Goal: Task Accomplishment & Management: Complete application form

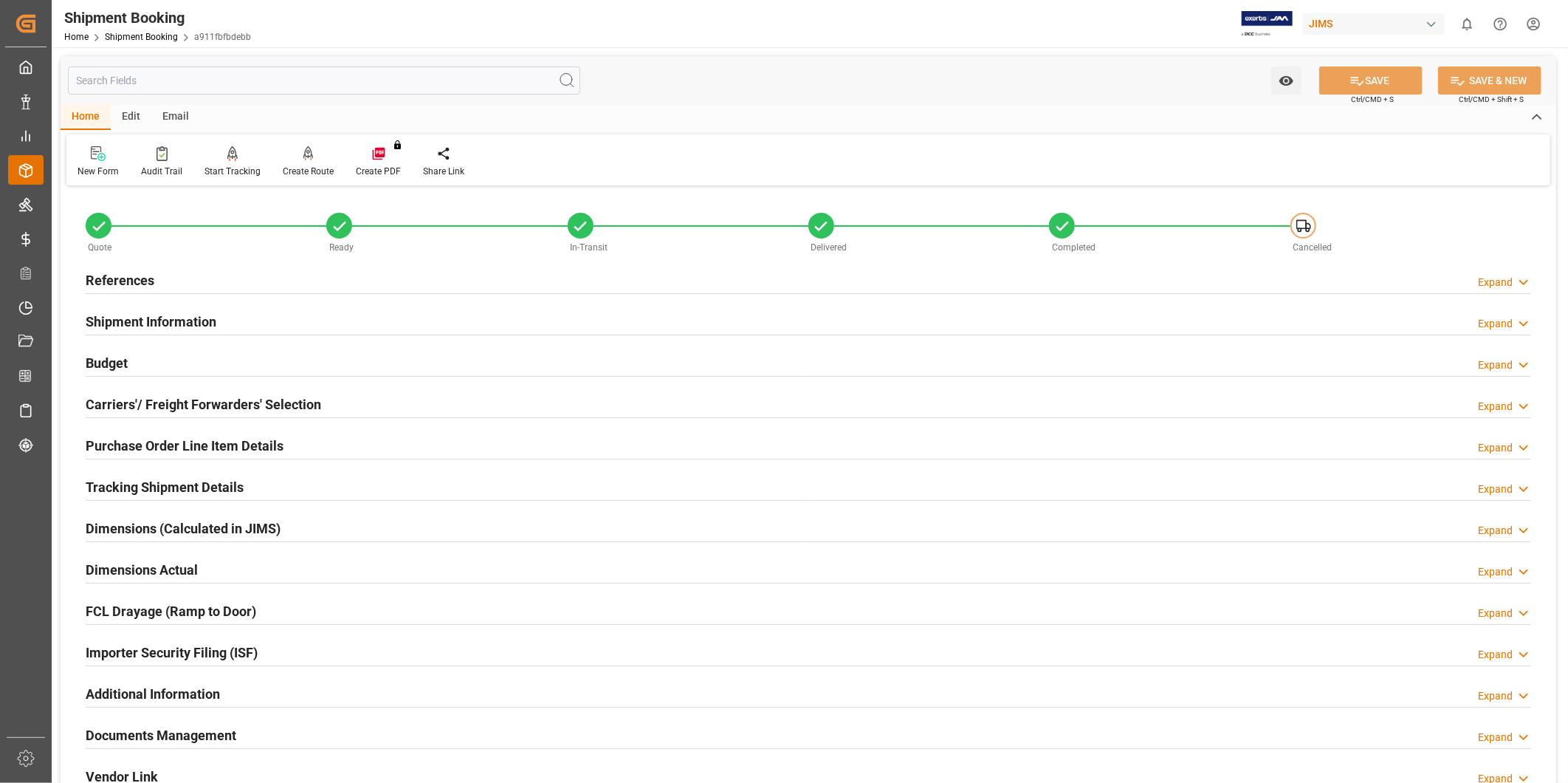
scroll to position [328, 0]
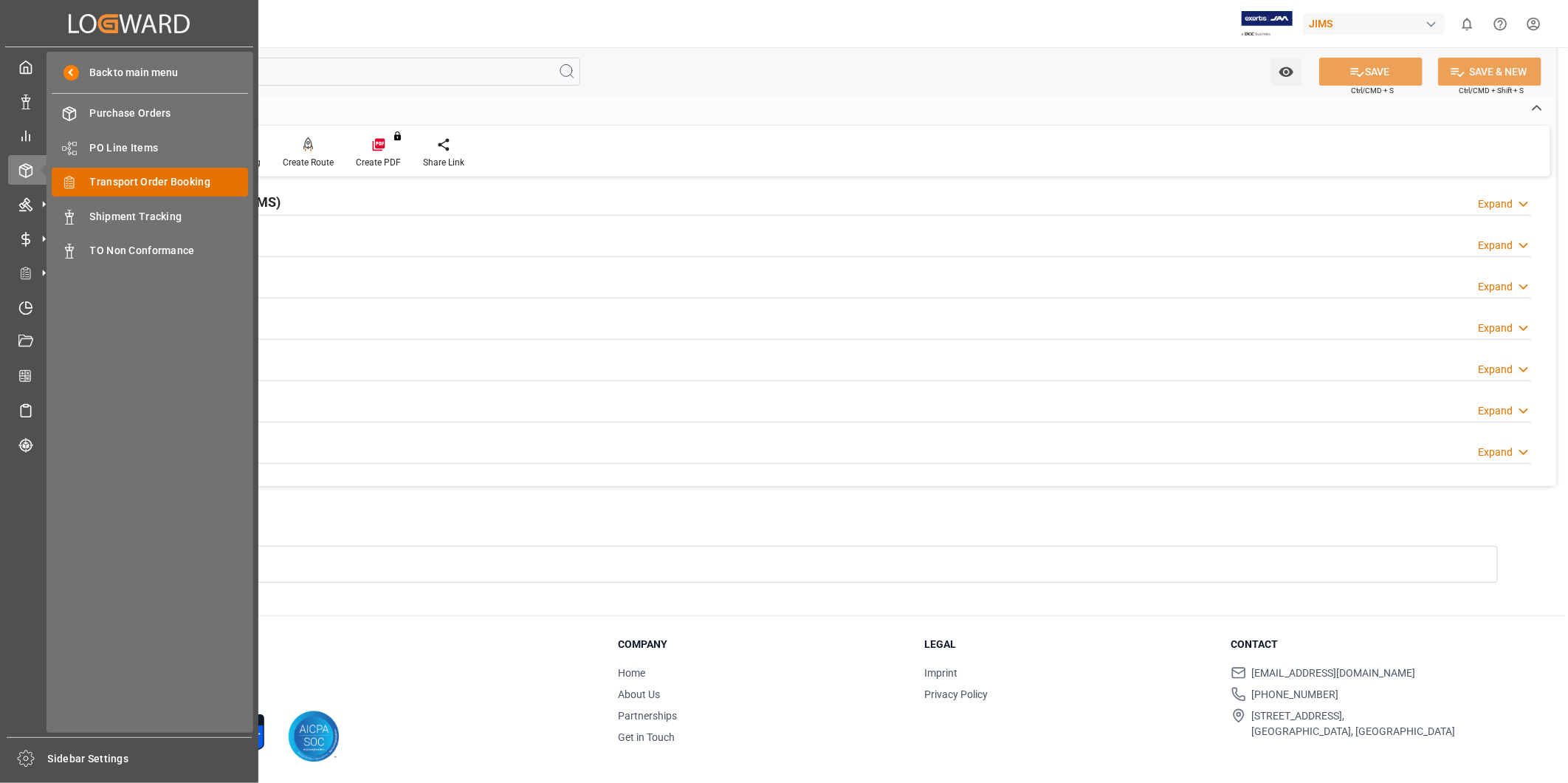
click at [116, 184] on span "Transport Order Booking" at bounding box center [169, 182] width 159 height 15
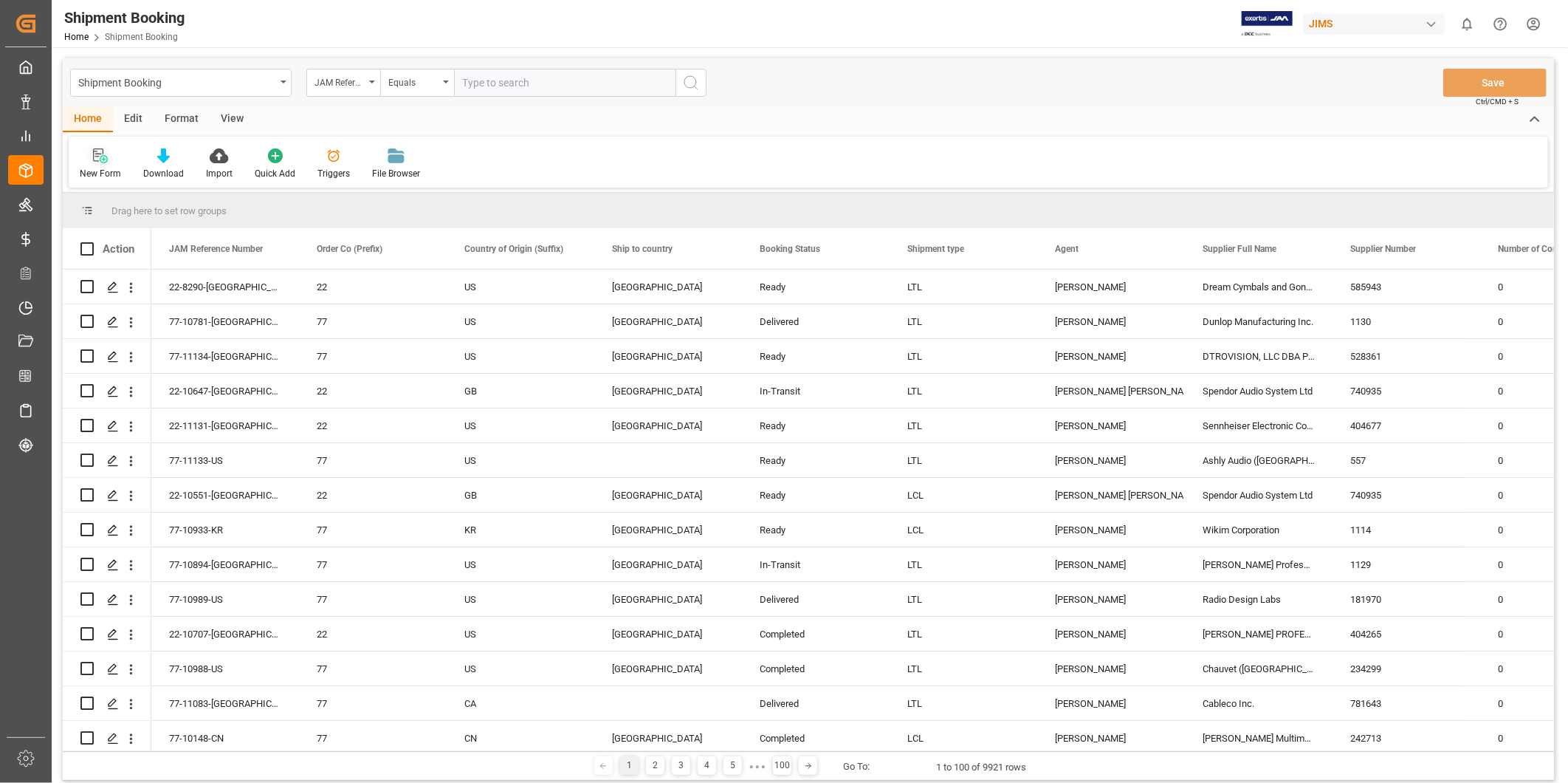
click at [104, 163] on div "New Form" at bounding box center [100, 163] width 63 height 33
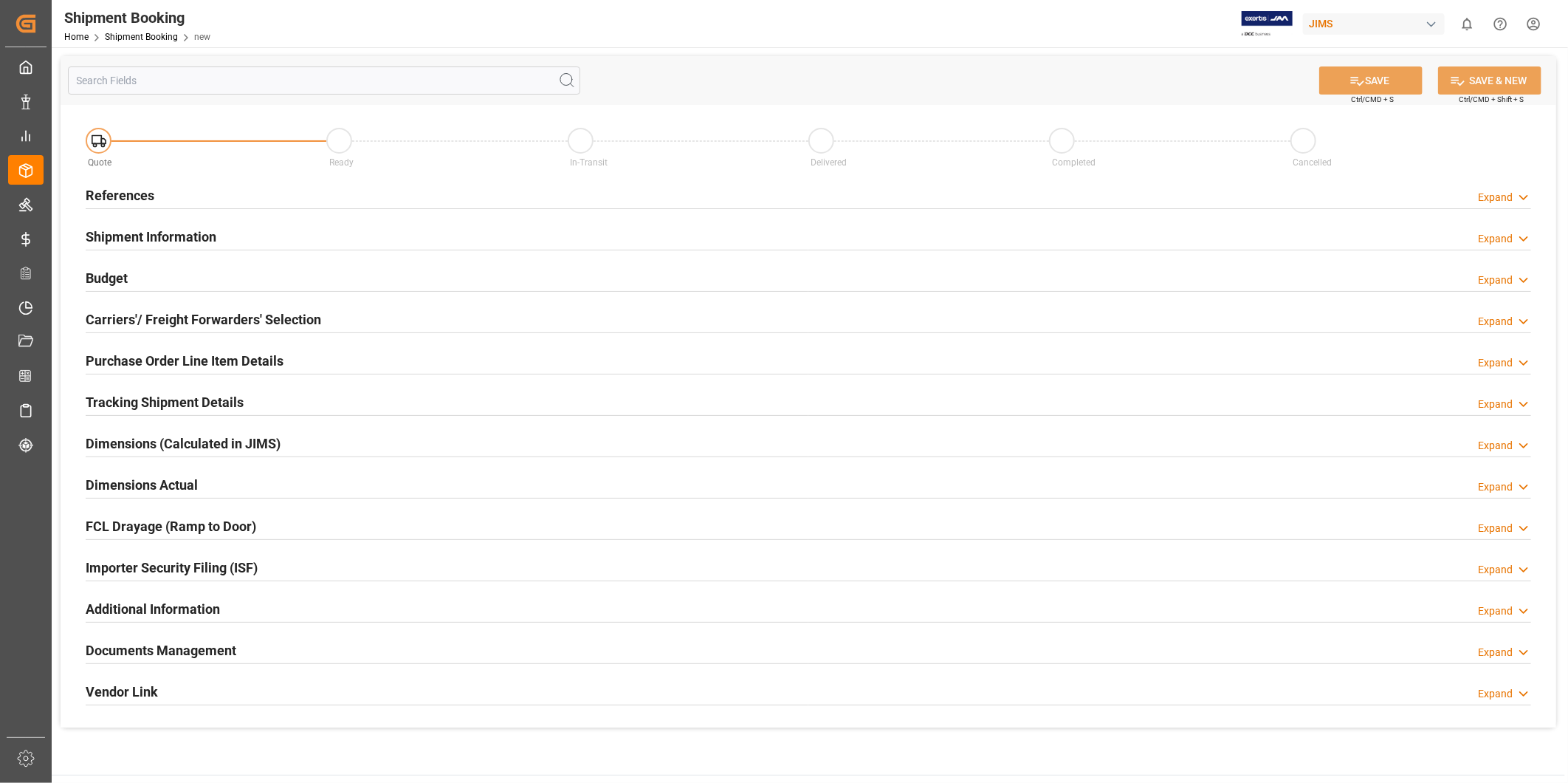
click at [1494, 195] on div "Expand" at bounding box center [1495, 197] width 35 height 15
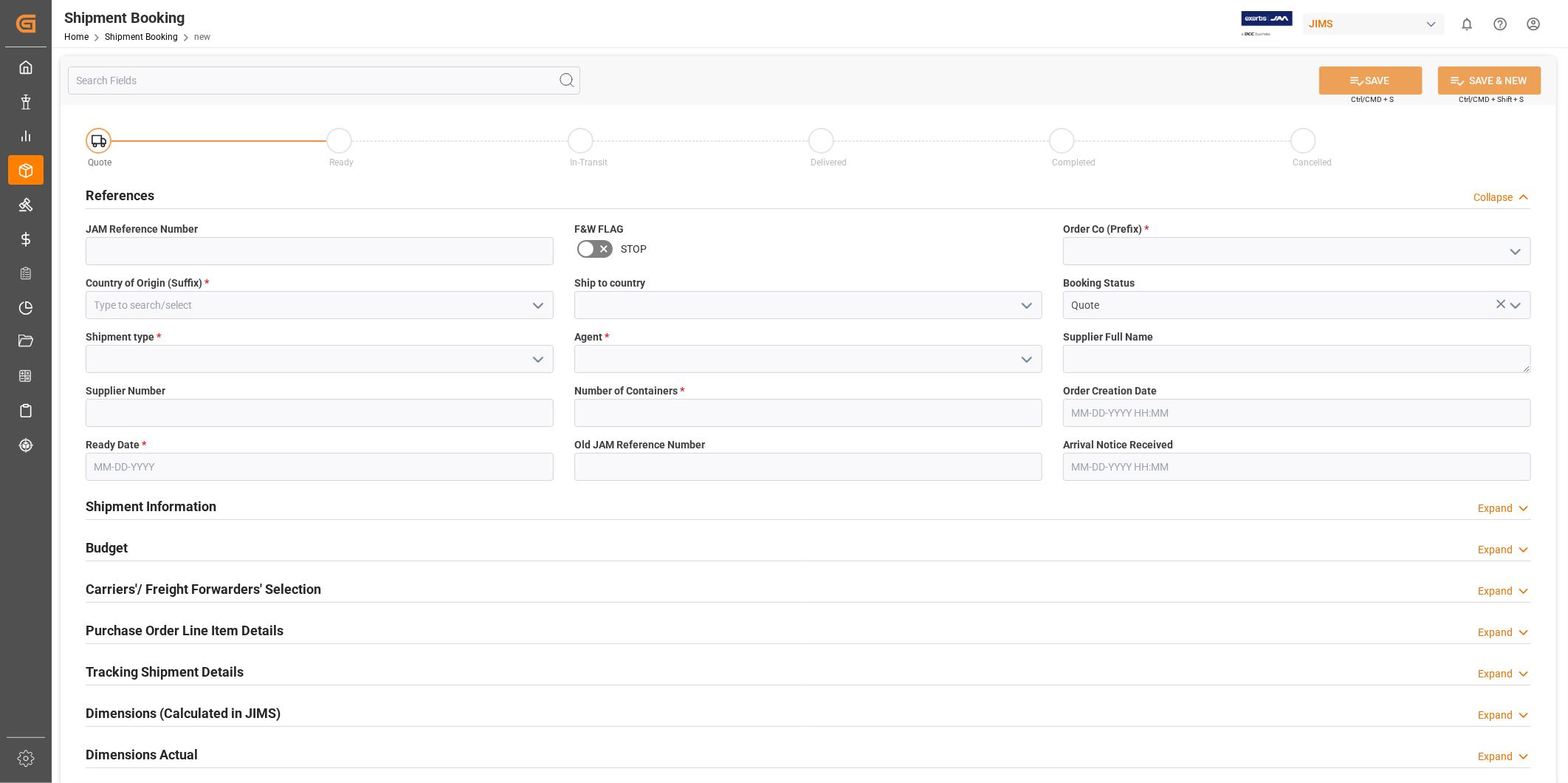
click at [1523, 258] on icon "open menu" at bounding box center [1515, 252] width 18 height 18
click at [1414, 289] on div "22" at bounding box center [1297, 283] width 466 height 33
type input "22"
click at [510, 315] on input at bounding box center [320, 305] width 468 height 28
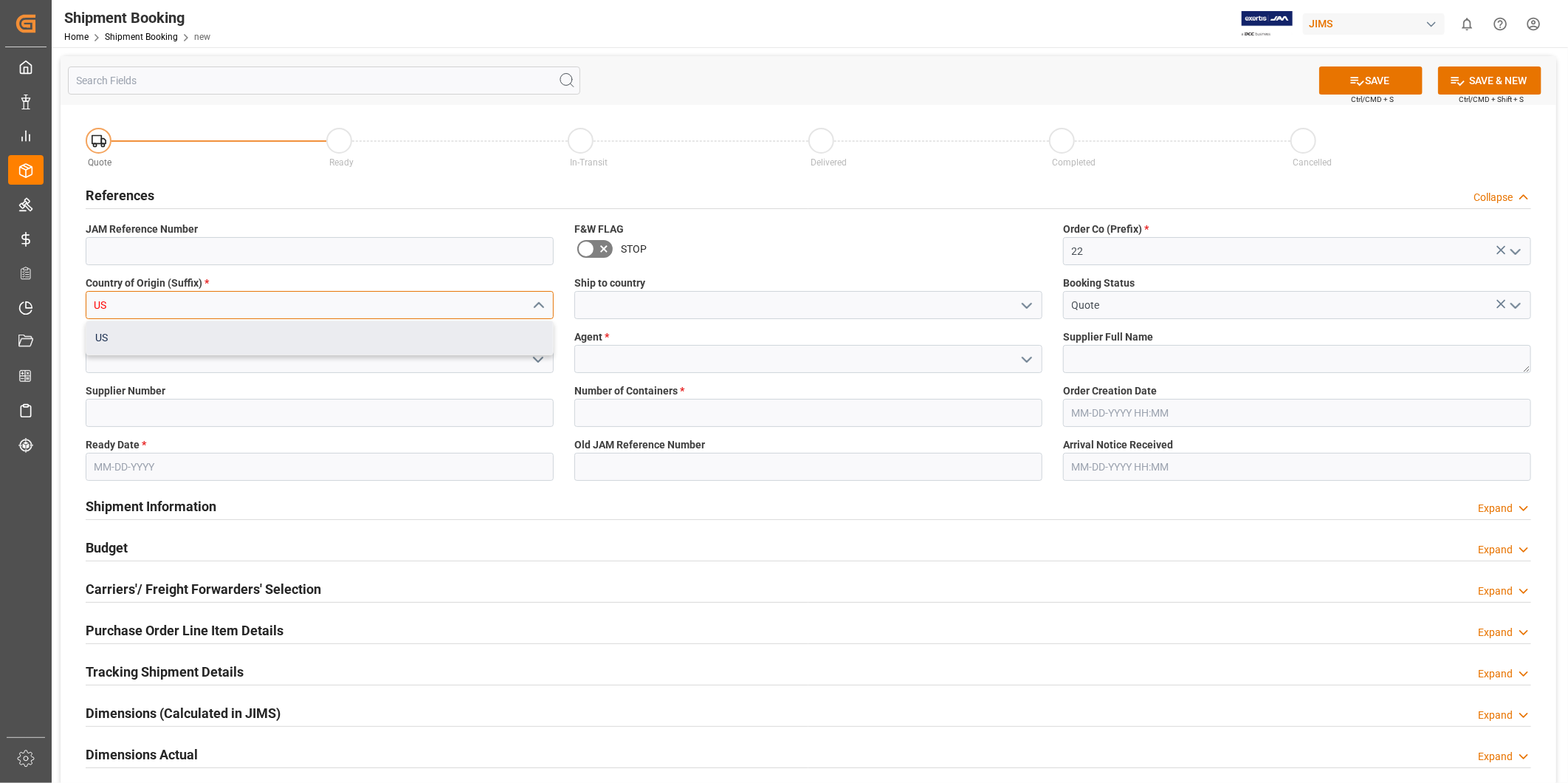
click at [447, 344] on div "US" at bounding box center [320, 337] width 466 height 33
type input "US"
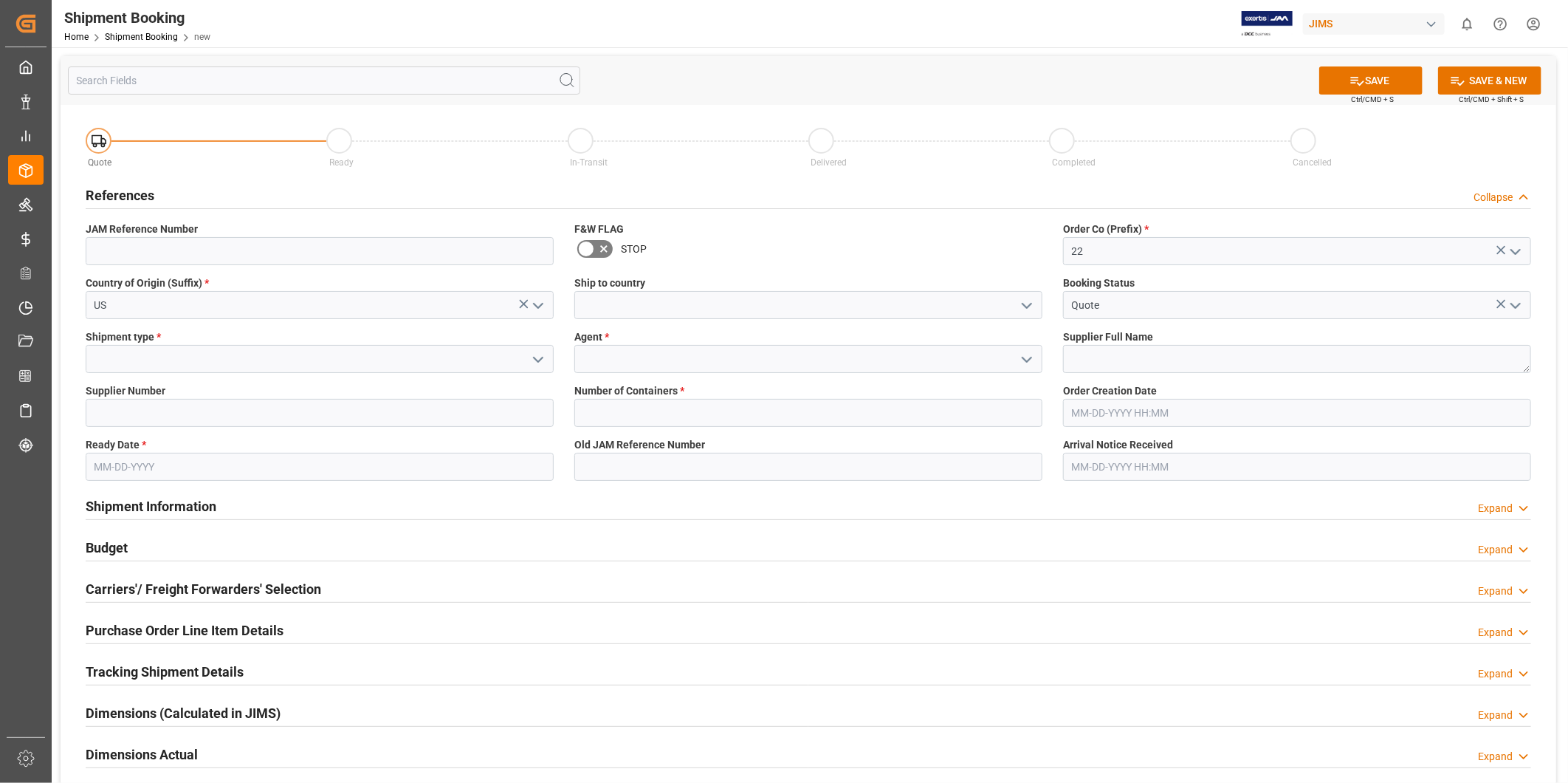
click at [1027, 306] on icon "open menu" at bounding box center [1026, 306] width 18 height 18
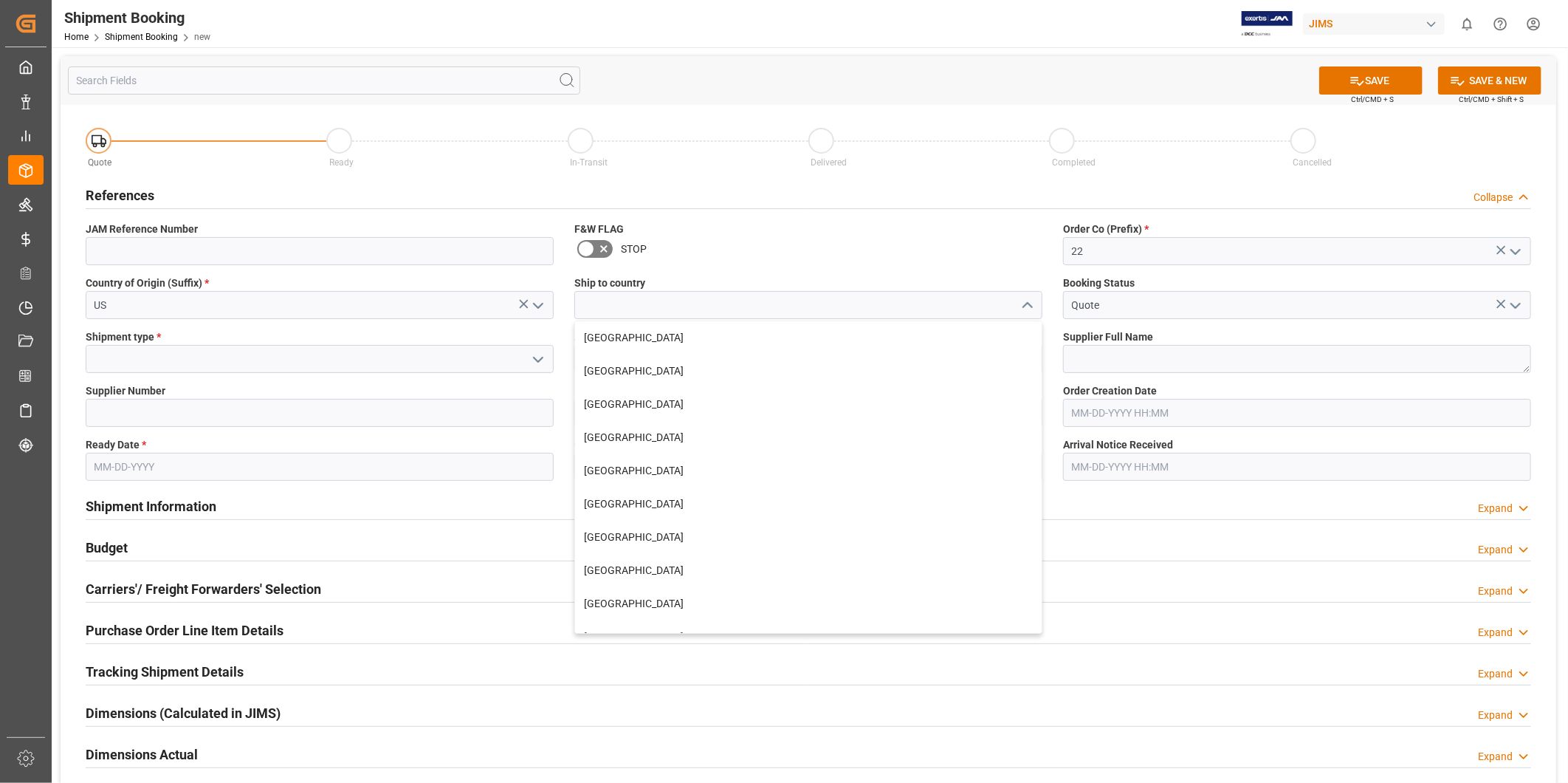
click at [1027, 306] on icon "close menu" at bounding box center [1026, 306] width 18 height 18
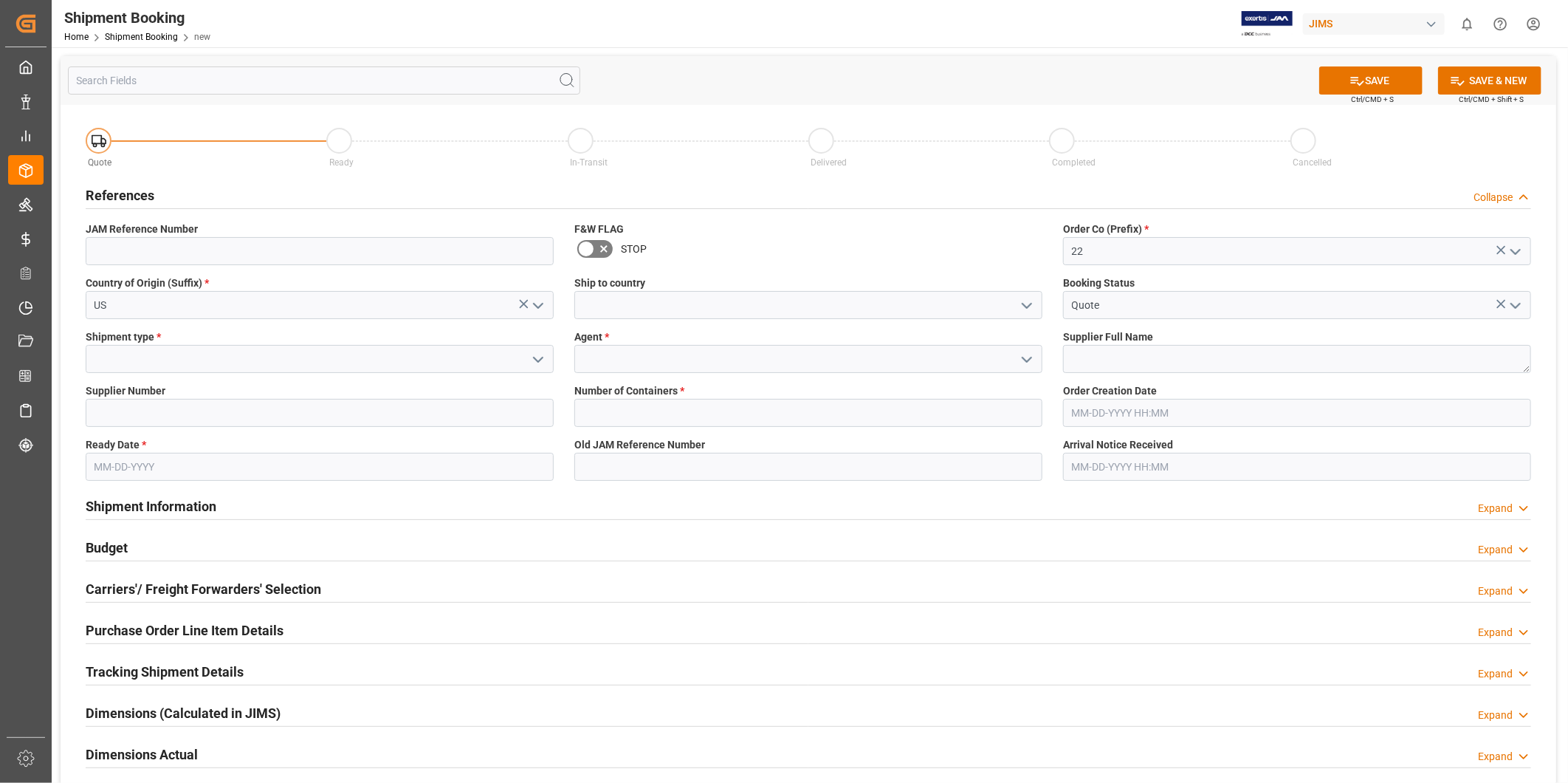
click at [1027, 306] on icon "open menu" at bounding box center [1026, 306] width 18 height 18
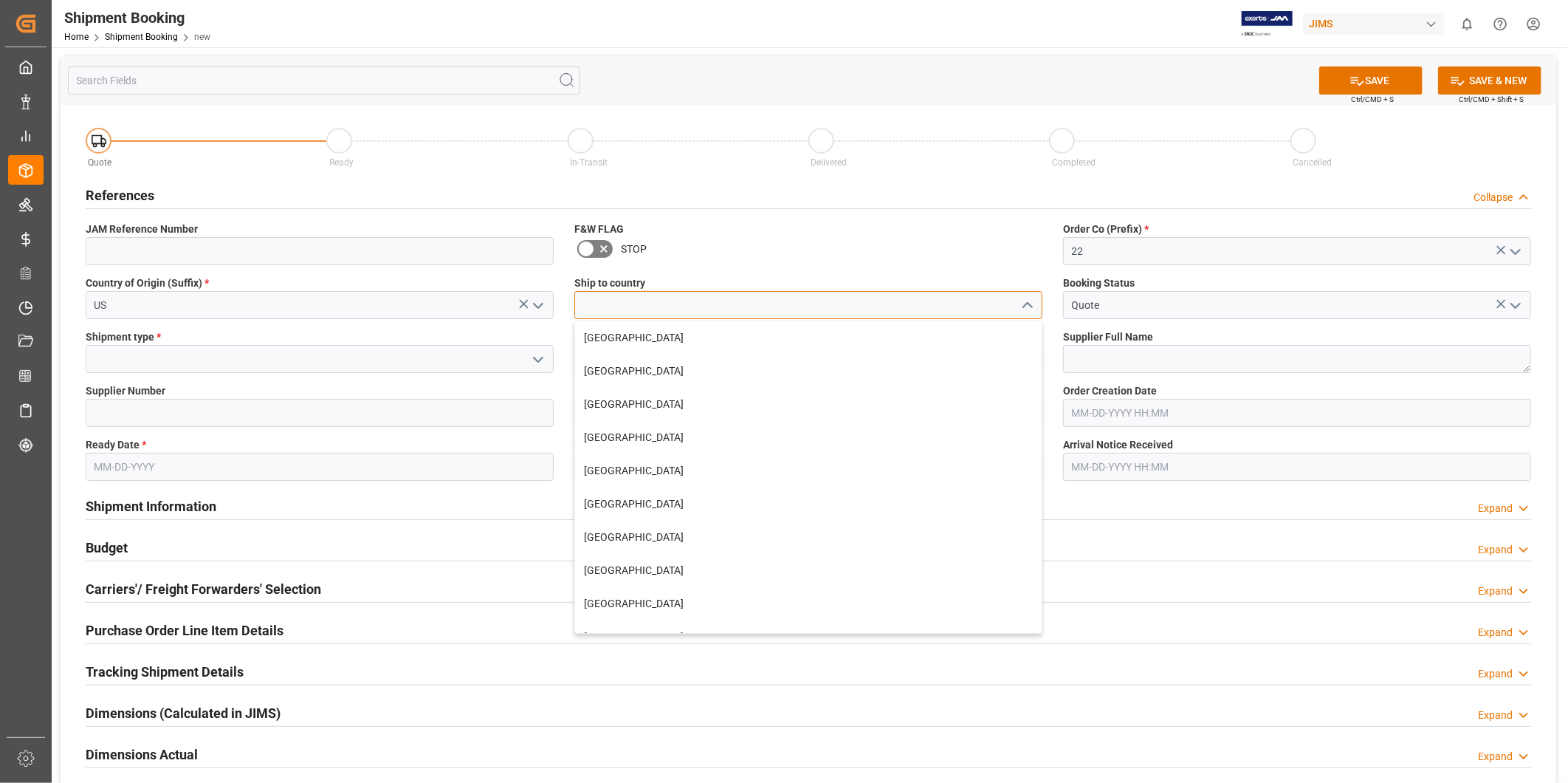
click at [933, 318] on input at bounding box center [808, 305] width 468 height 28
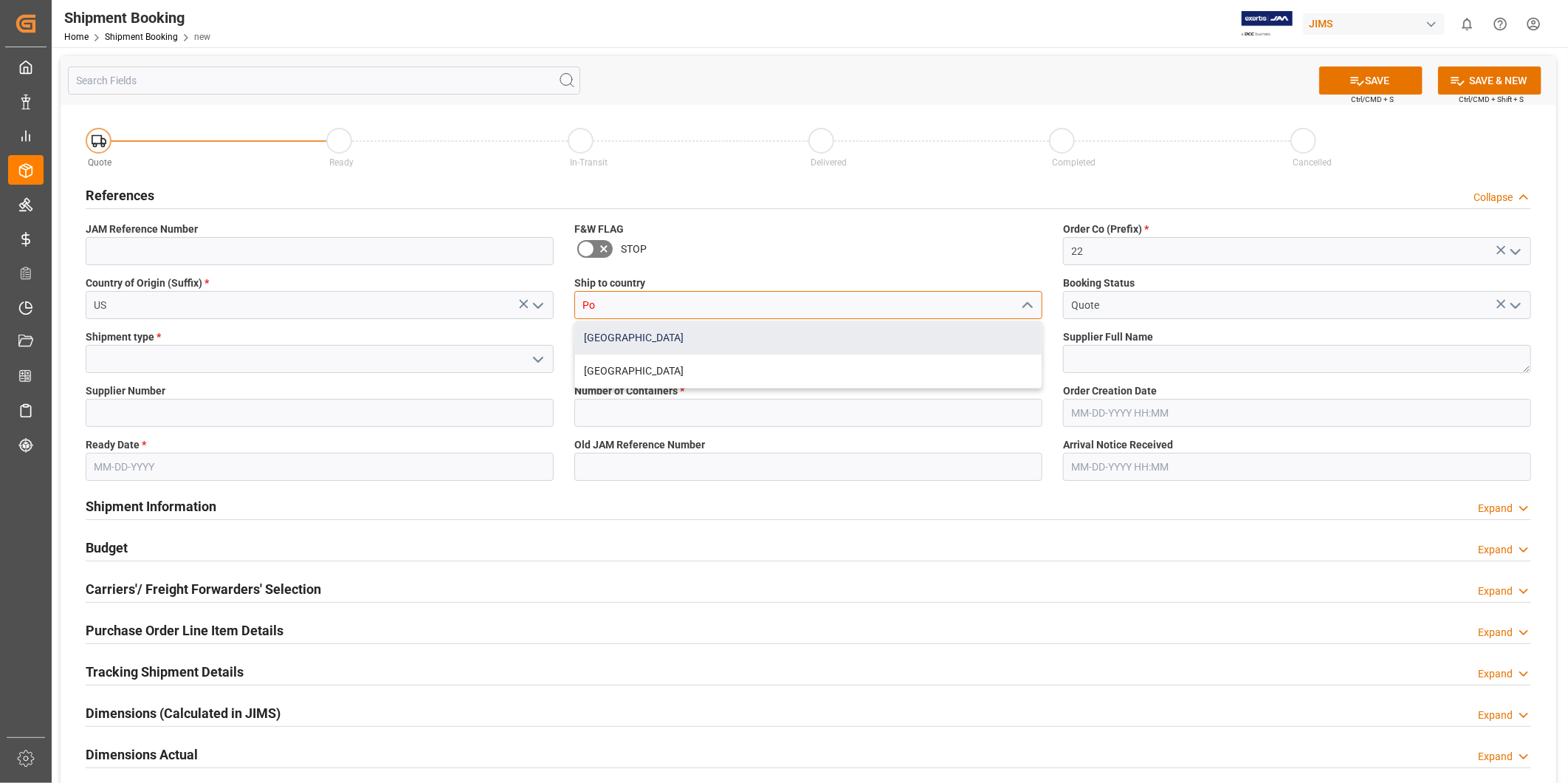
click at [923, 333] on div "[GEOGRAPHIC_DATA]" at bounding box center [808, 337] width 466 height 33
type input "[GEOGRAPHIC_DATA]"
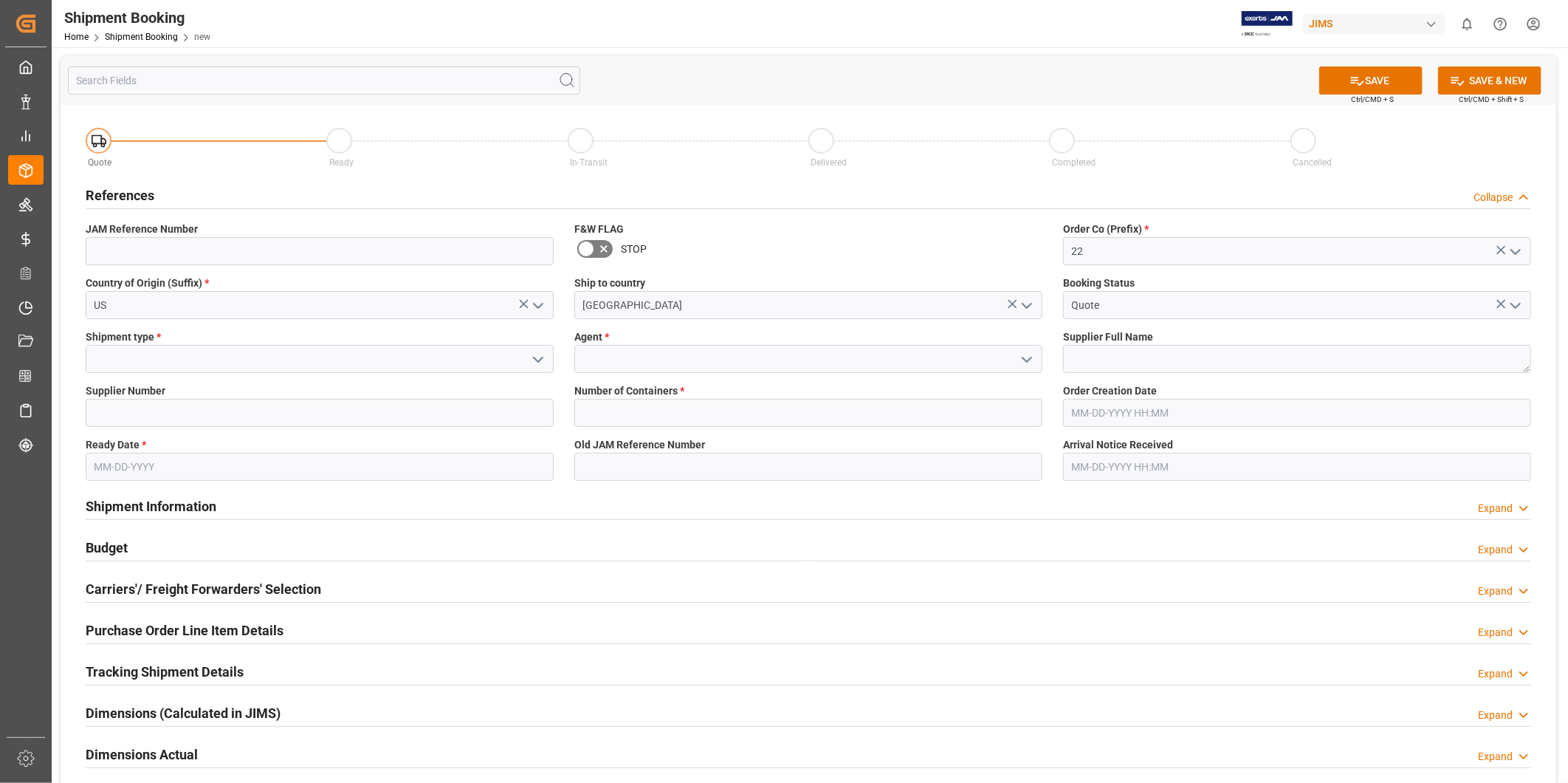
click at [547, 355] on button "open menu" at bounding box center [537, 359] width 22 height 23
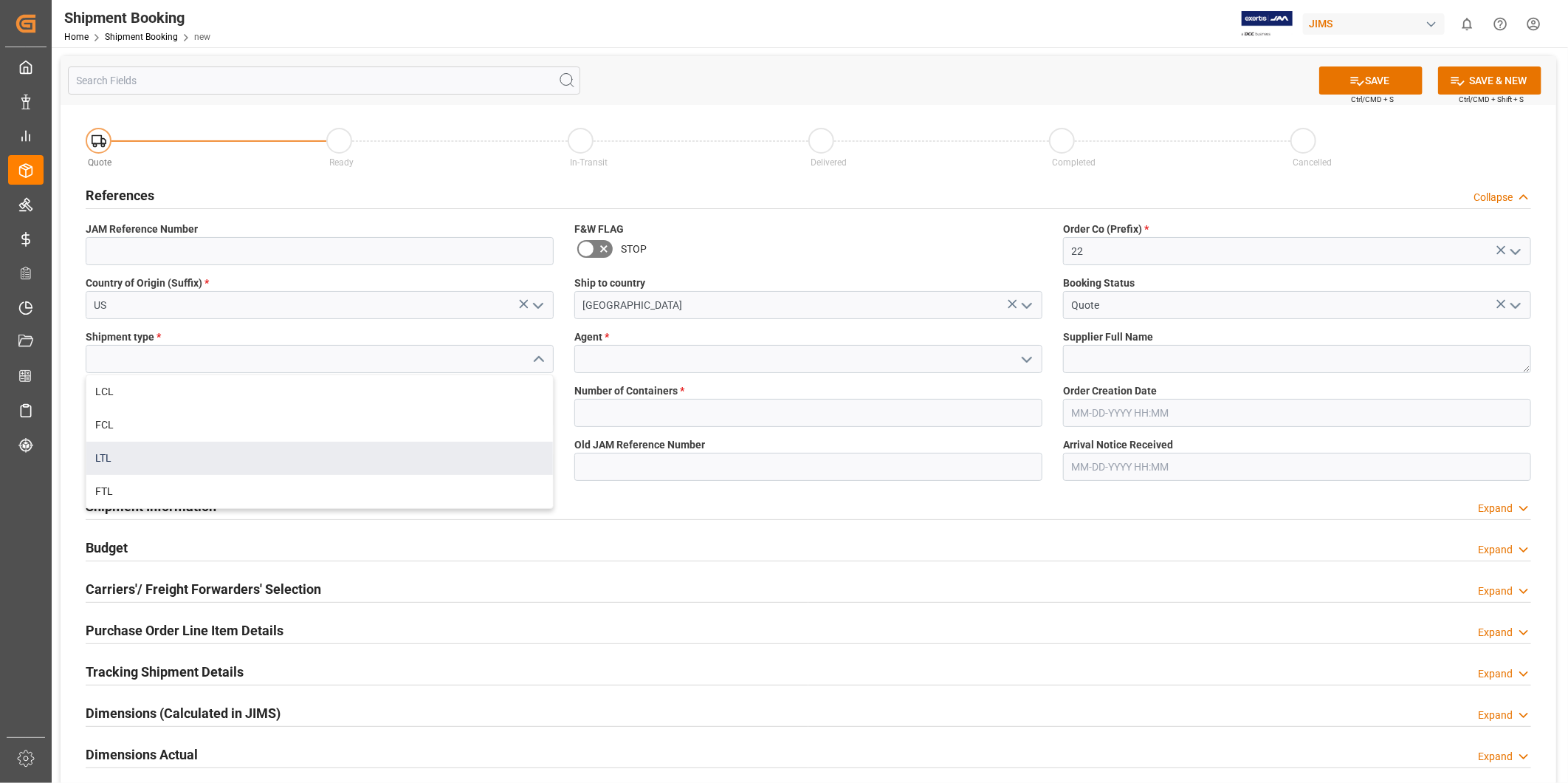
click at [459, 452] on div "LTL" at bounding box center [320, 457] width 466 height 33
type input "LTL"
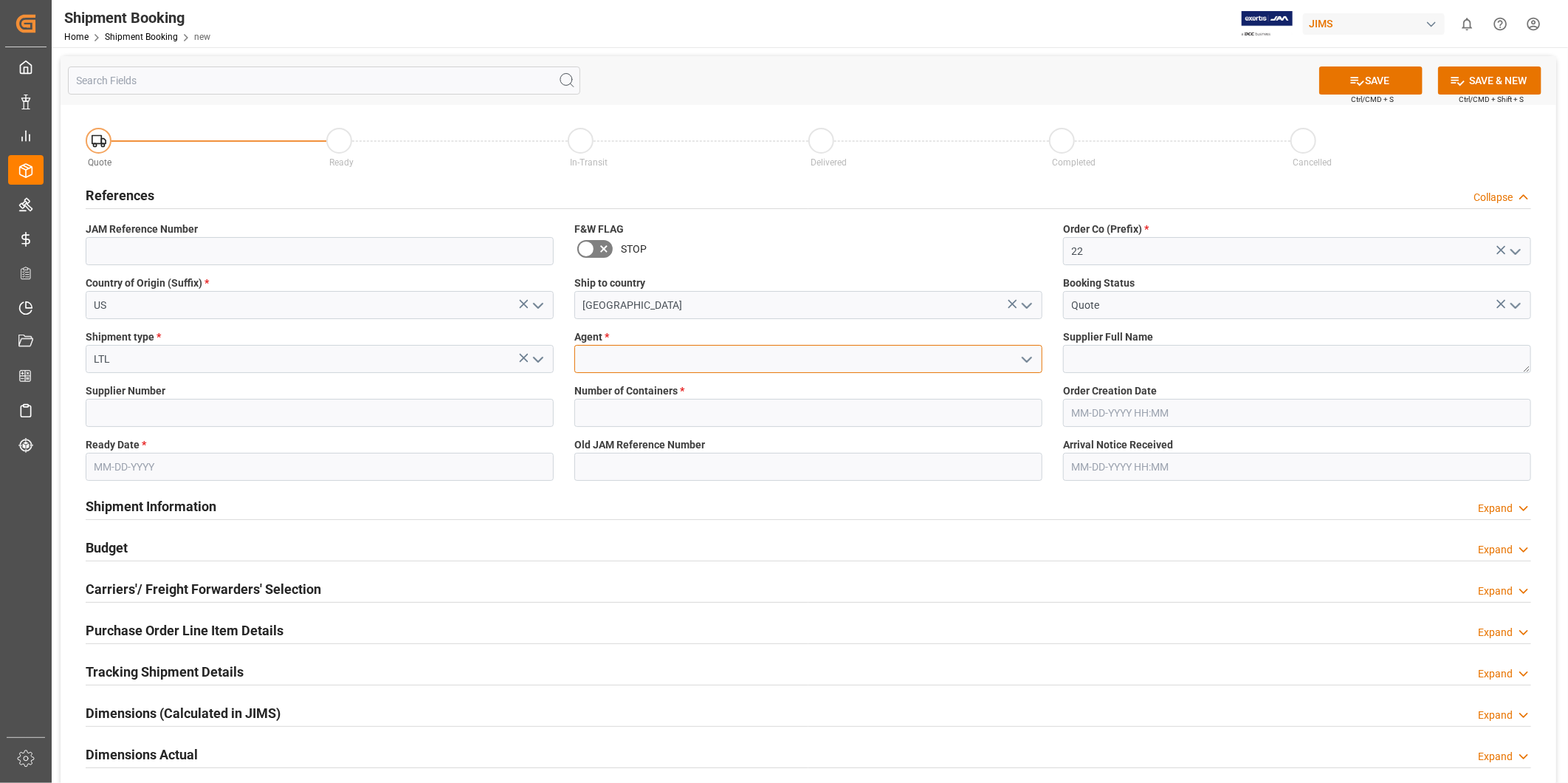
click at [609, 372] on input at bounding box center [808, 359] width 468 height 28
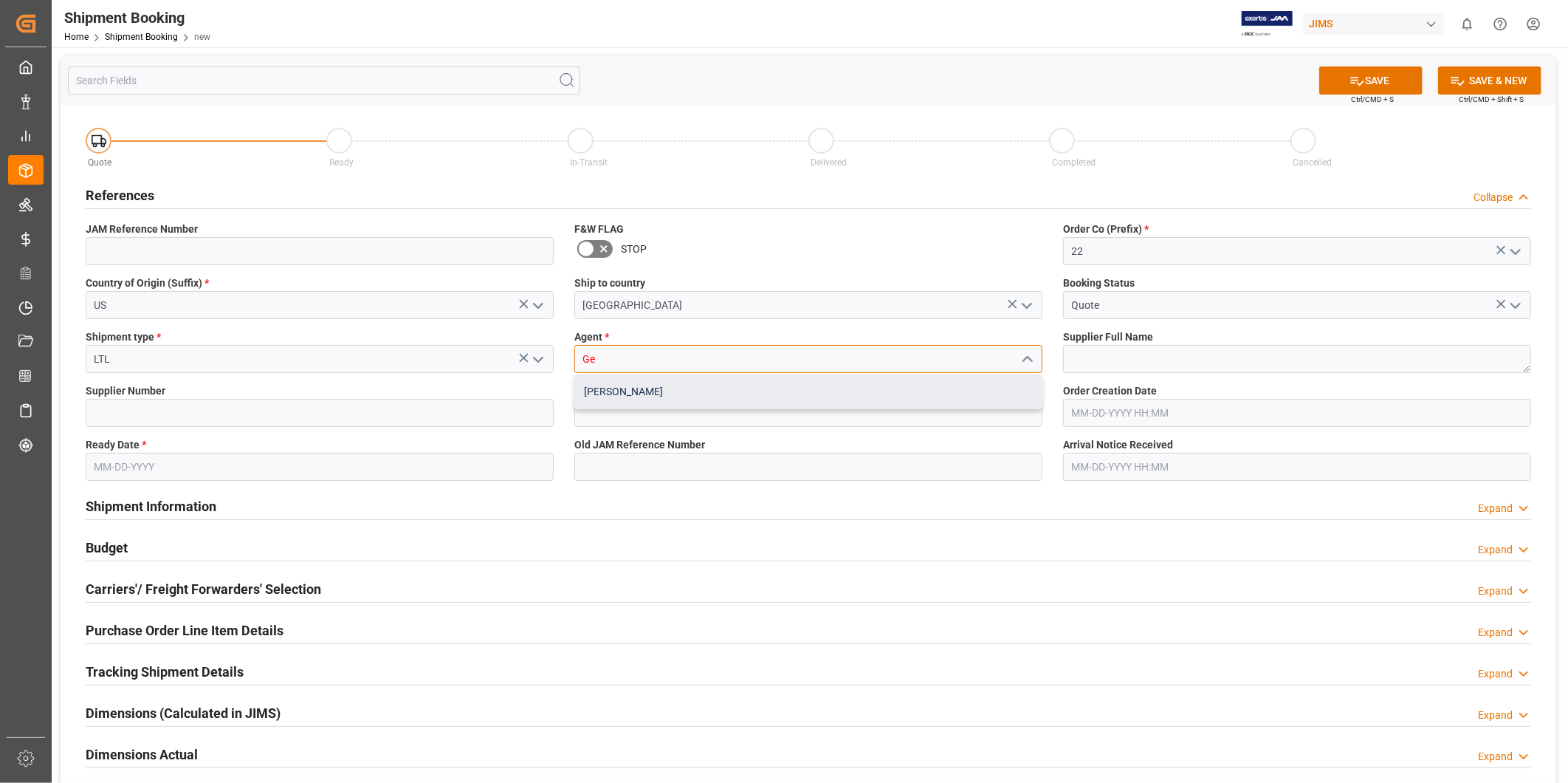
click at [624, 389] on div "[PERSON_NAME]" at bounding box center [808, 392] width 466 height 33
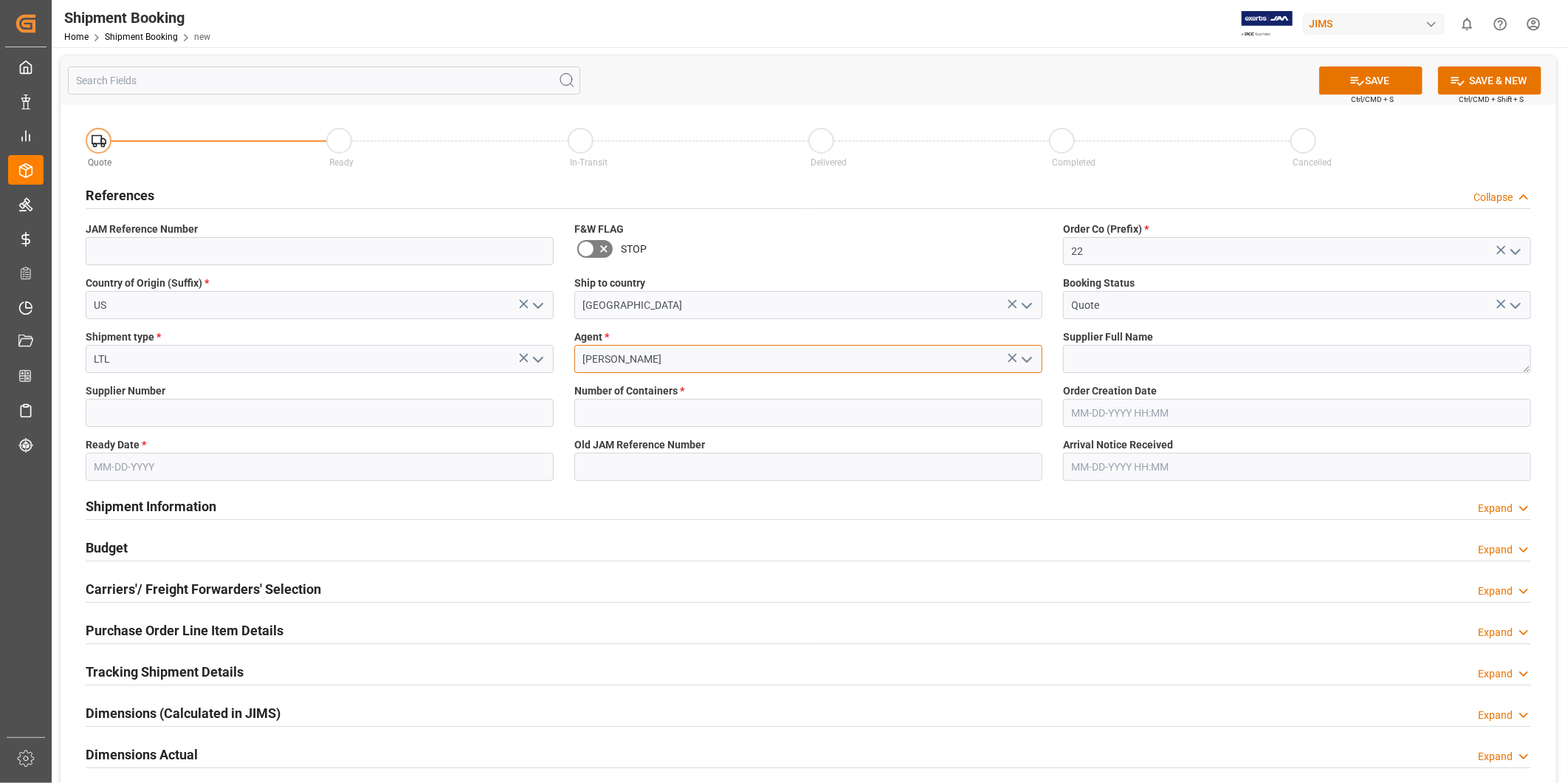
type input "[PERSON_NAME]"
click at [1154, 365] on textarea at bounding box center [1297, 359] width 468 height 28
click at [210, 412] on input at bounding box center [320, 413] width 468 height 28
paste input "252426"
type input "252426"
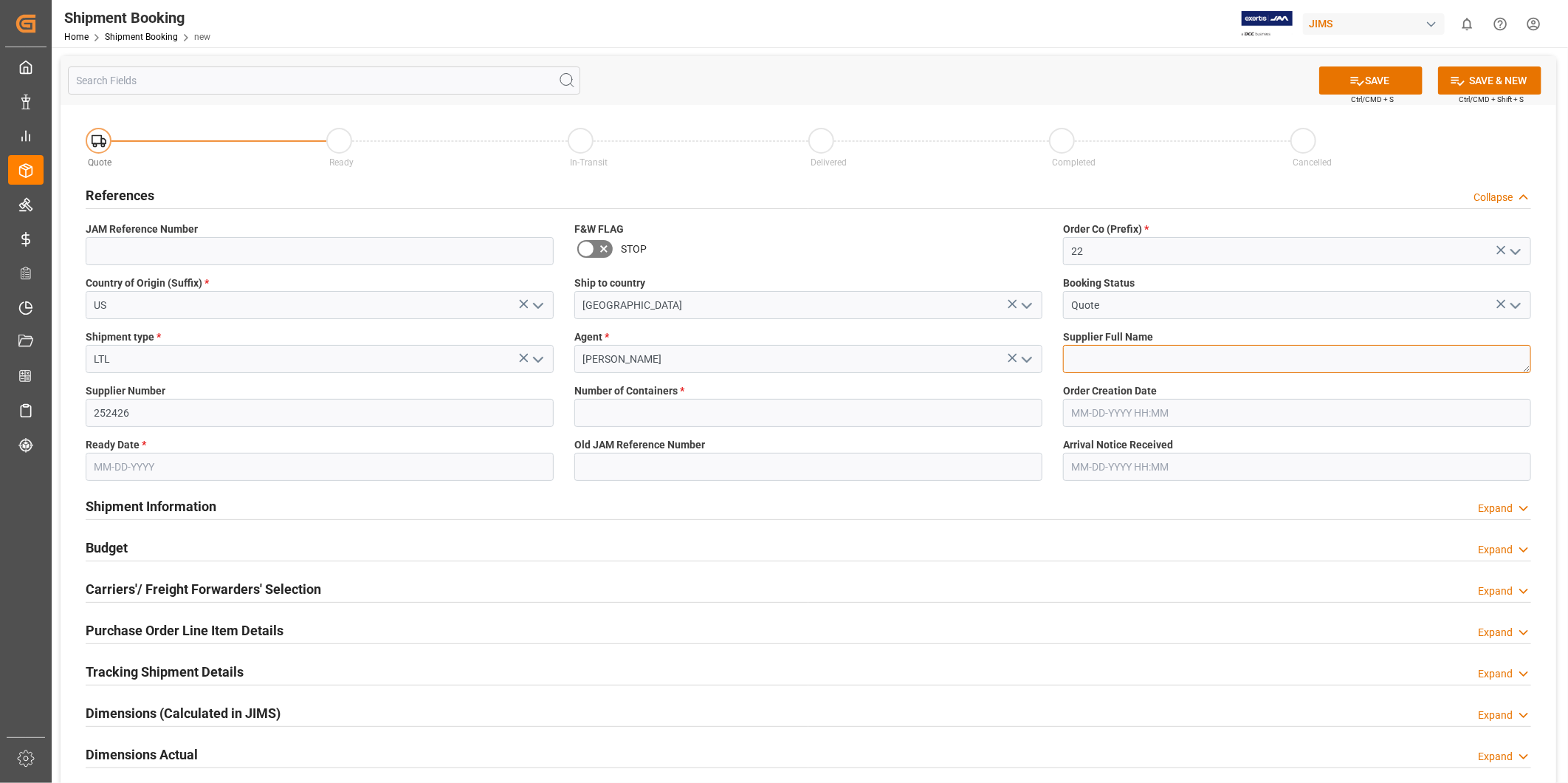
click at [1167, 363] on textarea at bounding box center [1297, 359] width 468 height 28
paste textarea "US Music Corp-"
type textarea "US Music Corp-"
click at [677, 411] on input "text" at bounding box center [808, 413] width 468 height 28
type input "0"
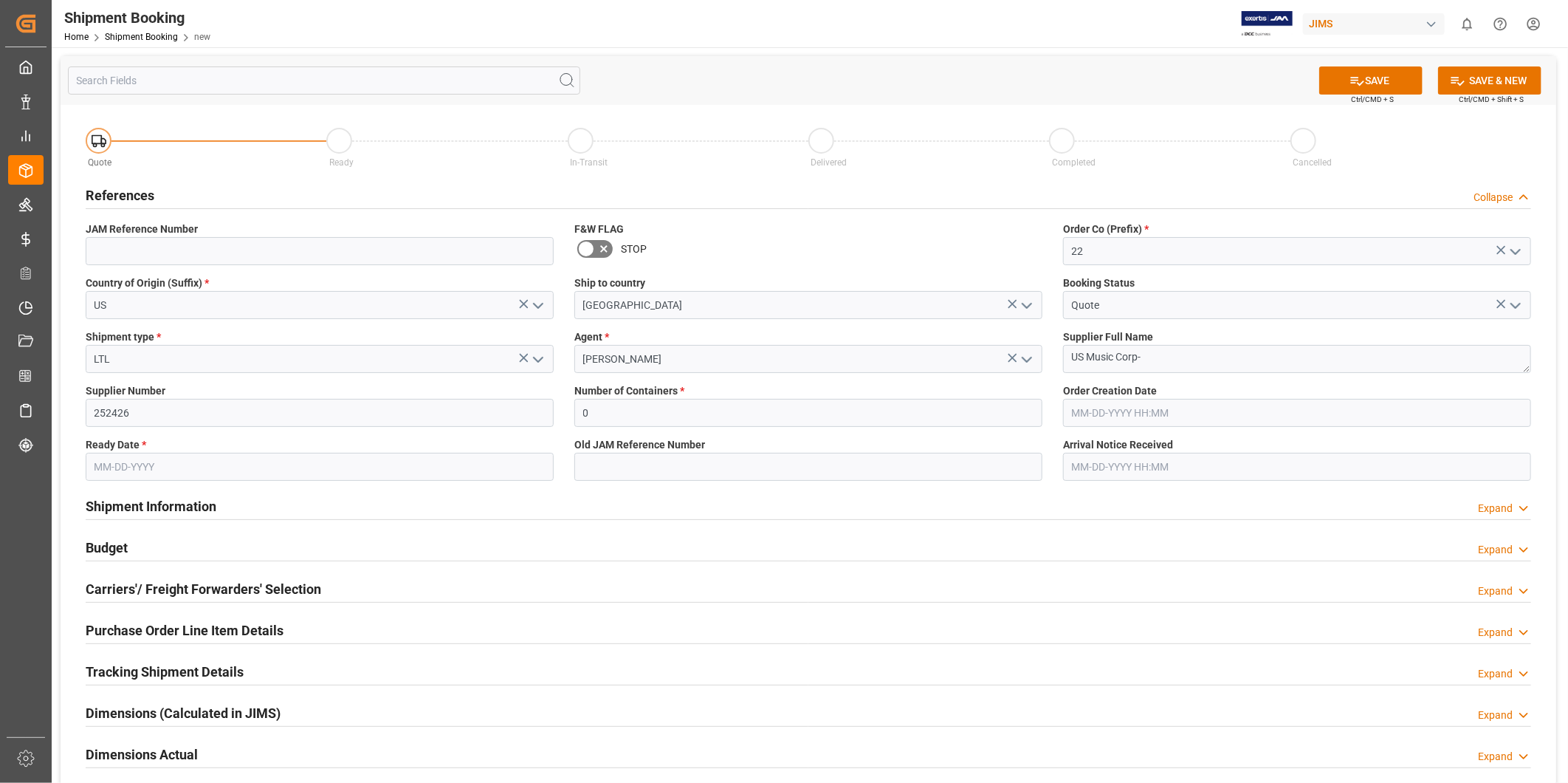
click at [405, 466] on input "text" at bounding box center [320, 466] width 468 height 28
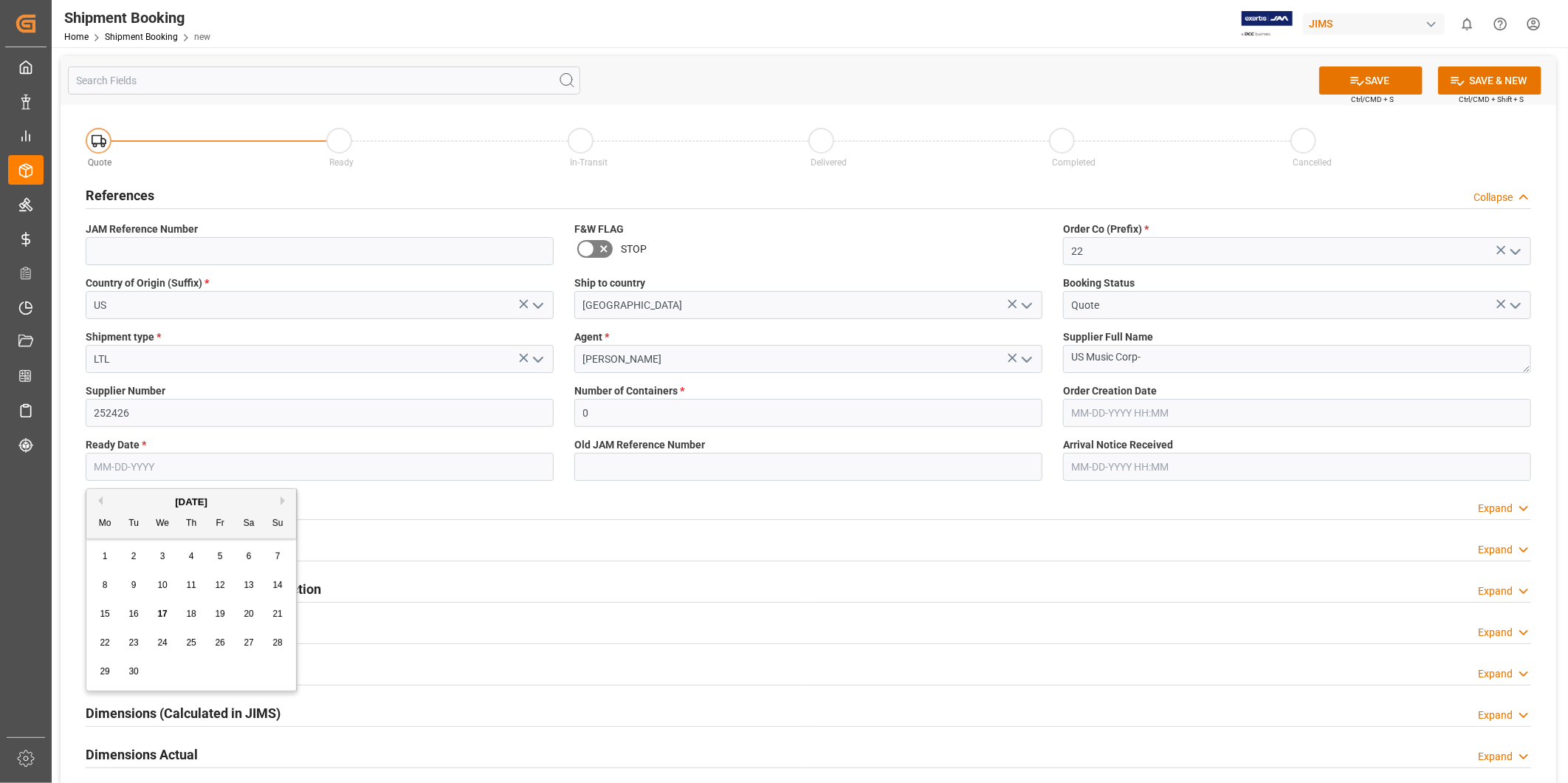
click at [200, 610] on div "18" at bounding box center [192, 614] width 19 height 18
type input "09-18-2025"
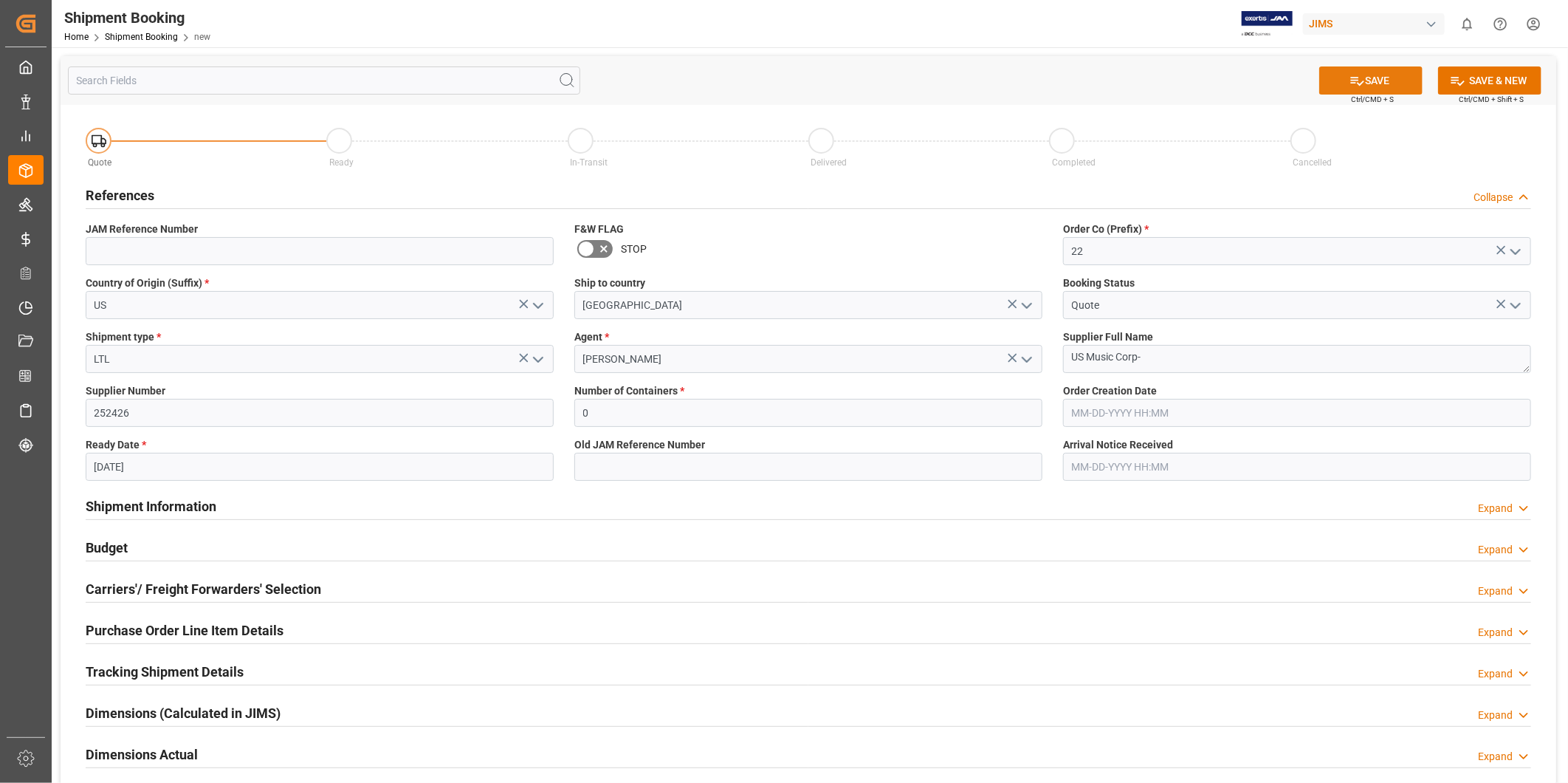
click at [1381, 87] on button "SAVE" at bounding box center [1370, 80] width 104 height 28
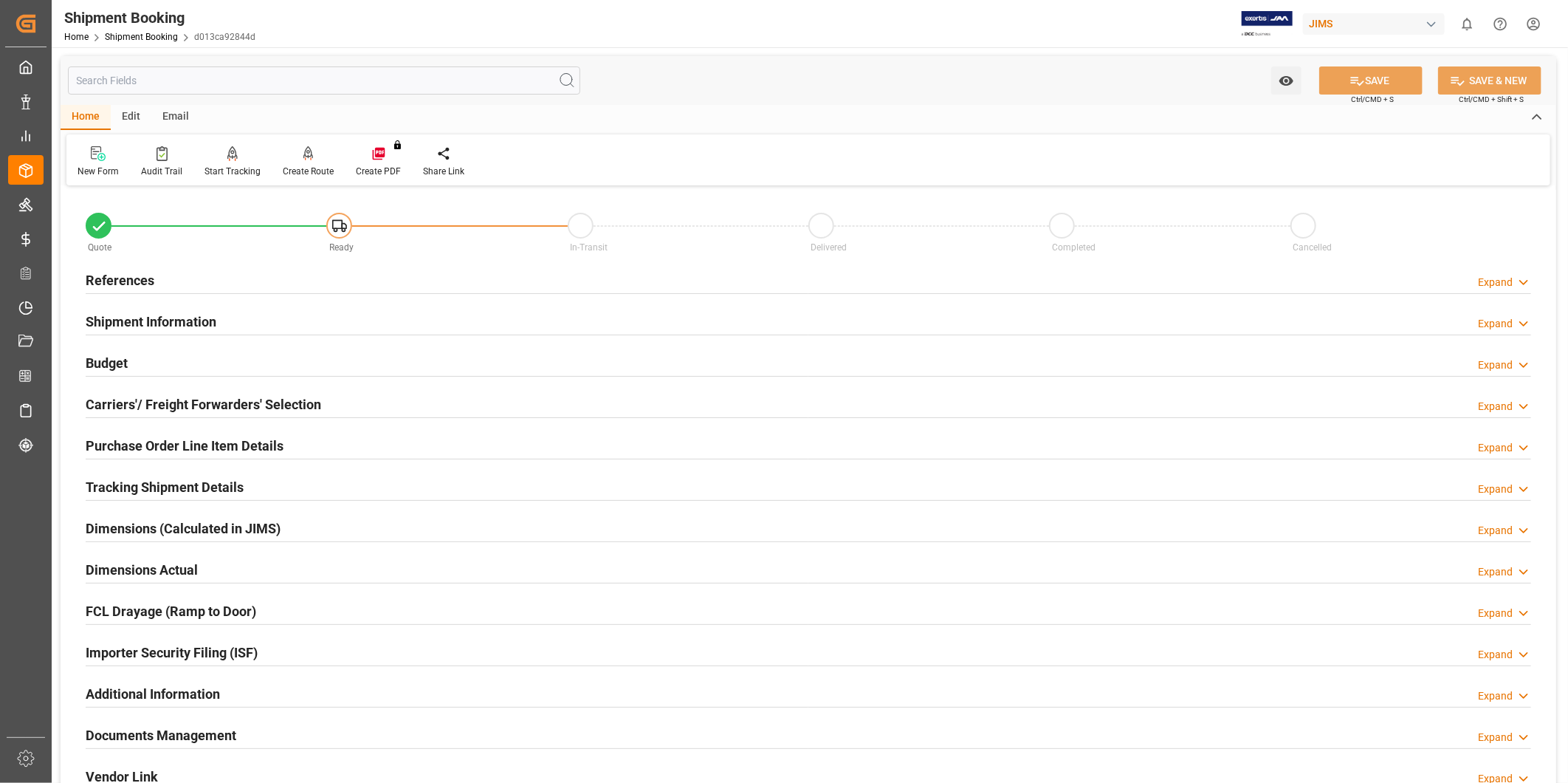
click at [232, 692] on div "Additional Information Expand" at bounding box center [808, 692] width 1445 height 28
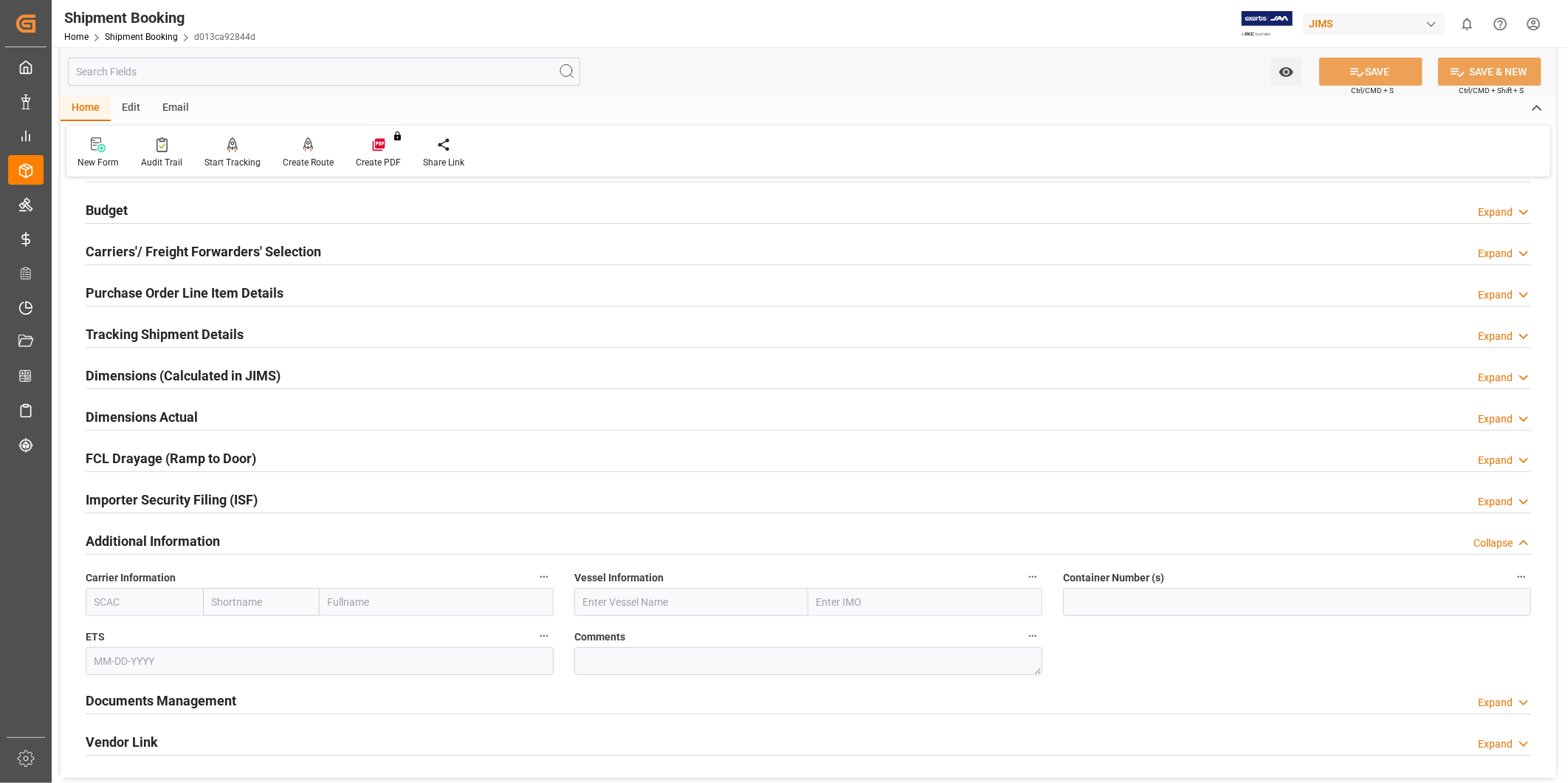
scroll to position [273, 0]
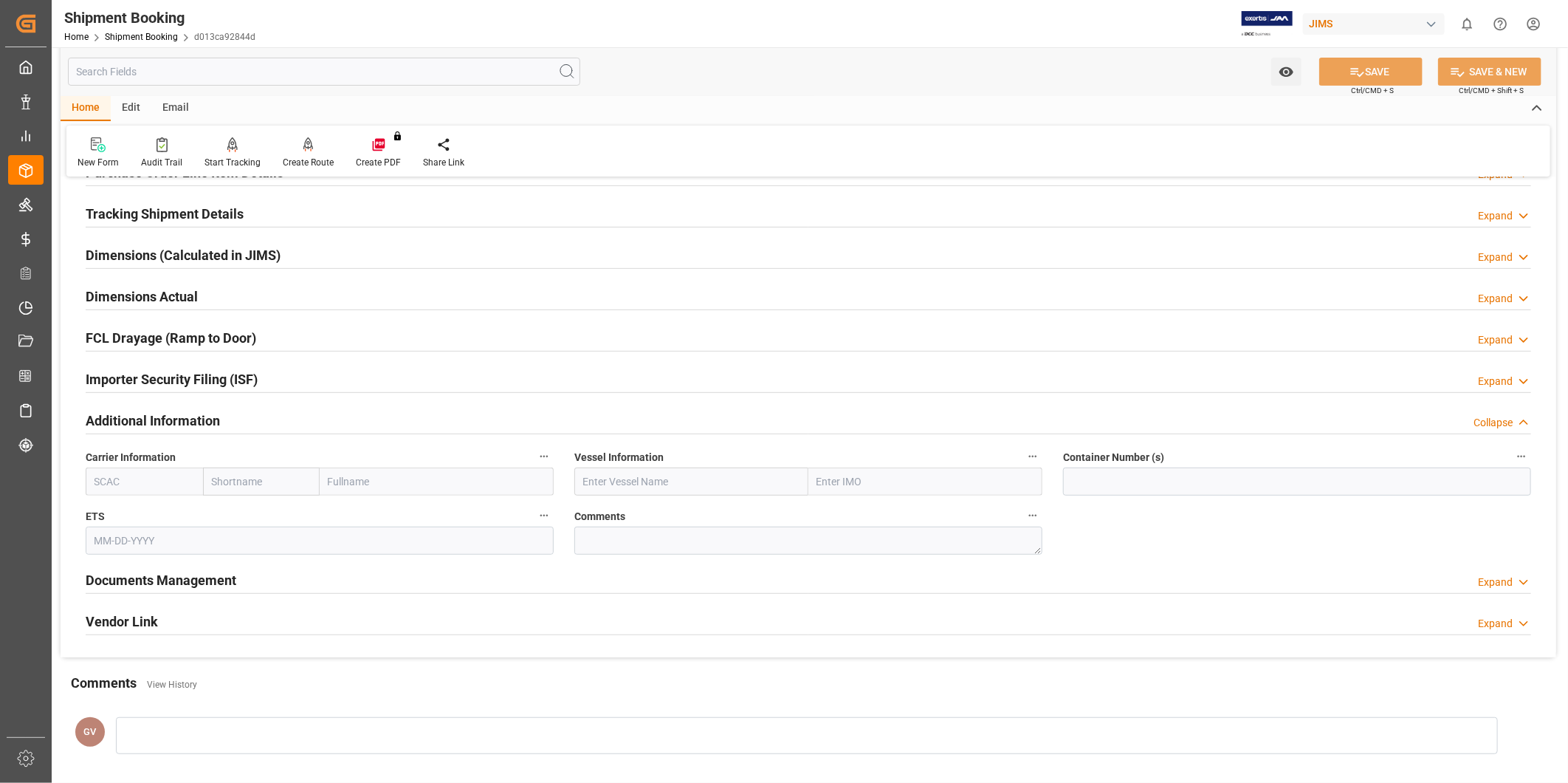
click at [306, 578] on div "Documents Management Expand" at bounding box center [808, 578] width 1445 height 28
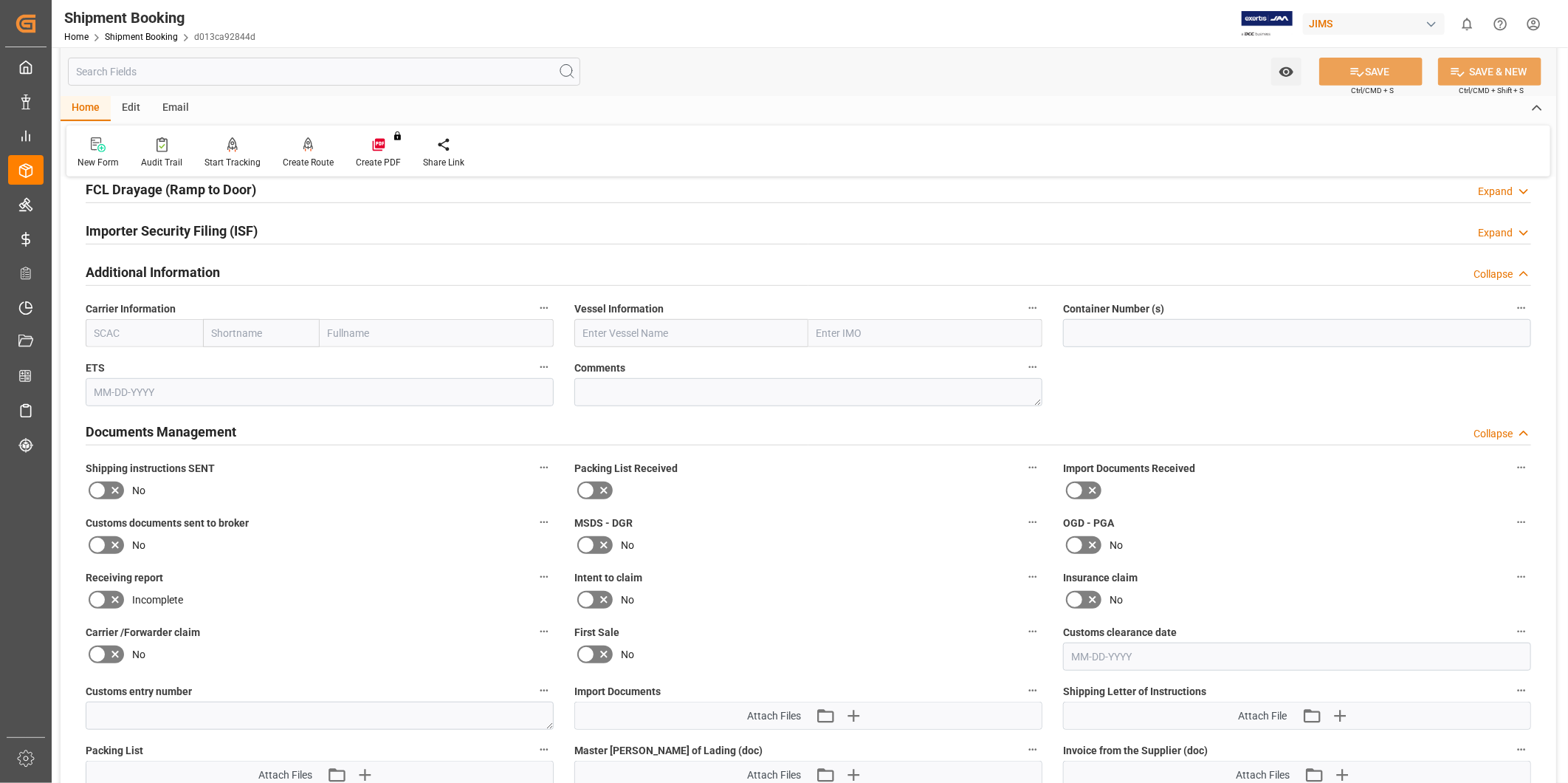
scroll to position [410, 0]
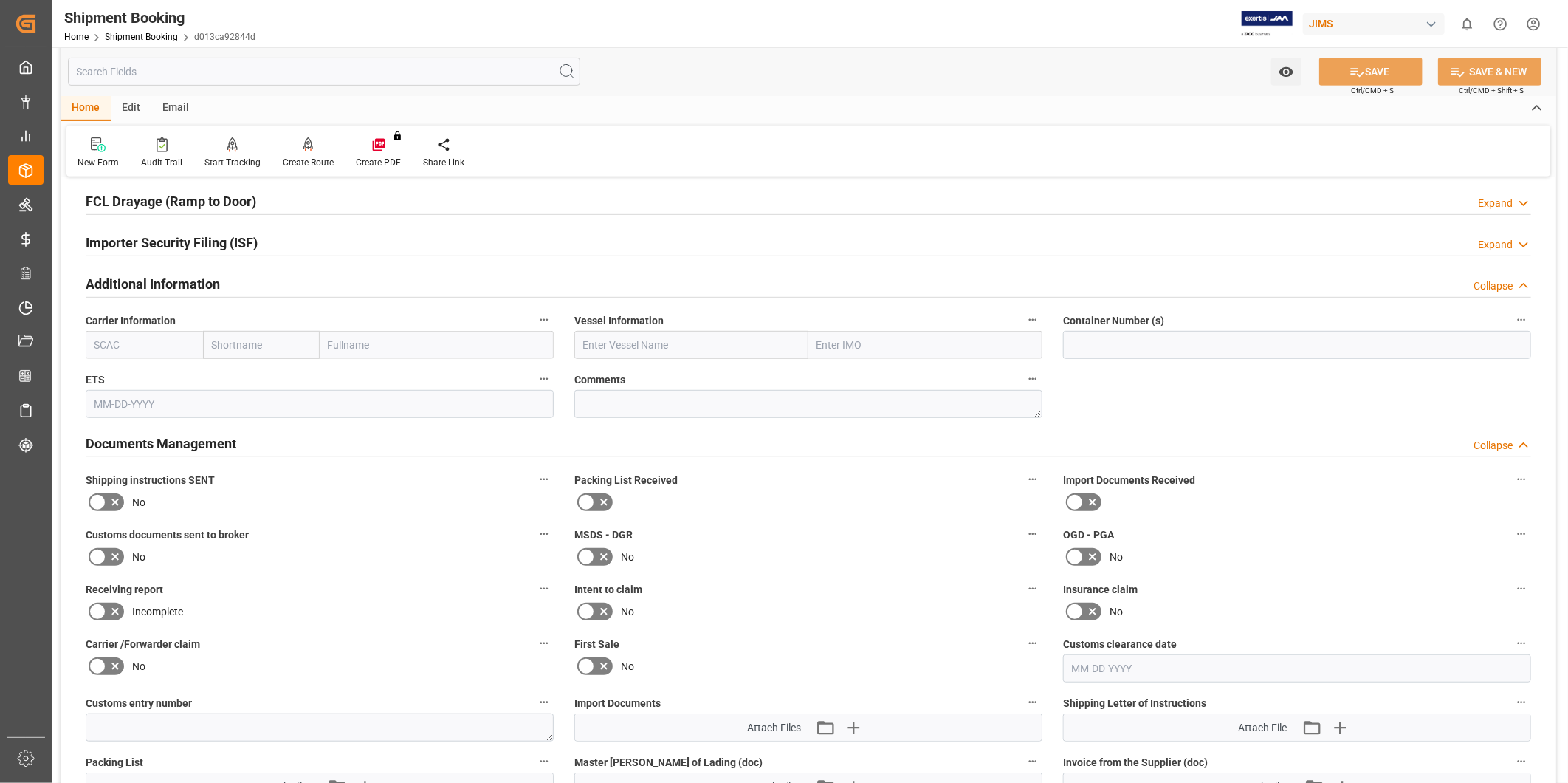
click at [1485, 285] on div "Collapse" at bounding box center [1492, 286] width 39 height 15
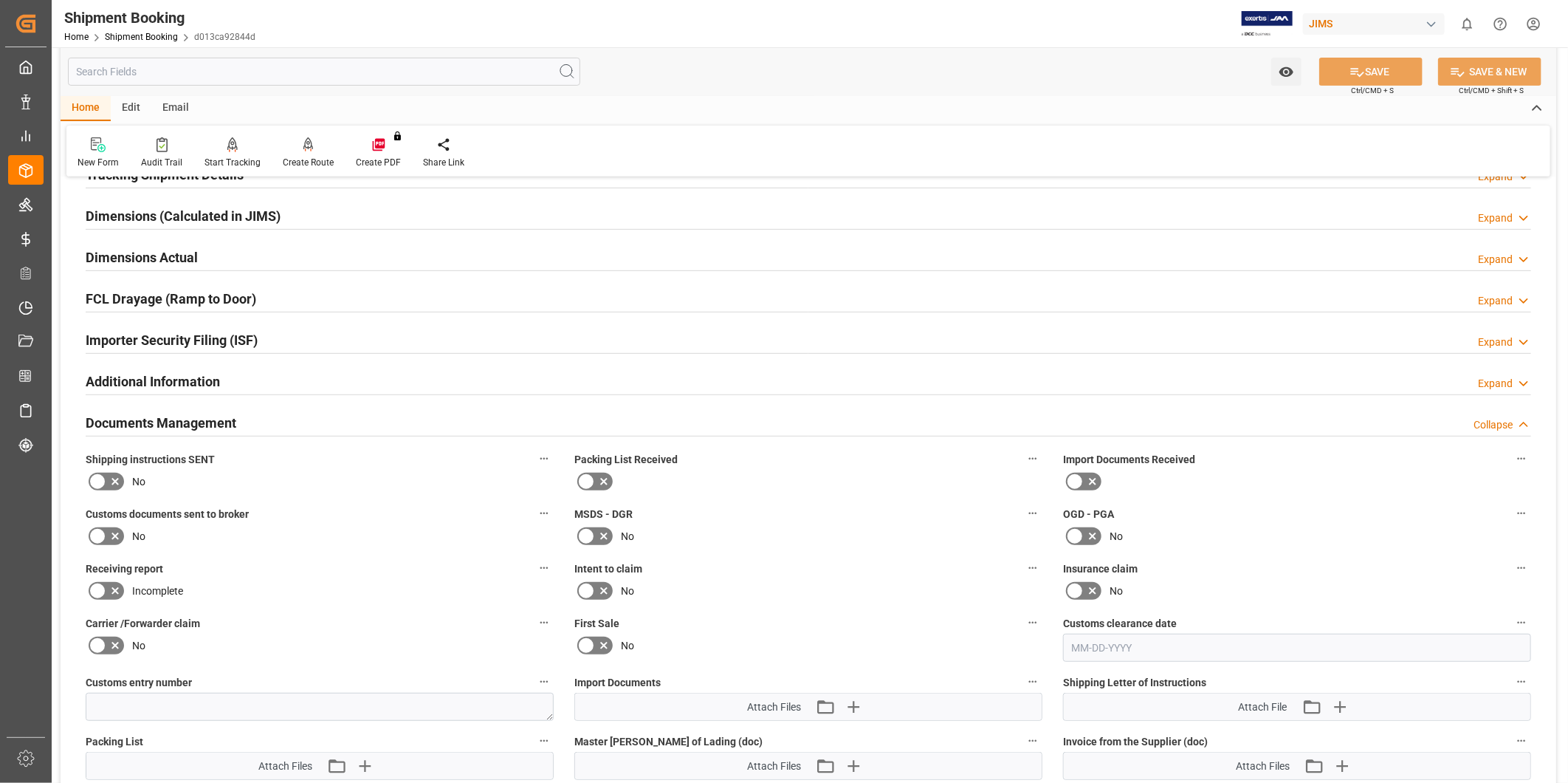
scroll to position [273, 0]
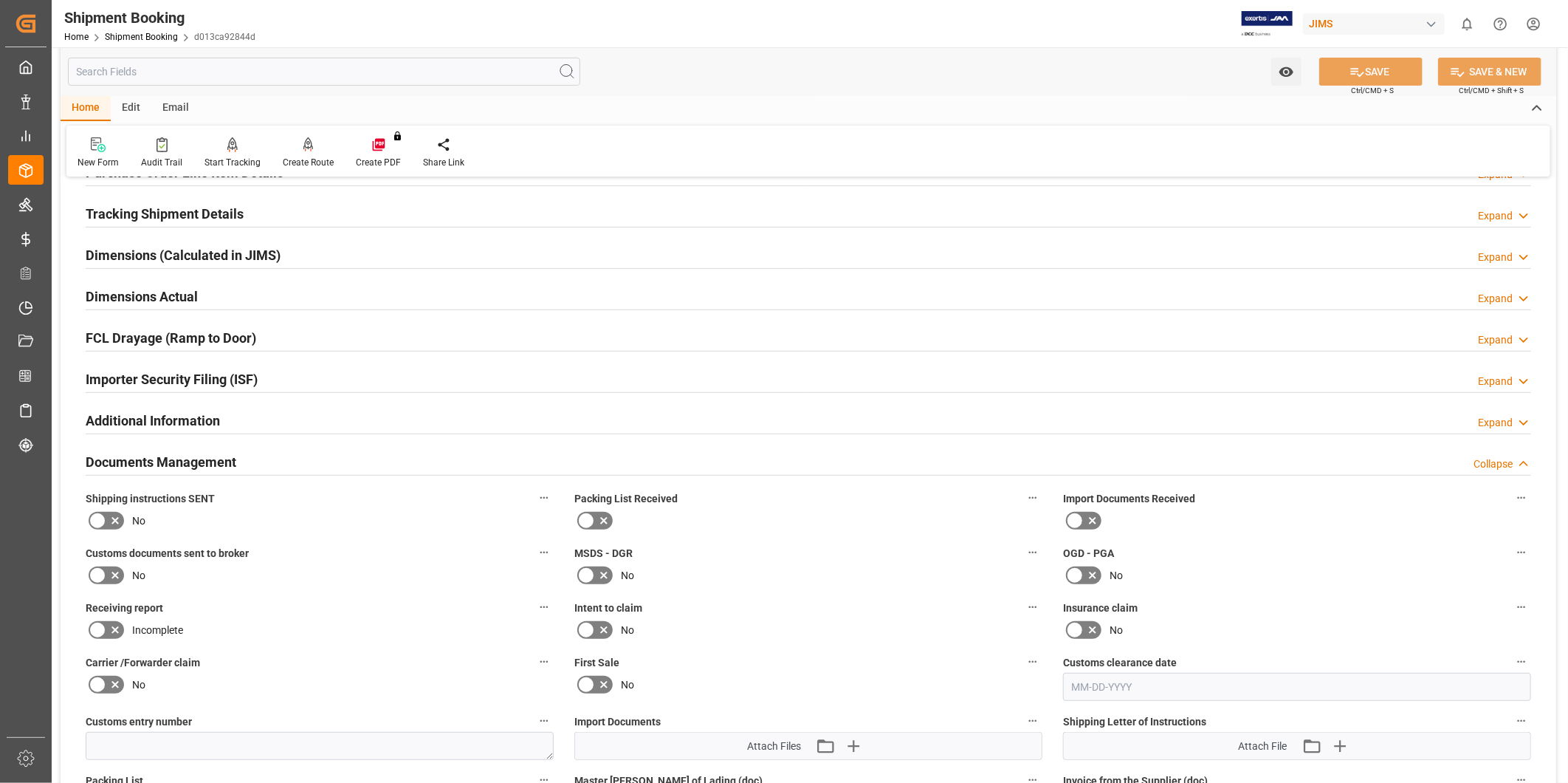
click at [1524, 461] on icon at bounding box center [1523, 464] width 15 height 15
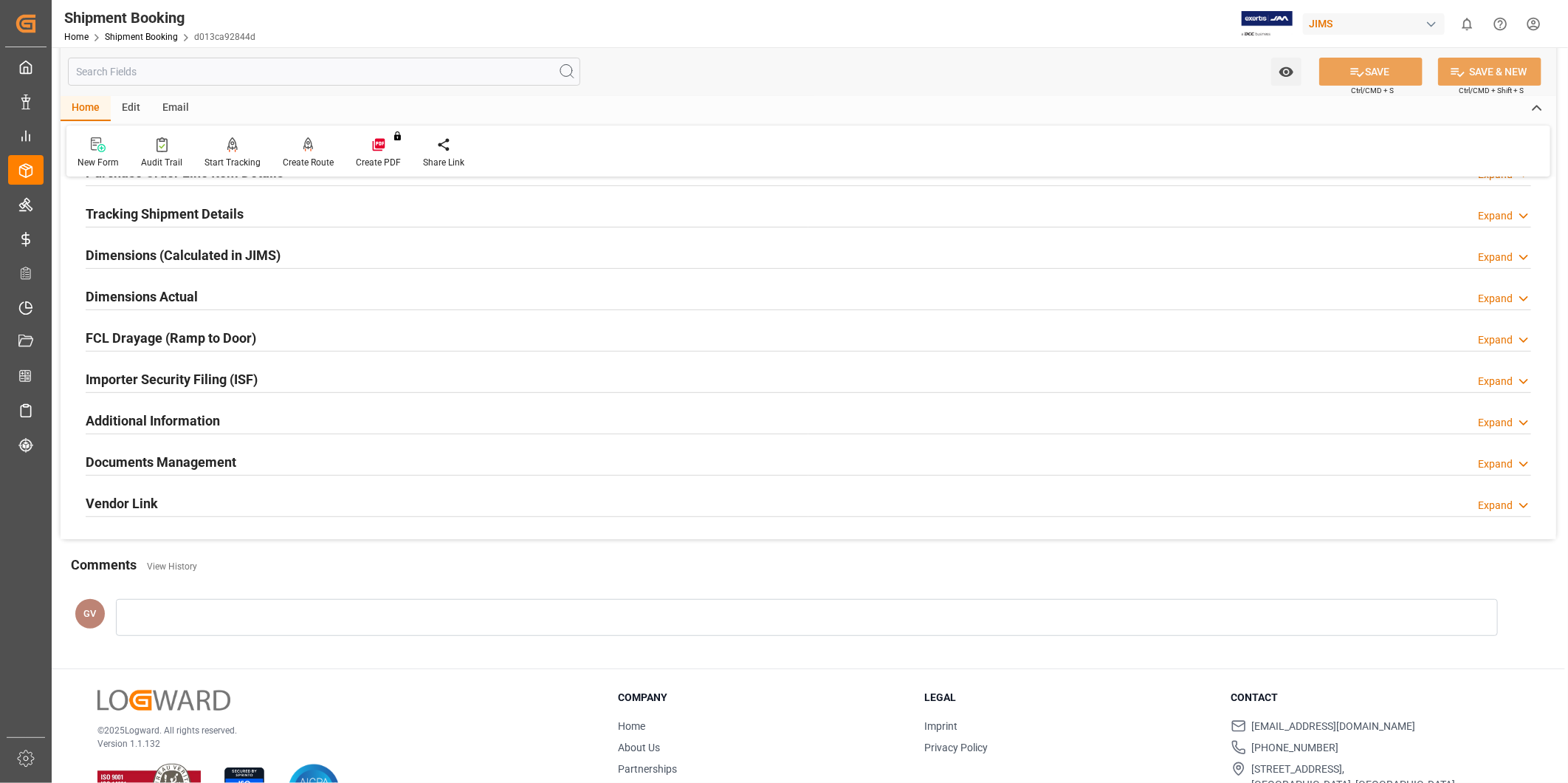
click at [252, 413] on div "Additional Information Expand" at bounding box center [808, 418] width 1445 height 28
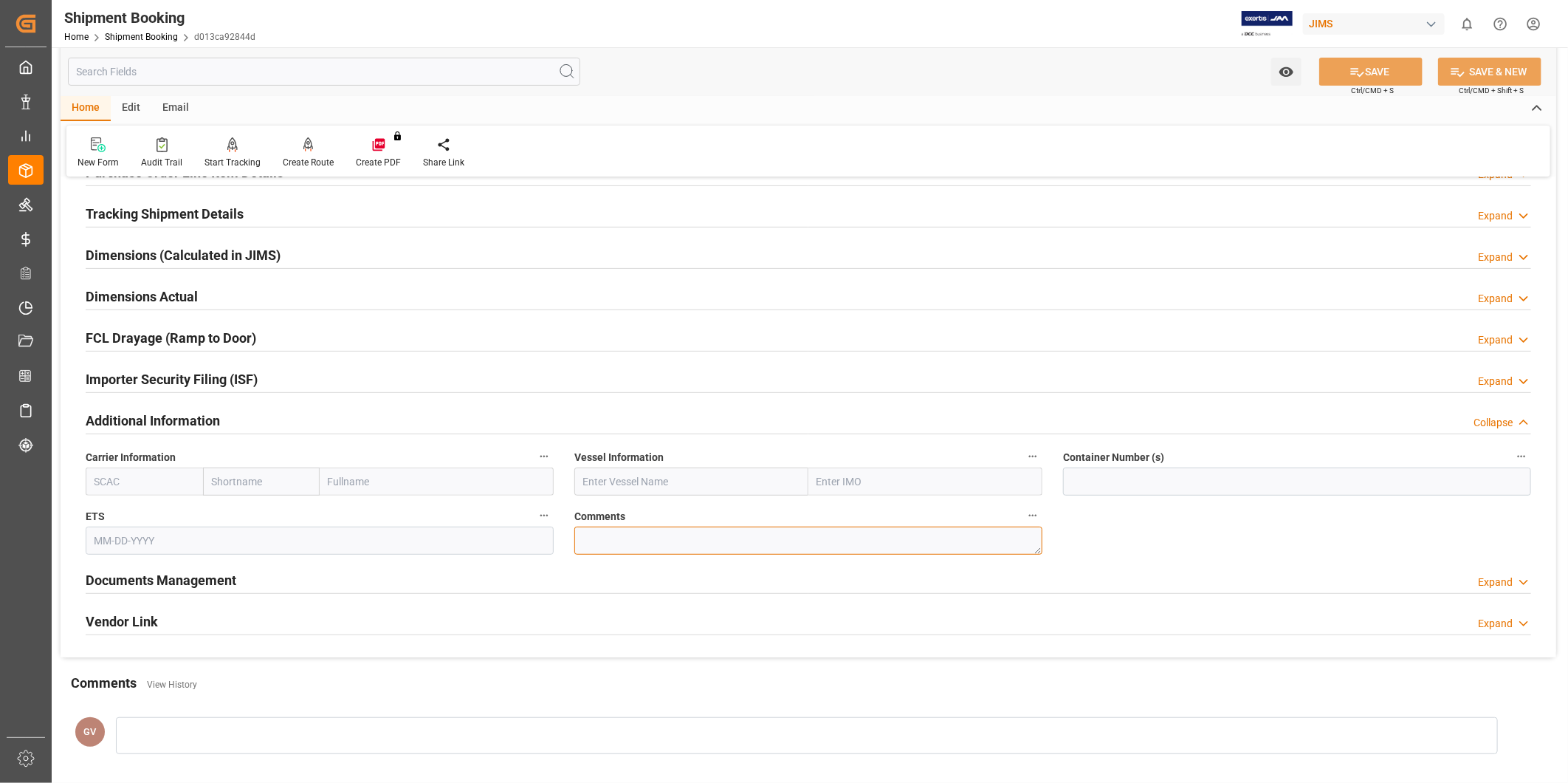
click at [598, 530] on textarea at bounding box center [808, 540] width 468 height 28
paste textarea "9340285"
type textarea "SO 9340285"
click at [1366, 72] on button "SAVE" at bounding box center [1370, 71] width 104 height 28
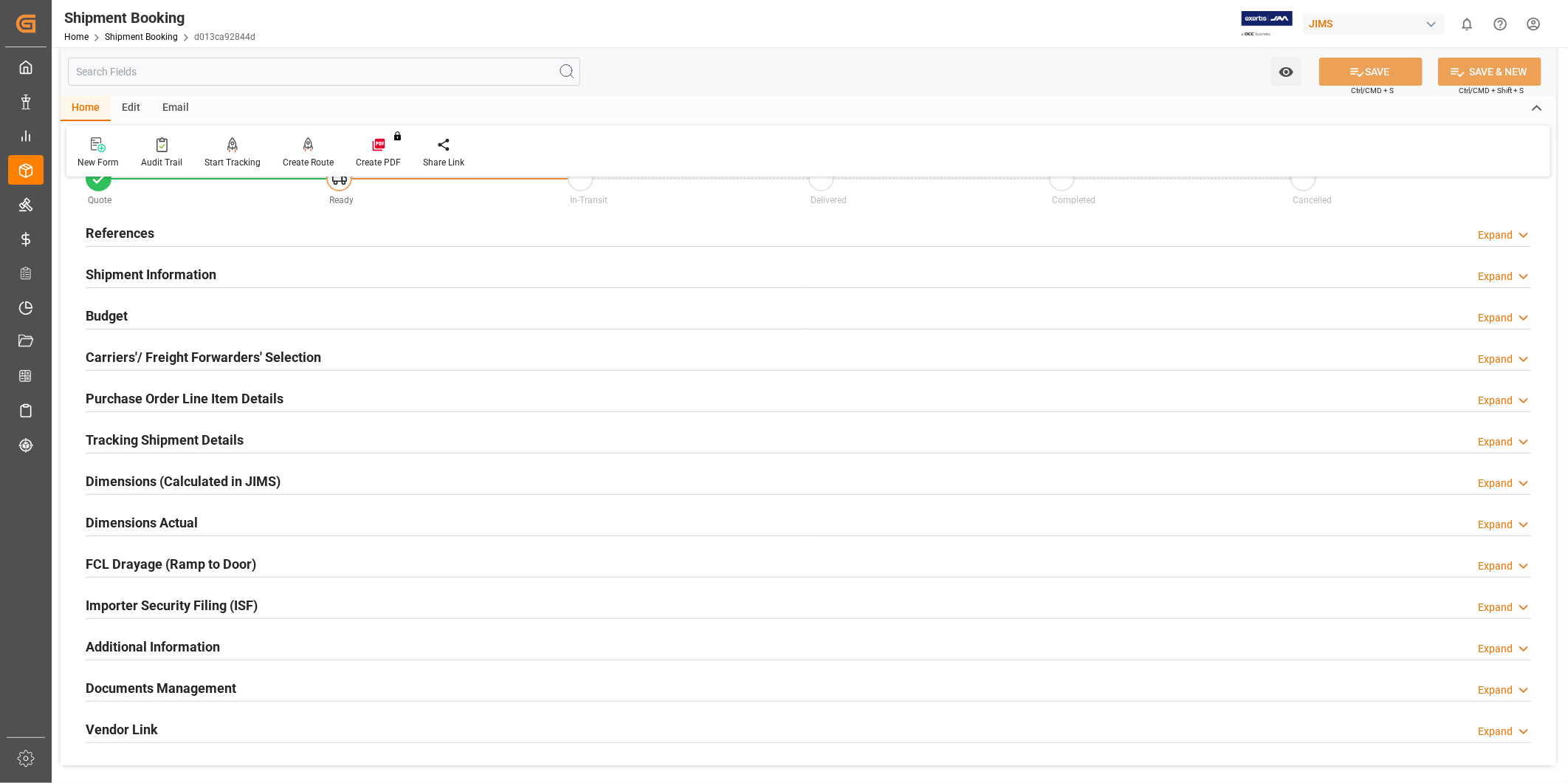
scroll to position [0, 0]
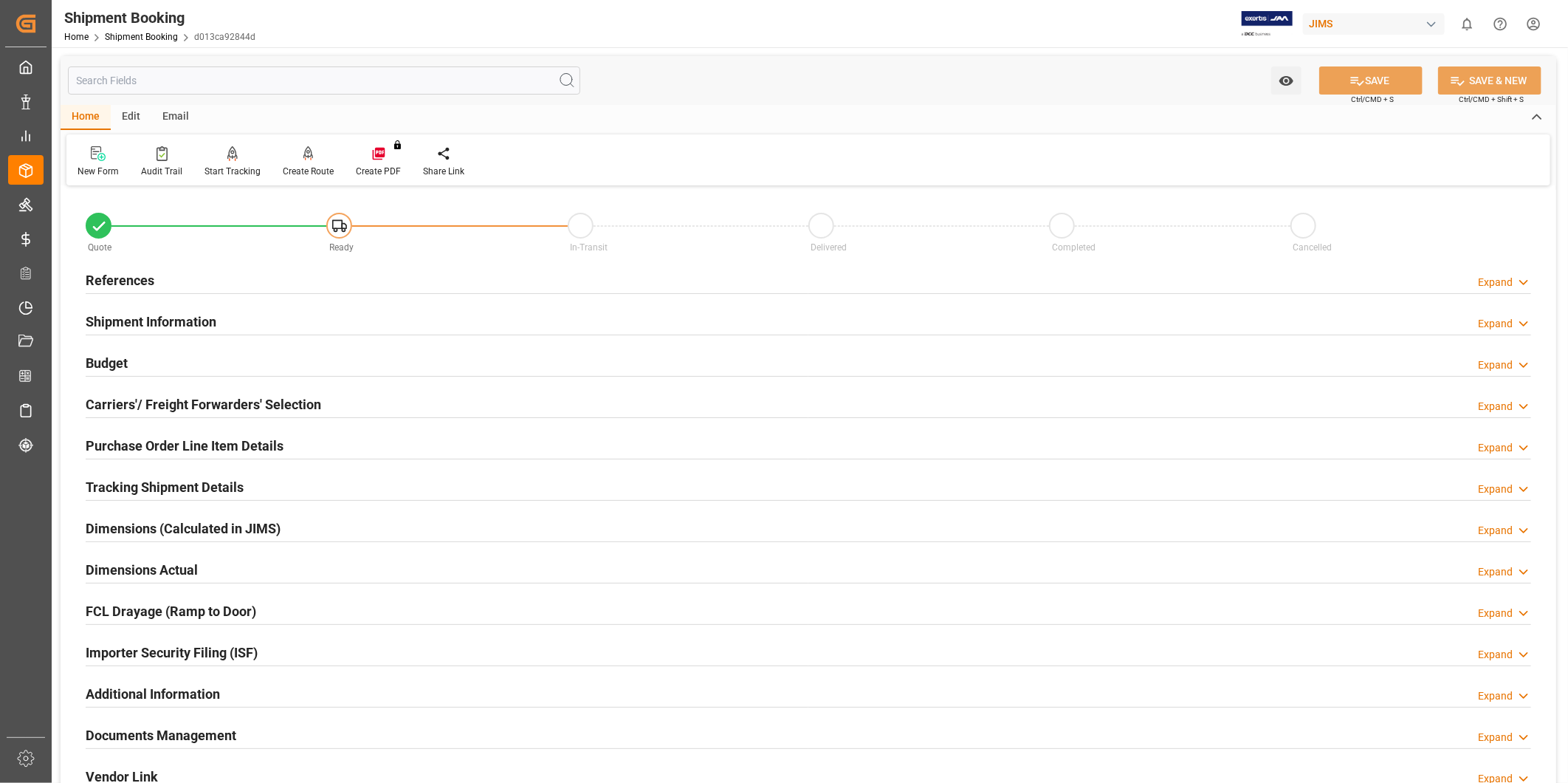
click at [208, 399] on h2 "Carriers'/ Freight Forwarders' Selection" at bounding box center [204, 404] width 236 height 20
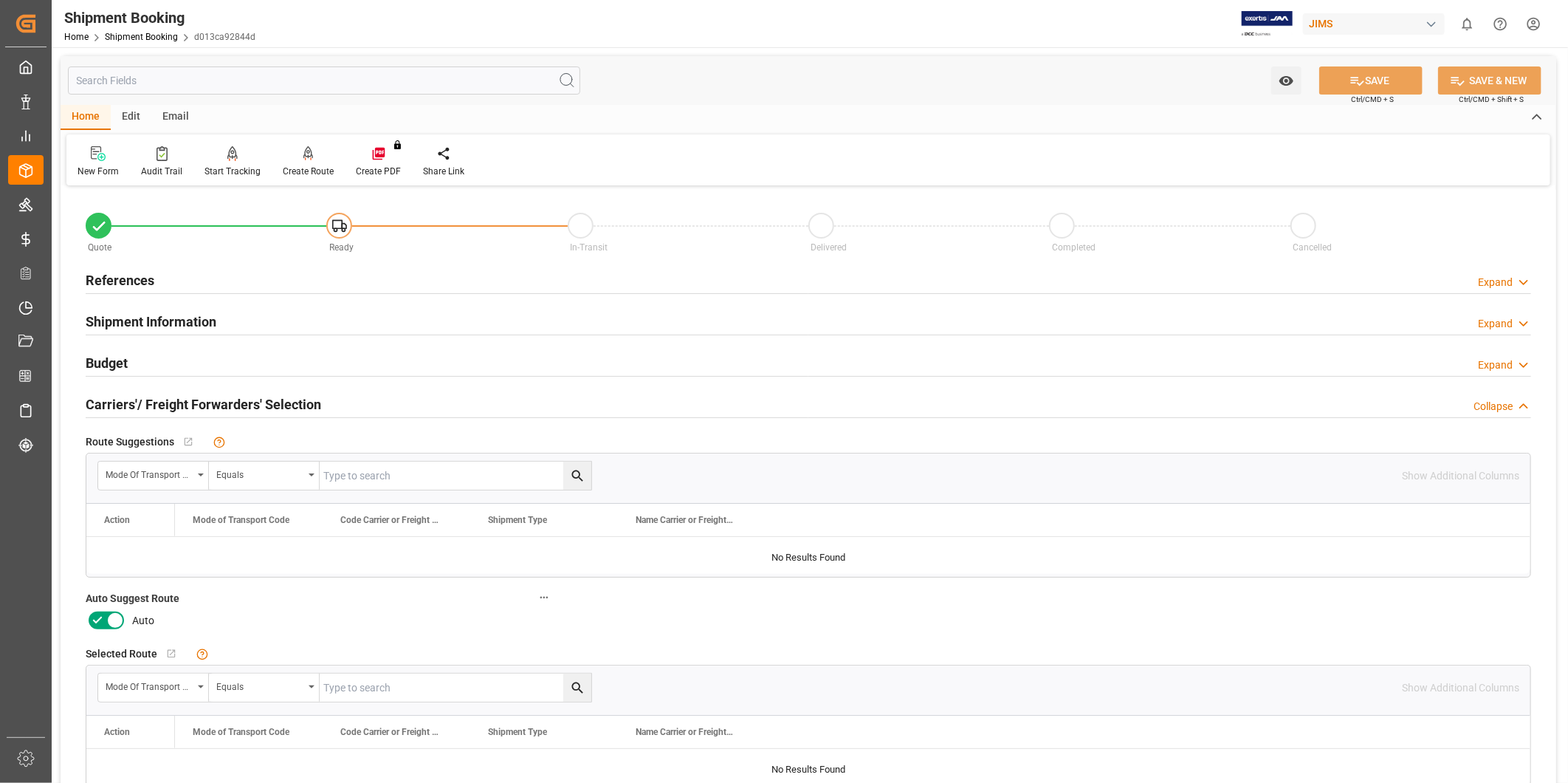
click at [111, 615] on icon at bounding box center [114, 620] width 18 height 18
click at [0, 0] on input "checkbox" at bounding box center [0, 0] width 0 height 0
click at [1375, 99] on span "Ctrl/CMD + S" at bounding box center [1372, 99] width 43 height 11
click at [1377, 85] on button "SAVE" at bounding box center [1370, 80] width 104 height 28
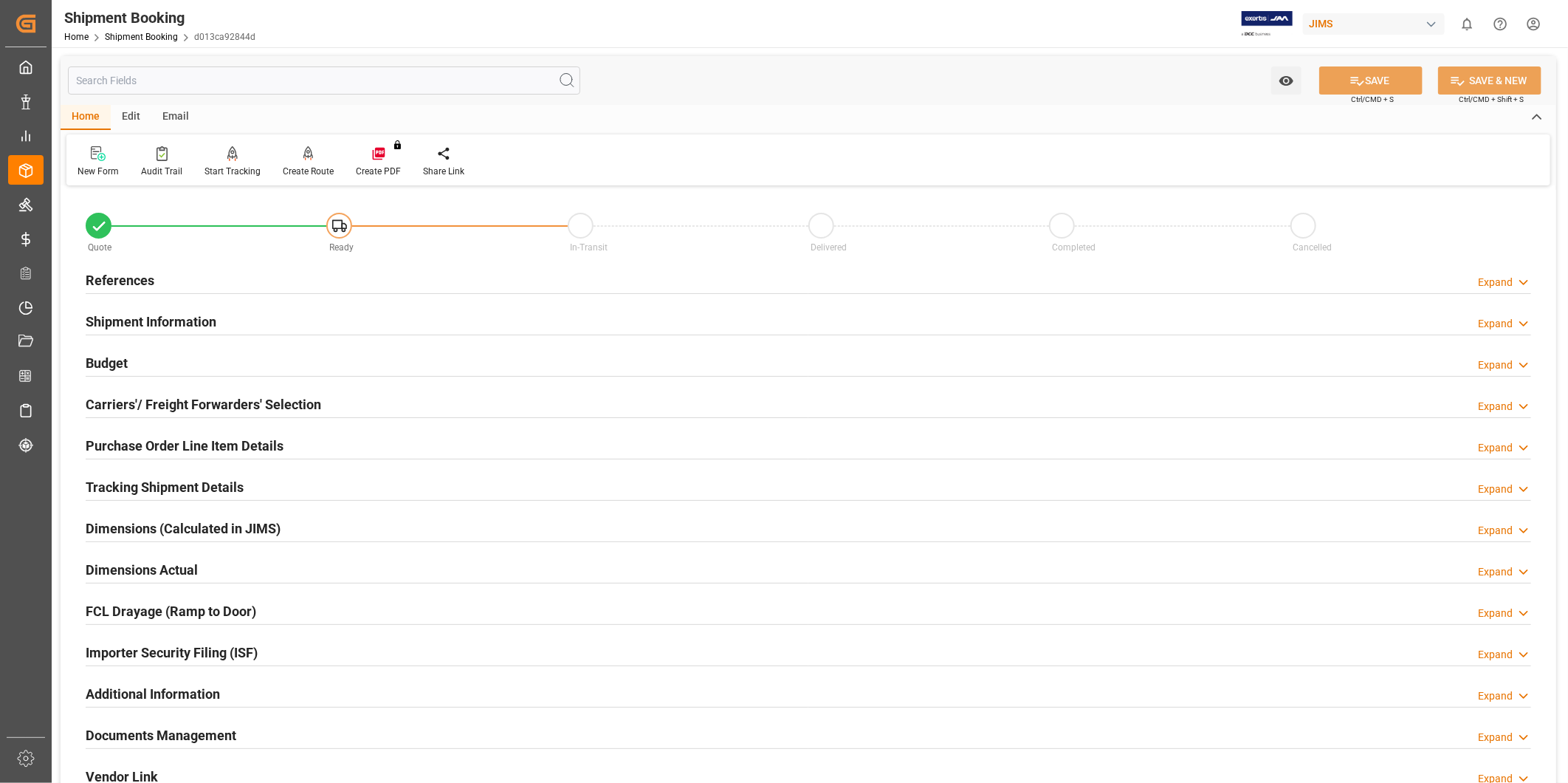
click at [1486, 274] on div "Expand" at bounding box center [1495, 282] width 35 height 15
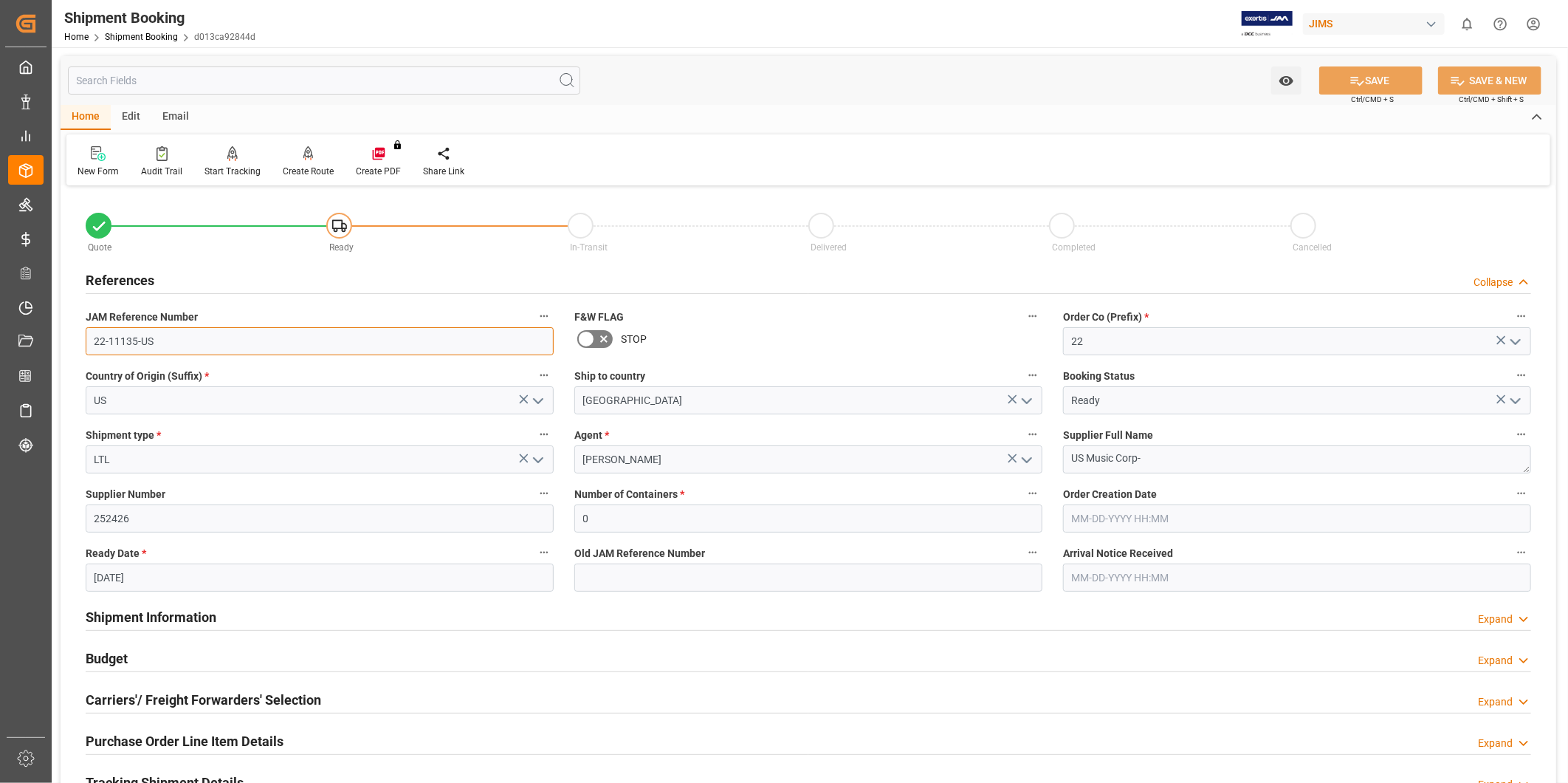
click at [189, 338] on input "22-11135-US" at bounding box center [320, 341] width 468 height 28
click at [184, 504] on input "252426" at bounding box center [320, 518] width 468 height 28
click at [183, 504] on input "252426" at bounding box center [320, 518] width 468 height 28
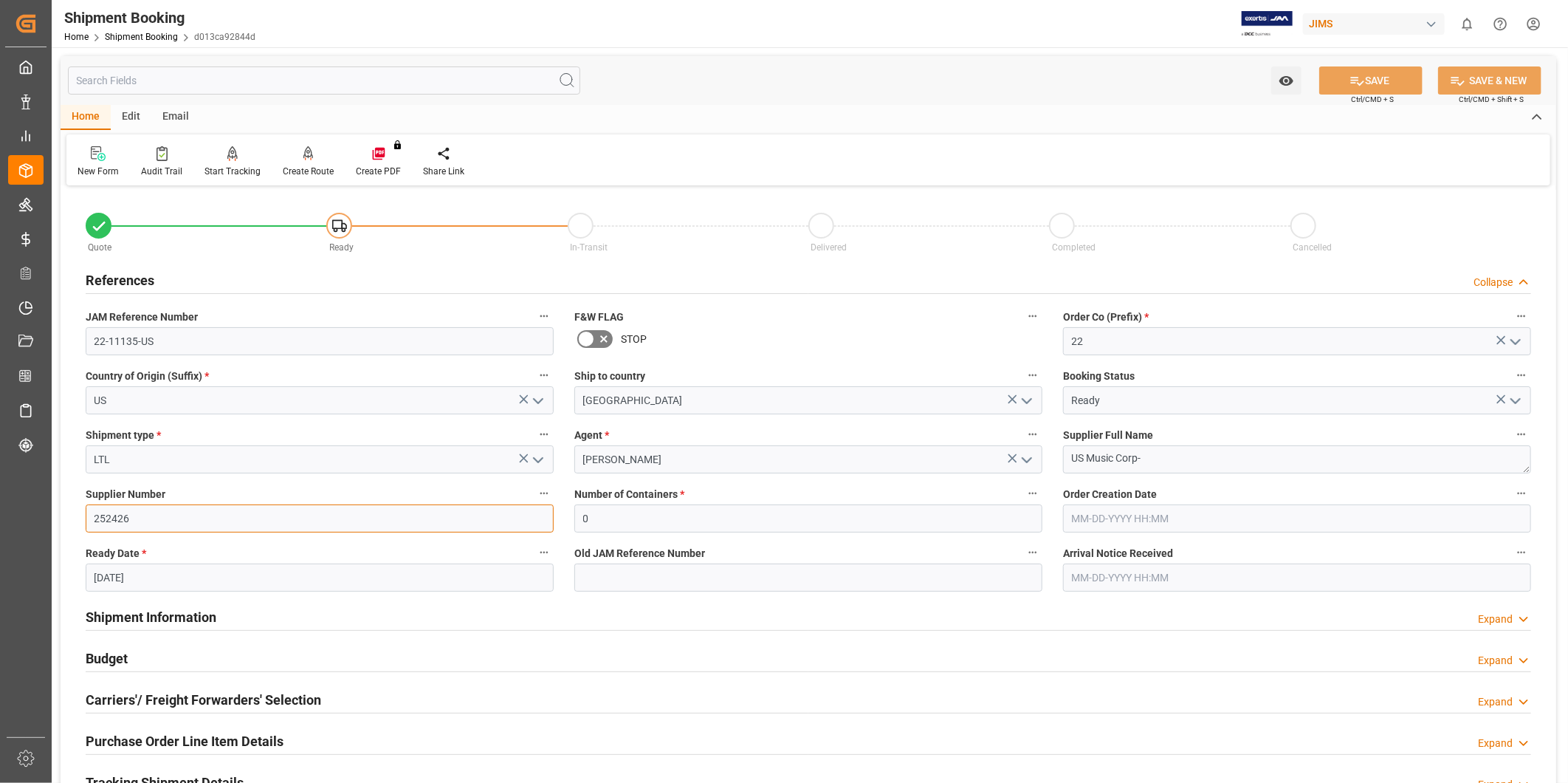
click at [183, 504] on input "252426" at bounding box center [320, 518] width 468 height 28
paste input "557"
type input "557"
click at [1236, 453] on textarea "US Music Corp-" at bounding box center [1297, 459] width 468 height 28
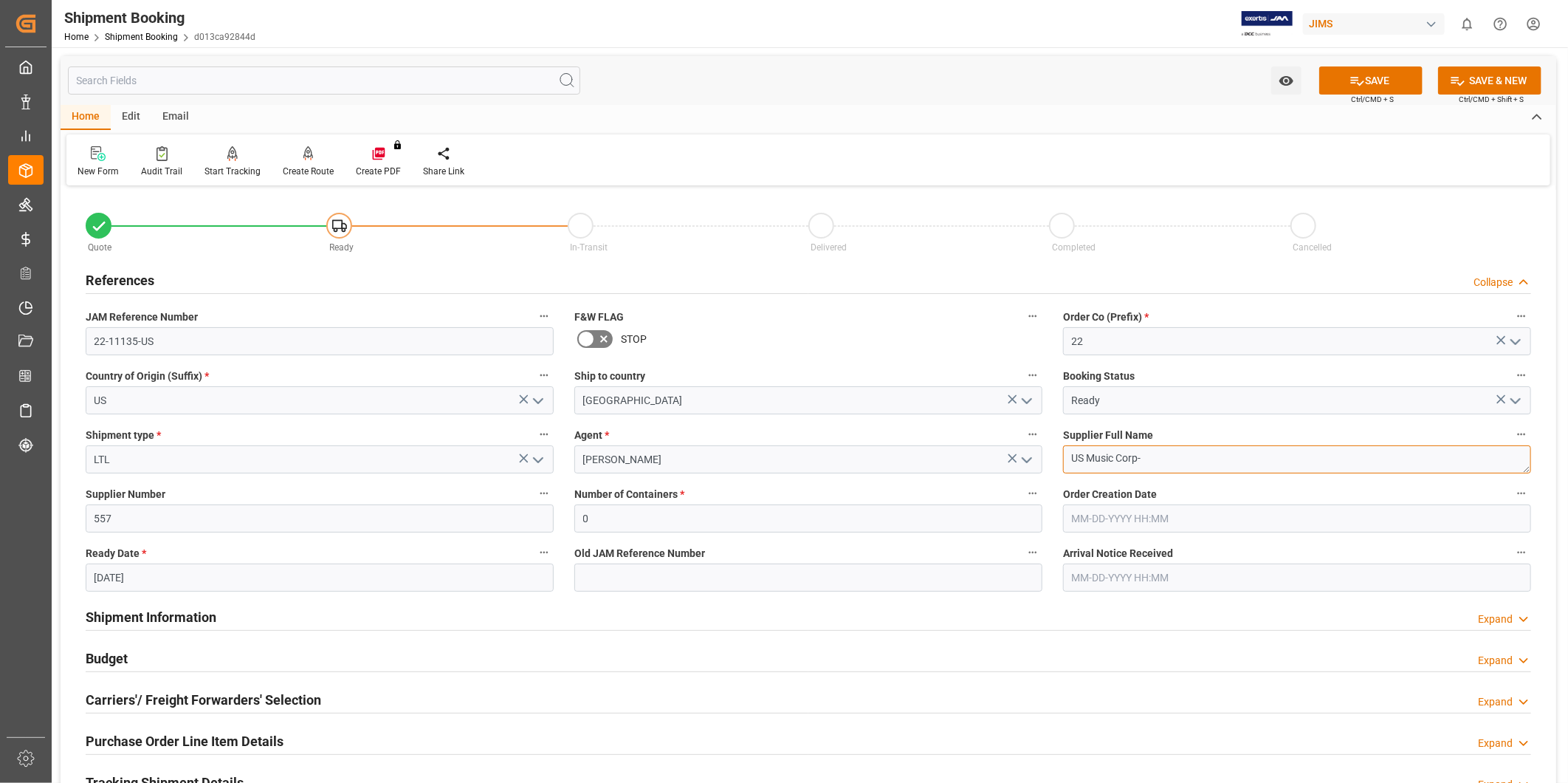
click at [1236, 453] on textarea "US Music Corp-" at bounding box center [1297, 459] width 468 height 28
paste textarea "Ashly Audio ([GEOGRAPHIC_DATA], [GEOGRAPHIC_DATA])"
type textarea "Ashly Audio ([GEOGRAPHIC_DATA], [GEOGRAPHIC_DATA])"
click at [1363, 85] on button "SAVE" at bounding box center [1370, 80] width 104 height 28
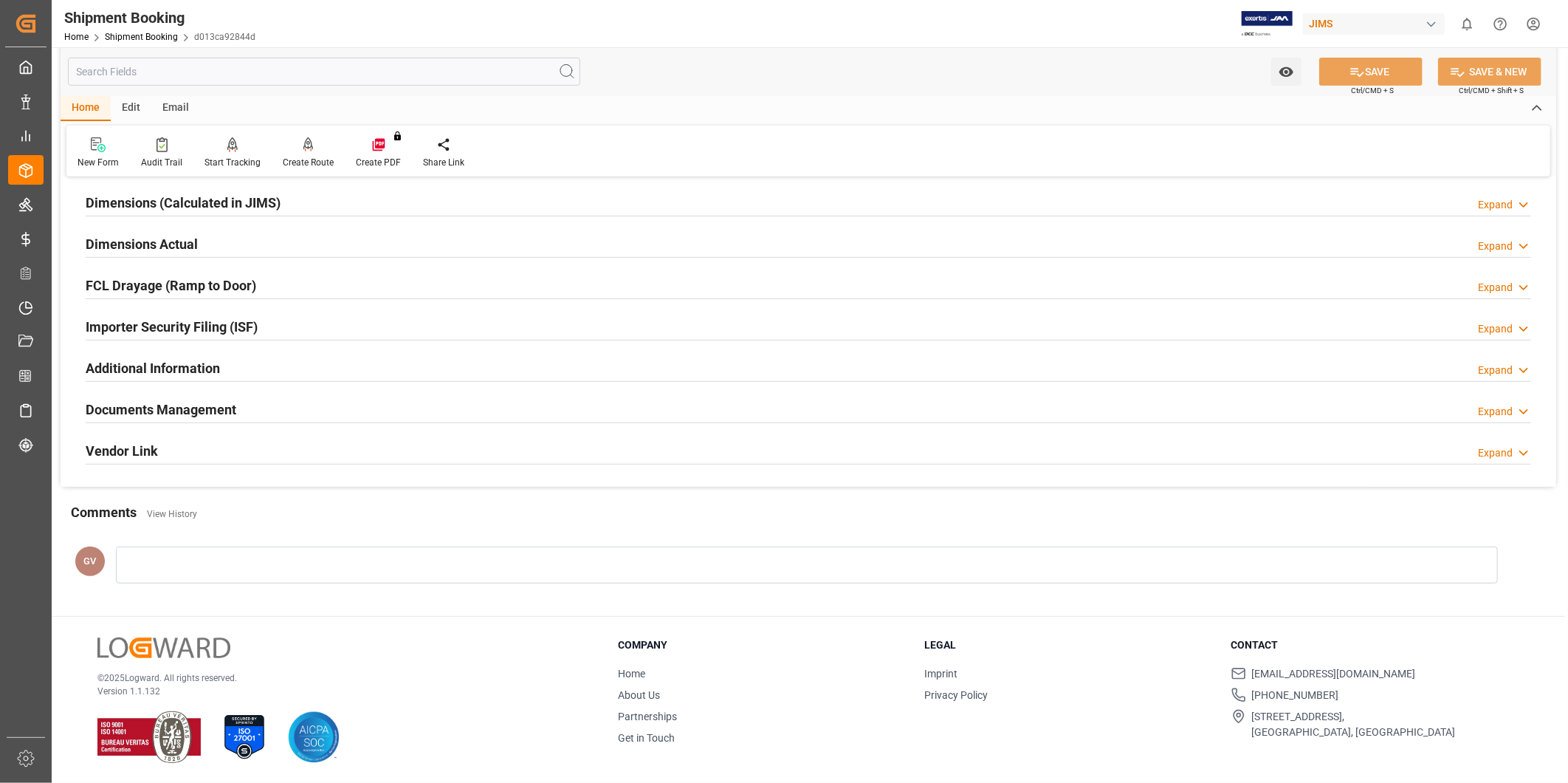
scroll to position [328, 0]
click at [305, 407] on div "Documents Management Expand" at bounding box center [808, 407] width 1445 height 28
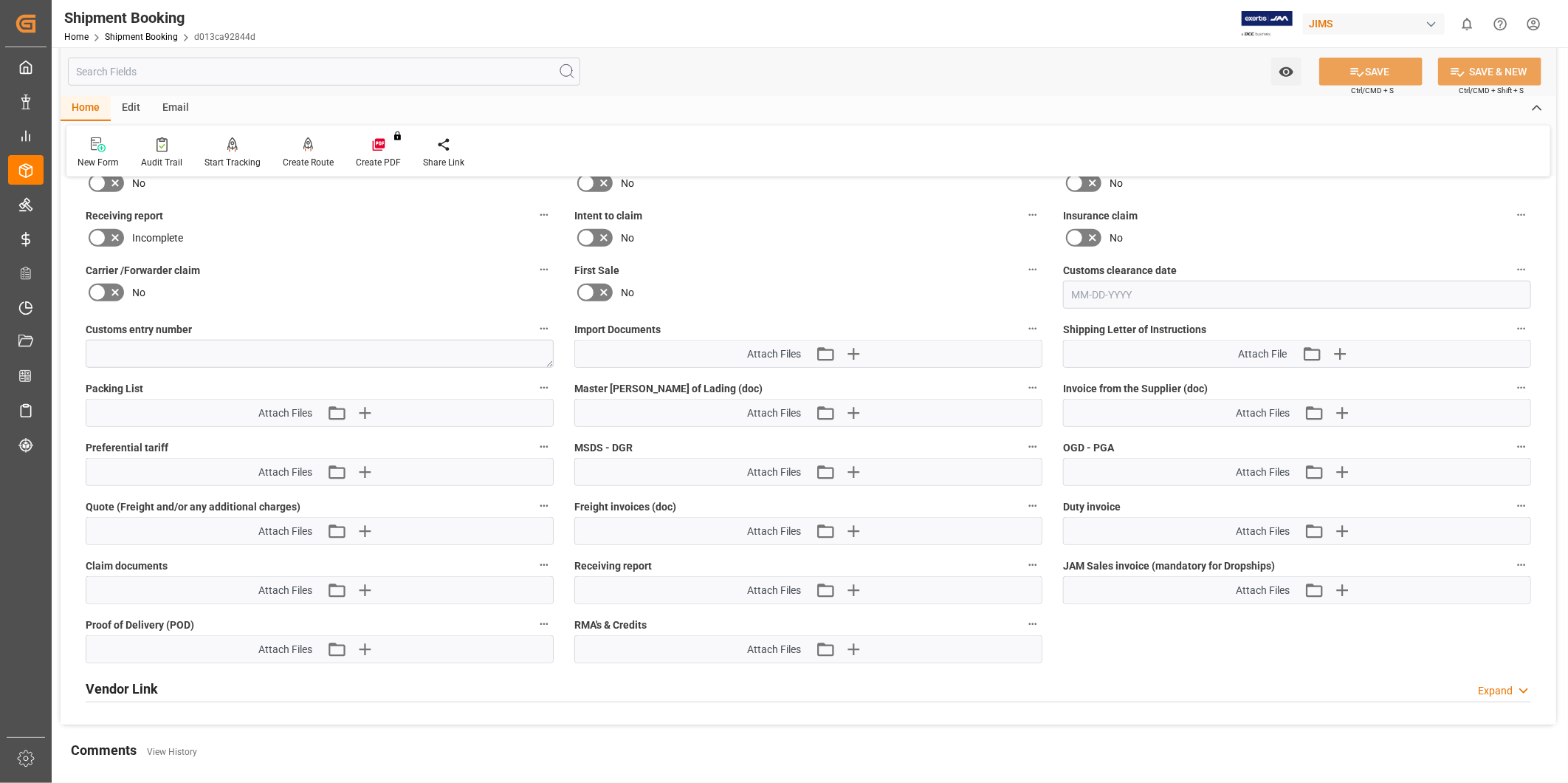
scroll to position [737, 0]
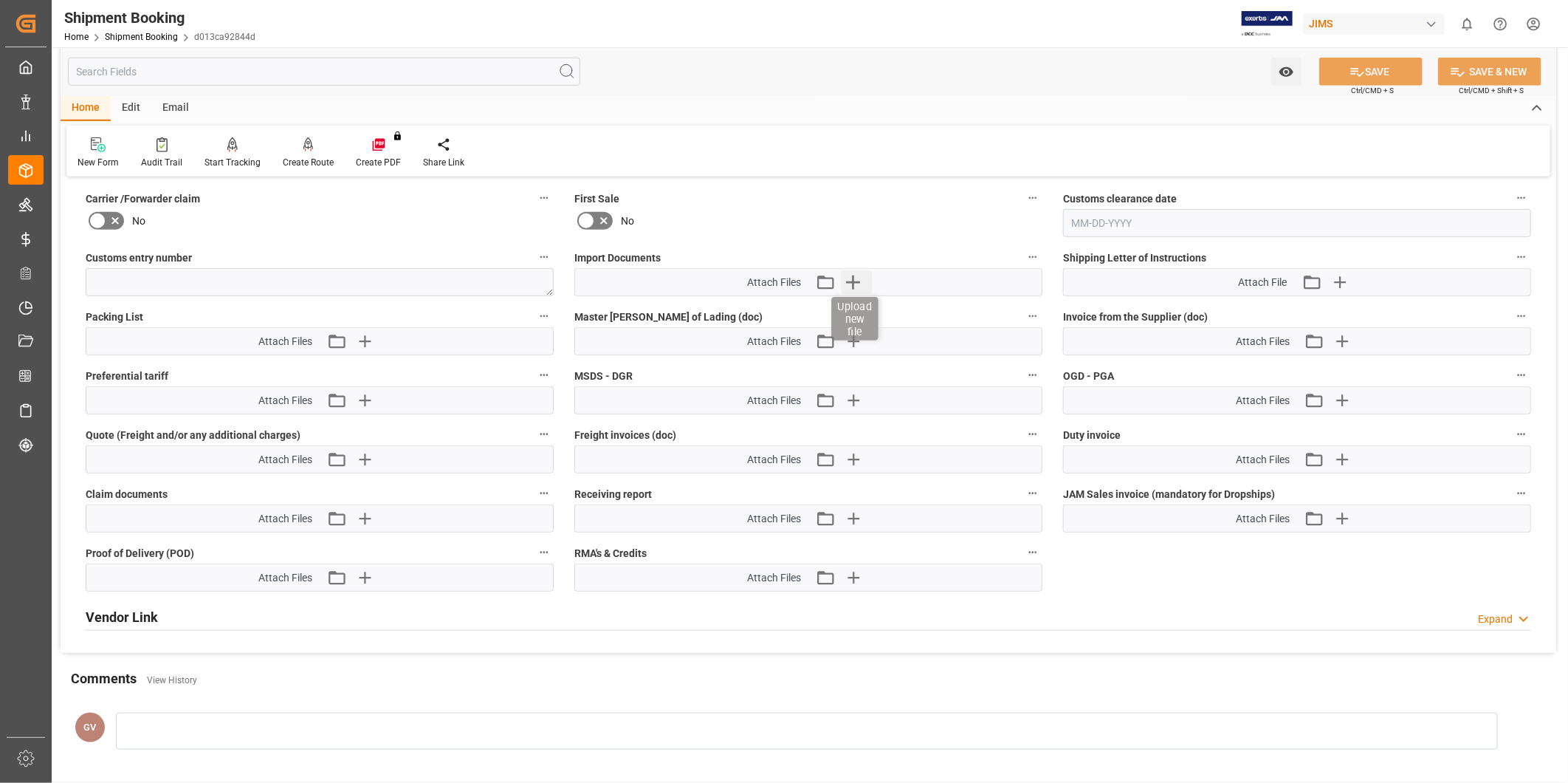
click at [848, 284] on icon "button" at bounding box center [853, 282] width 24 height 24
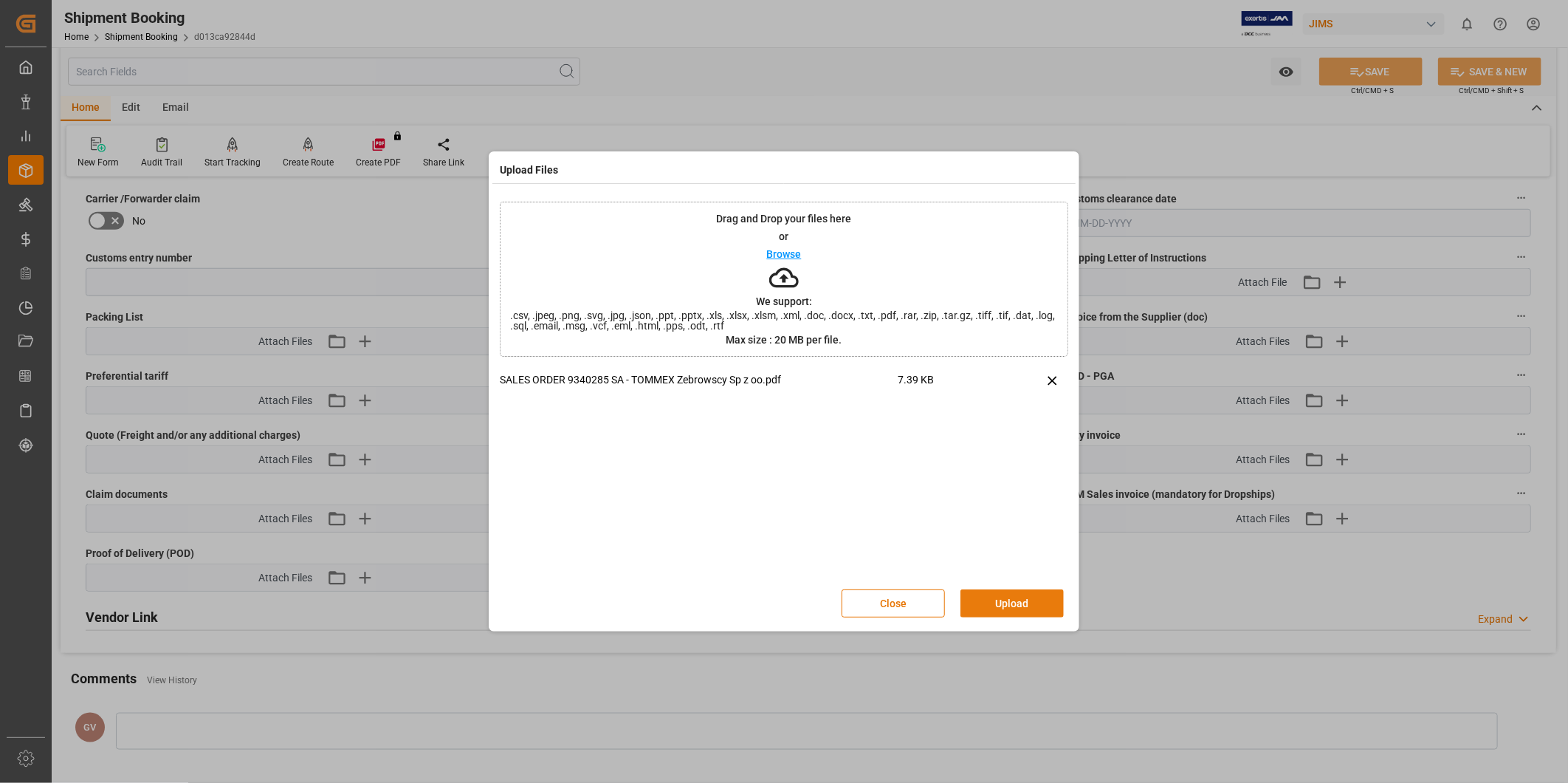
click at [993, 606] on button "Upload" at bounding box center [1012, 603] width 104 height 28
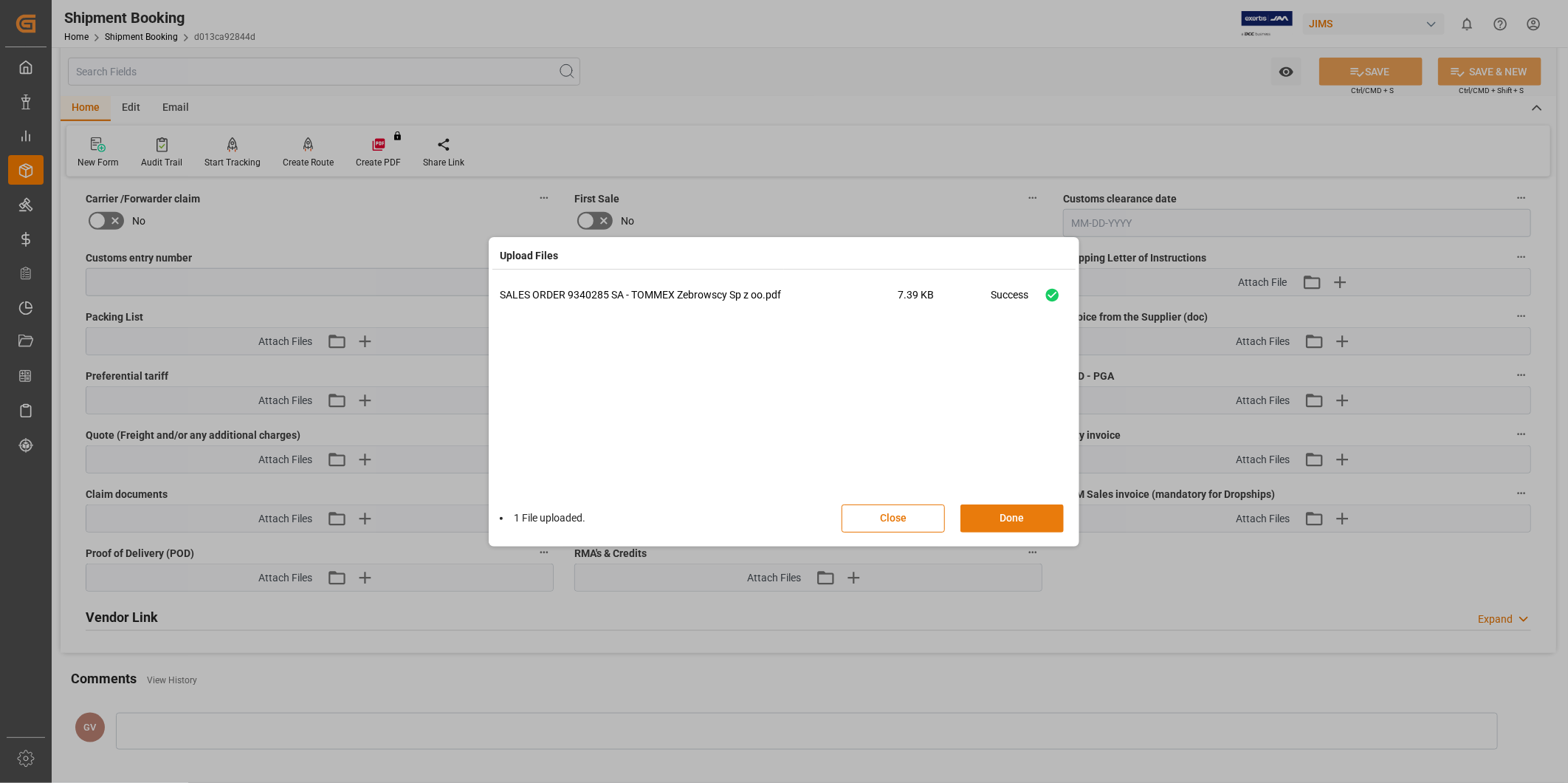
click at [1004, 515] on button "Done" at bounding box center [1012, 518] width 104 height 28
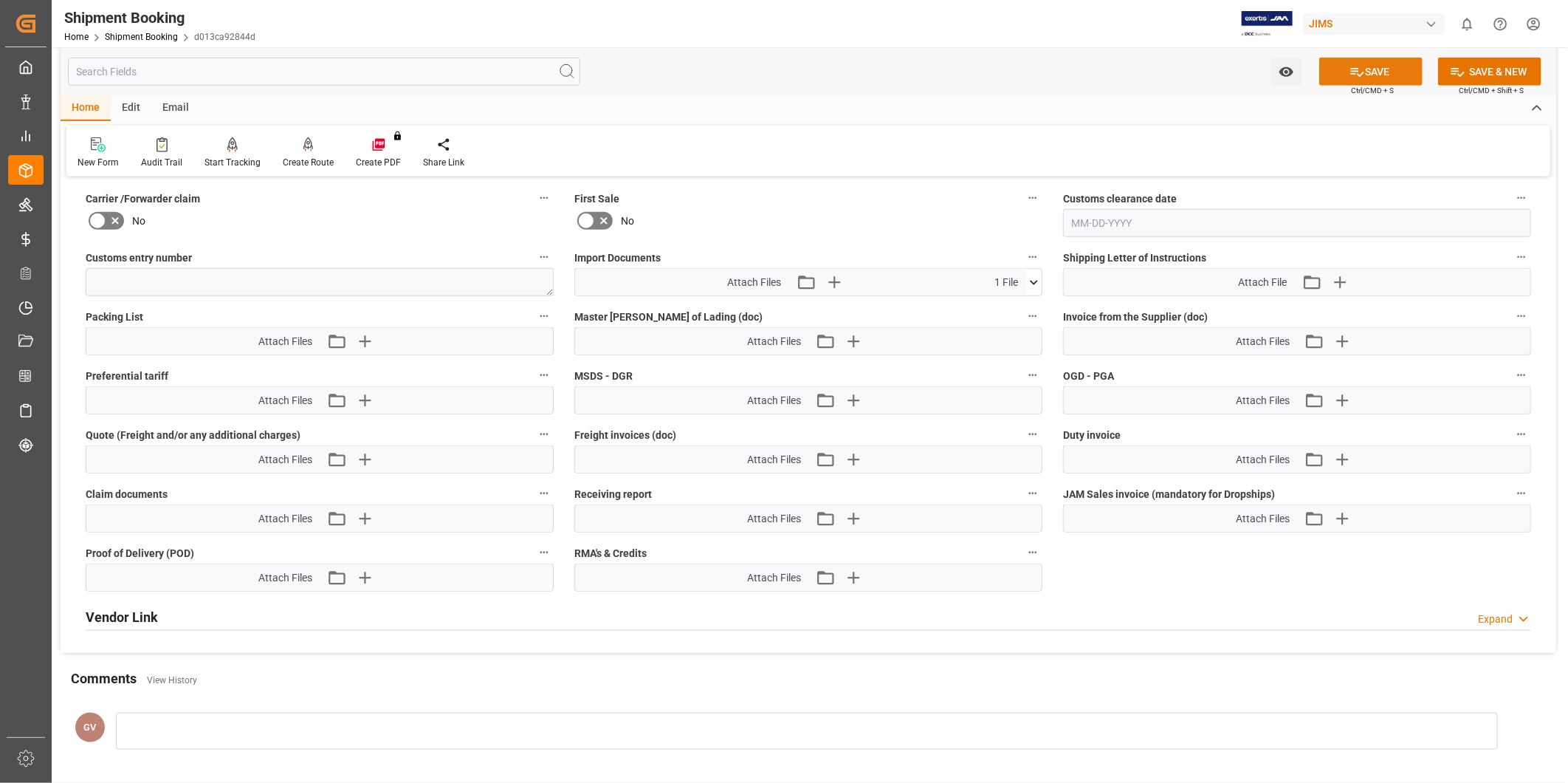
click at [1362, 70] on button "SAVE" at bounding box center [1370, 71] width 104 height 28
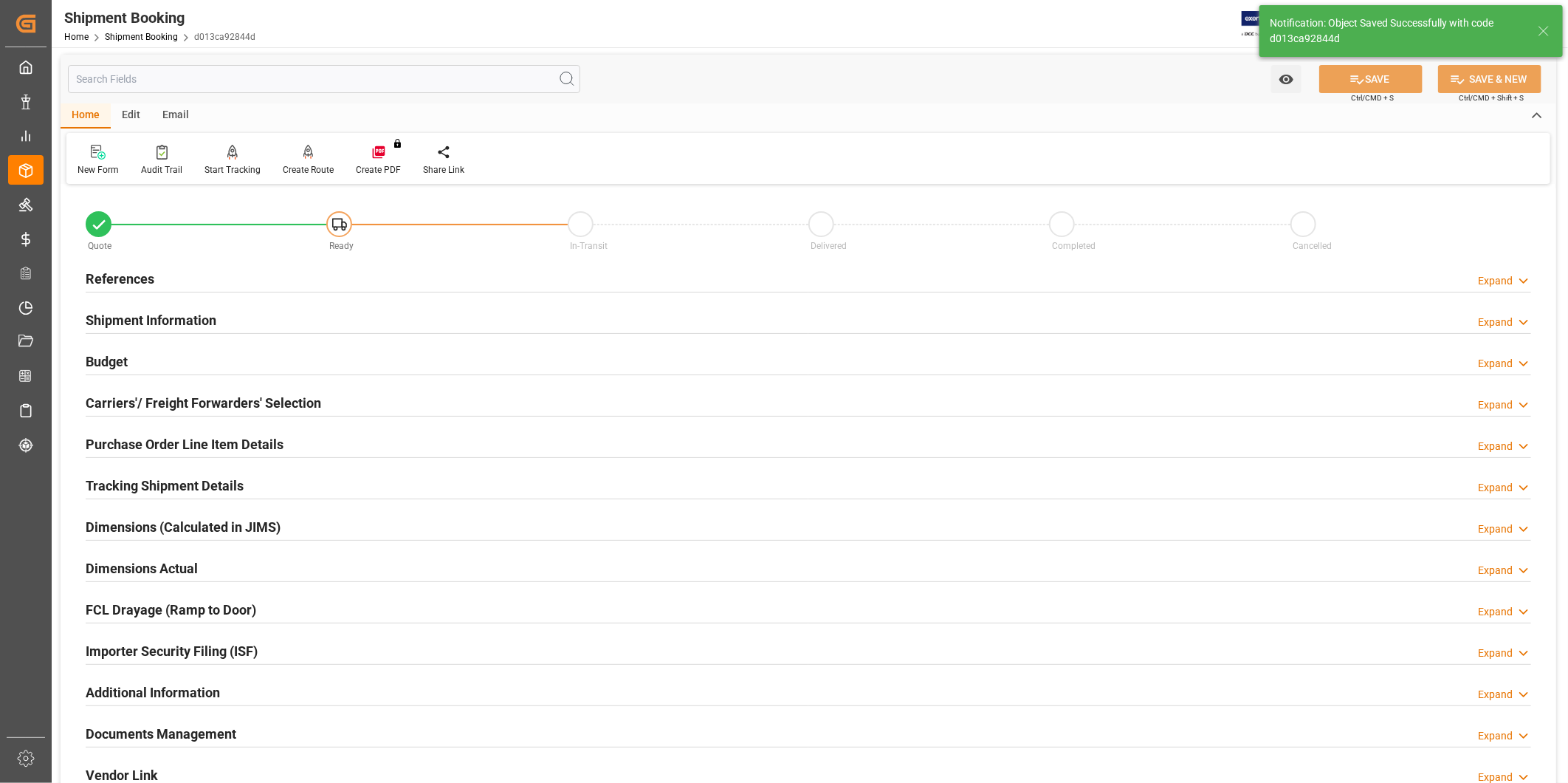
scroll to position [0, 0]
click at [1502, 283] on div "Expand" at bounding box center [1495, 282] width 35 height 15
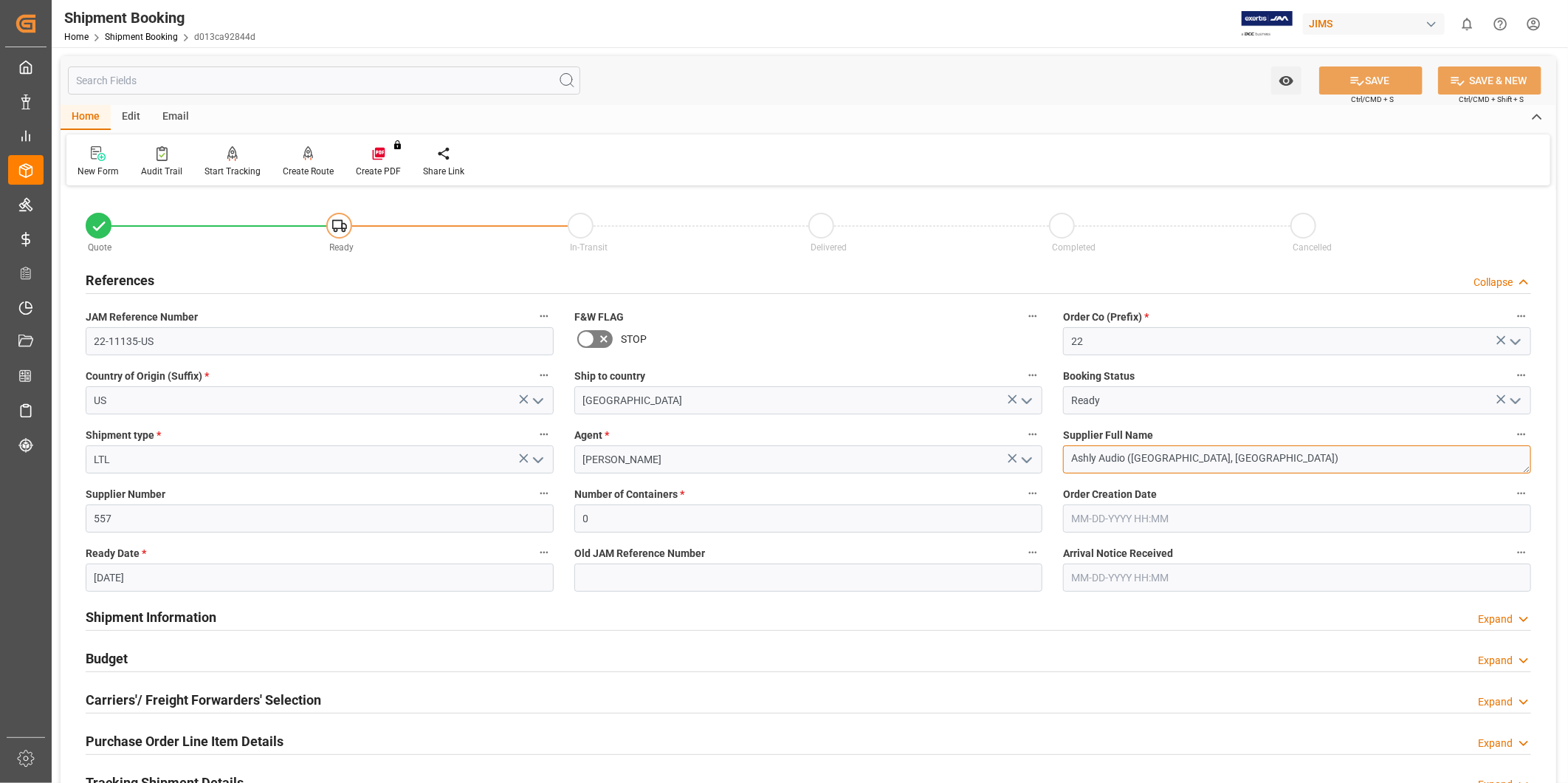
click at [1263, 469] on textarea "Ashly Audio ([GEOGRAPHIC_DATA], [GEOGRAPHIC_DATA])" at bounding box center [1297, 459] width 468 height 28
click at [1218, 471] on textarea "Ashly Audio ([GEOGRAPHIC_DATA], [GEOGRAPHIC_DATA])" at bounding box center [1297, 459] width 468 height 28
drag, startPoint x: 781, startPoint y: 603, endPoint x: 691, endPoint y: 632, distance: 94.6
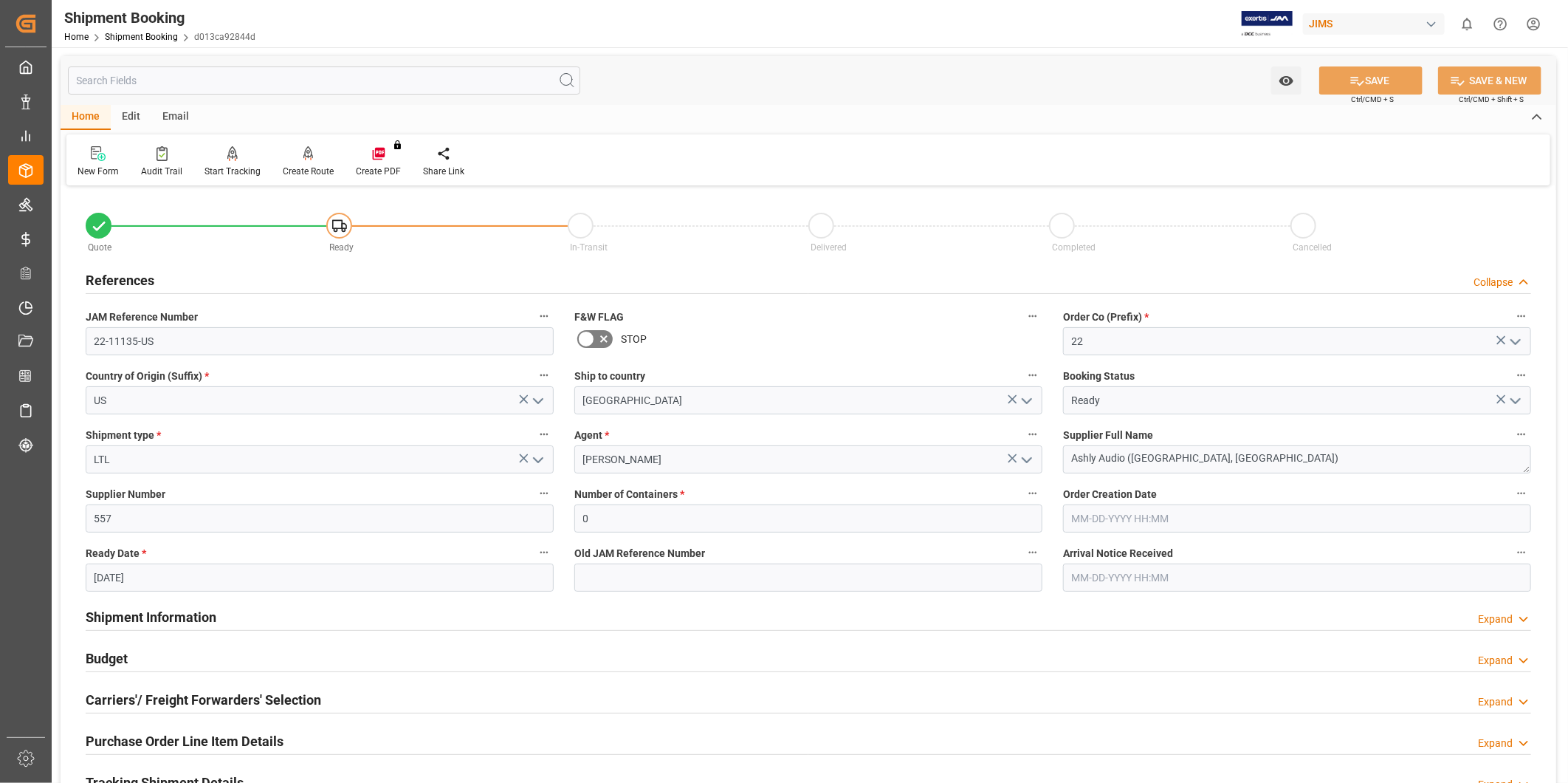
click at [780, 603] on div "Shipment Information Expand" at bounding box center [808, 615] width 1445 height 28
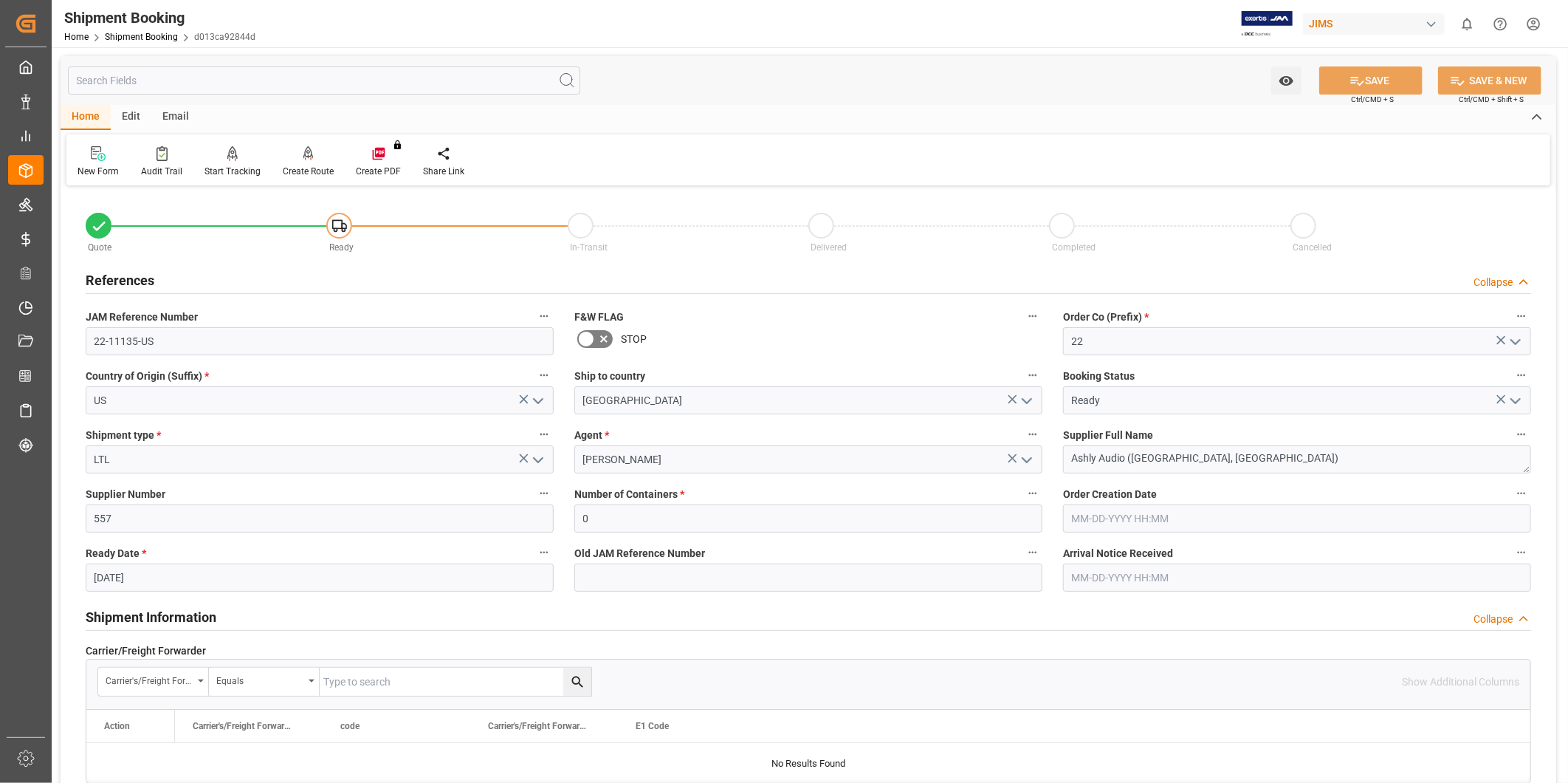
click at [285, 635] on div "Shipment Information Collapse" at bounding box center [808, 617] width 1466 height 41
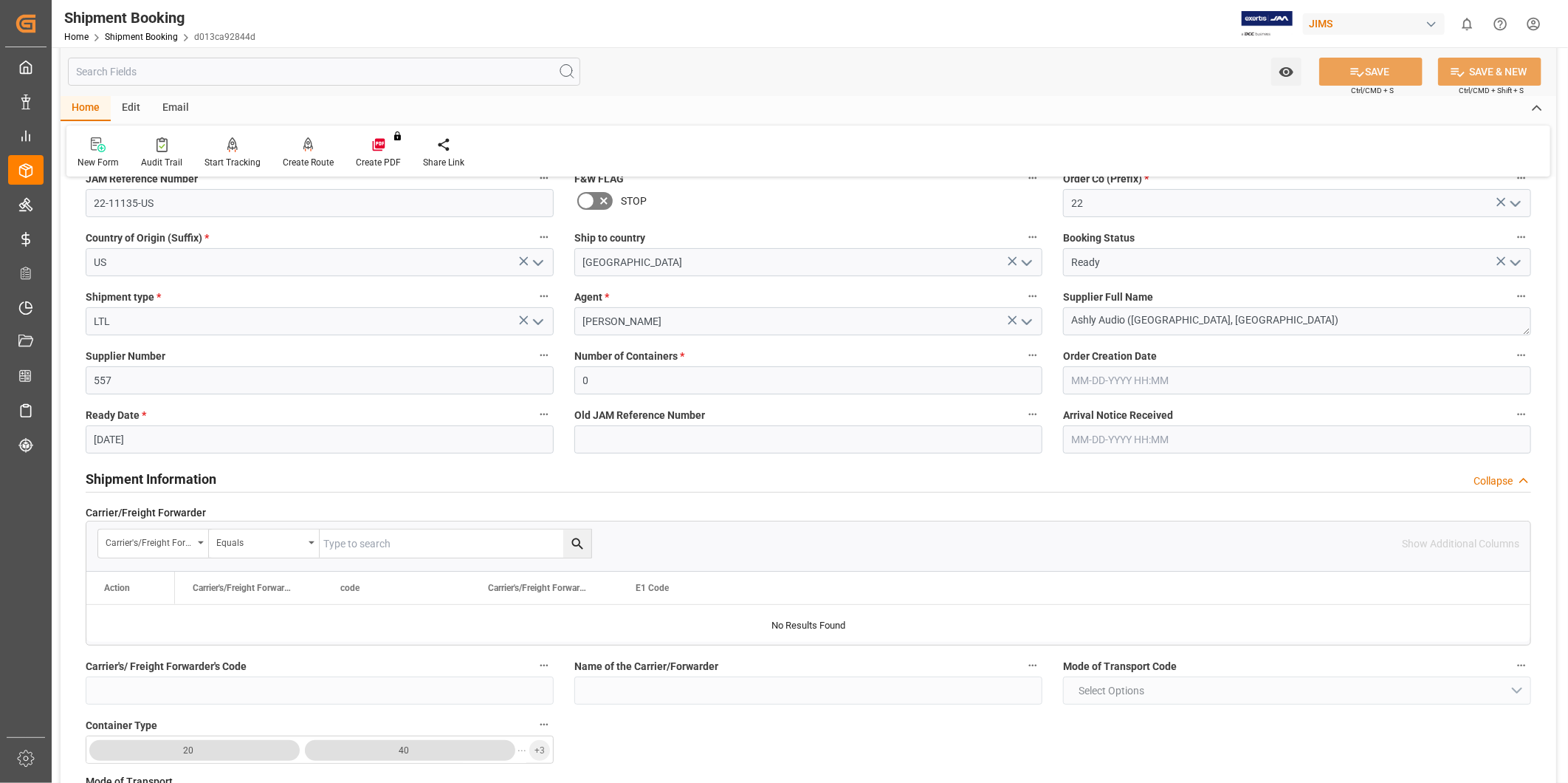
scroll to position [136, 0]
click at [1516, 481] on icon at bounding box center [1523, 482] width 15 height 15
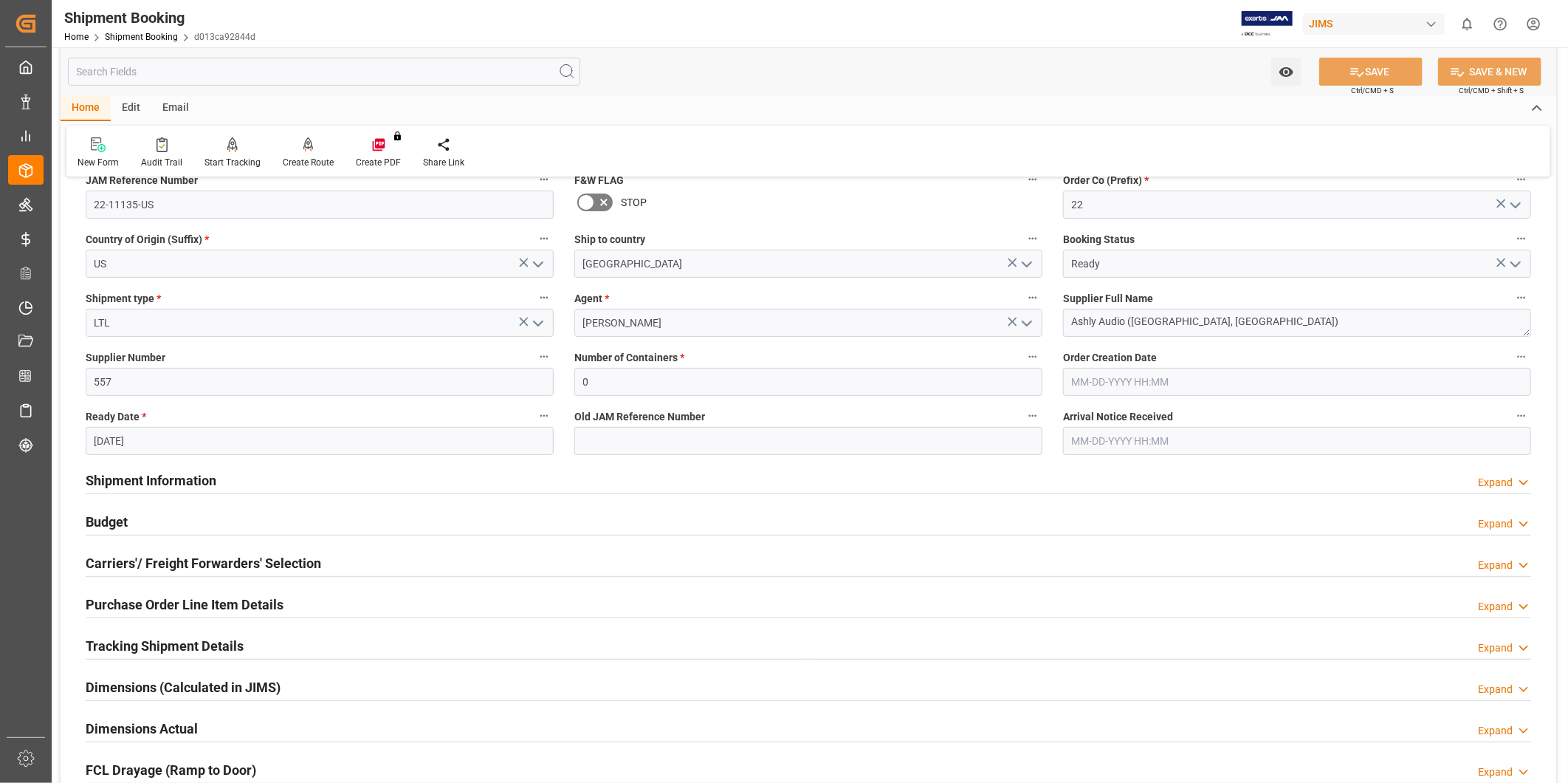
click at [263, 562] on h2 "Carriers'/ Freight Forwarders' Selection" at bounding box center [204, 563] width 236 height 20
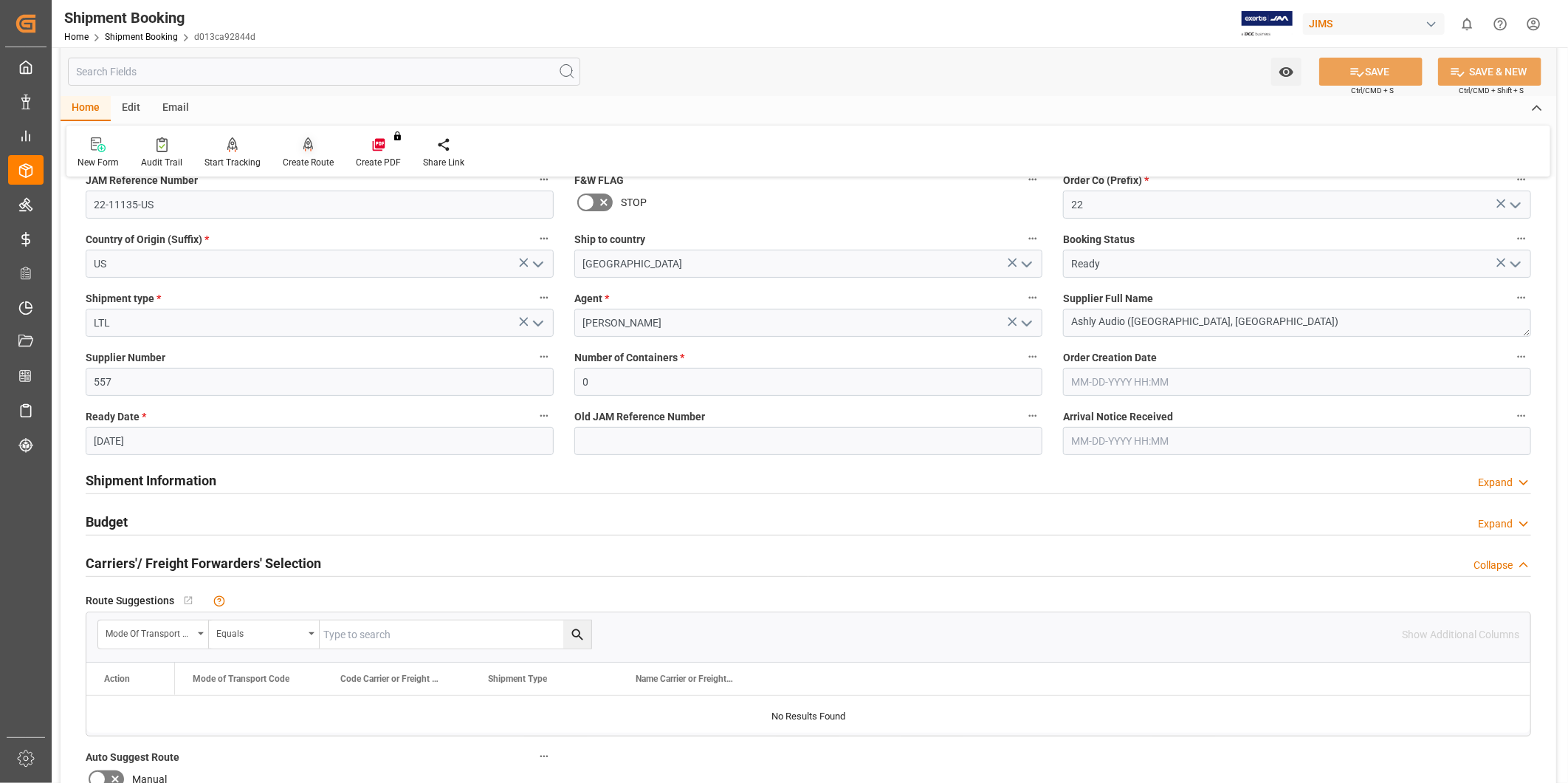
click at [303, 159] on div "Create Route" at bounding box center [308, 162] width 51 height 13
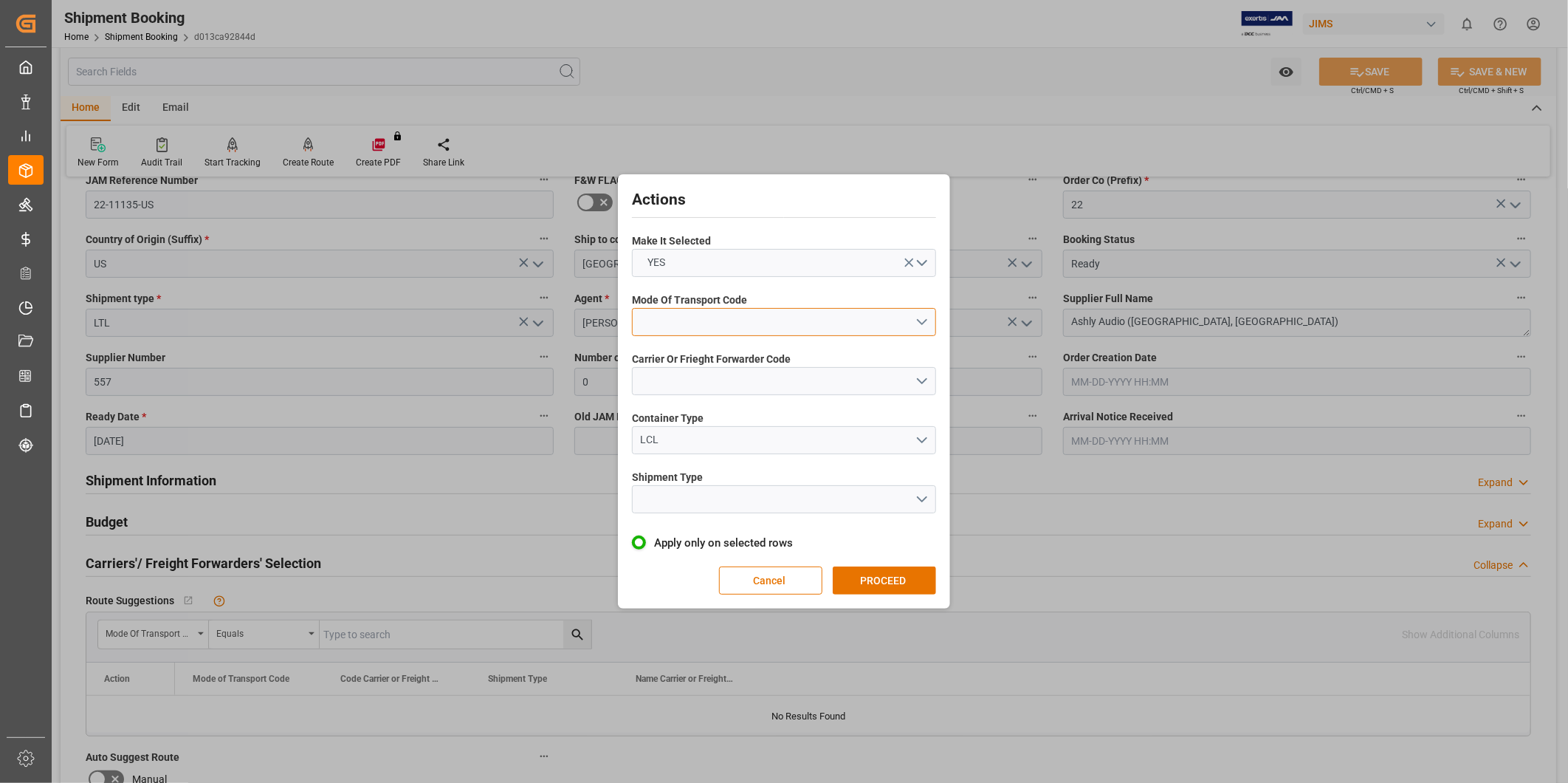
click at [657, 322] on button "open menu" at bounding box center [784, 322] width 304 height 28
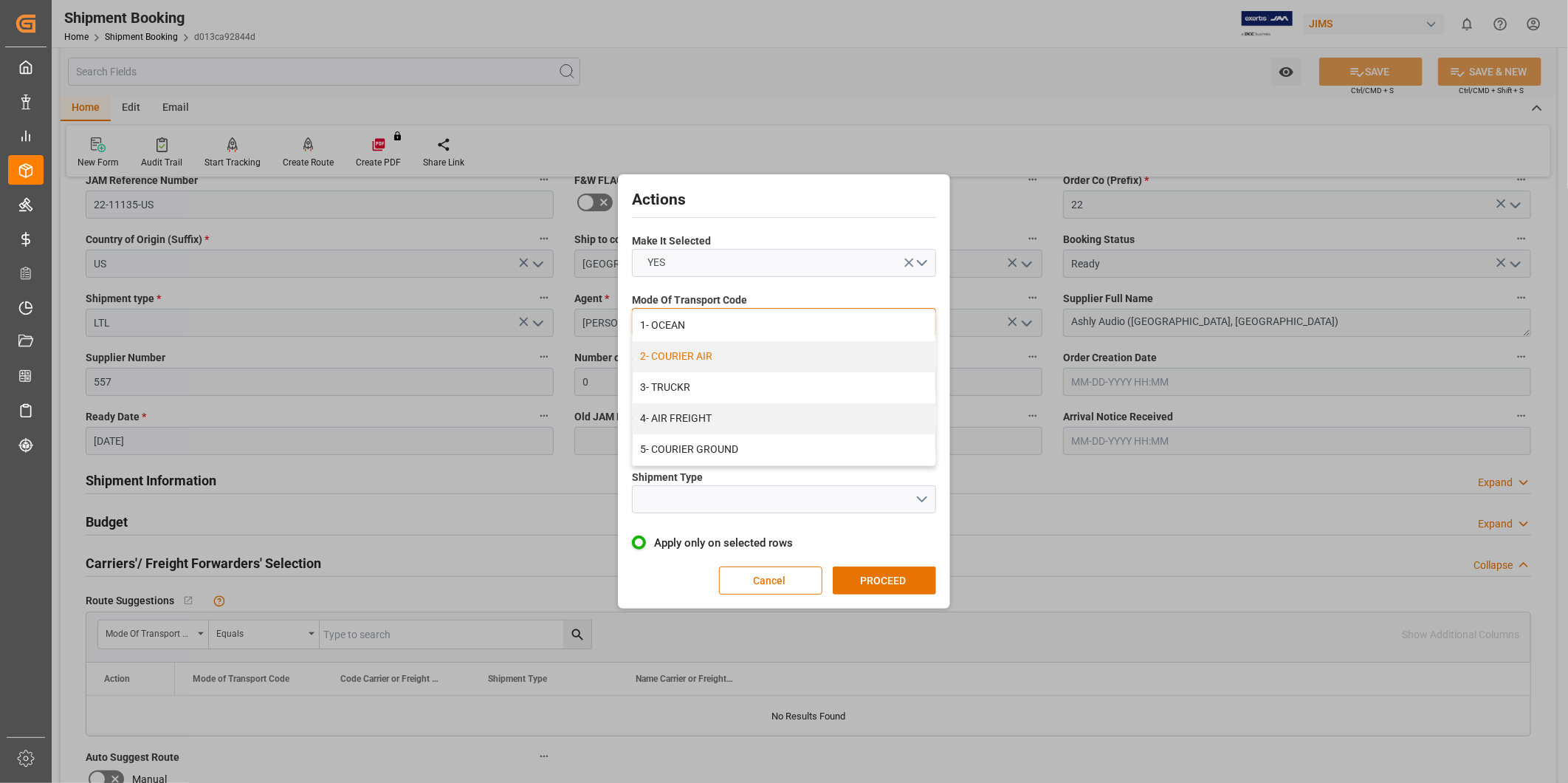
click at [689, 351] on div "2- COURIER AIR" at bounding box center [784, 356] width 303 height 31
click at [688, 370] on button "open menu" at bounding box center [784, 381] width 304 height 28
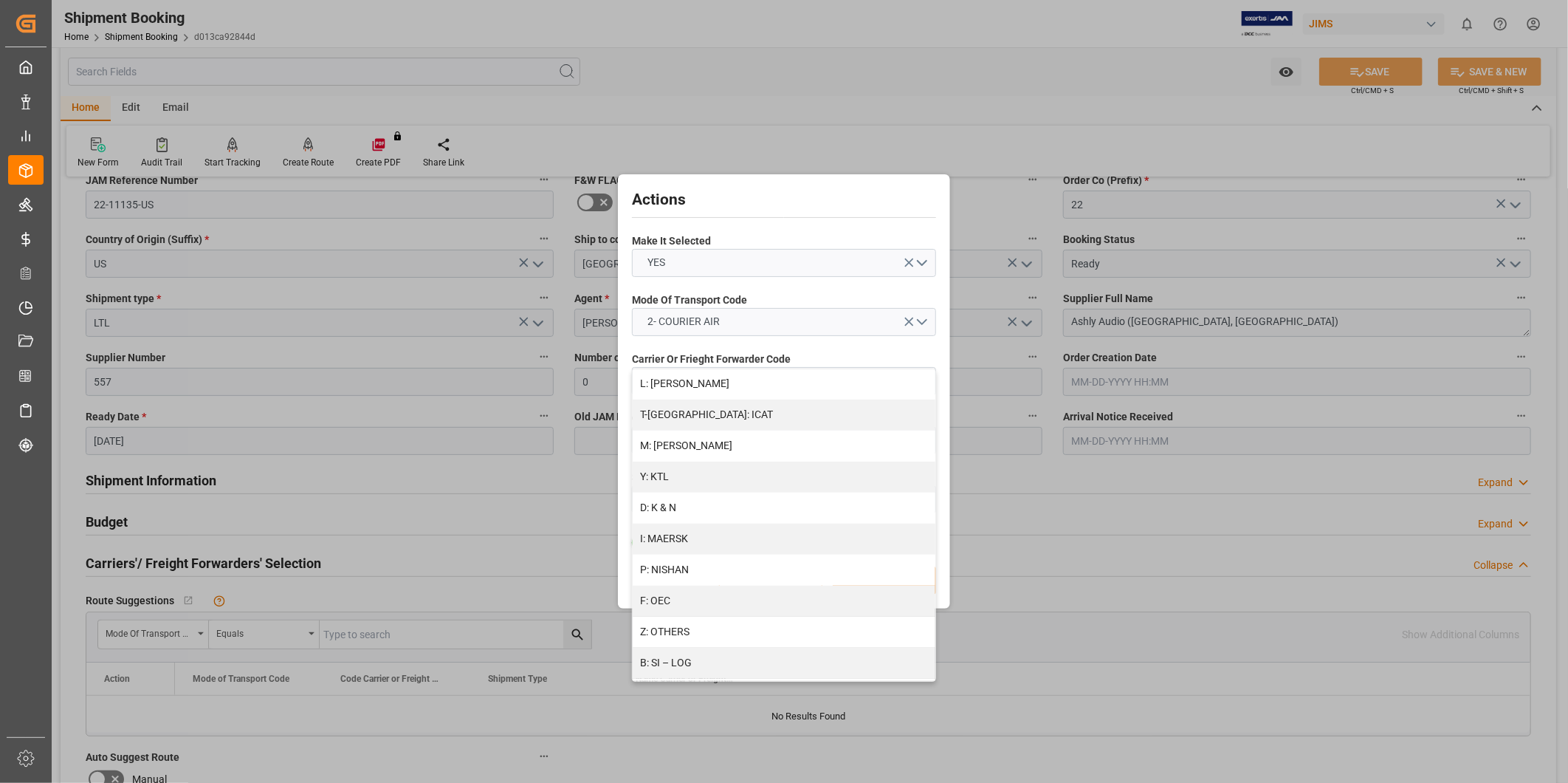
scroll to position [484, 0]
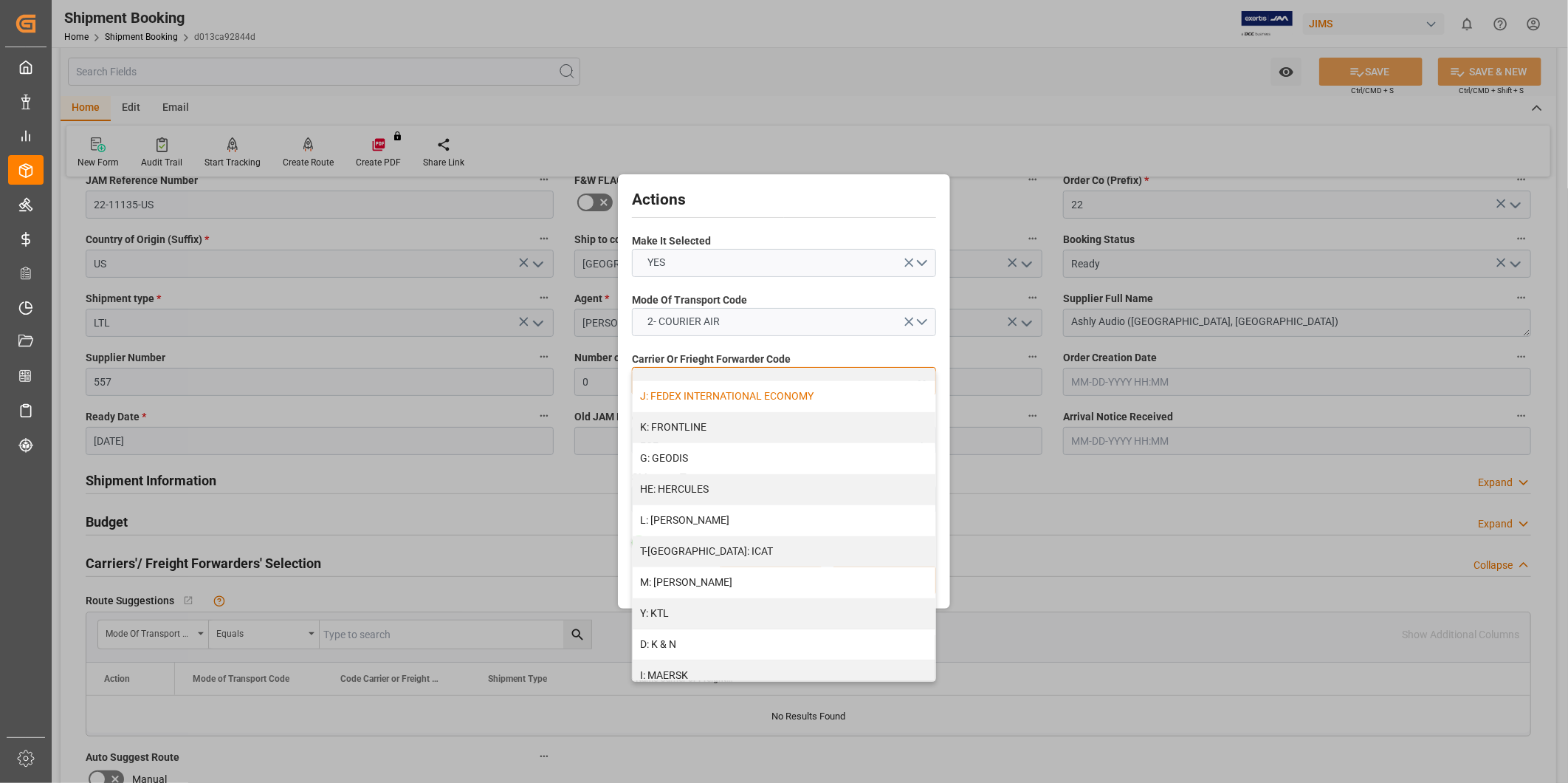
click at [772, 397] on div "J: FEDEX INTERNATIONAL ECONOMY" at bounding box center [784, 397] width 303 height 31
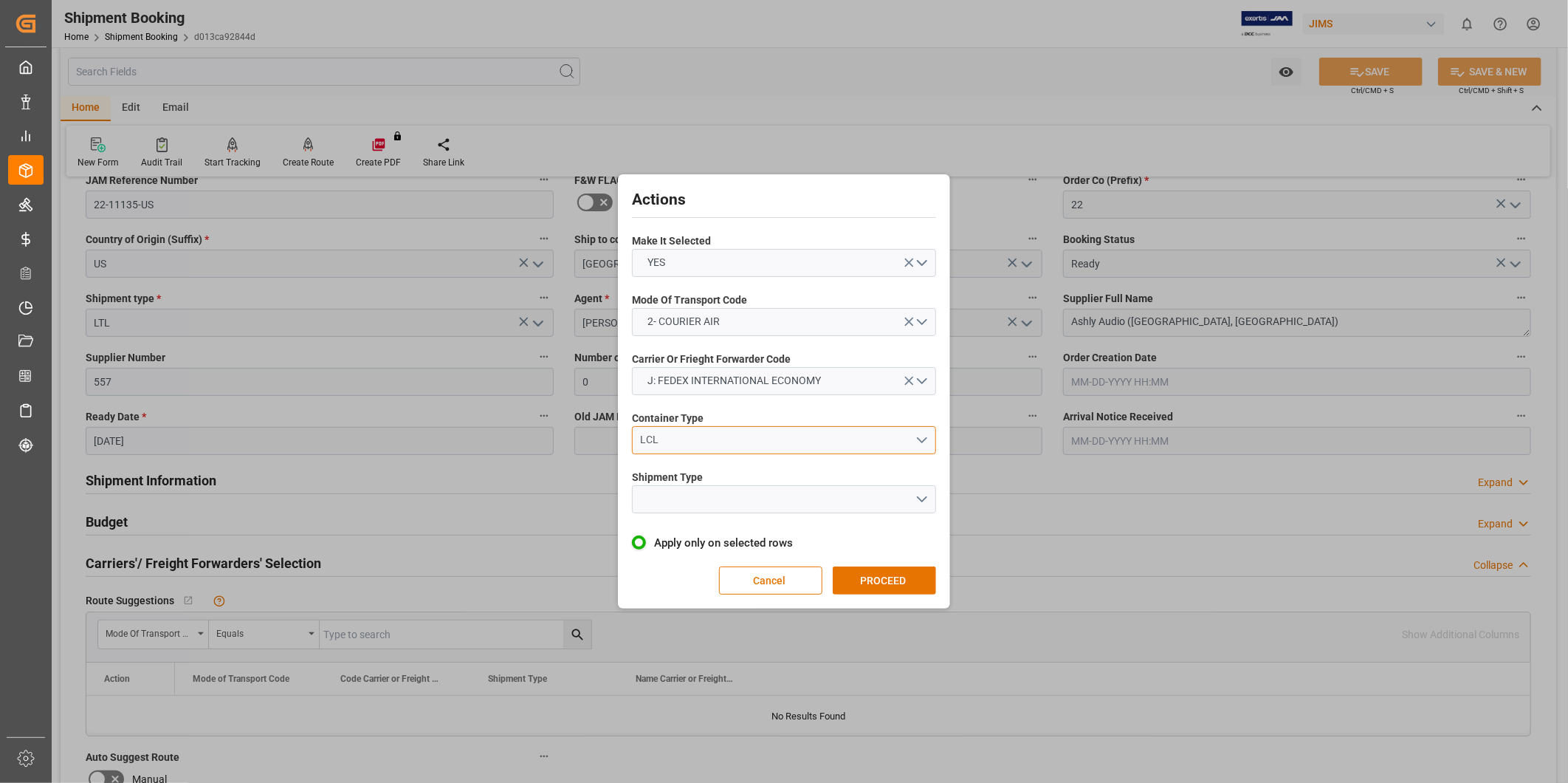
click at [758, 447] on button "LCL" at bounding box center [784, 439] width 304 height 28
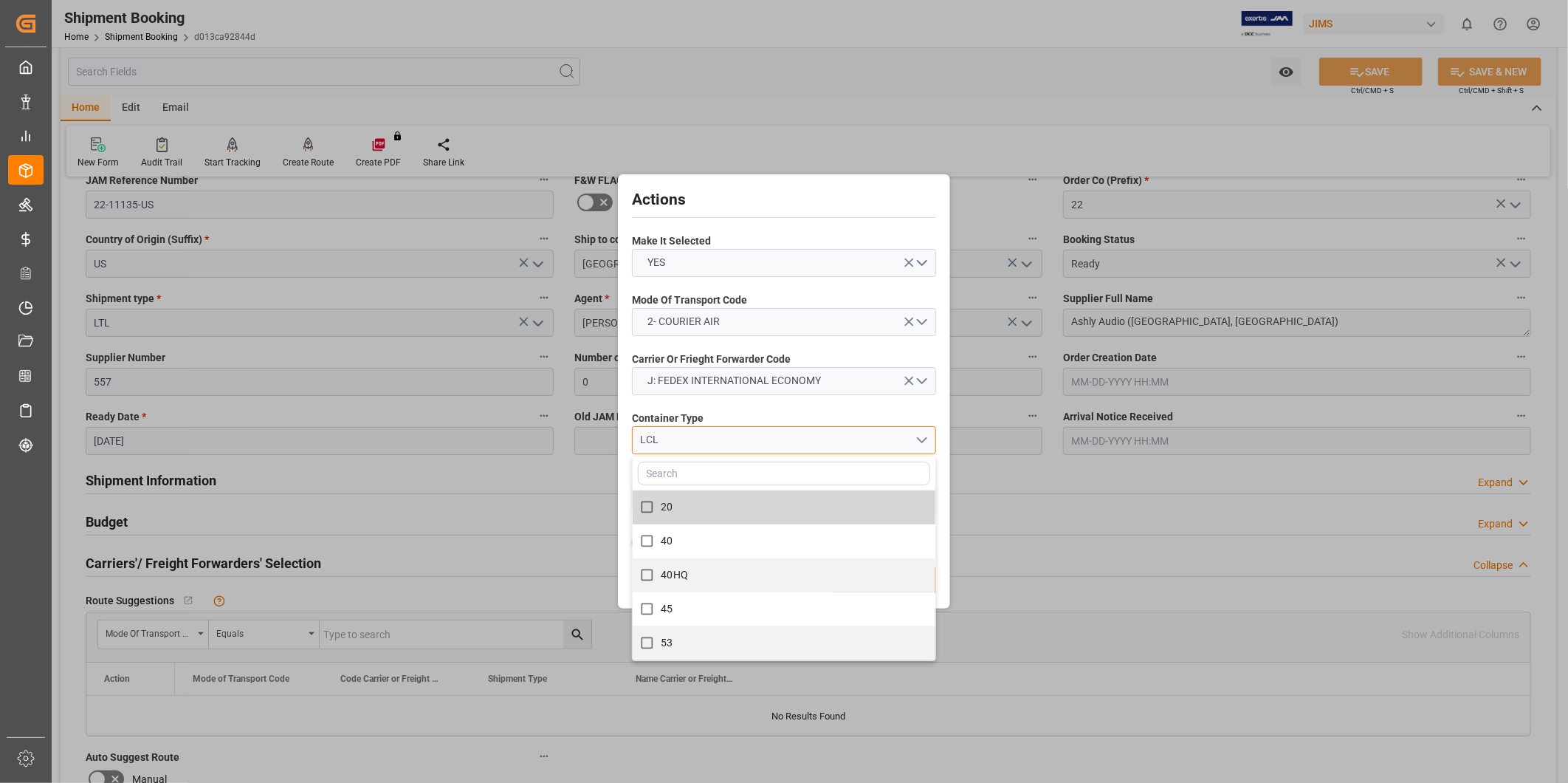
click at [789, 447] on button "LCL" at bounding box center [784, 439] width 304 height 28
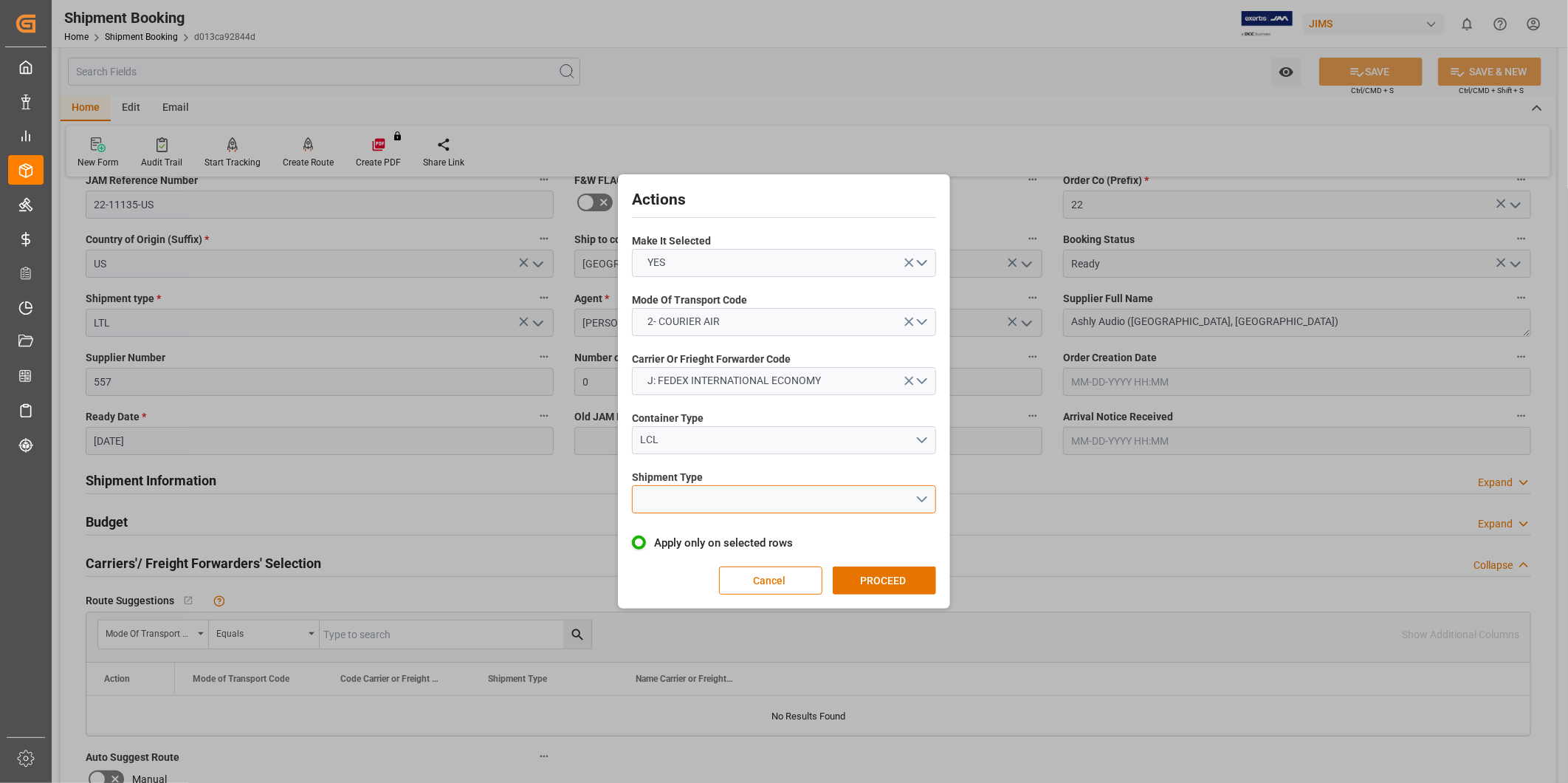
click at [777, 509] on button "open menu" at bounding box center [784, 498] width 304 height 28
click at [750, 504] on div "LTL" at bounding box center [784, 503] width 303 height 31
click at [869, 573] on button "PROCEED" at bounding box center [884, 580] width 104 height 28
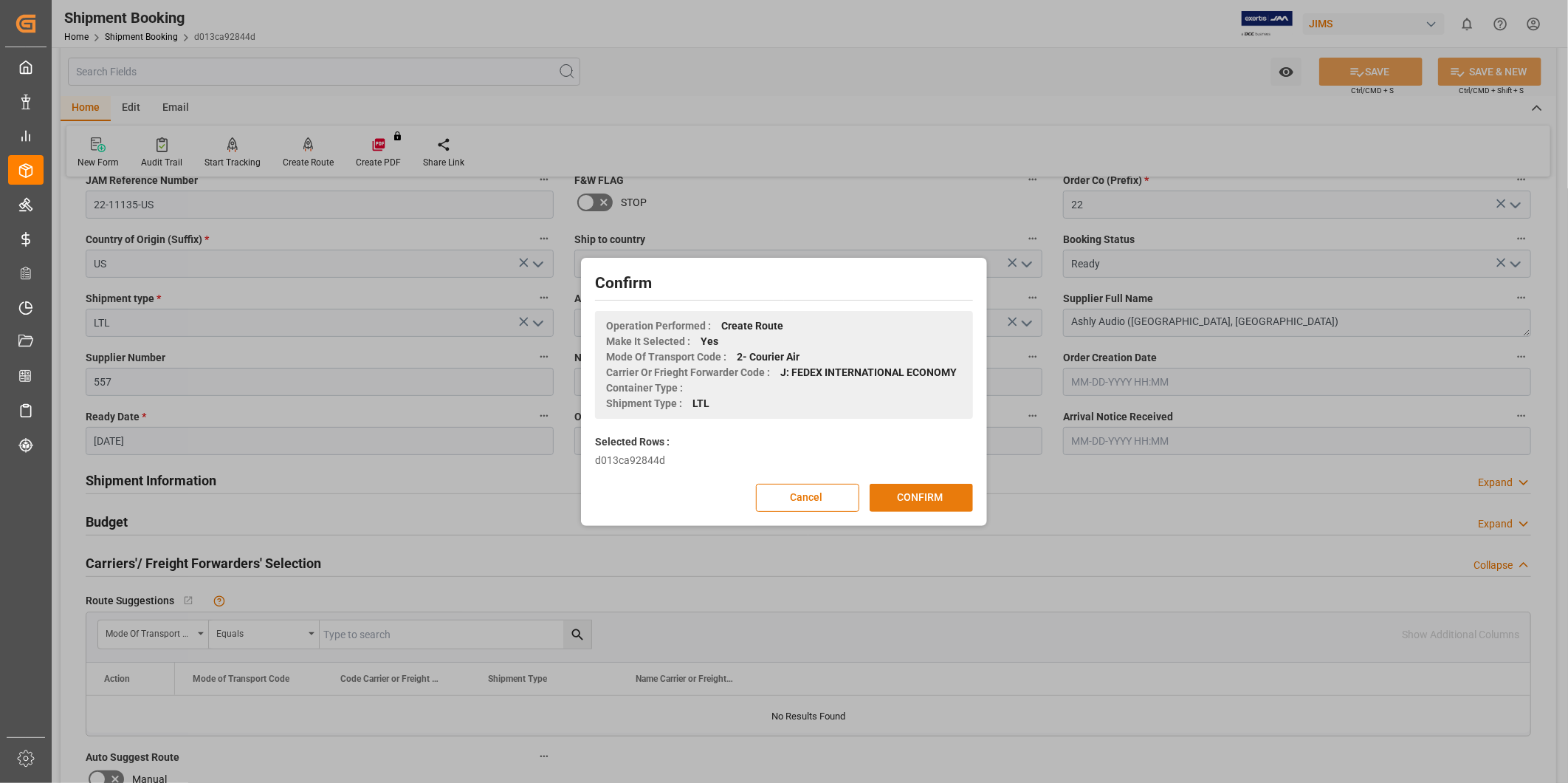
click at [898, 504] on button "CONFIRM" at bounding box center [921, 497] width 104 height 28
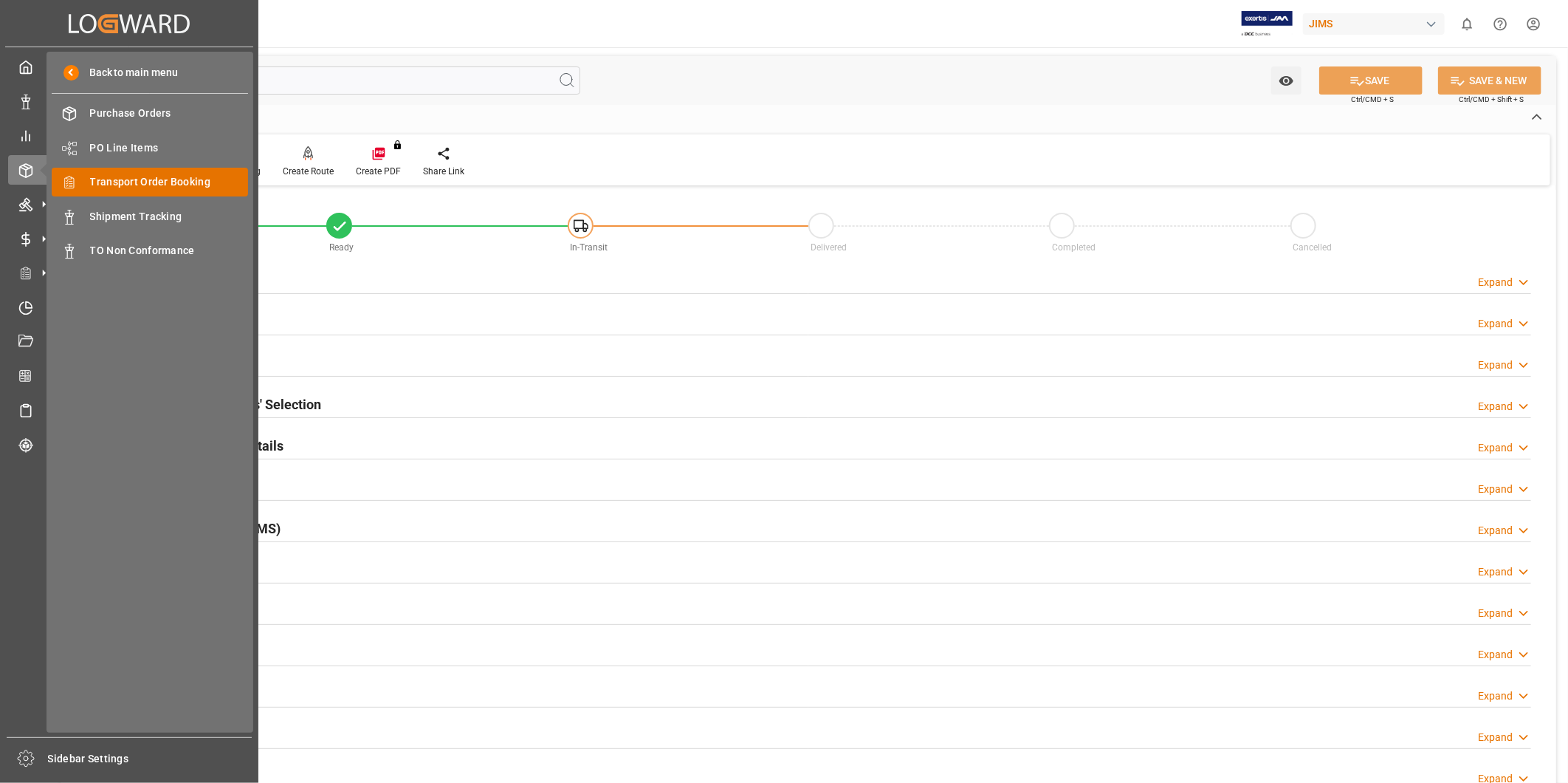
click at [108, 183] on span "Transport Order Booking" at bounding box center [169, 182] width 159 height 15
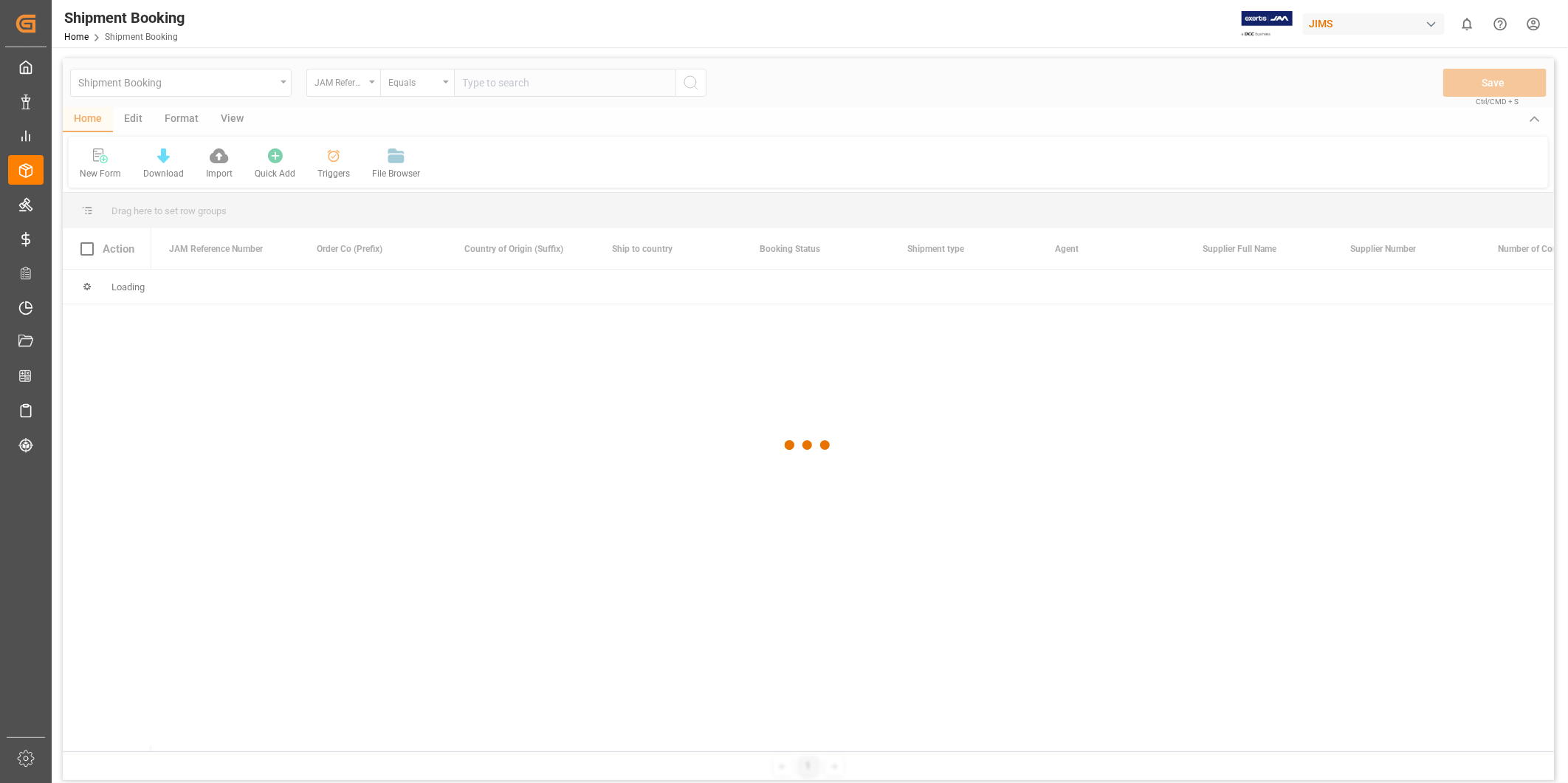
click at [104, 160] on div at bounding box center [808, 445] width 1491 height 774
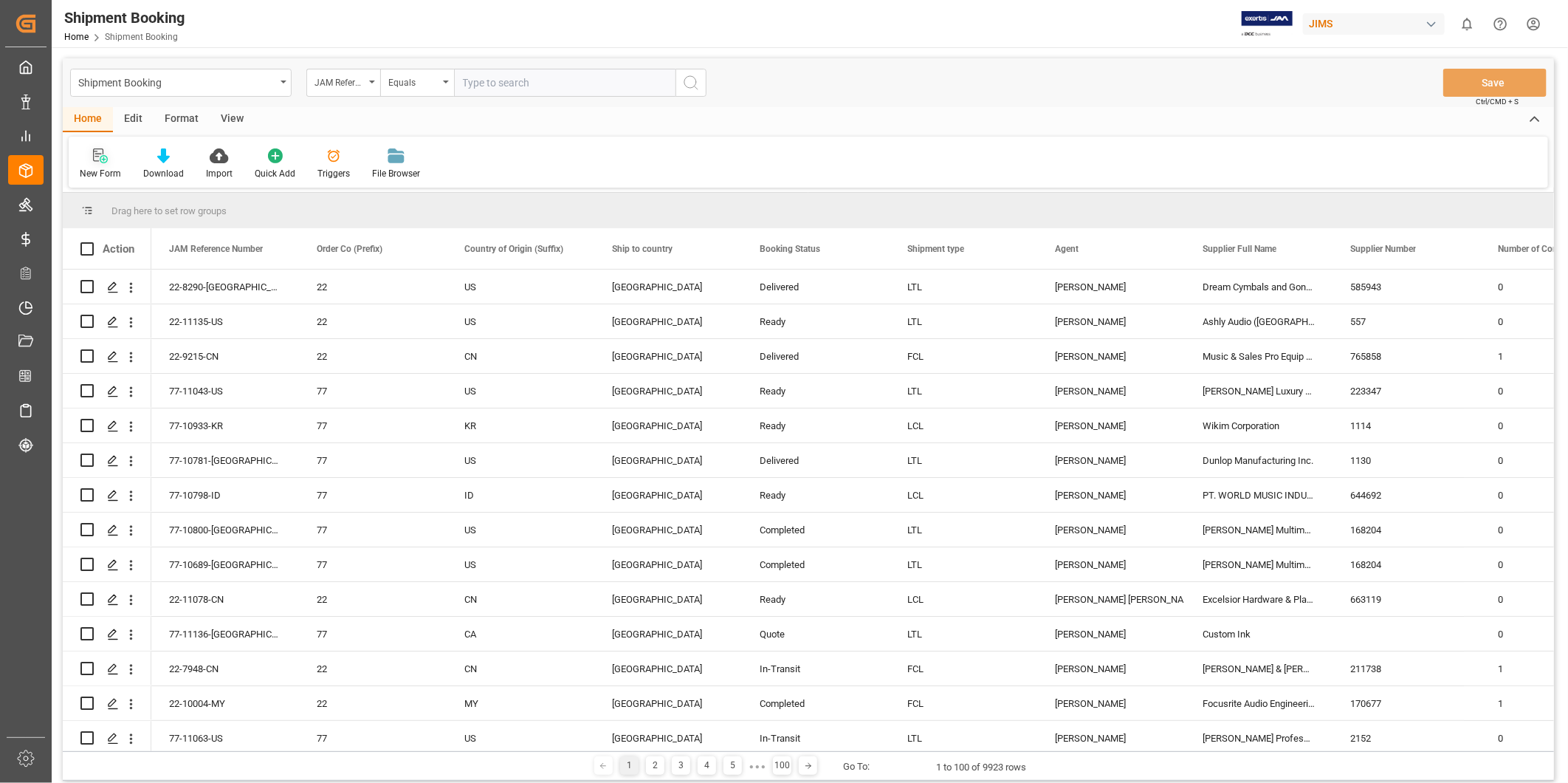
click at [106, 160] on icon at bounding box center [104, 159] width 8 height 8
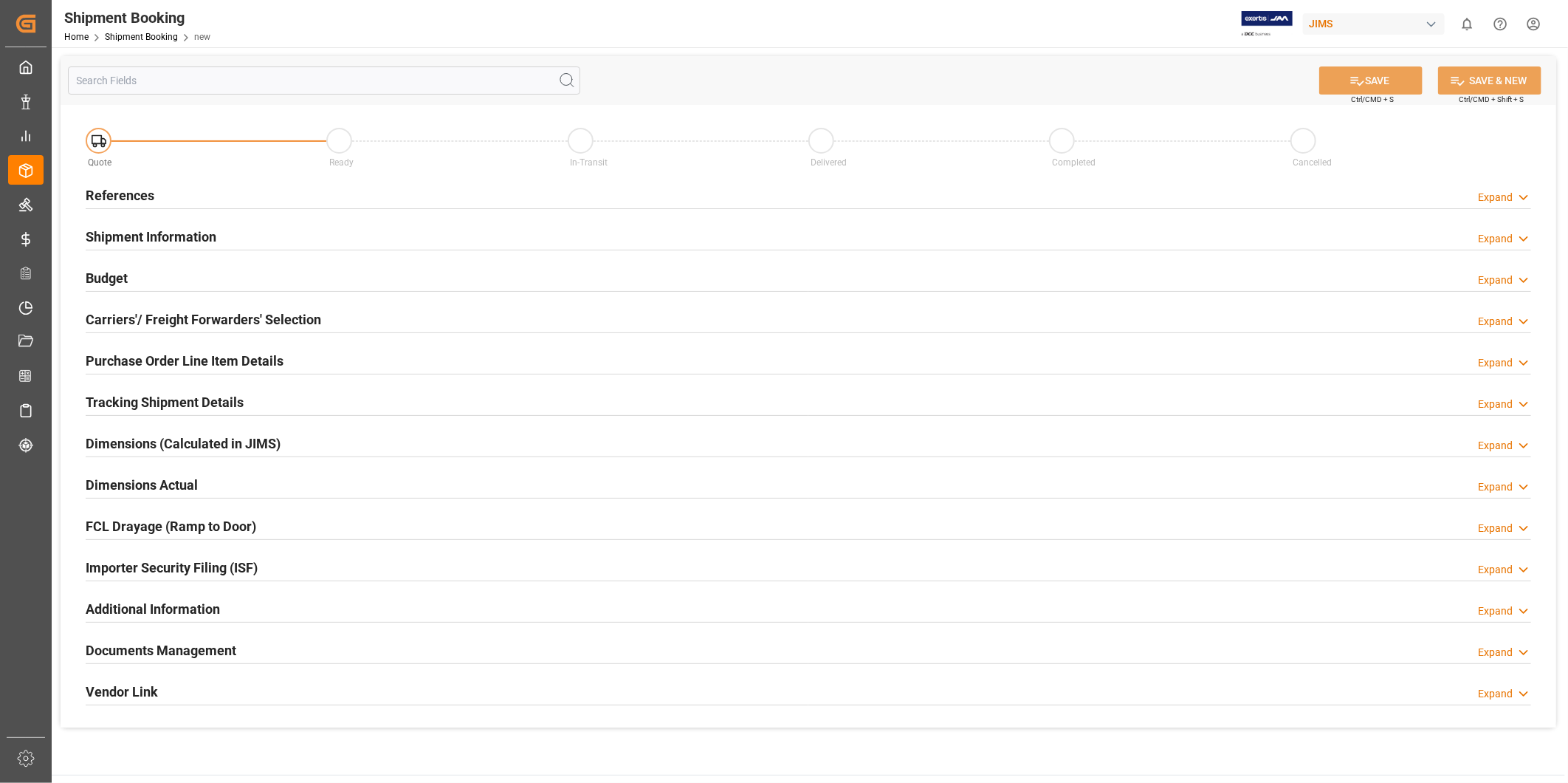
click at [1511, 201] on div "Expand" at bounding box center [1495, 197] width 35 height 15
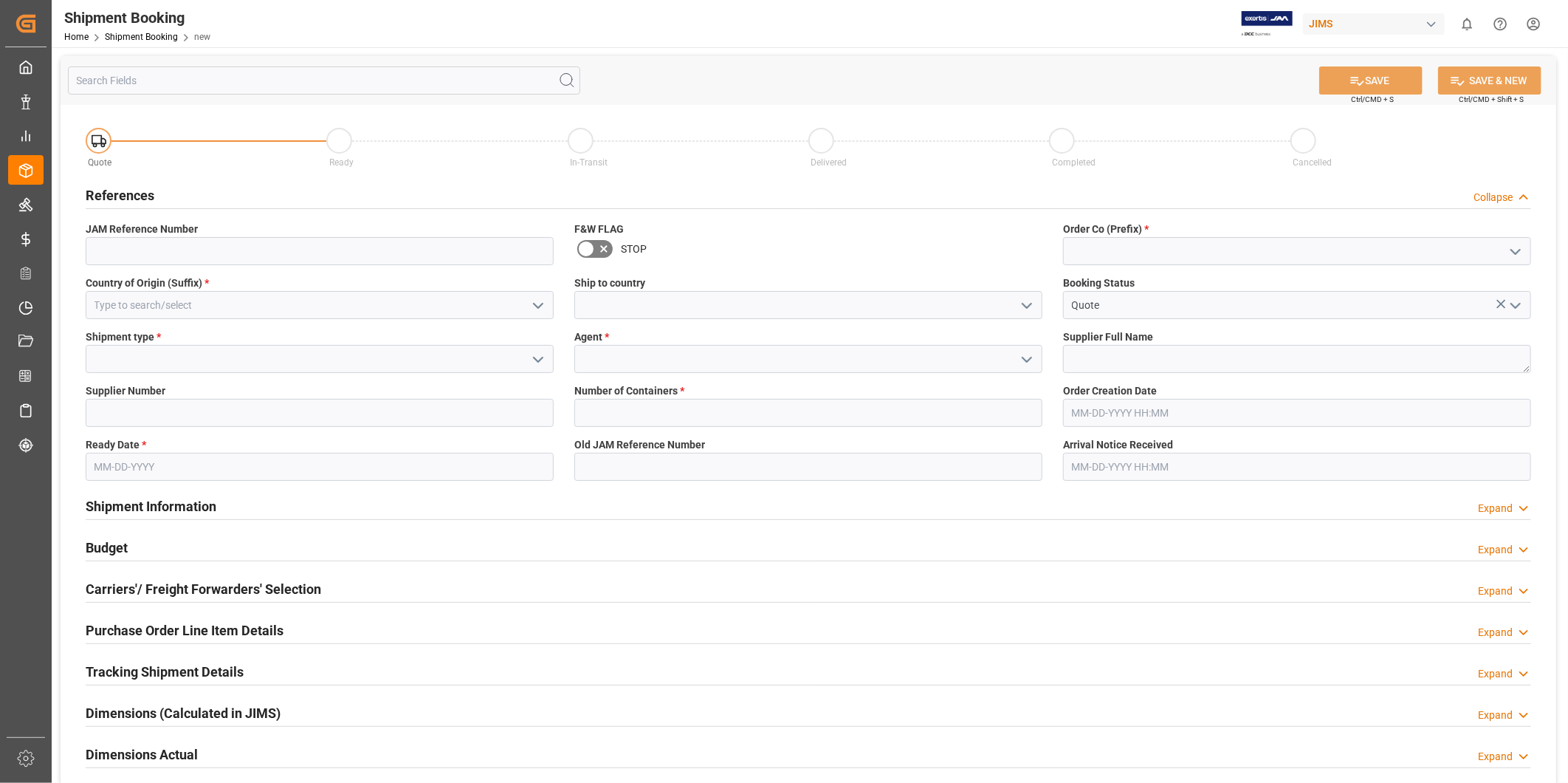
click at [1514, 255] on icon "open menu" at bounding box center [1515, 252] width 18 height 18
click at [1459, 285] on div "22" at bounding box center [1297, 283] width 466 height 33
type input "22"
click at [547, 312] on button "open menu" at bounding box center [537, 305] width 22 height 23
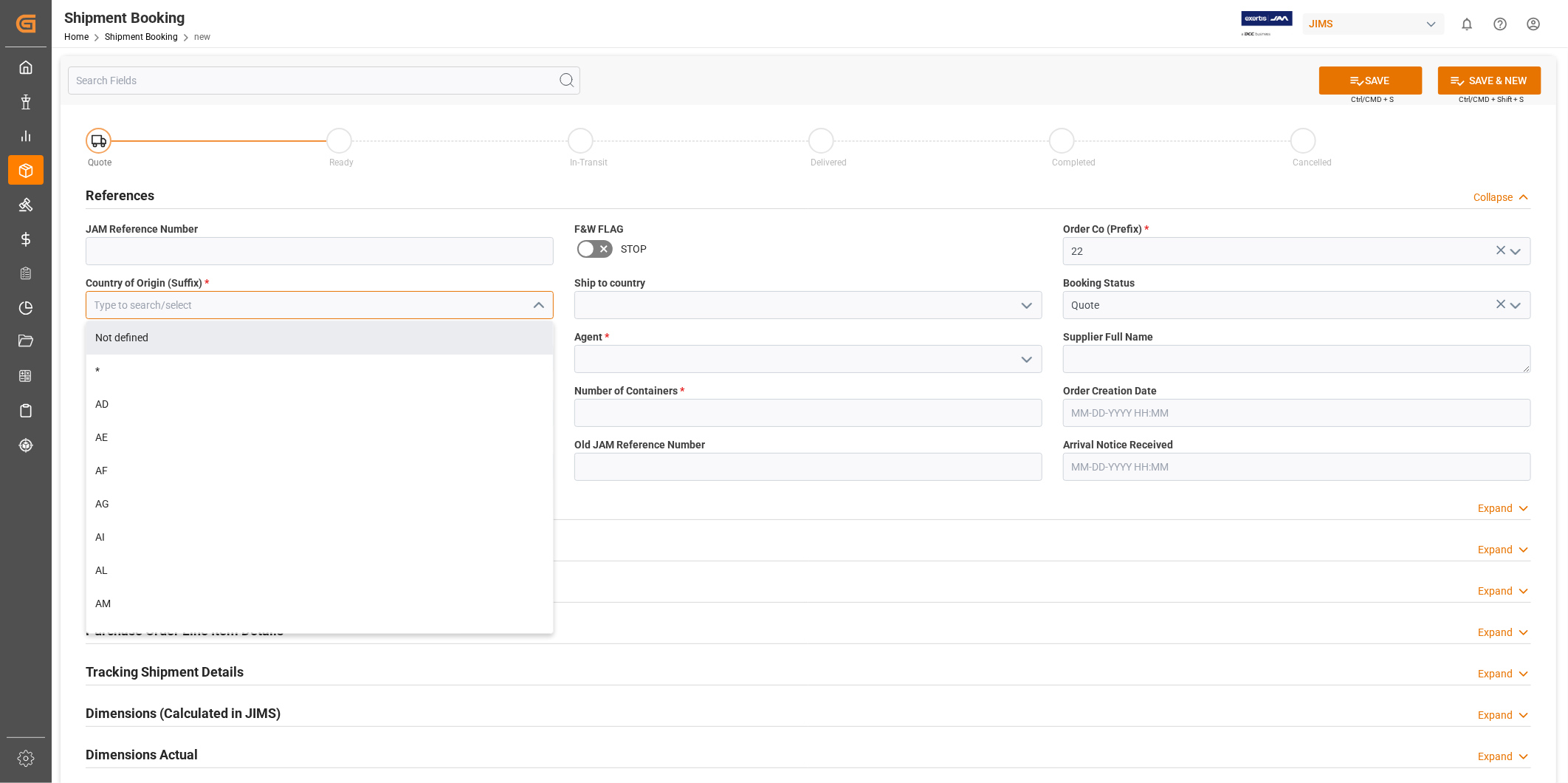
click at [432, 313] on input at bounding box center [320, 305] width 468 height 28
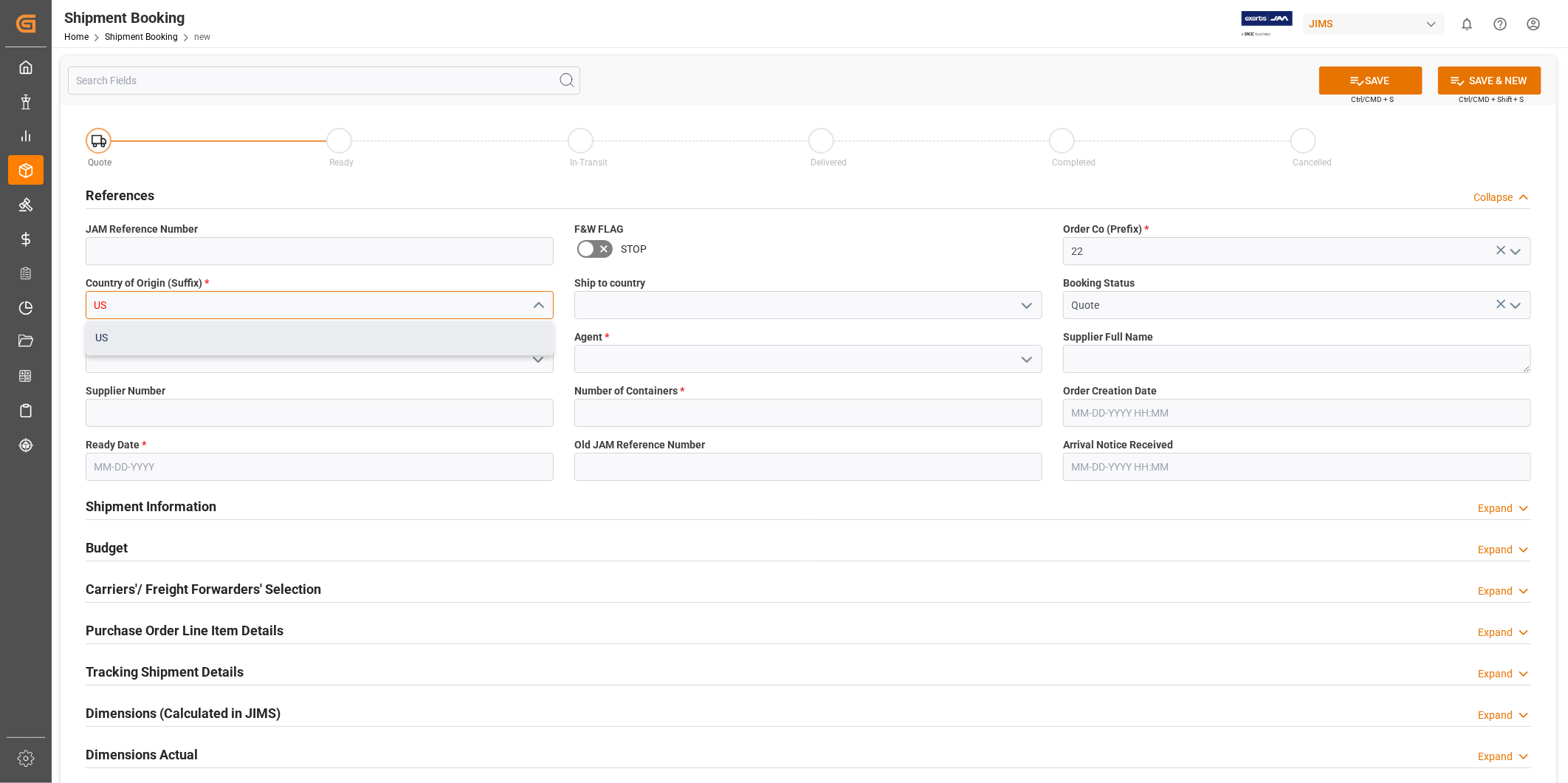
click at [428, 335] on div "US" at bounding box center [320, 337] width 466 height 33
type input "US"
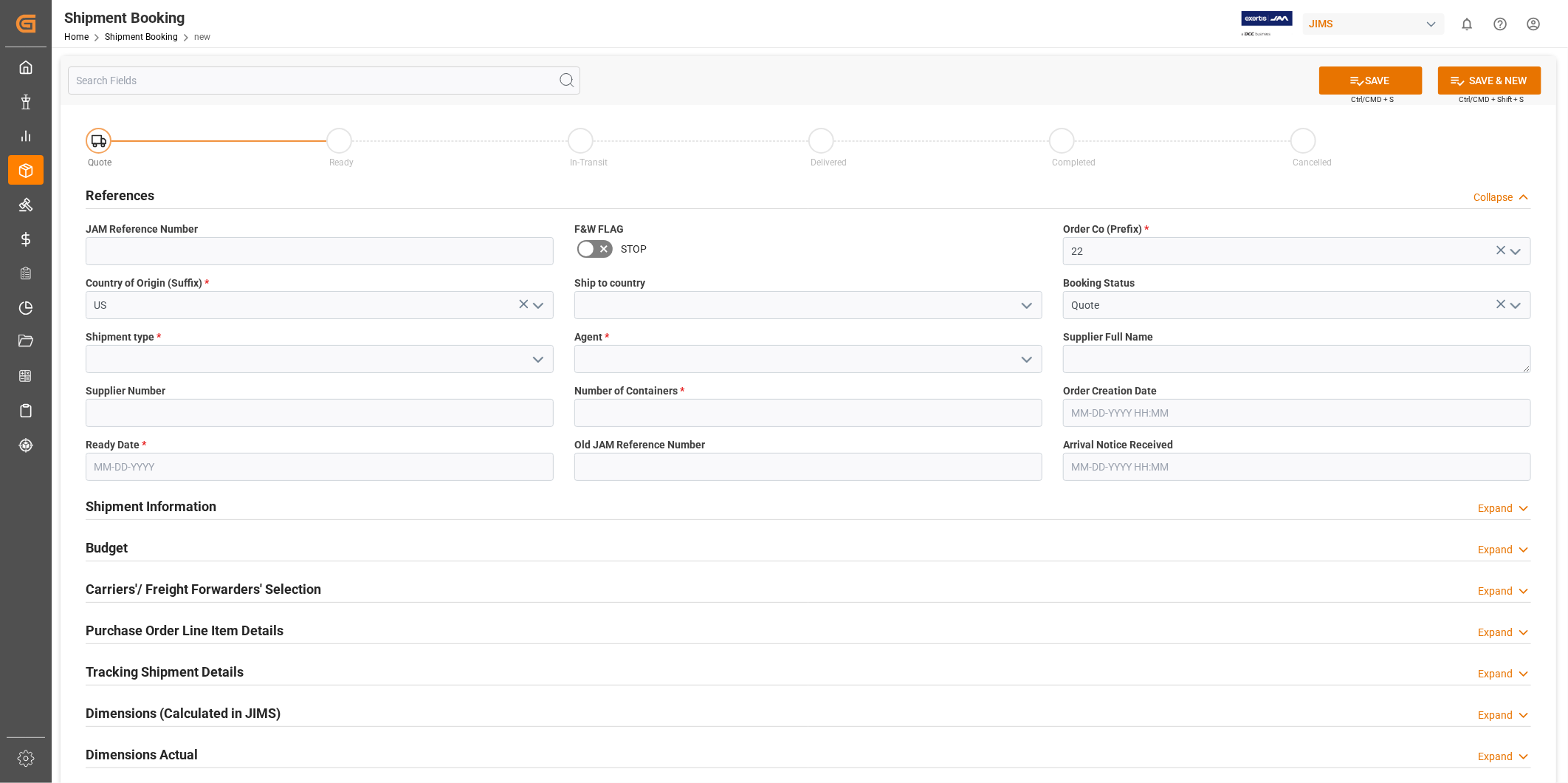
click at [1029, 307] on icon "open menu" at bounding box center [1026, 306] width 18 height 18
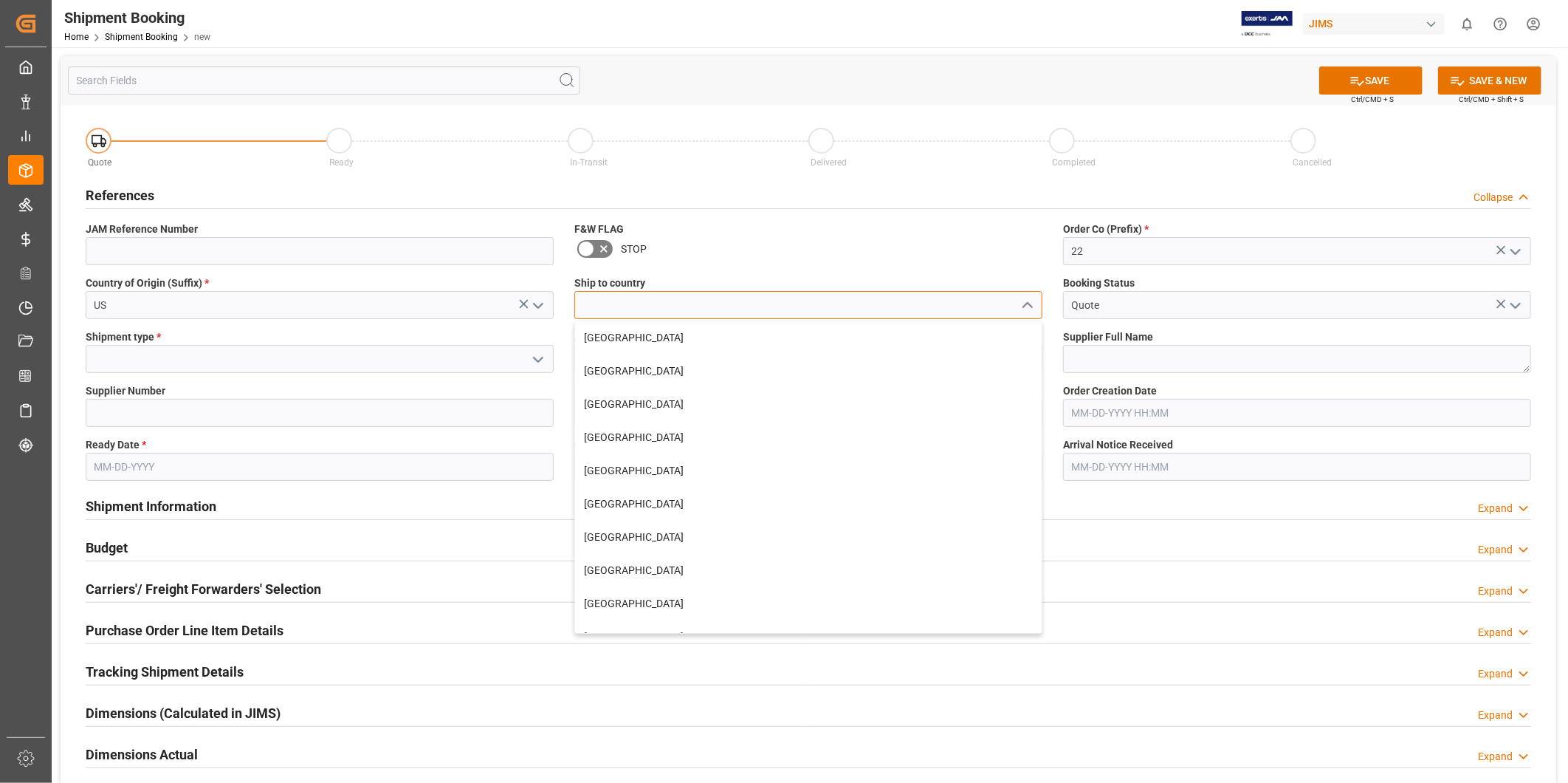
click at [989, 307] on input at bounding box center [808, 305] width 468 height 28
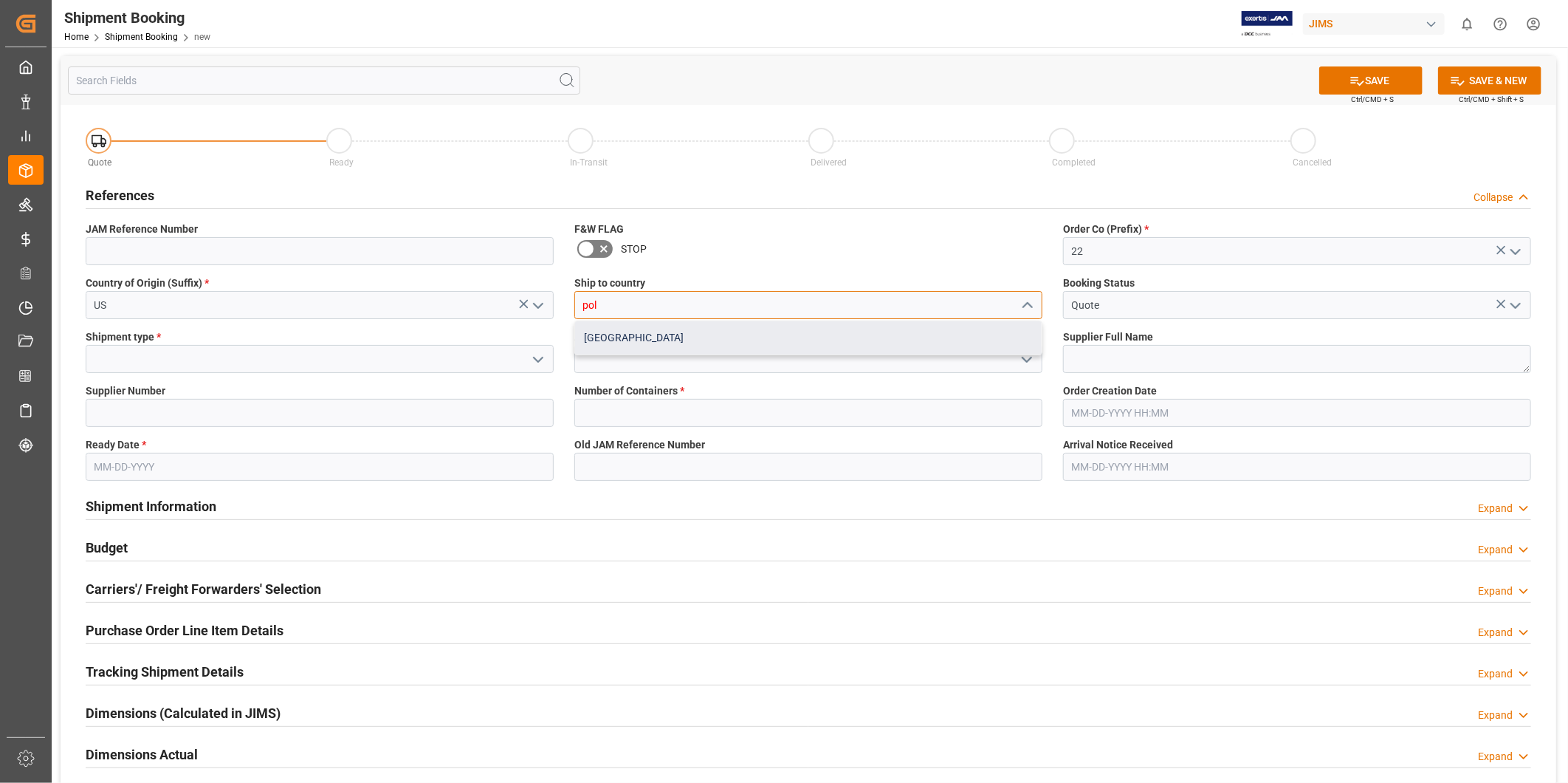
click at [931, 344] on div "[GEOGRAPHIC_DATA]" at bounding box center [808, 337] width 466 height 33
type input "[GEOGRAPHIC_DATA]"
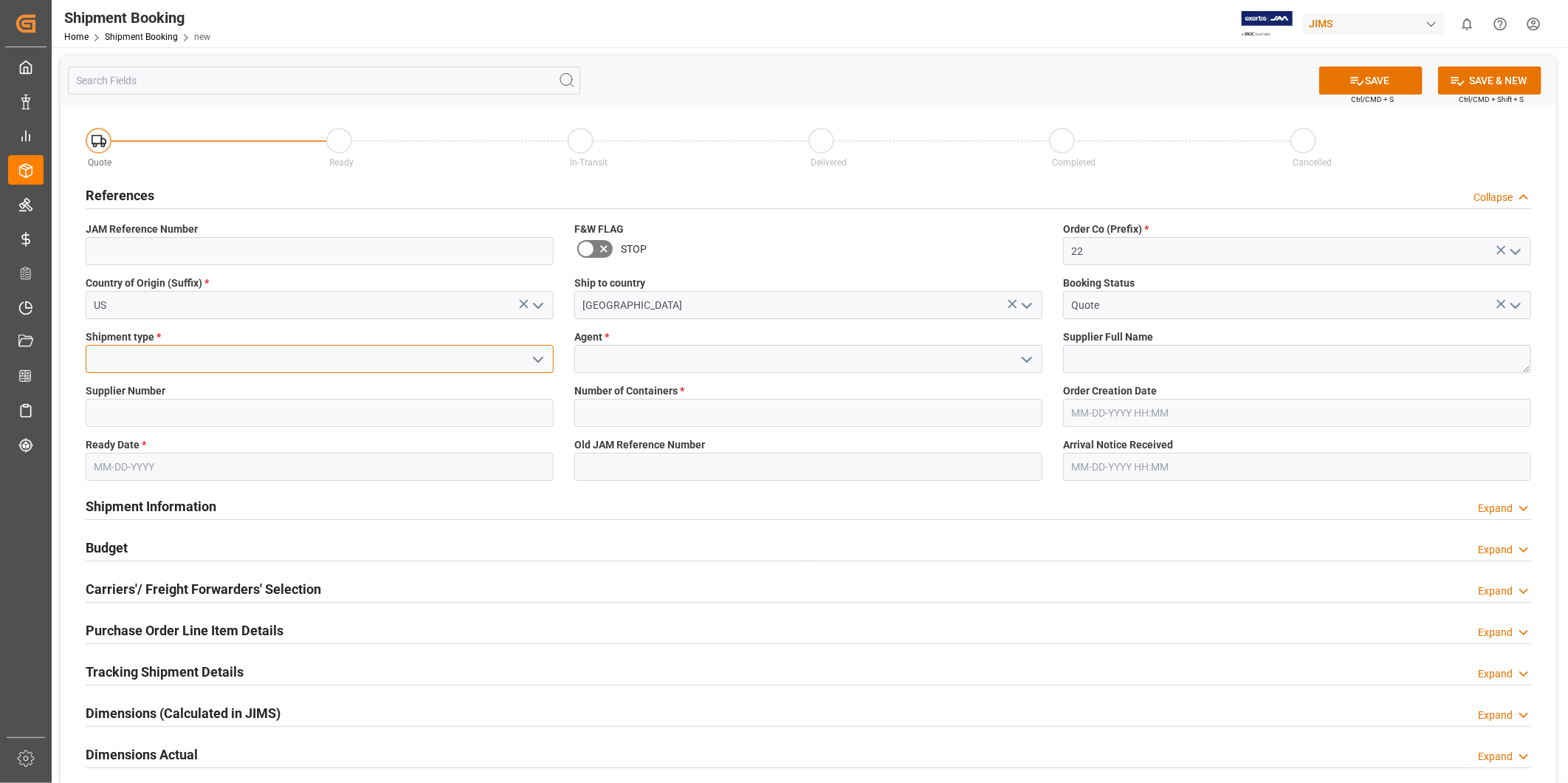
click at [464, 370] on input at bounding box center [320, 359] width 468 height 28
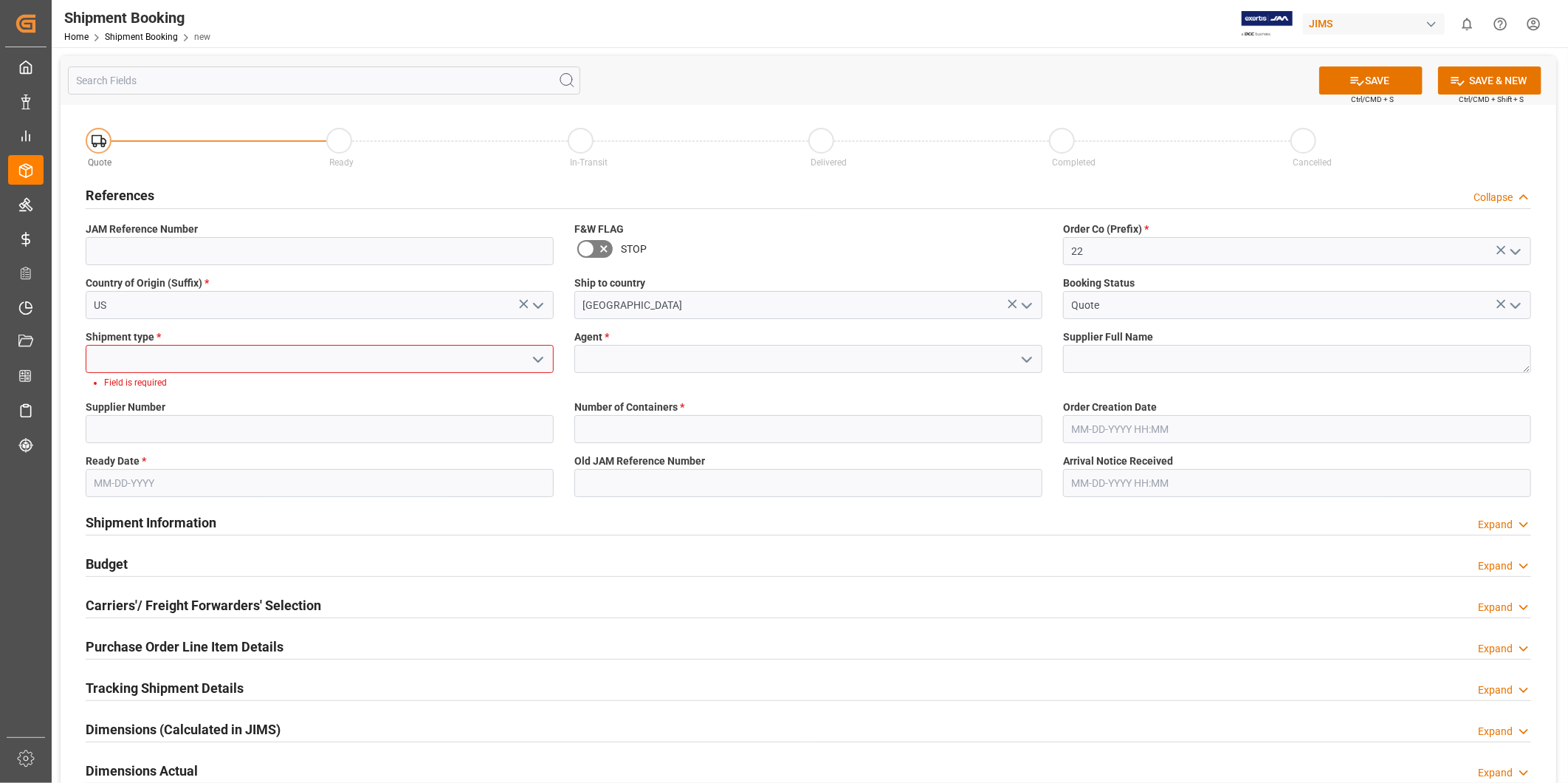
click at [535, 360] on icon "open menu" at bounding box center [538, 360] width 18 height 18
click at [490, 387] on div "LCL" at bounding box center [320, 392] width 466 height 33
type input "LCL"
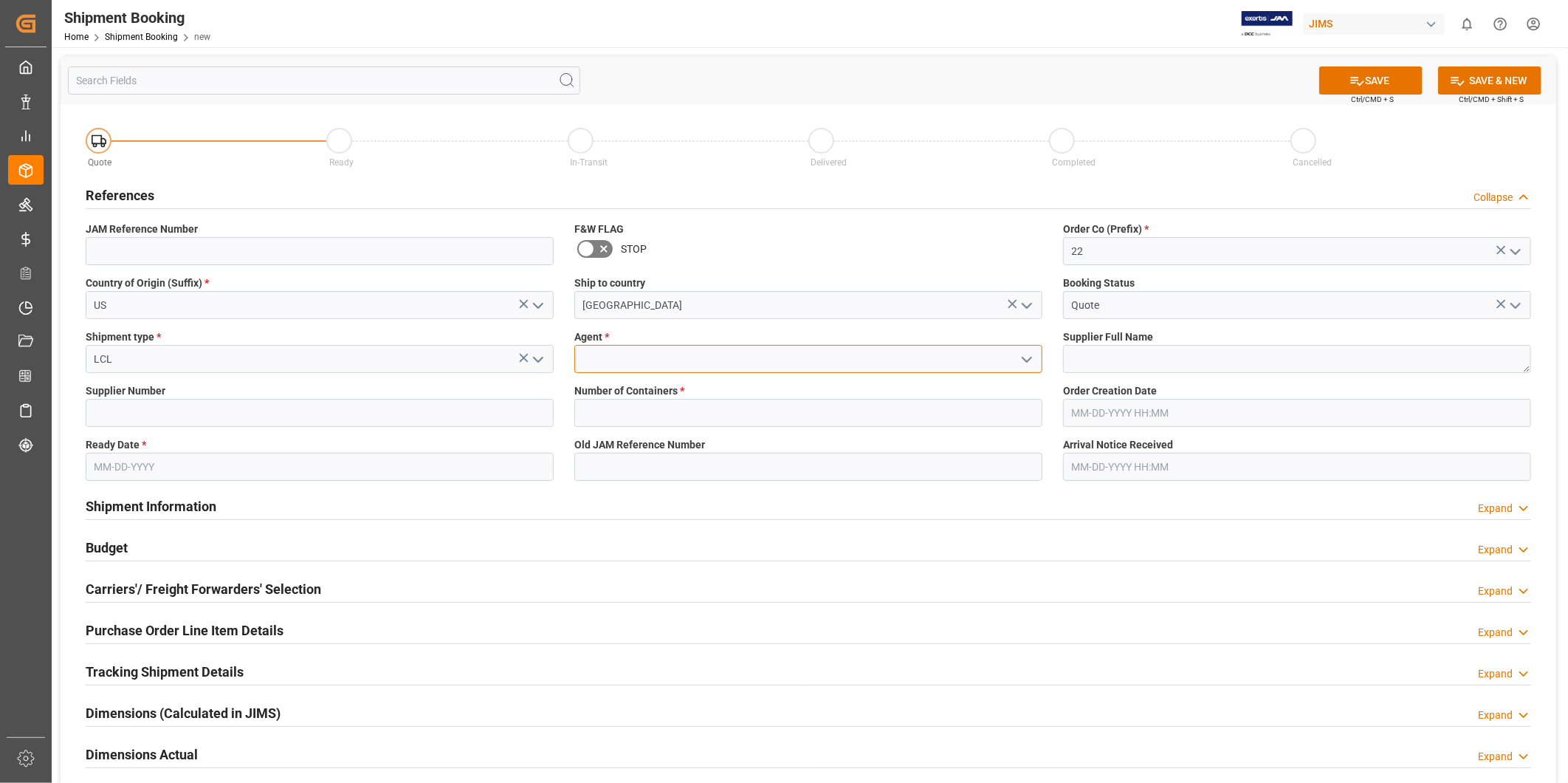
click at [679, 364] on input at bounding box center [808, 359] width 468 height 28
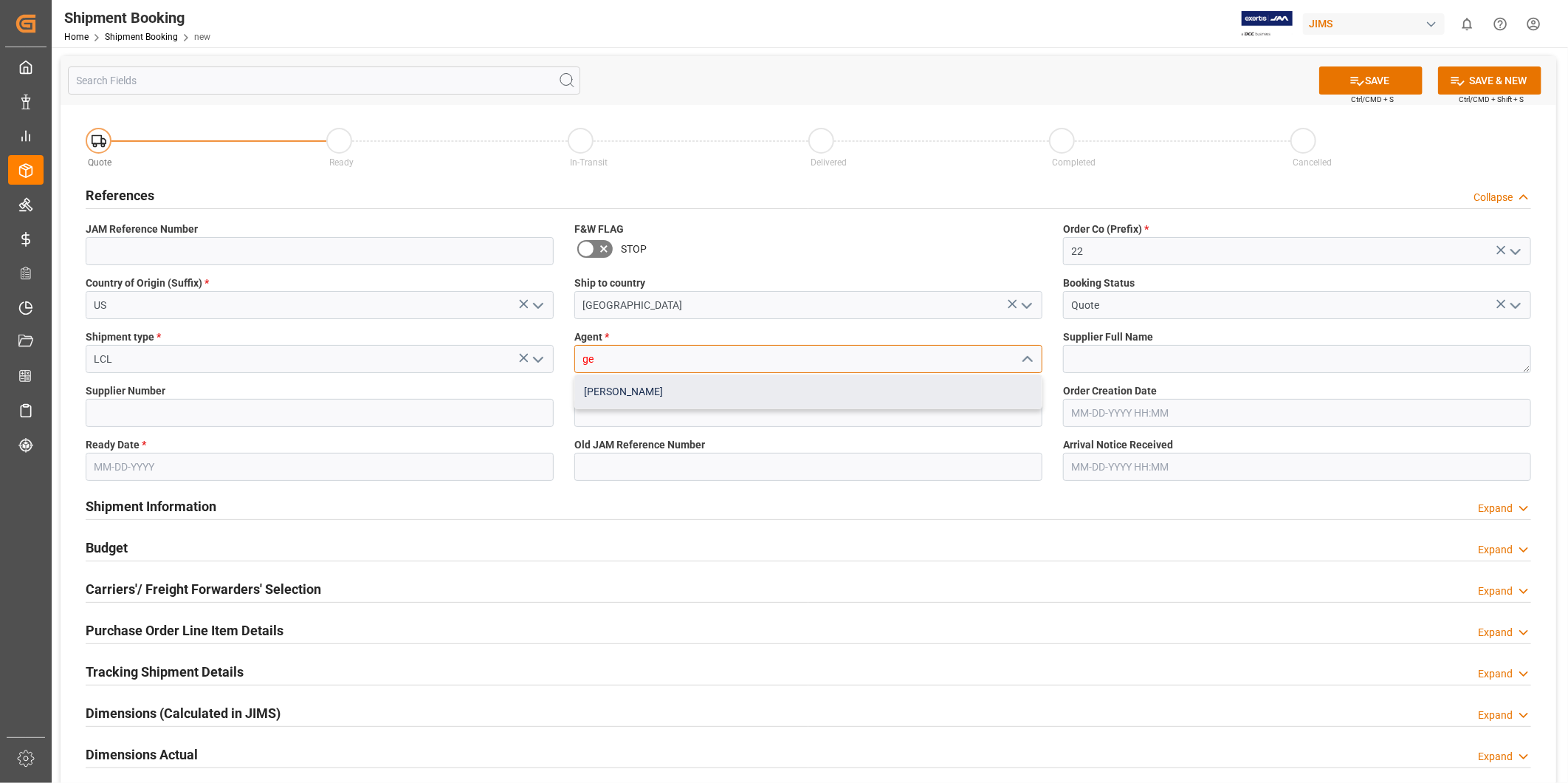
click at [633, 397] on div "[PERSON_NAME]" at bounding box center [808, 392] width 466 height 33
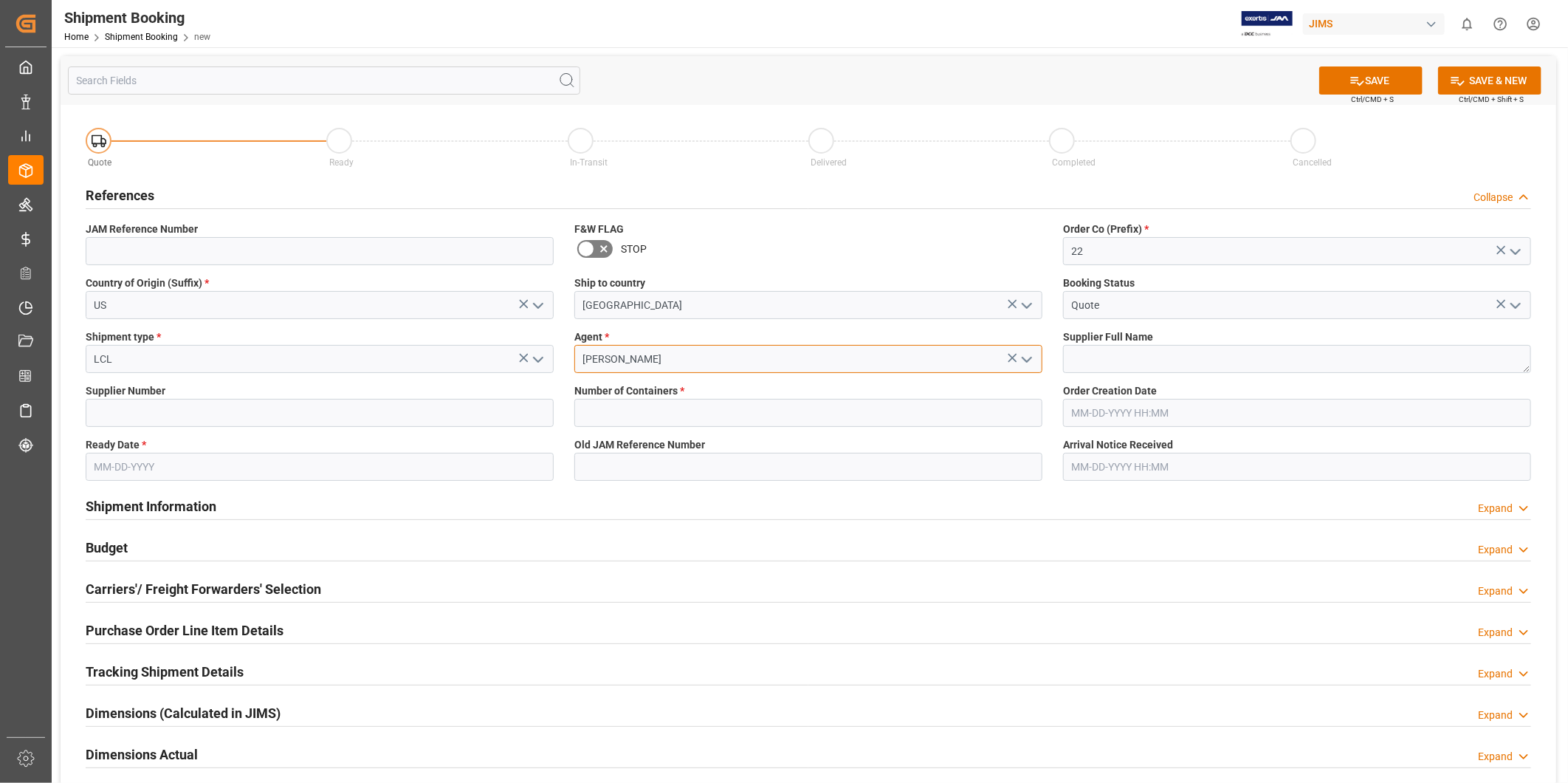
type input "[PERSON_NAME]"
click at [1155, 357] on textarea at bounding box center [1297, 359] width 468 height 28
click at [1100, 347] on textarea at bounding box center [1297, 359] width 468 height 28
click at [232, 417] on input at bounding box center [320, 413] width 468 height 28
paste input "557"
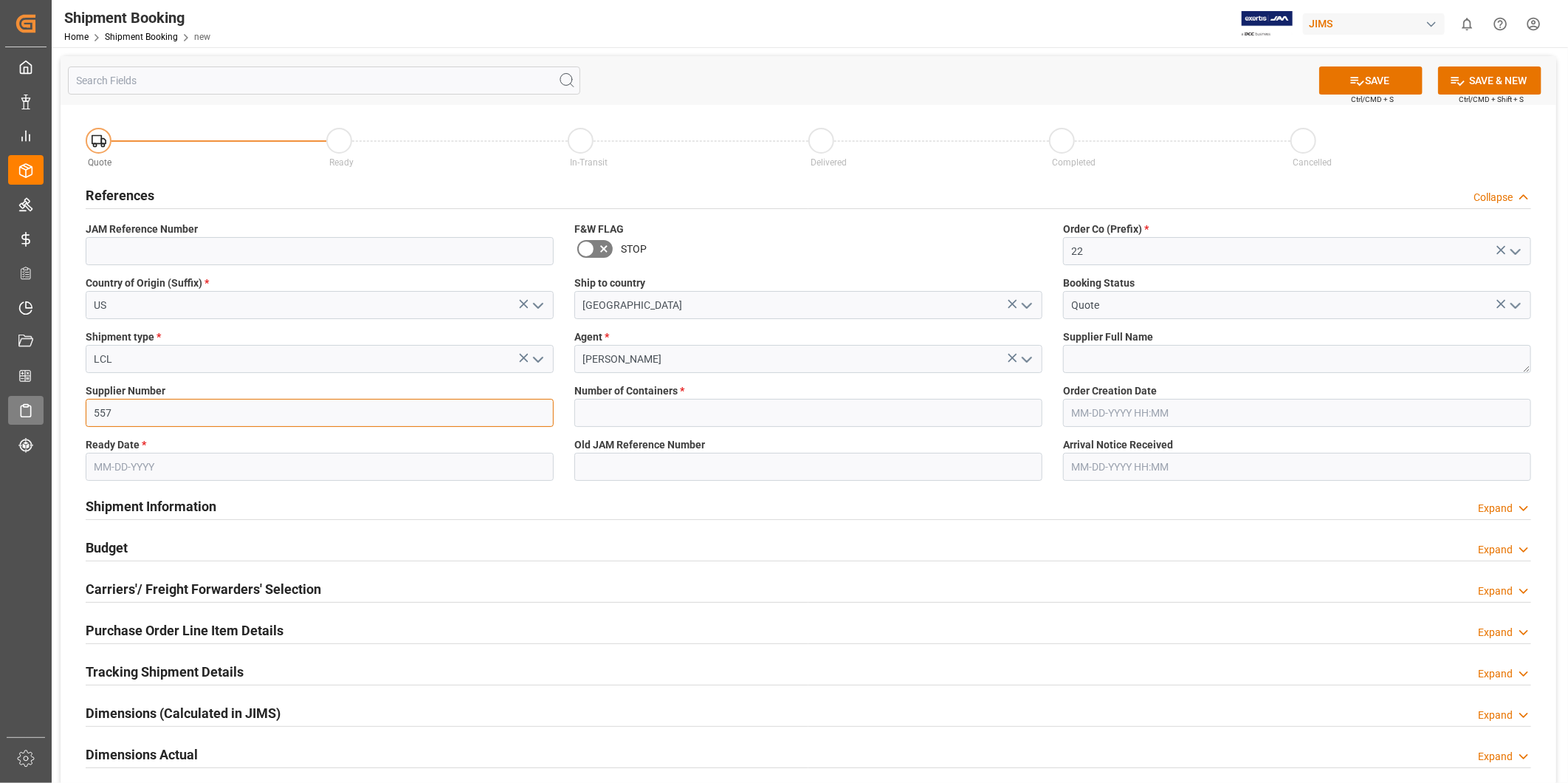
type input "557"
click at [1101, 356] on textarea at bounding box center [1297, 359] width 468 height 28
paste textarea "Ashly Audio ([GEOGRAPHIC_DATA], [GEOGRAPHIC_DATA])"
type textarea "Ashly Audio ([GEOGRAPHIC_DATA], [GEOGRAPHIC_DATA])"
click at [667, 417] on input "text" at bounding box center [808, 413] width 468 height 28
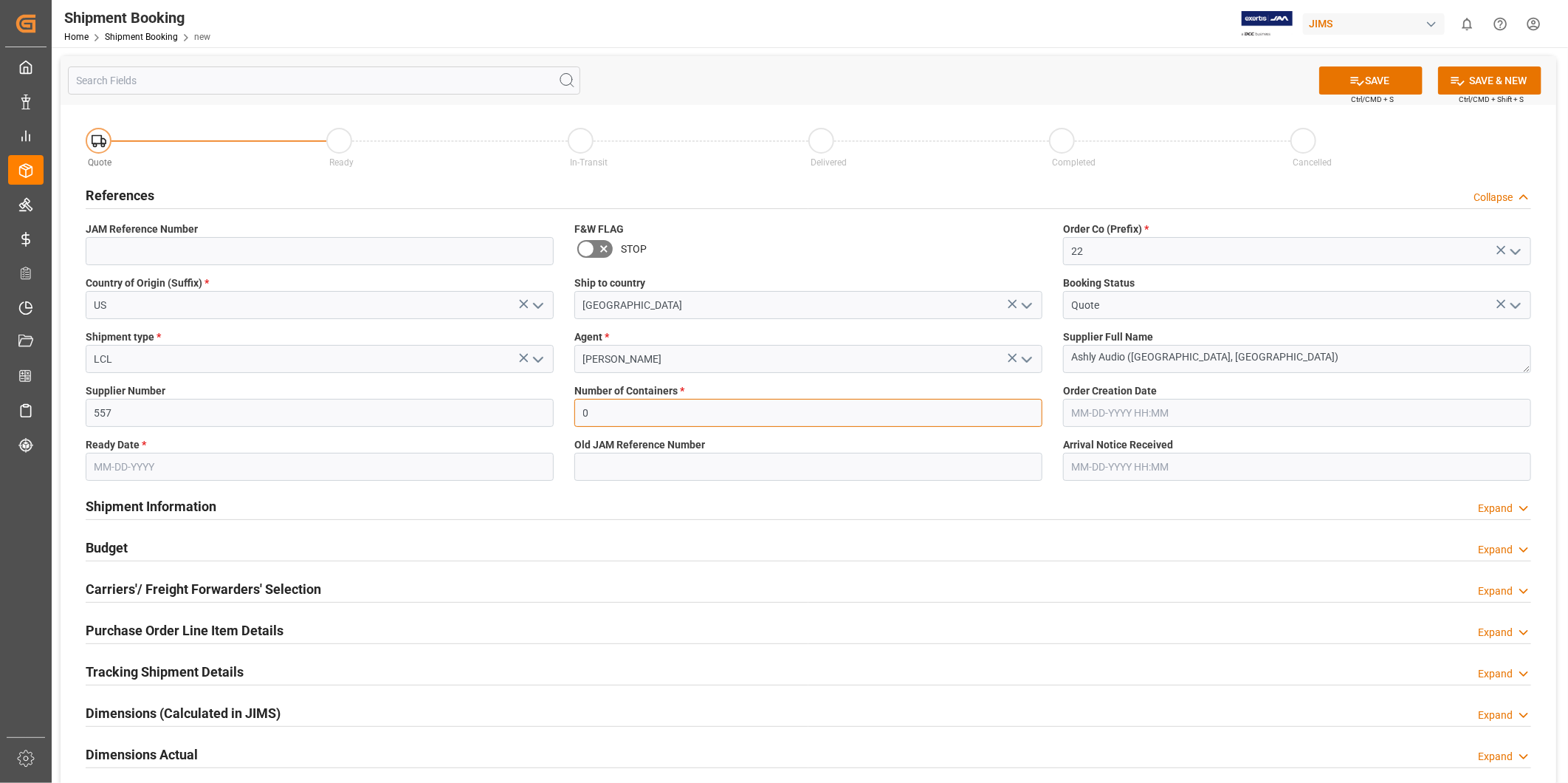
type input "0"
click at [925, 392] on label "Number of Containers *" at bounding box center [808, 391] width 468 height 15
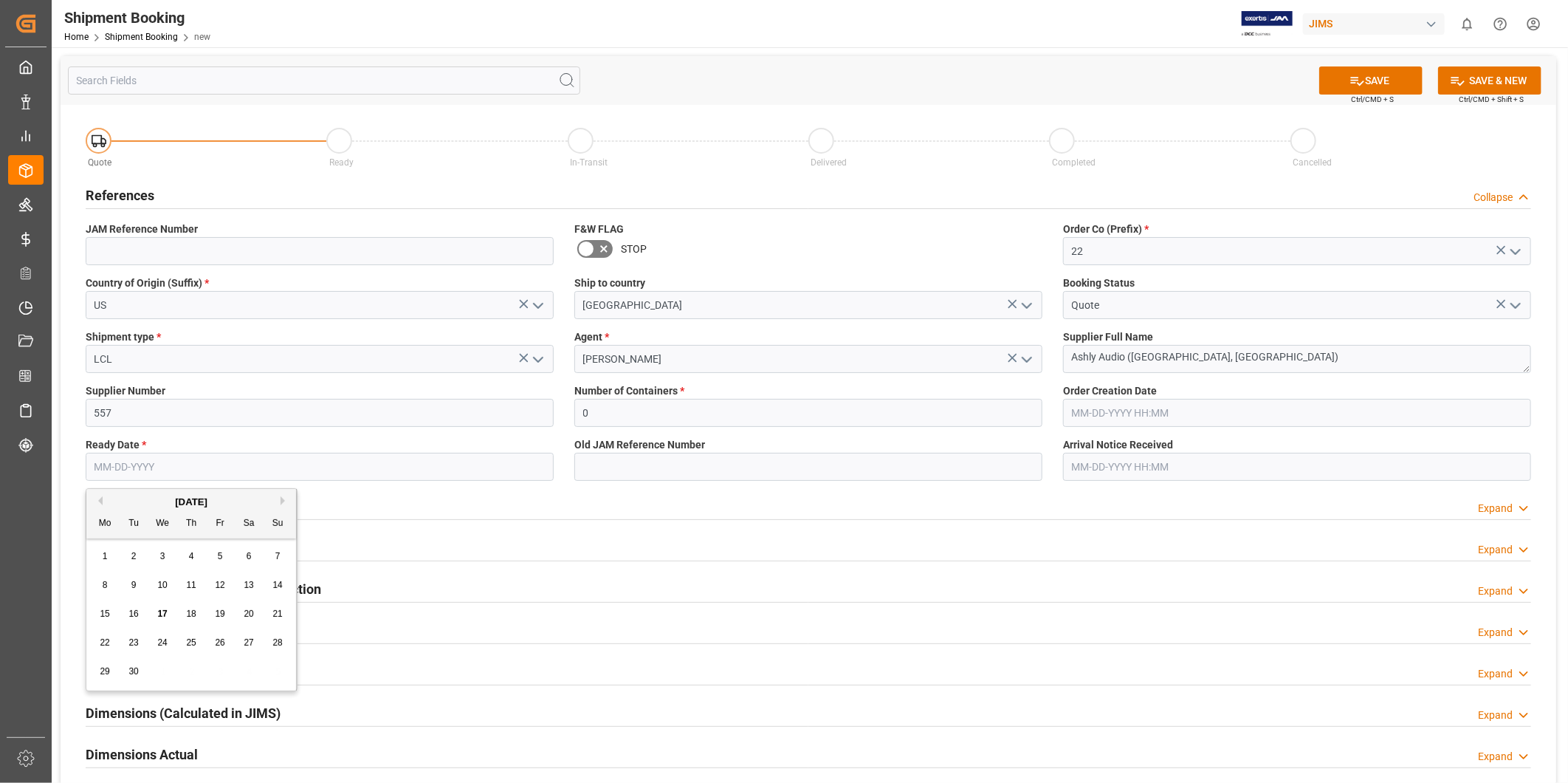
click at [503, 462] on input "text" at bounding box center [320, 466] width 468 height 28
click at [224, 615] on span "19" at bounding box center [219, 614] width 9 height 10
type input "[DATE]"
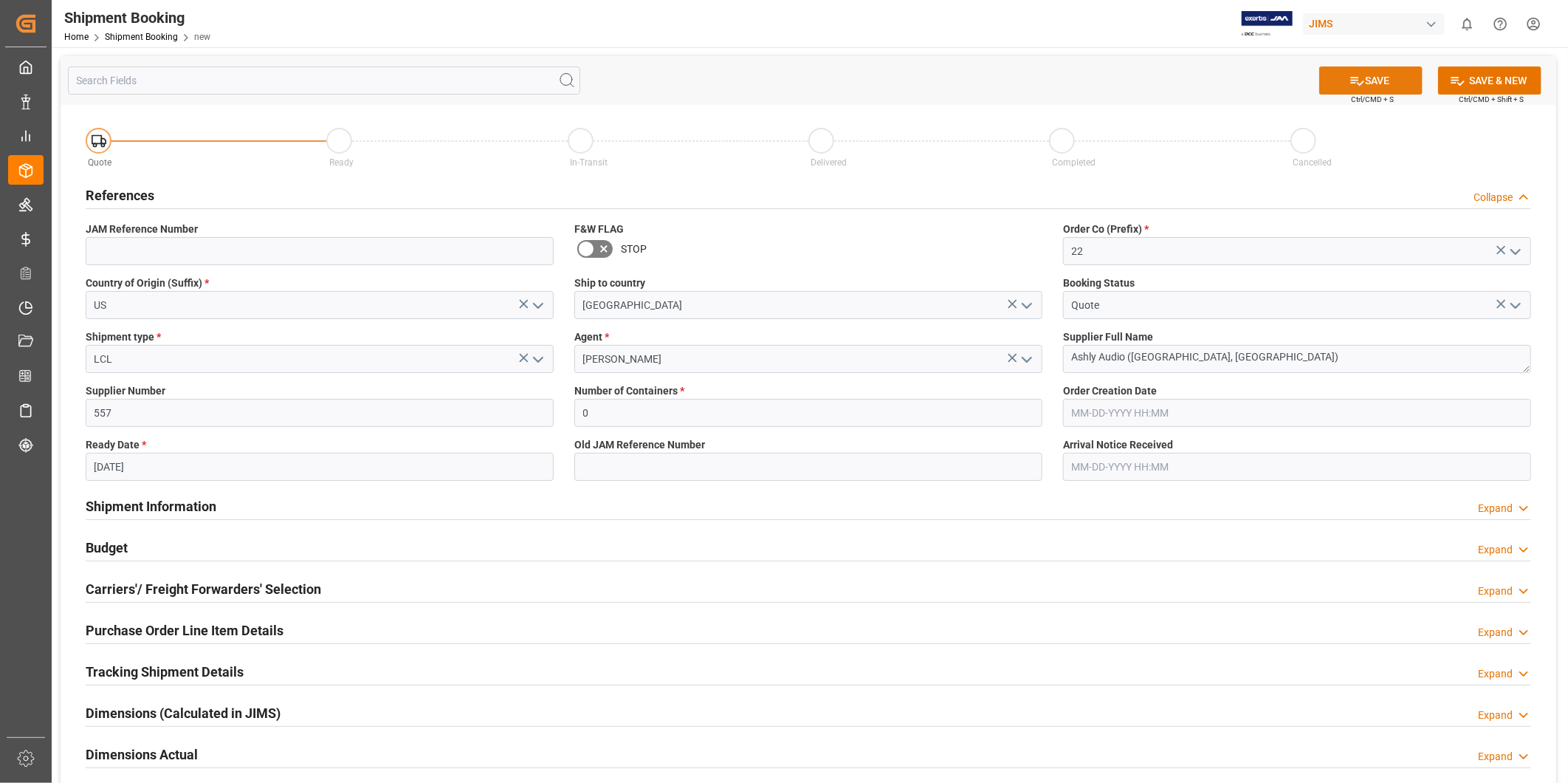
click at [1354, 87] on icon at bounding box center [1357, 81] width 15 height 15
click at [1515, 506] on div "Expand" at bounding box center [1504, 509] width 53 height 15
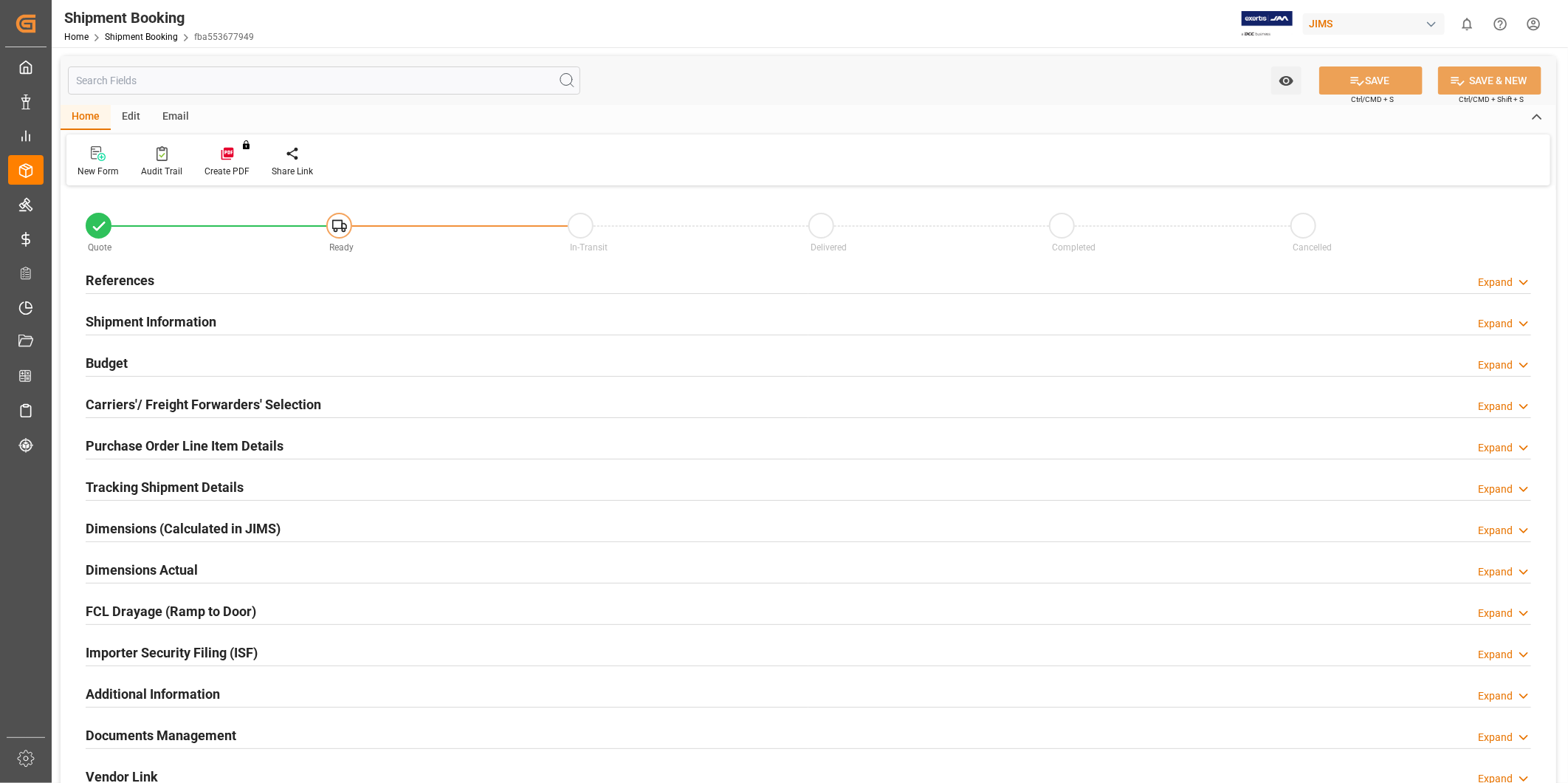
type input "0"
type input "[DATE]"
click at [1524, 279] on icon at bounding box center [1523, 282] width 15 height 15
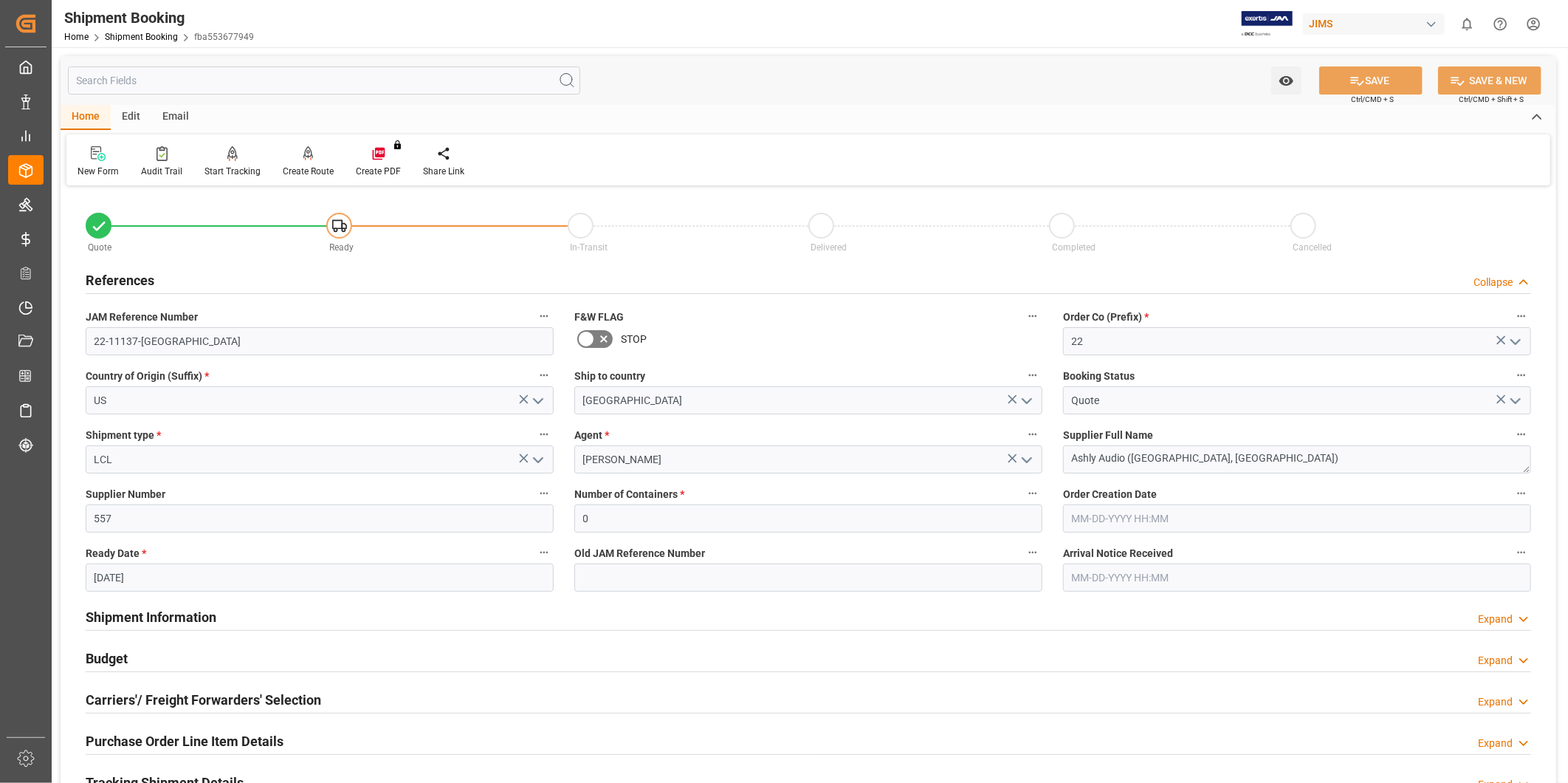
click at [1519, 281] on icon at bounding box center [1523, 282] width 15 height 15
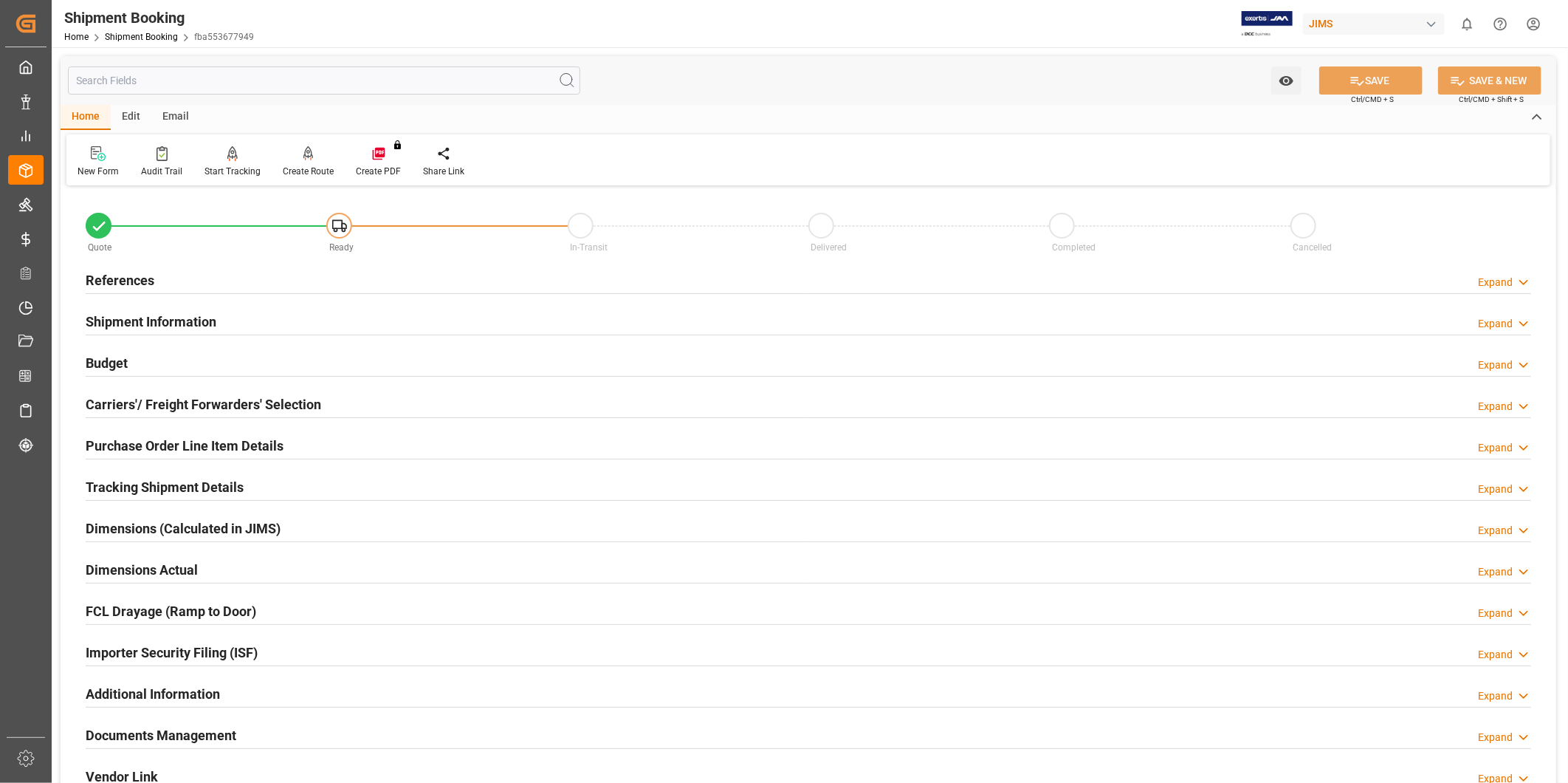
scroll to position [273, 0]
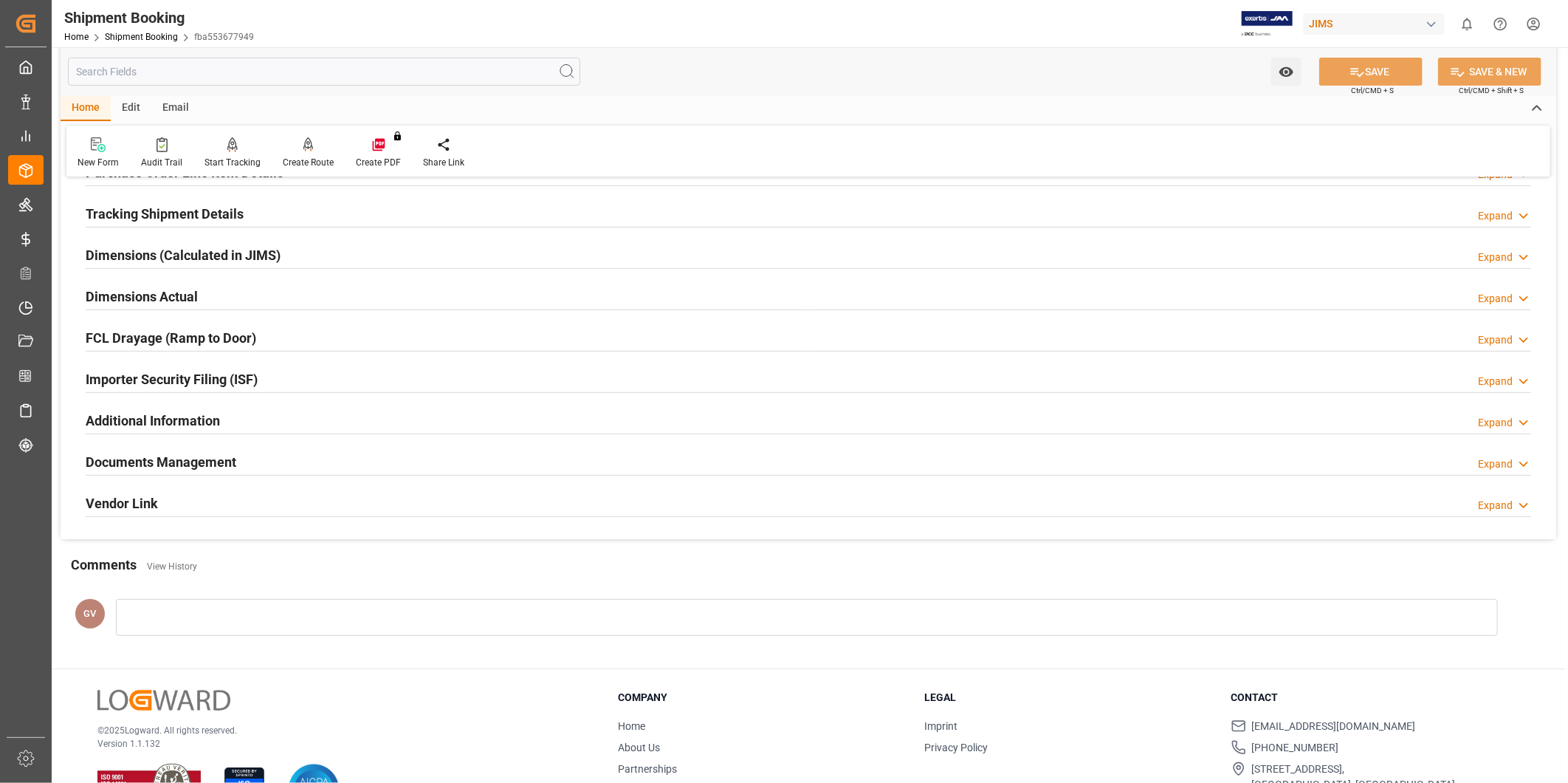
click at [219, 449] on div "Documents Management" at bounding box center [161, 461] width 151 height 28
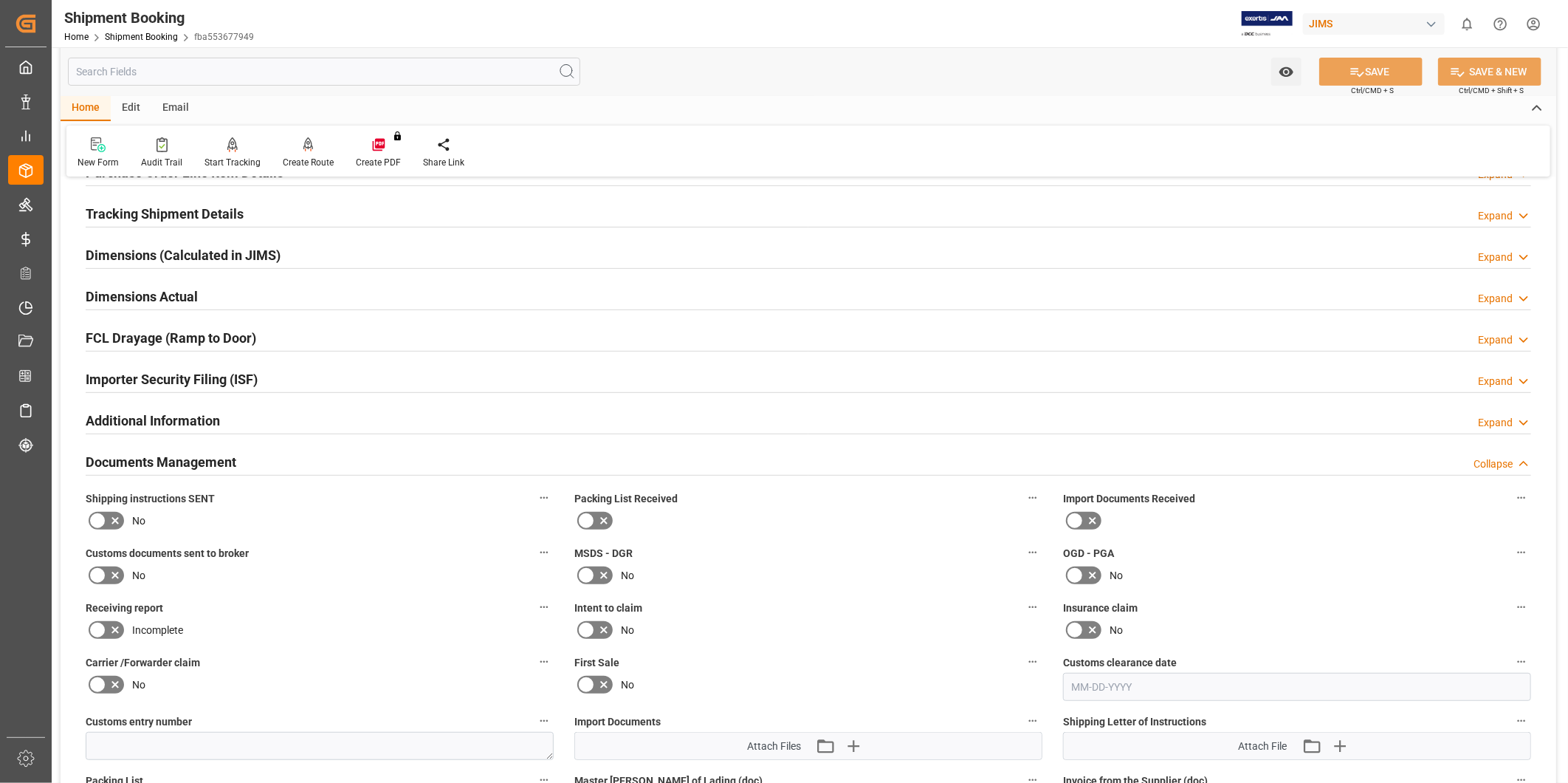
scroll to position [547, 0]
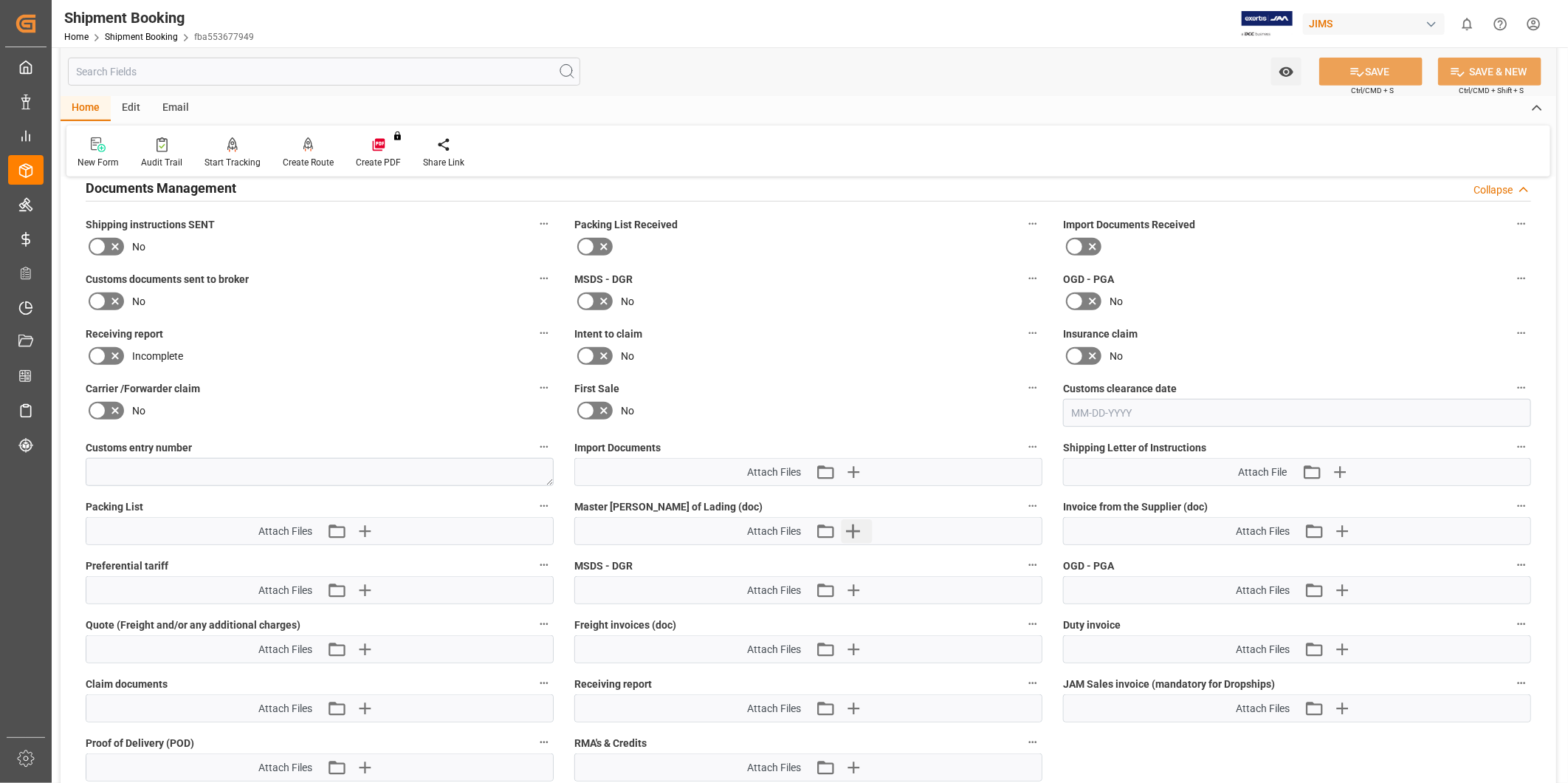
drag, startPoint x: 857, startPoint y: 526, endPoint x: 867, endPoint y: 416, distance: 110.5
click at [867, 411] on div "Quote Ready In-Transit Delivered Completed Cancelled References Expand JAM Refe…" at bounding box center [808, 242] width 1496 height 1200
click at [850, 461] on icon "button" at bounding box center [853, 471] width 24 height 24
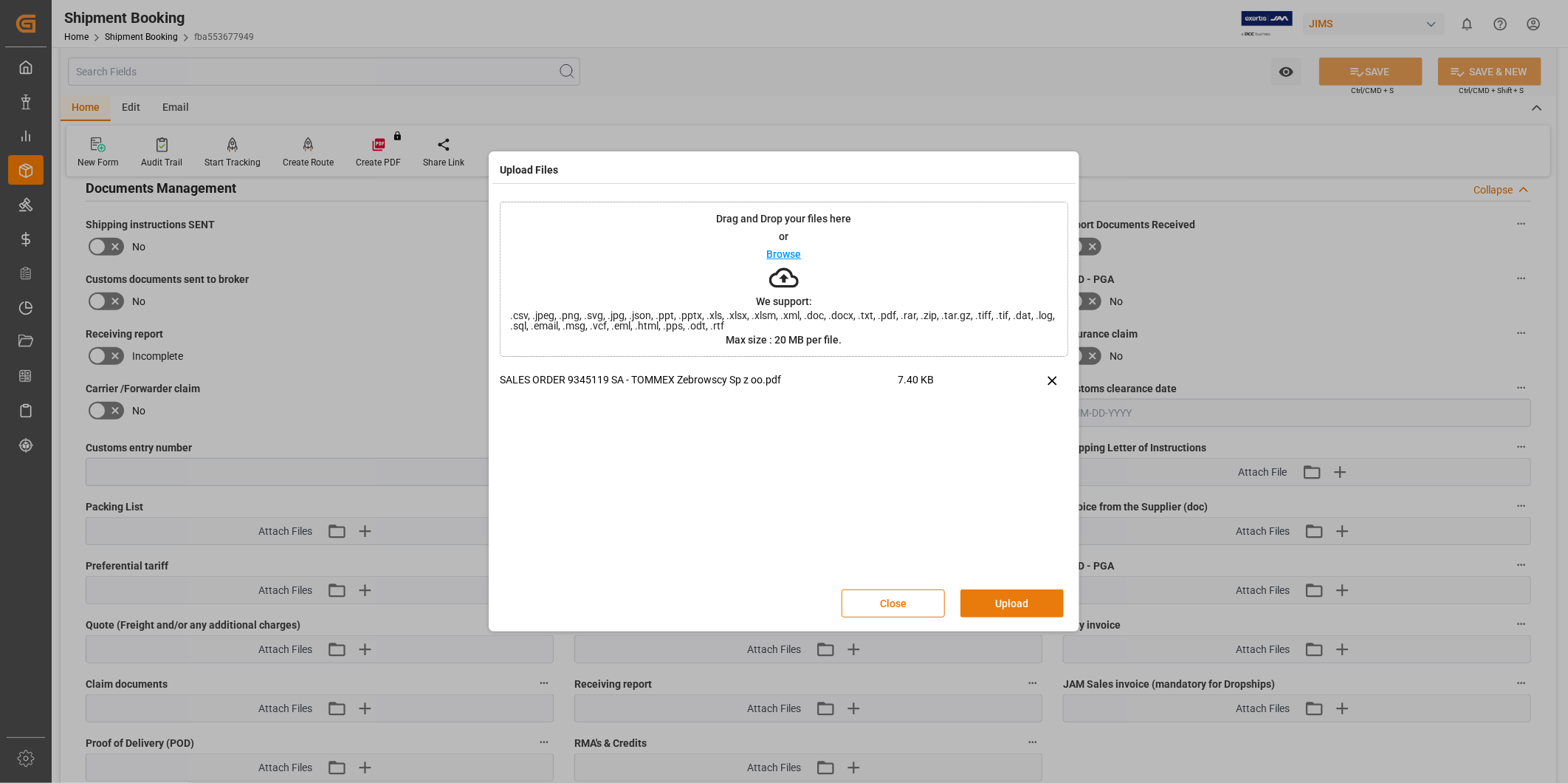
click at [1012, 591] on button "Upload" at bounding box center [1012, 603] width 104 height 28
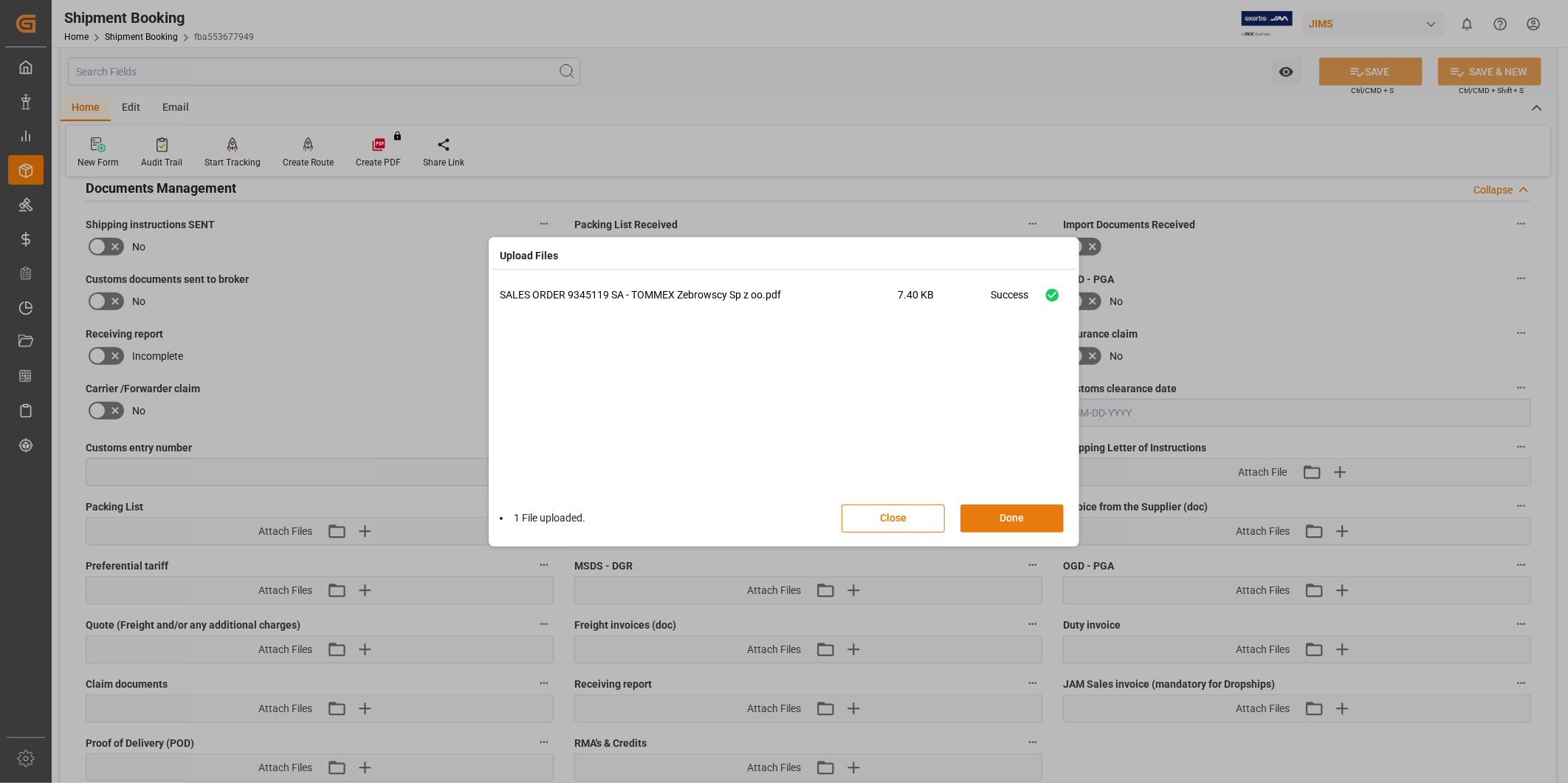
click at [1023, 523] on button "Done" at bounding box center [1012, 518] width 104 height 28
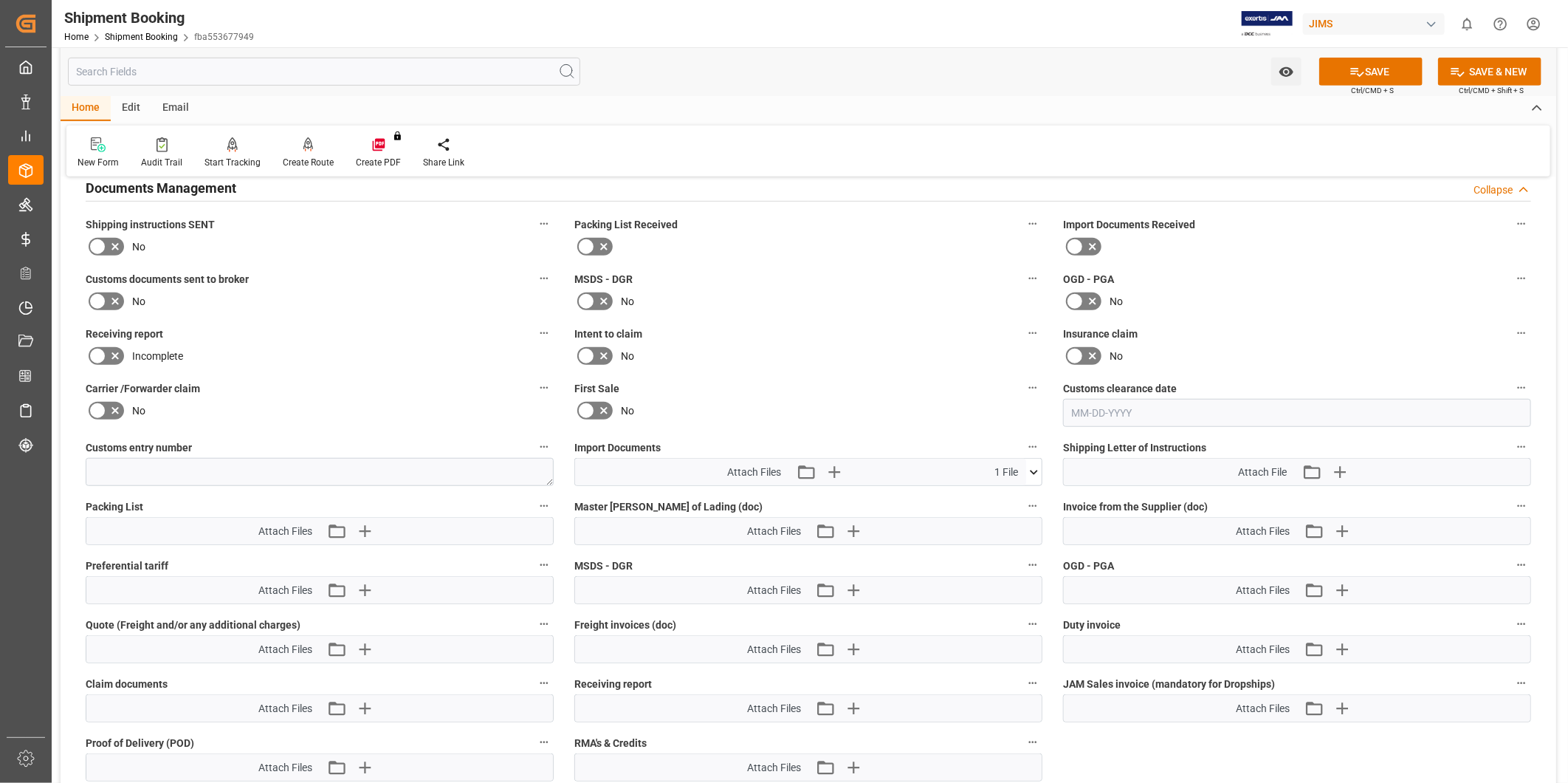
click at [1406, 86] on div "Watch Option SAVE Ctrl/CMD + S SAVE & NEW Ctrl/CMD + Shift + S" at bounding box center [808, 72] width 1496 height 49
click at [1389, 75] on button "SAVE" at bounding box center [1370, 71] width 104 height 28
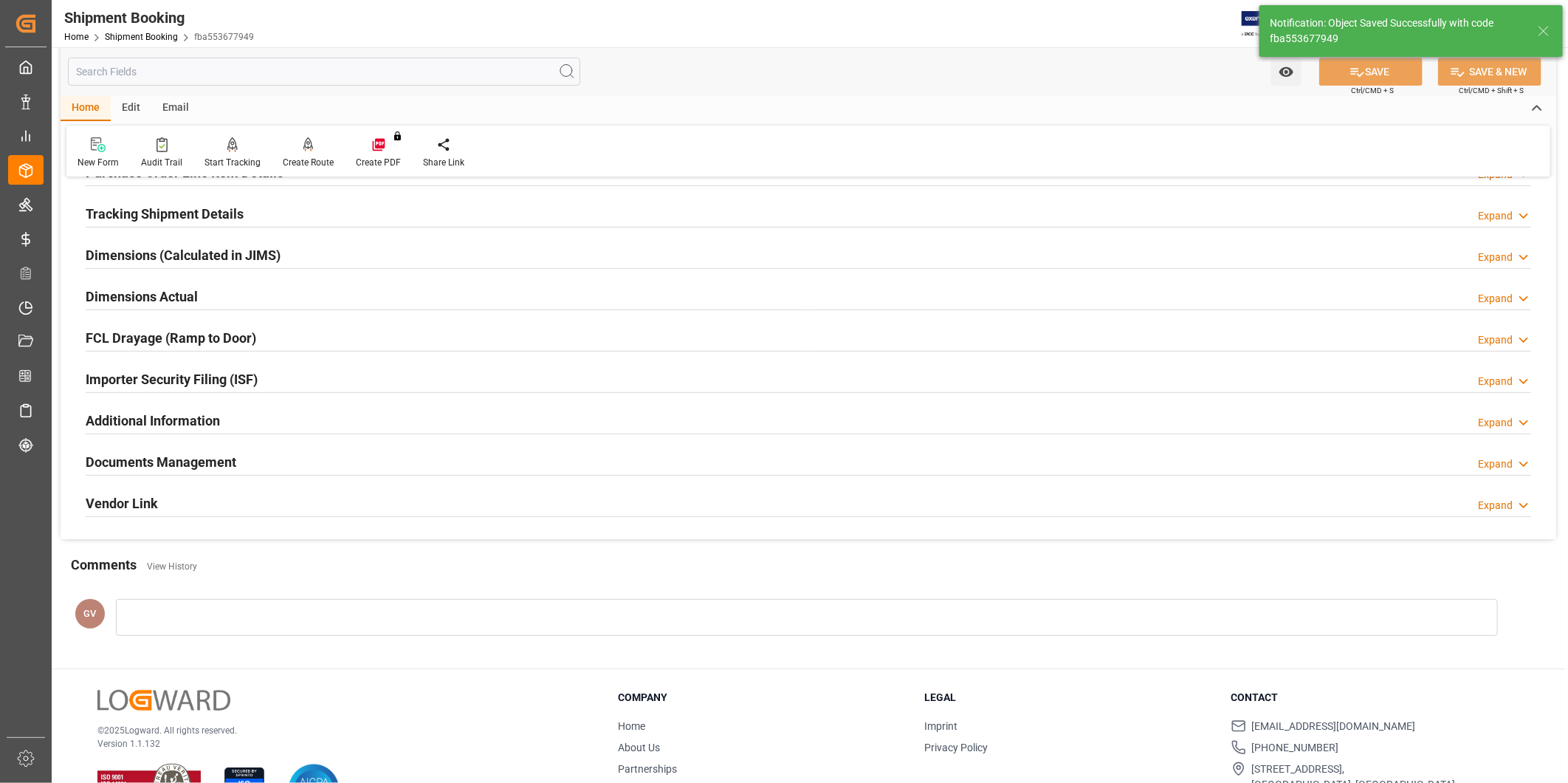
scroll to position [0, 0]
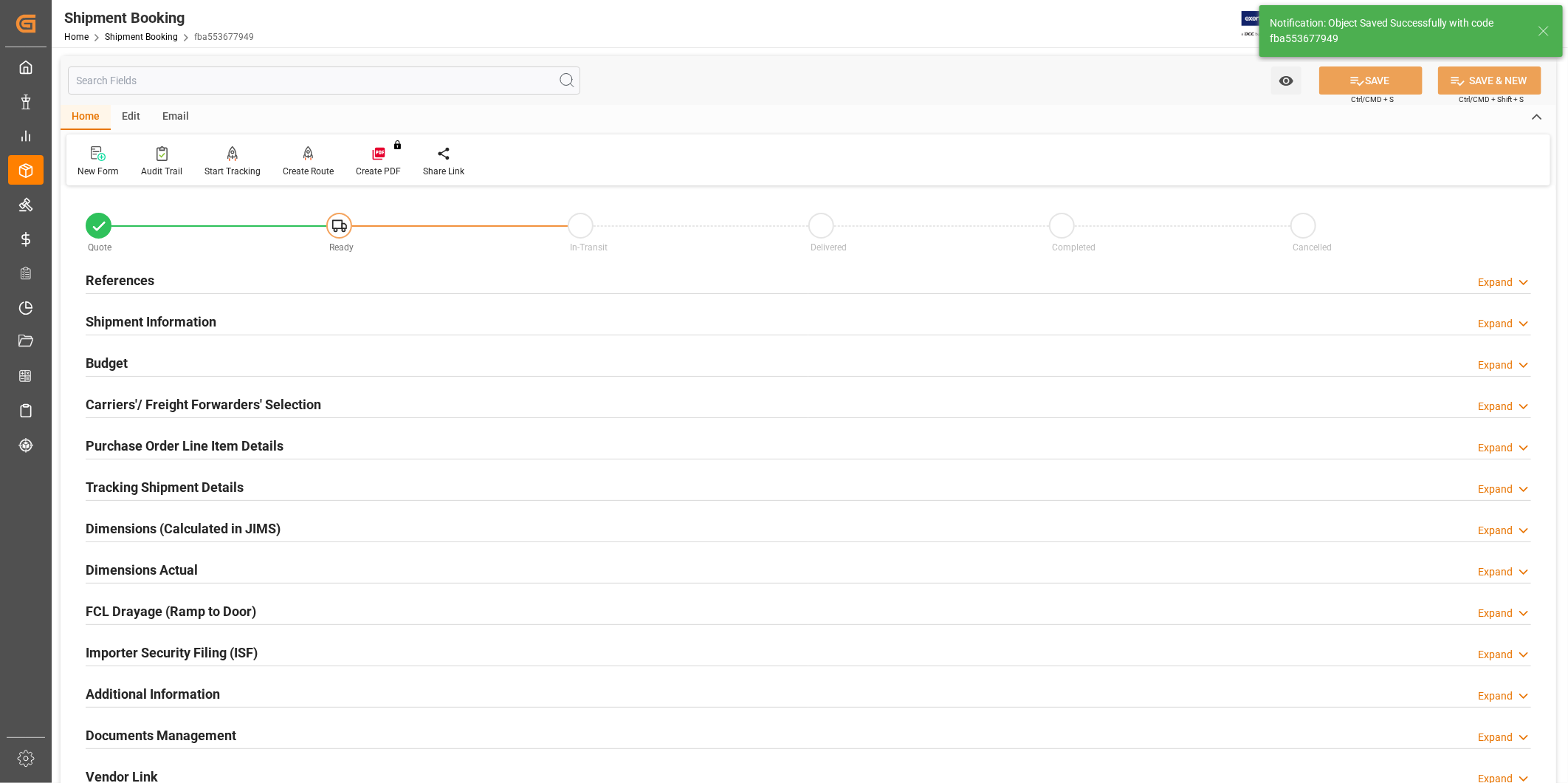
drag, startPoint x: 1500, startPoint y: 275, endPoint x: 1396, endPoint y: 290, distance: 105.1
click at [1500, 277] on div "Expand" at bounding box center [1495, 282] width 35 height 15
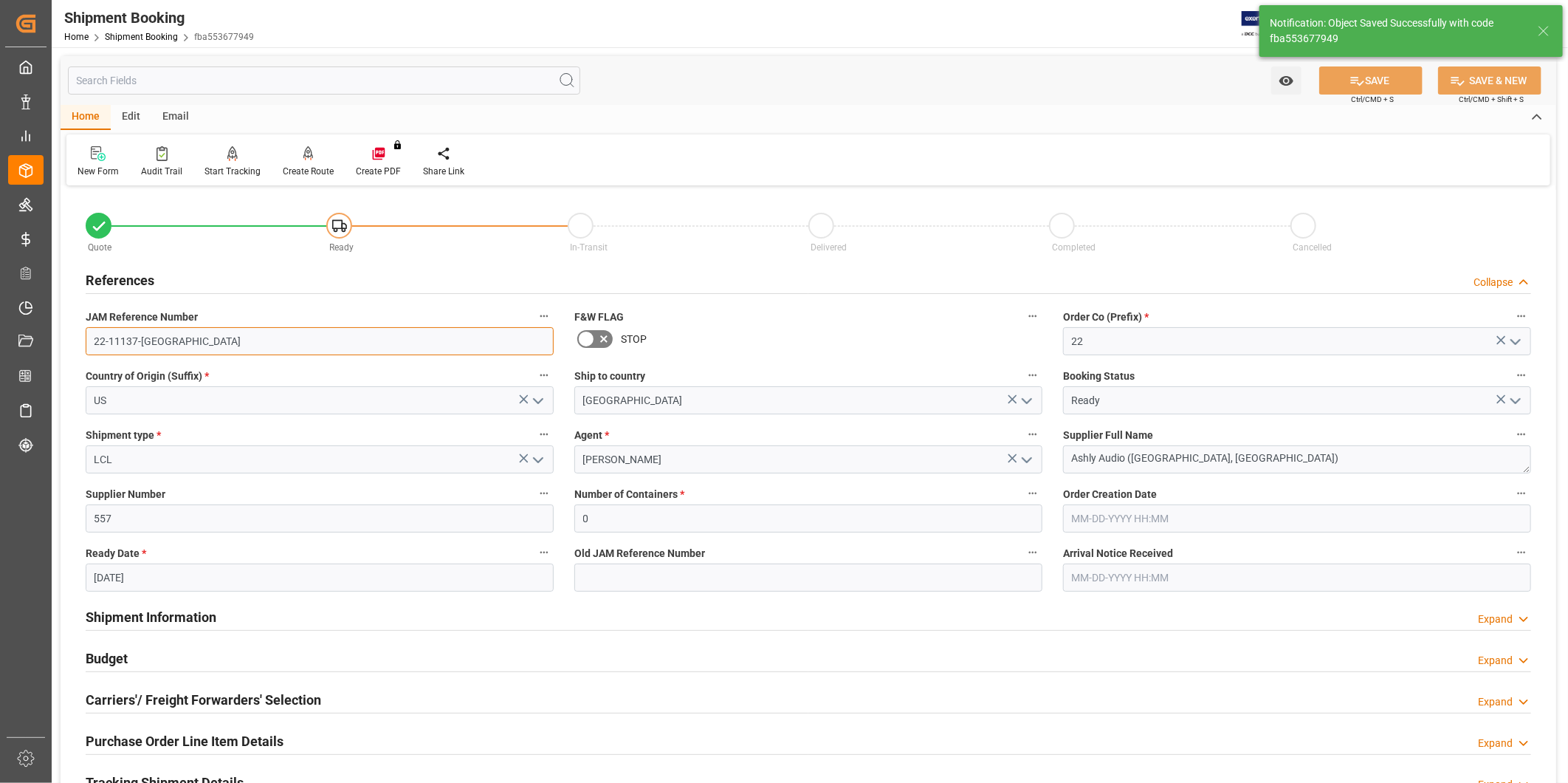
click at [341, 336] on input "22-11137-US" at bounding box center [320, 341] width 468 height 28
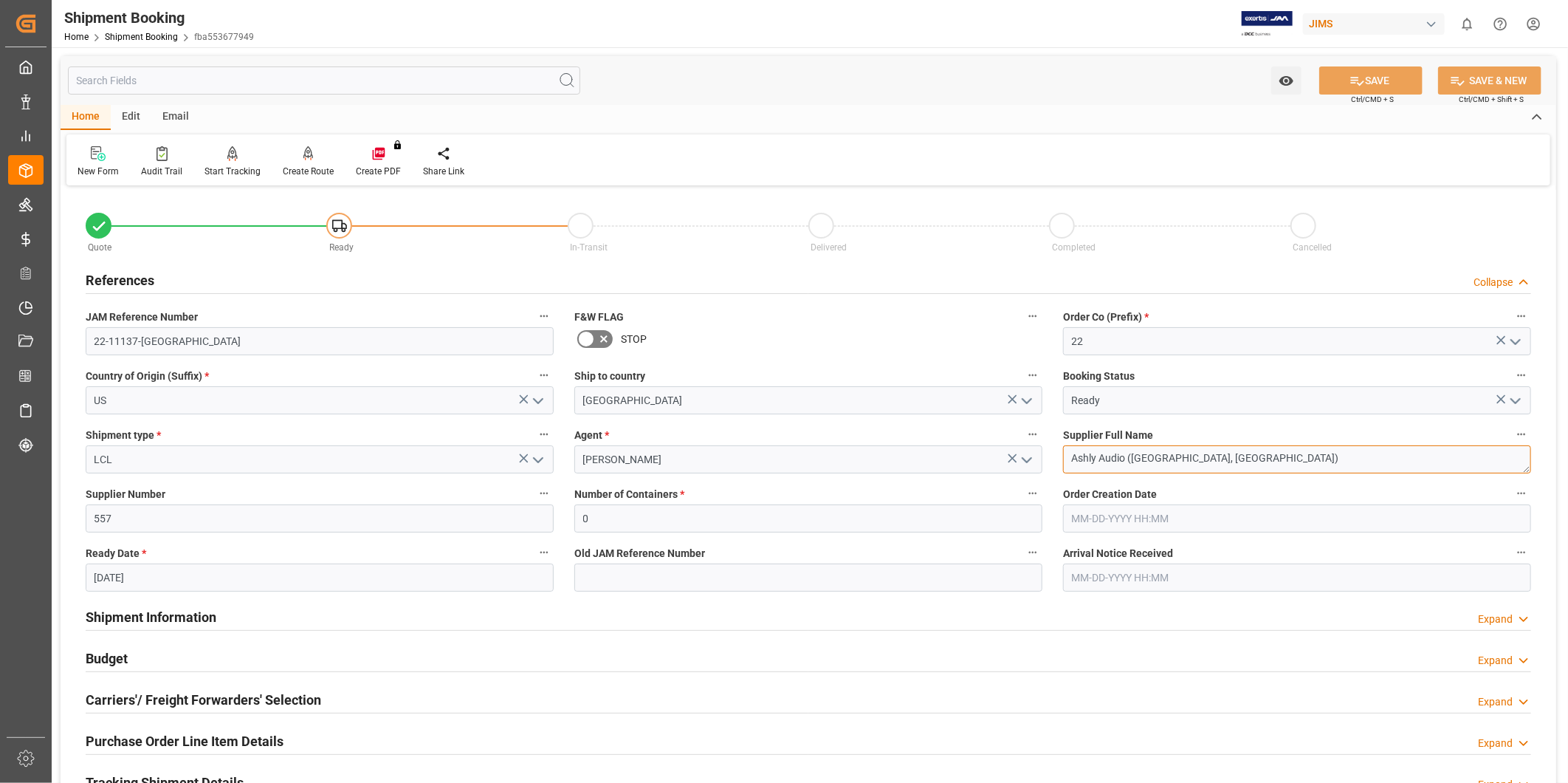
click at [1149, 459] on textarea "Ashly Audio (Webster, NY)" at bounding box center [1297, 459] width 468 height 28
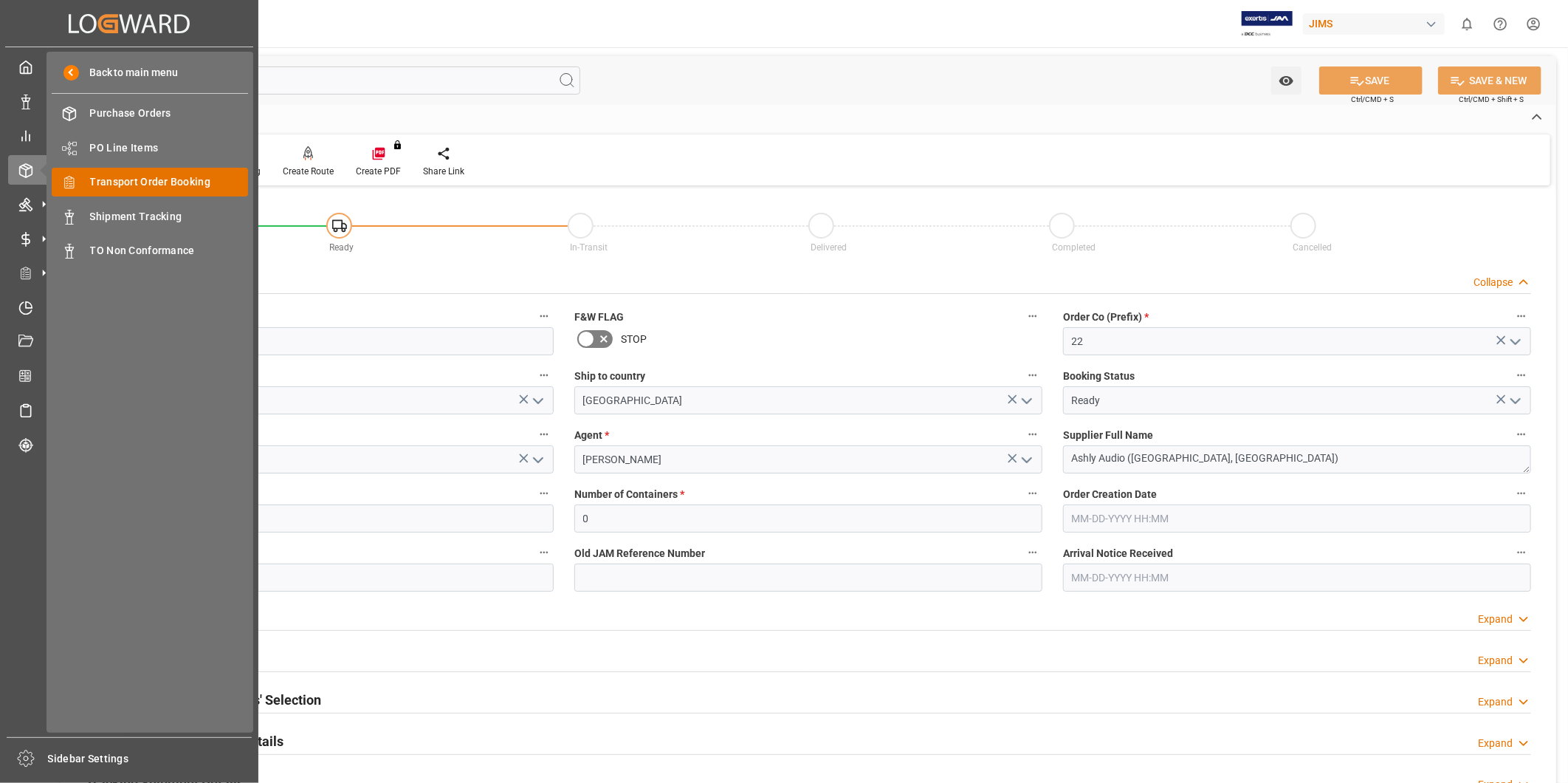
click at [134, 186] on span "Transport Order Booking" at bounding box center [169, 182] width 159 height 15
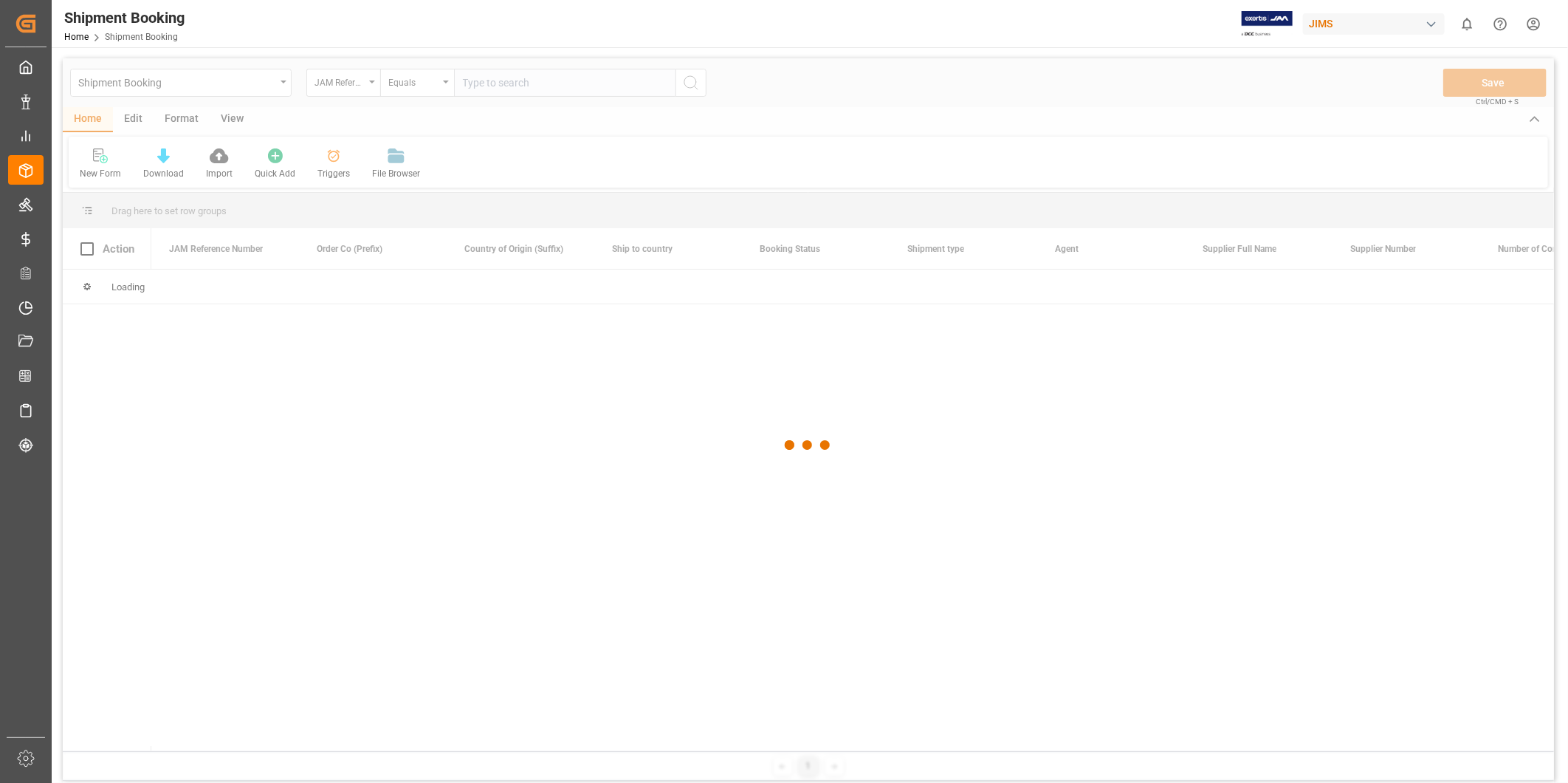
click at [512, 82] on div at bounding box center [808, 445] width 1491 height 774
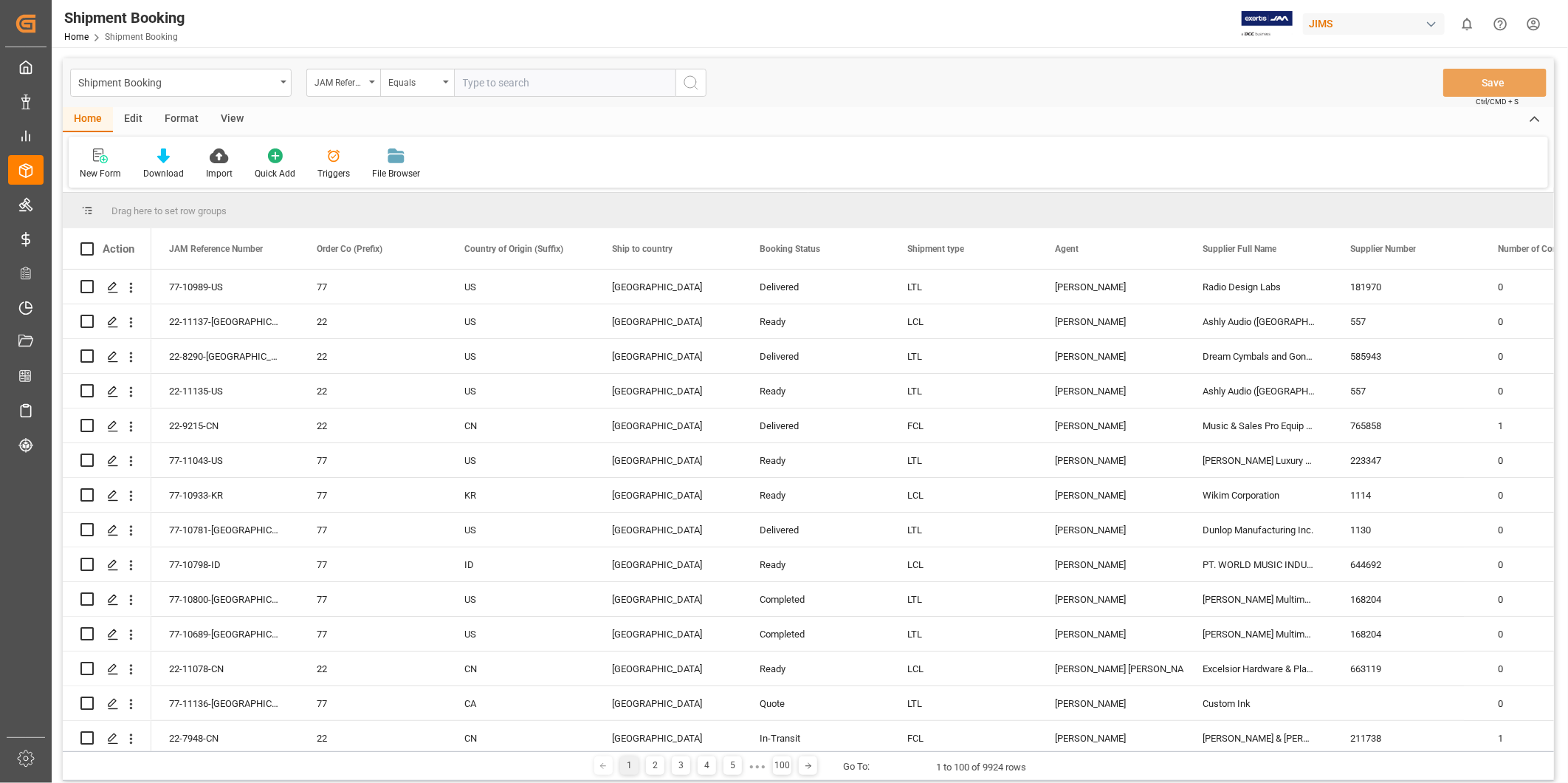
click at [512, 82] on input "text" at bounding box center [564, 83] width 221 height 28
paste input "22-11020-US"
type input "22-11020-US"
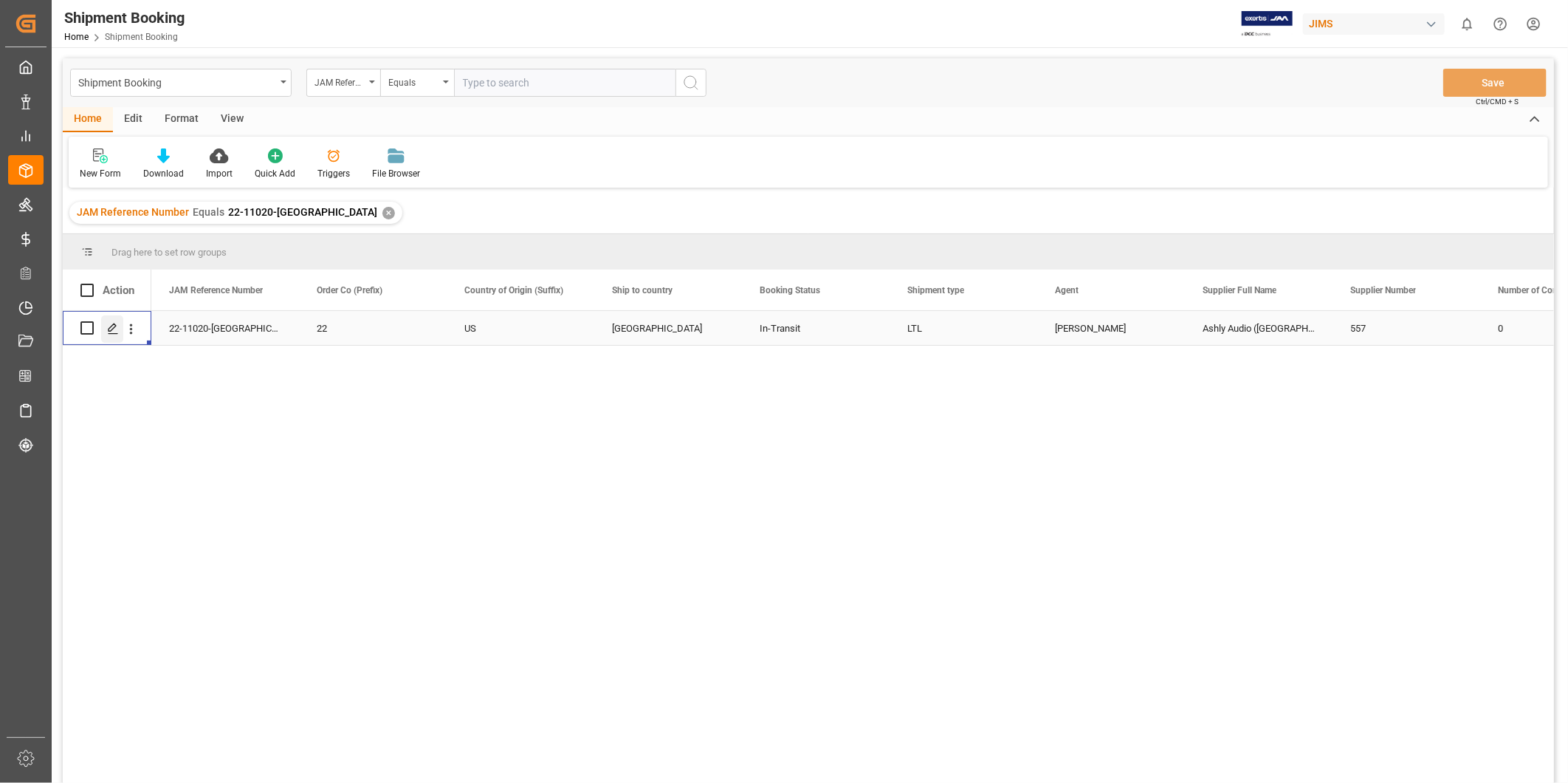
click at [109, 329] on icon "Press SPACE to select this row." at bounding box center [113, 328] width 12 height 12
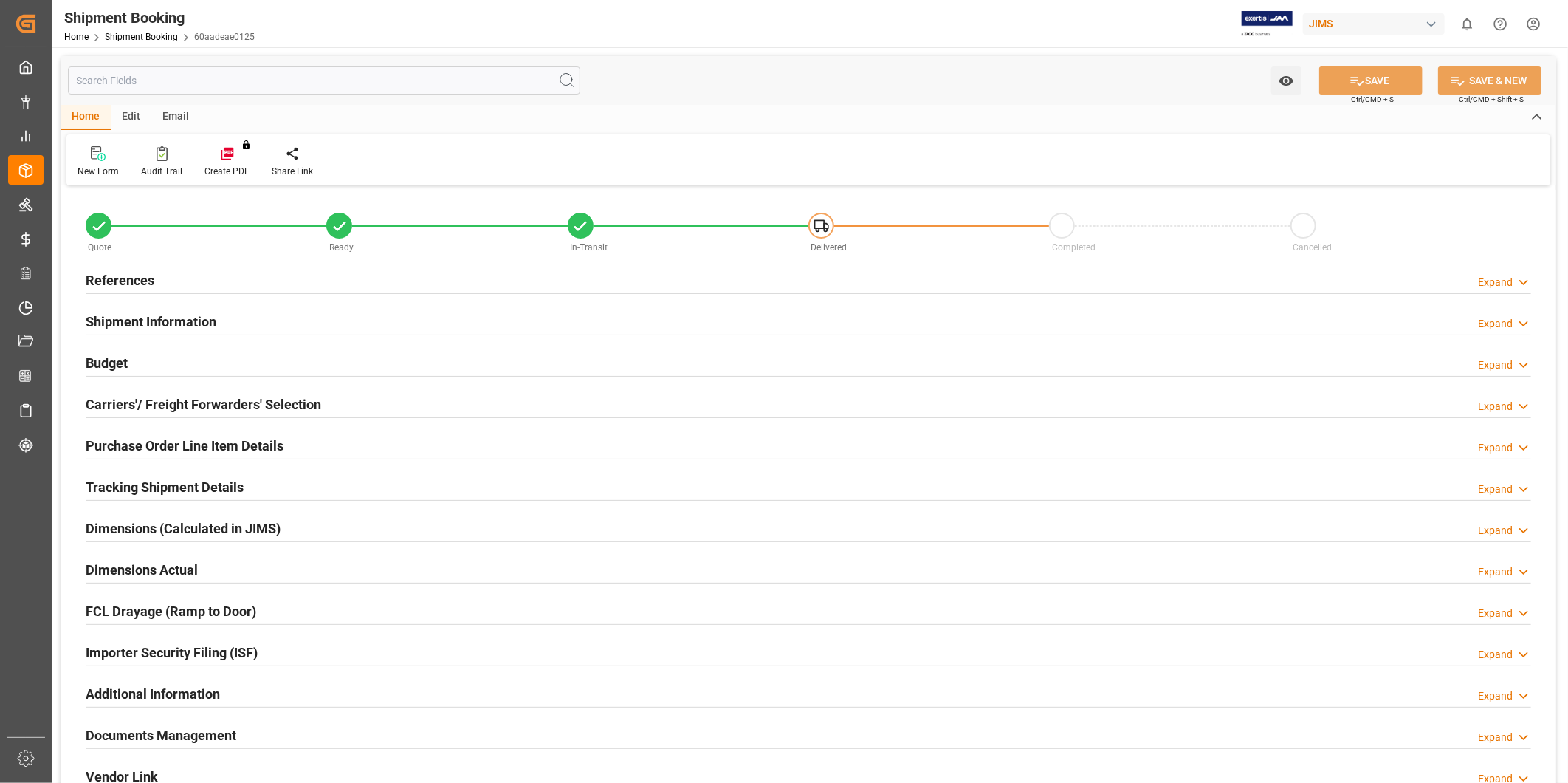
type input "0"
type input "09-12-2025"
click at [189, 286] on div "References Expand" at bounding box center [808, 279] width 1445 height 28
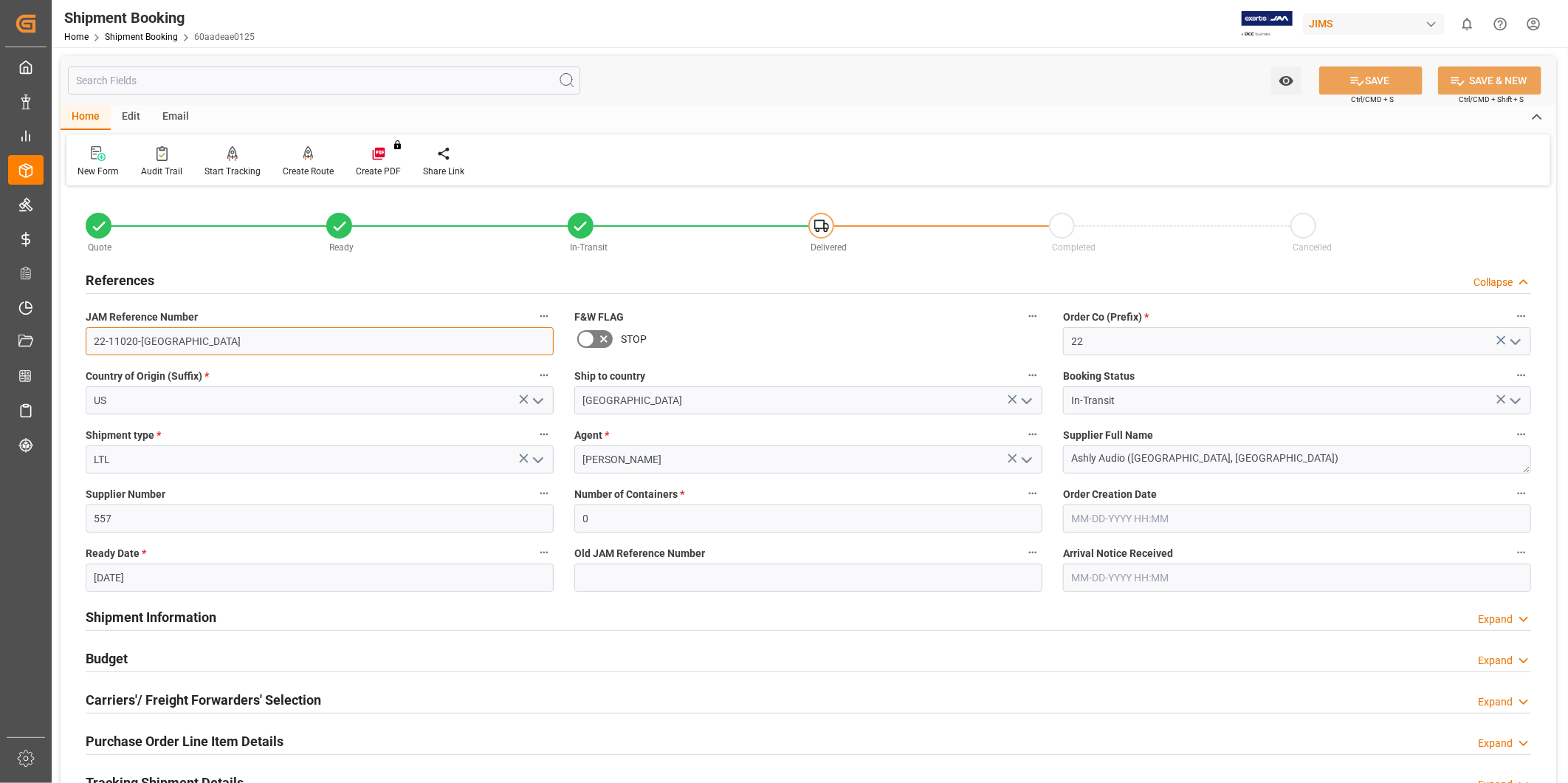
click at [183, 347] on input "22-11020-US" at bounding box center [320, 341] width 468 height 28
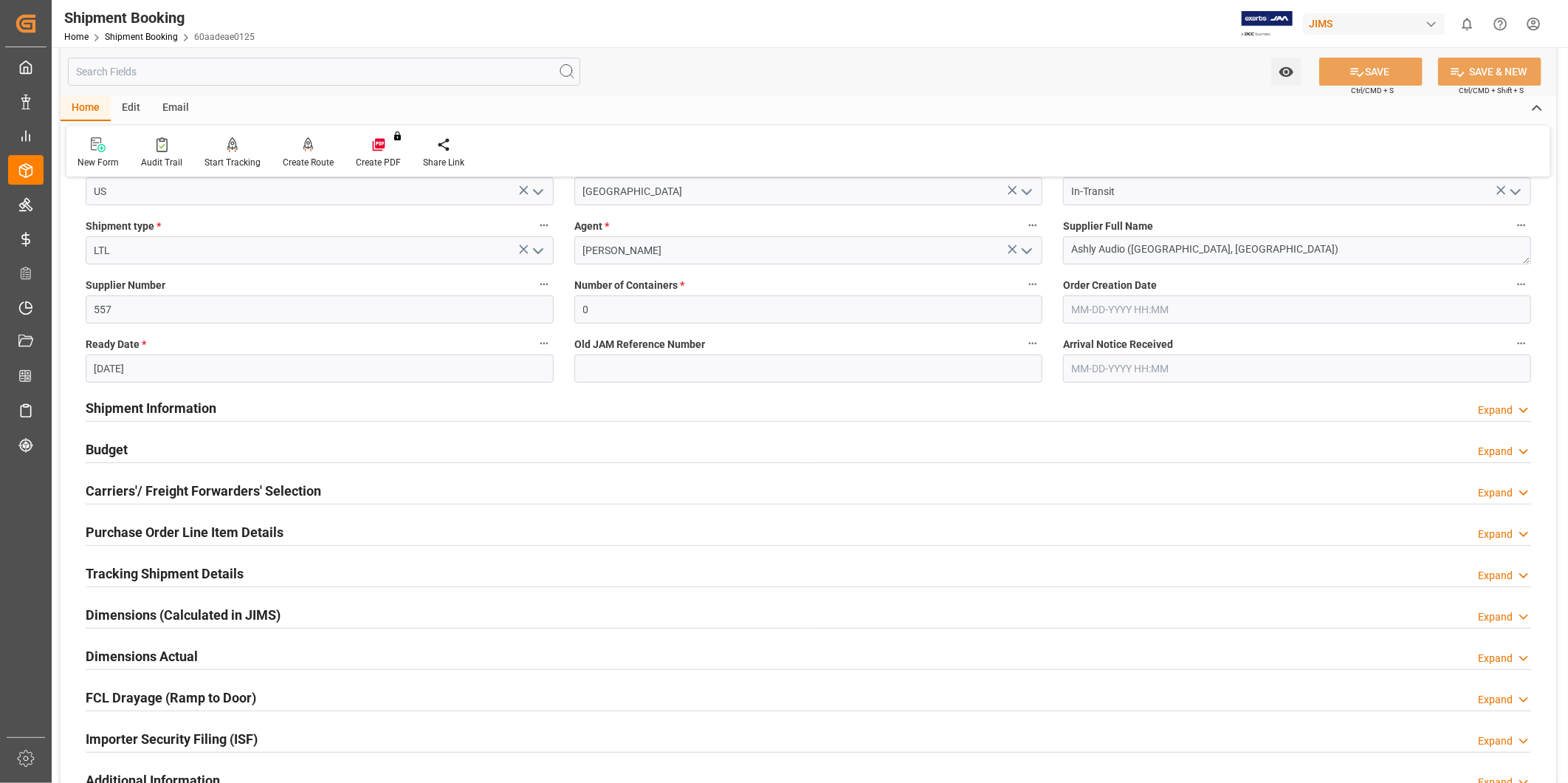
scroll to position [410, 0]
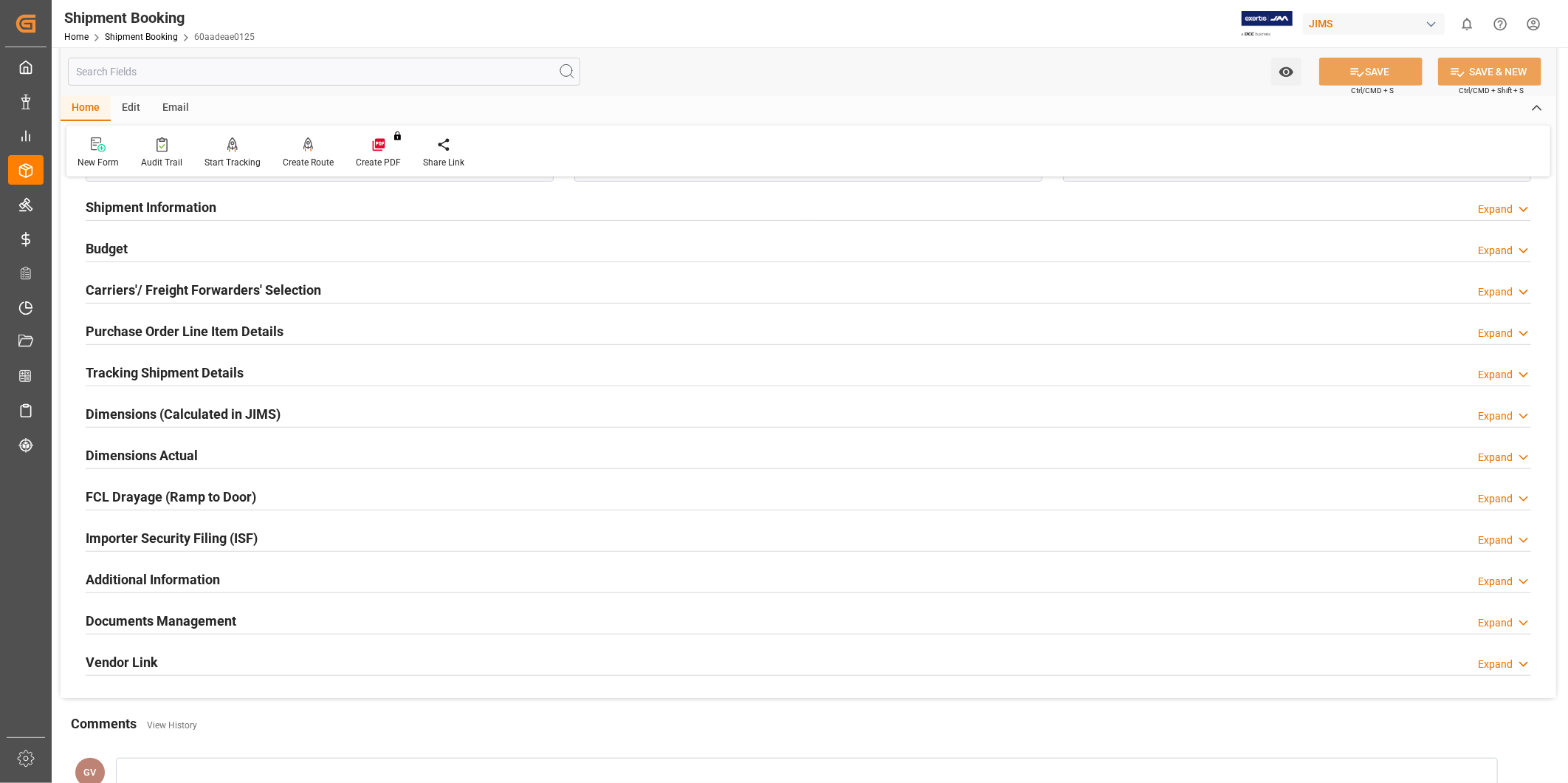
click at [226, 621] on h2 "Documents Management" at bounding box center [161, 621] width 151 height 20
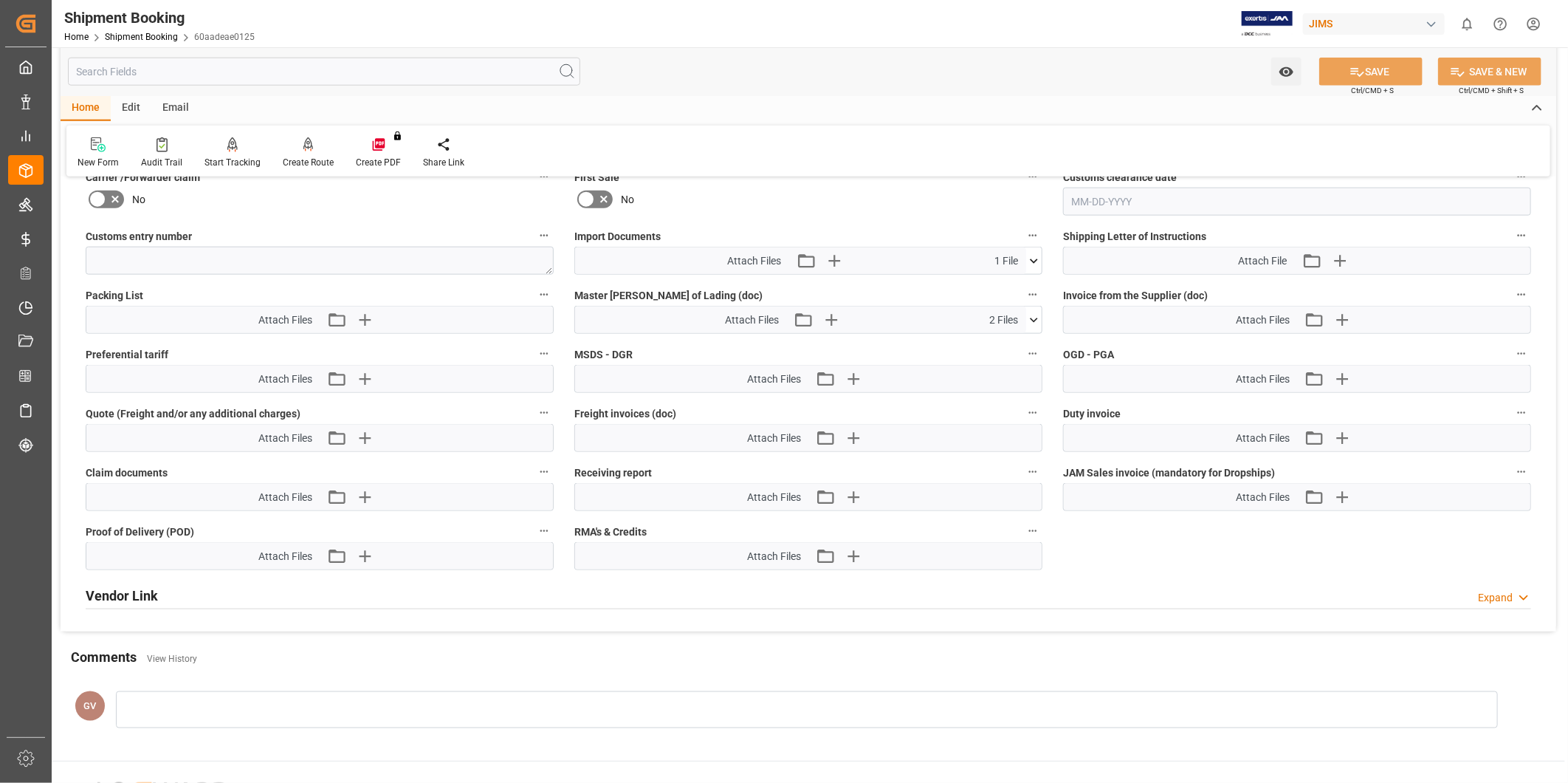
scroll to position [1094, 0]
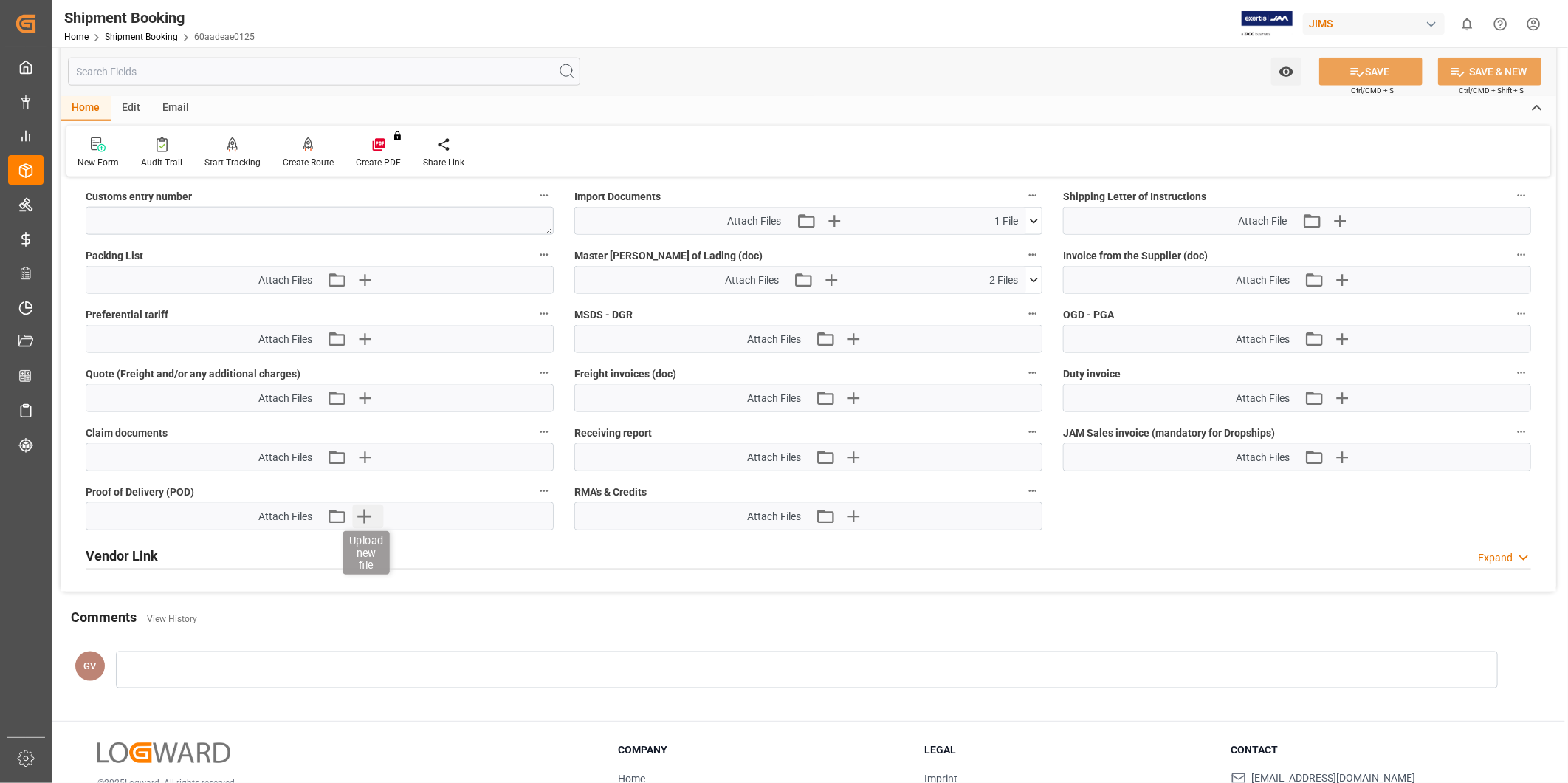
click at [372, 515] on icon "button" at bounding box center [364, 516] width 24 height 24
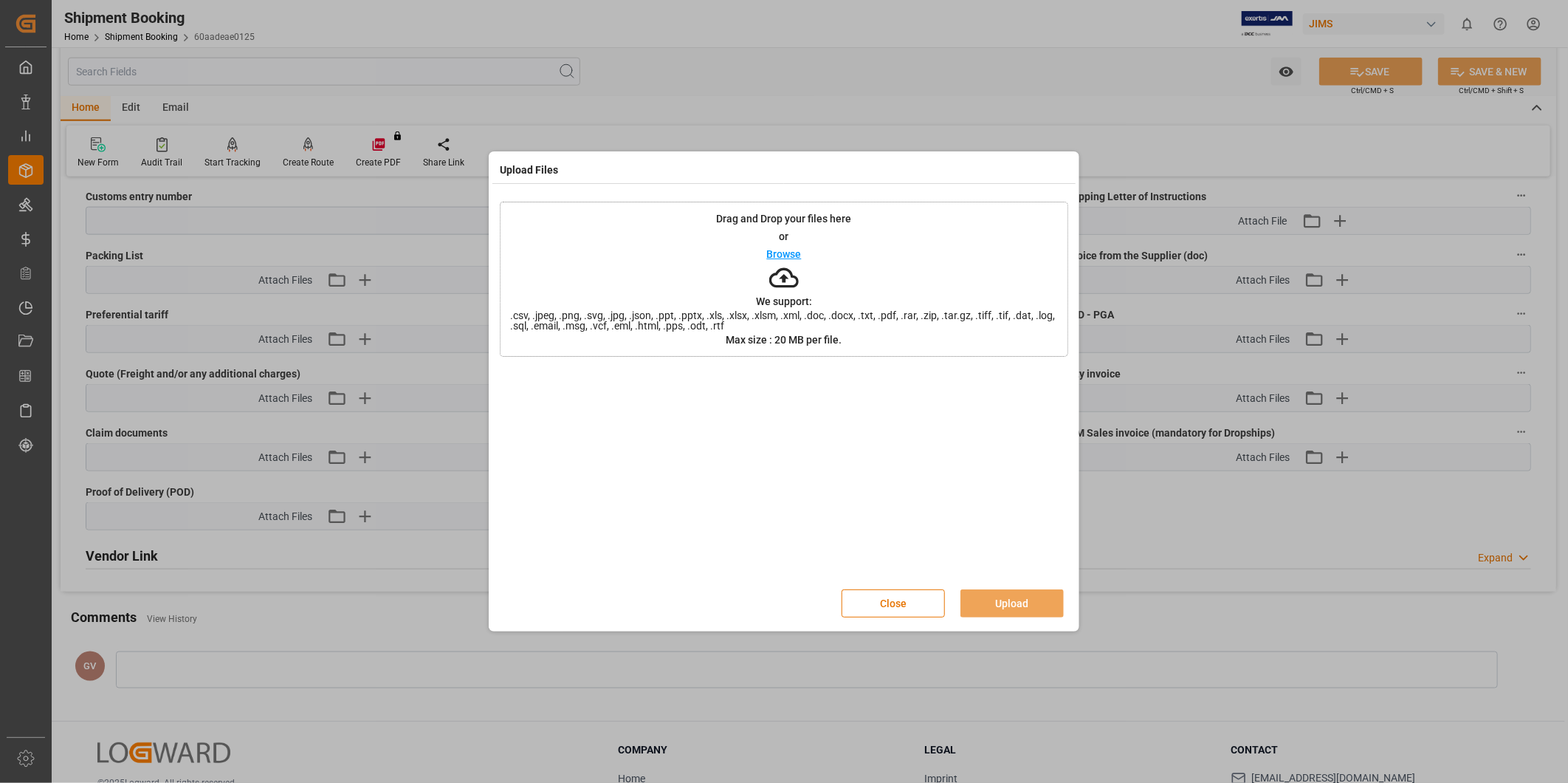
click at [794, 249] on p "Browse" at bounding box center [784, 254] width 35 height 10
click at [1059, 384] on icon at bounding box center [1052, 381] width 15 height 15
click at [790, 253] on p "Browse" at bounding box center [784, 254] width 35 height 10
click at [1031, 605] on button "Upload" at bounding box center [1012, 603] width 104 height 28
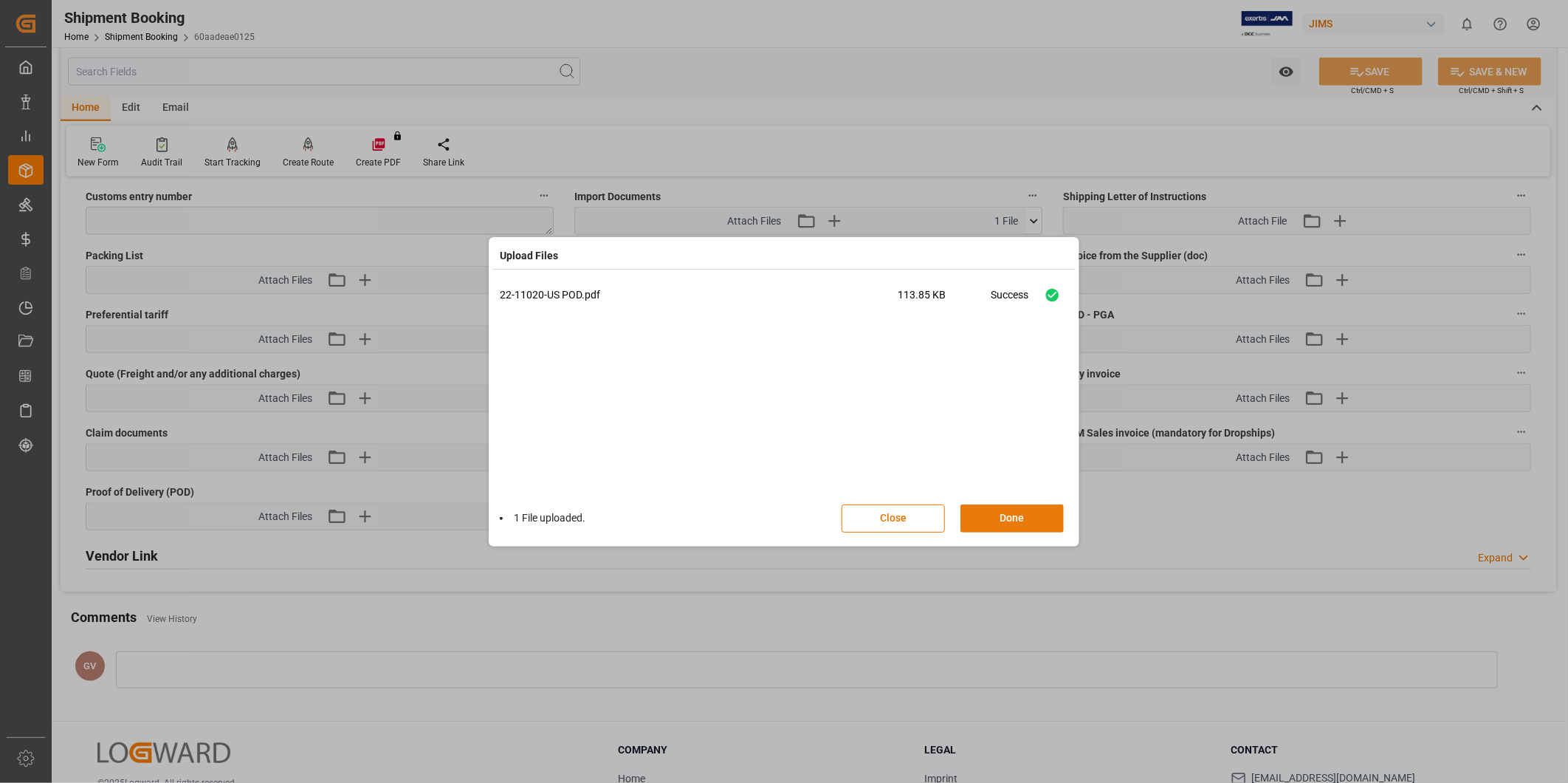
click at [1032, 518] on button "Done" at bounding box center [1012, 518] width 104 height 28
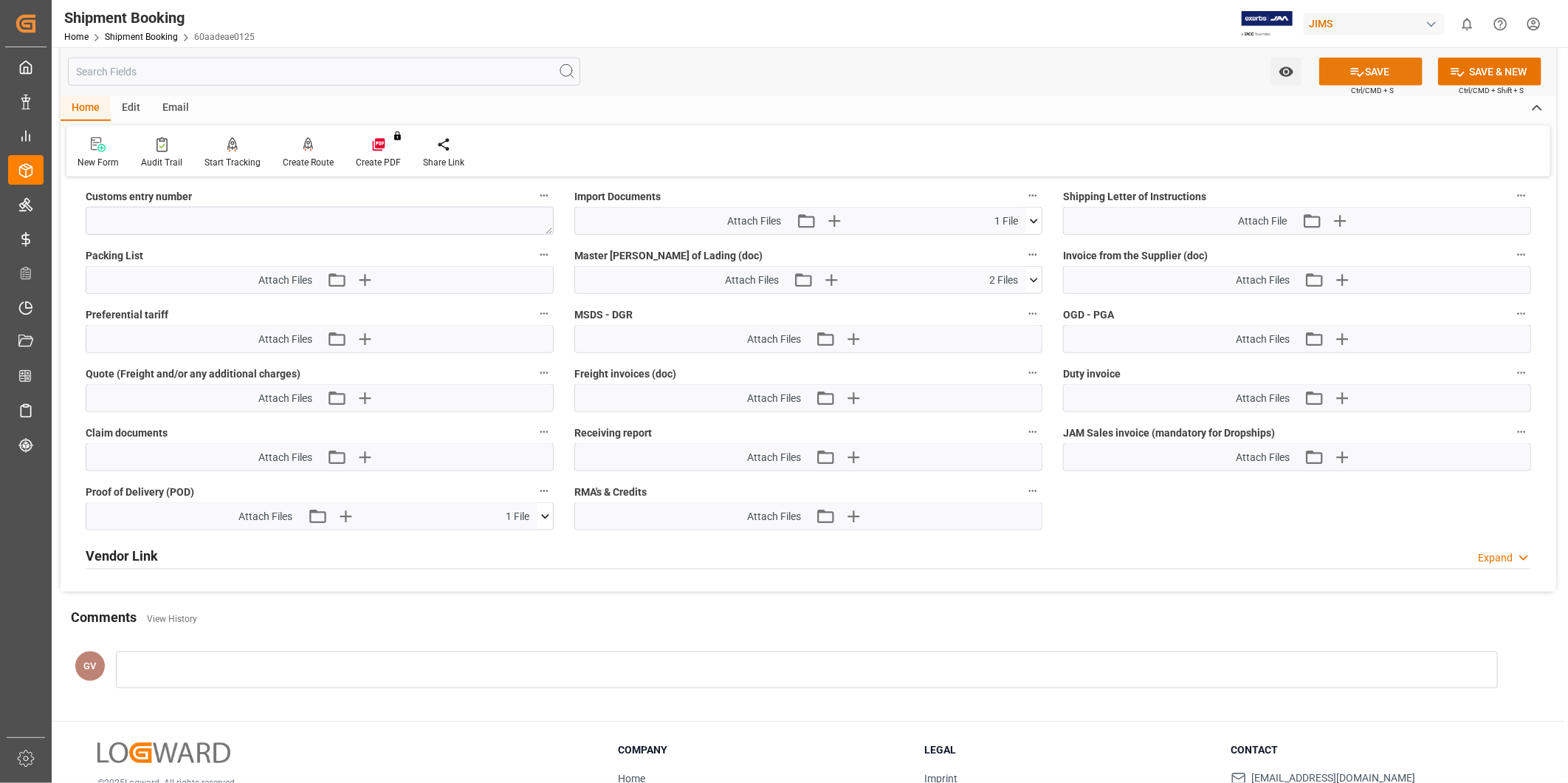
click at [1378, 77] on button "SAVE" at bounding box center [1370, 71] width 104 height 28
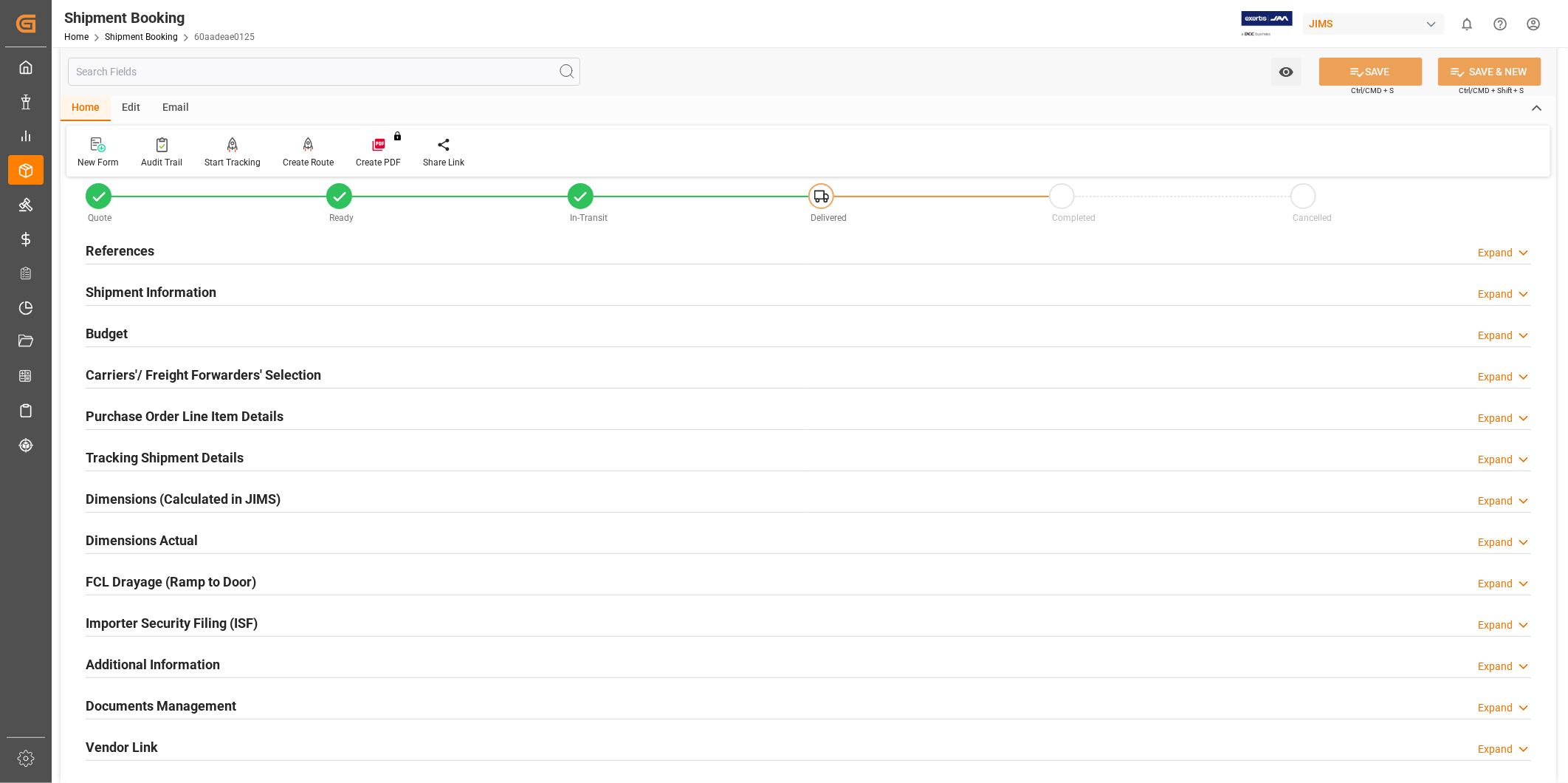
scroll to position [0, 0]
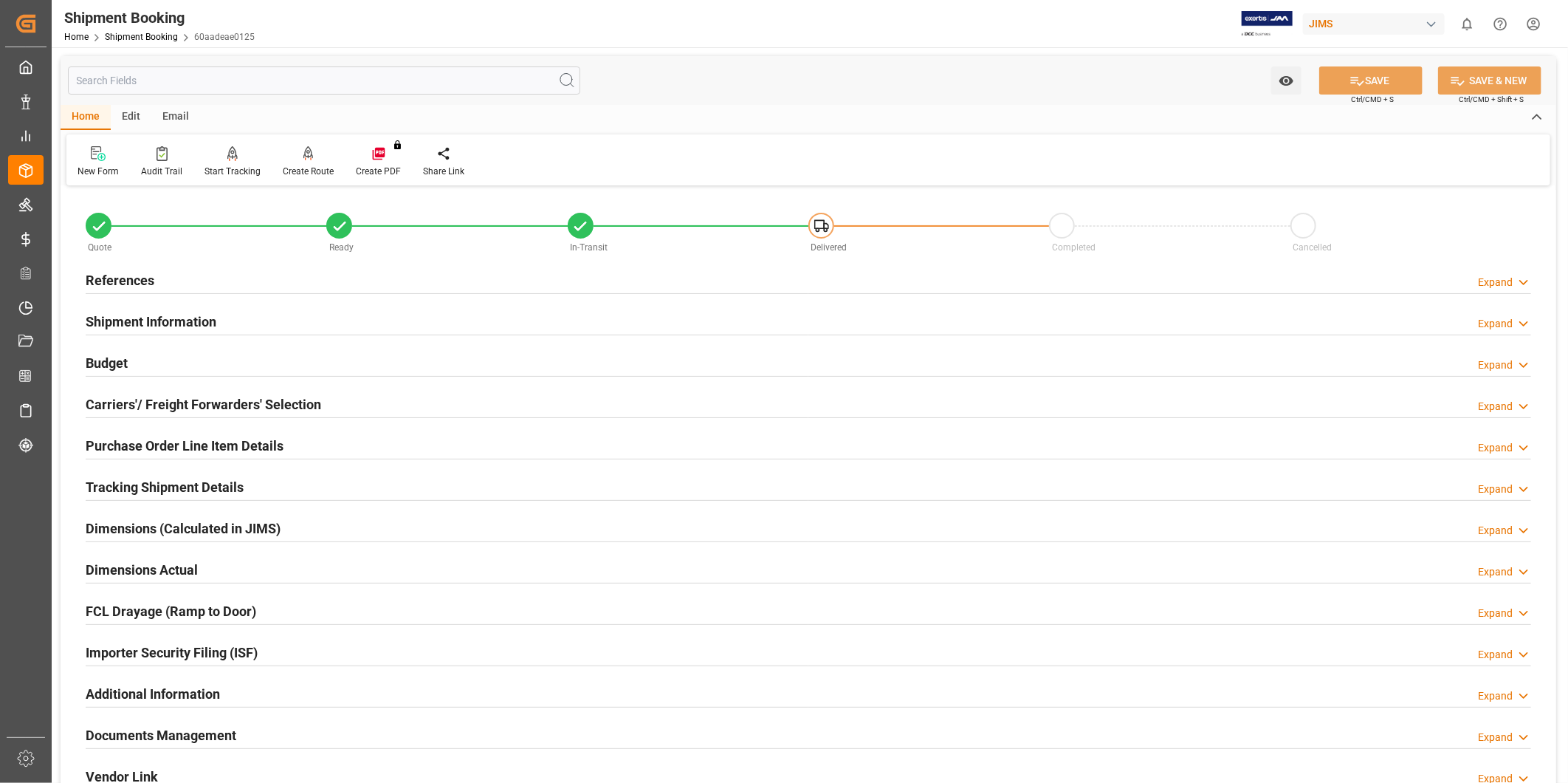
click at [231, 481] on h2 "Tracking Shipment Details" at bounding box center [165, 487] width 158 height 20
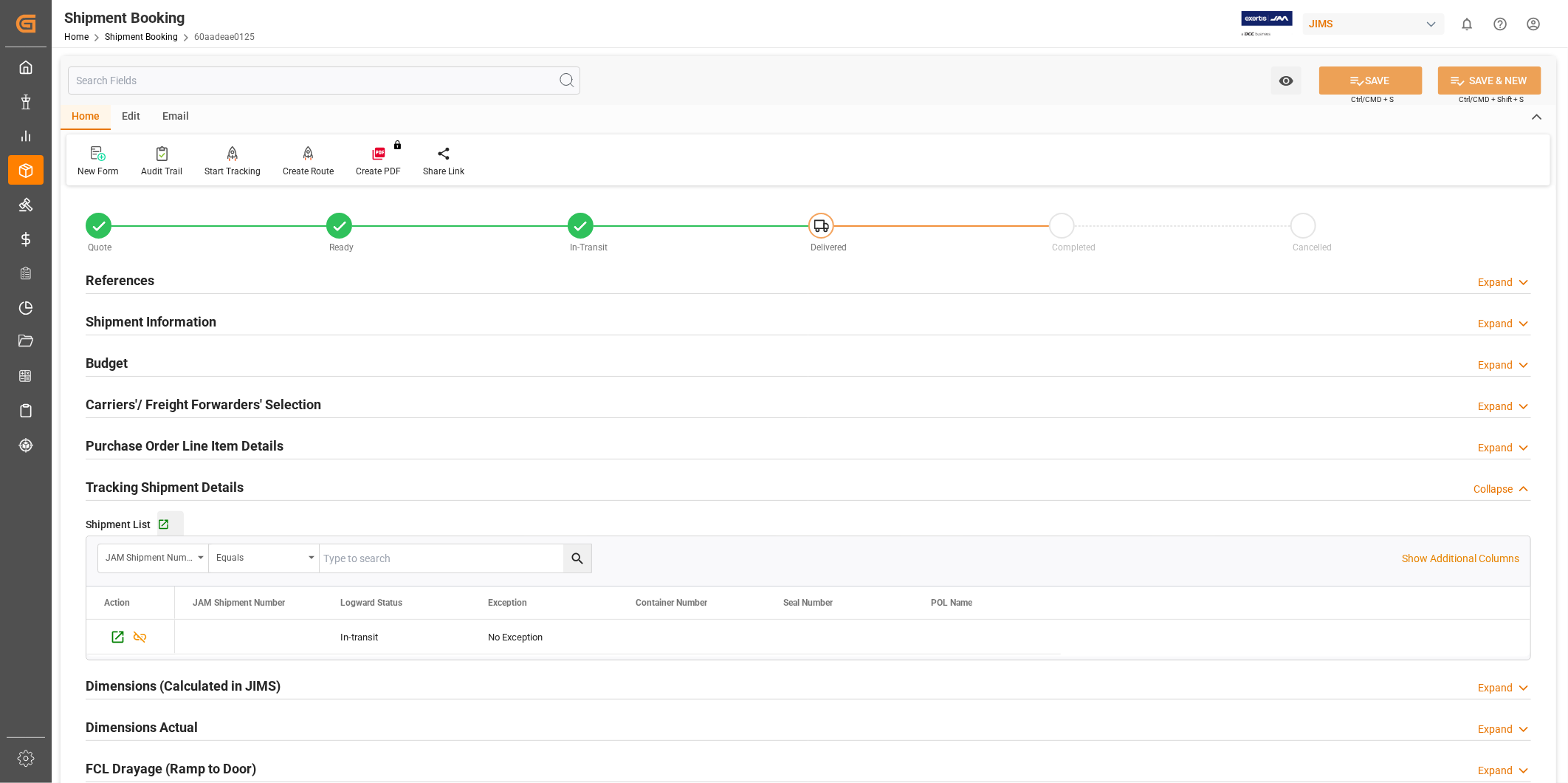
click at [173, 530] on div "Go to Shipment Tracking Grid" at bounding box center [171, 525] width 27 height 13
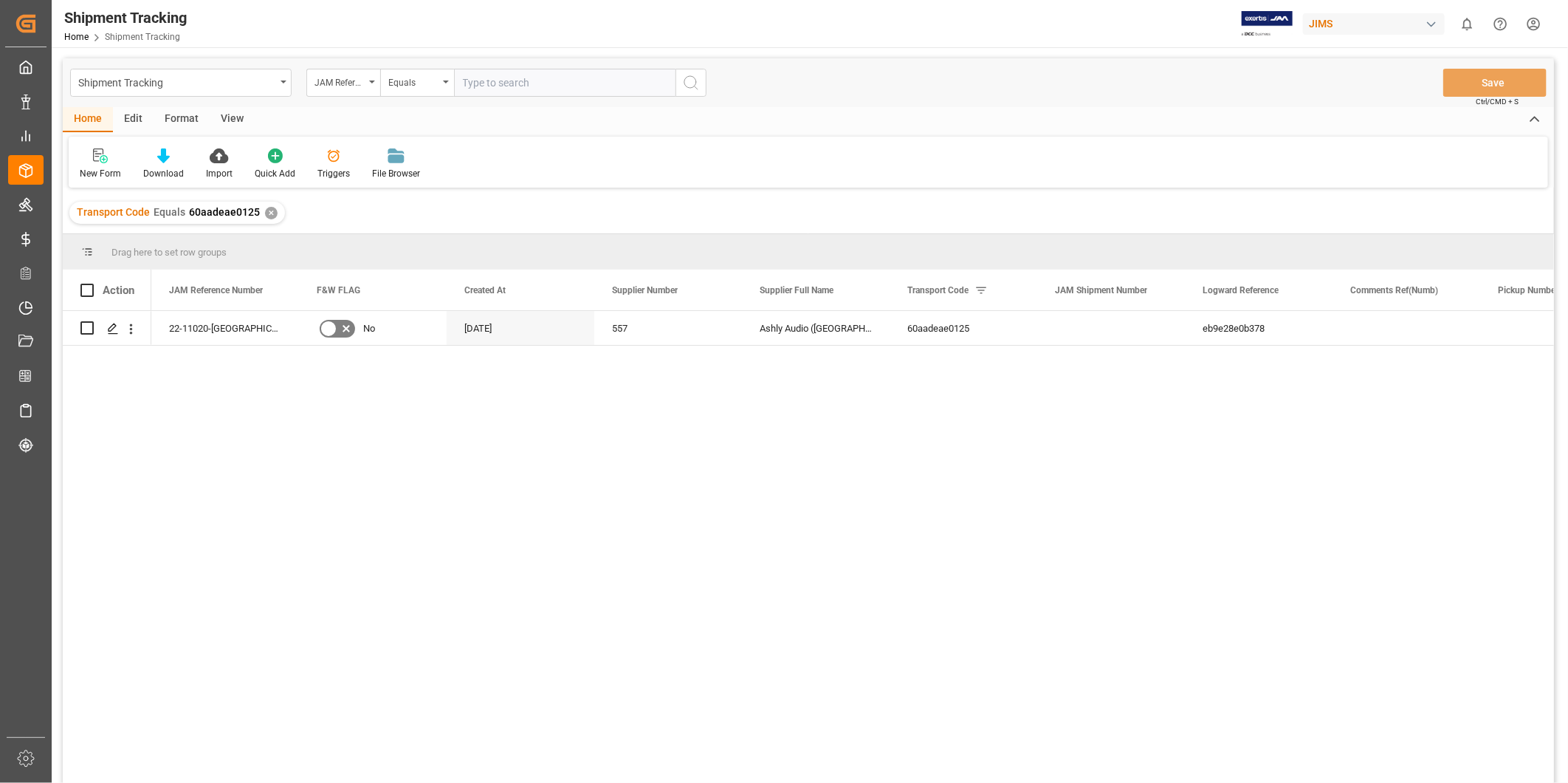
click at [230, 123] on div "View" at bounding box center [231, 120] width 45 height 25
click at [93, 165] on div "Default" at bounding box center [94, 163] width 51 height 33
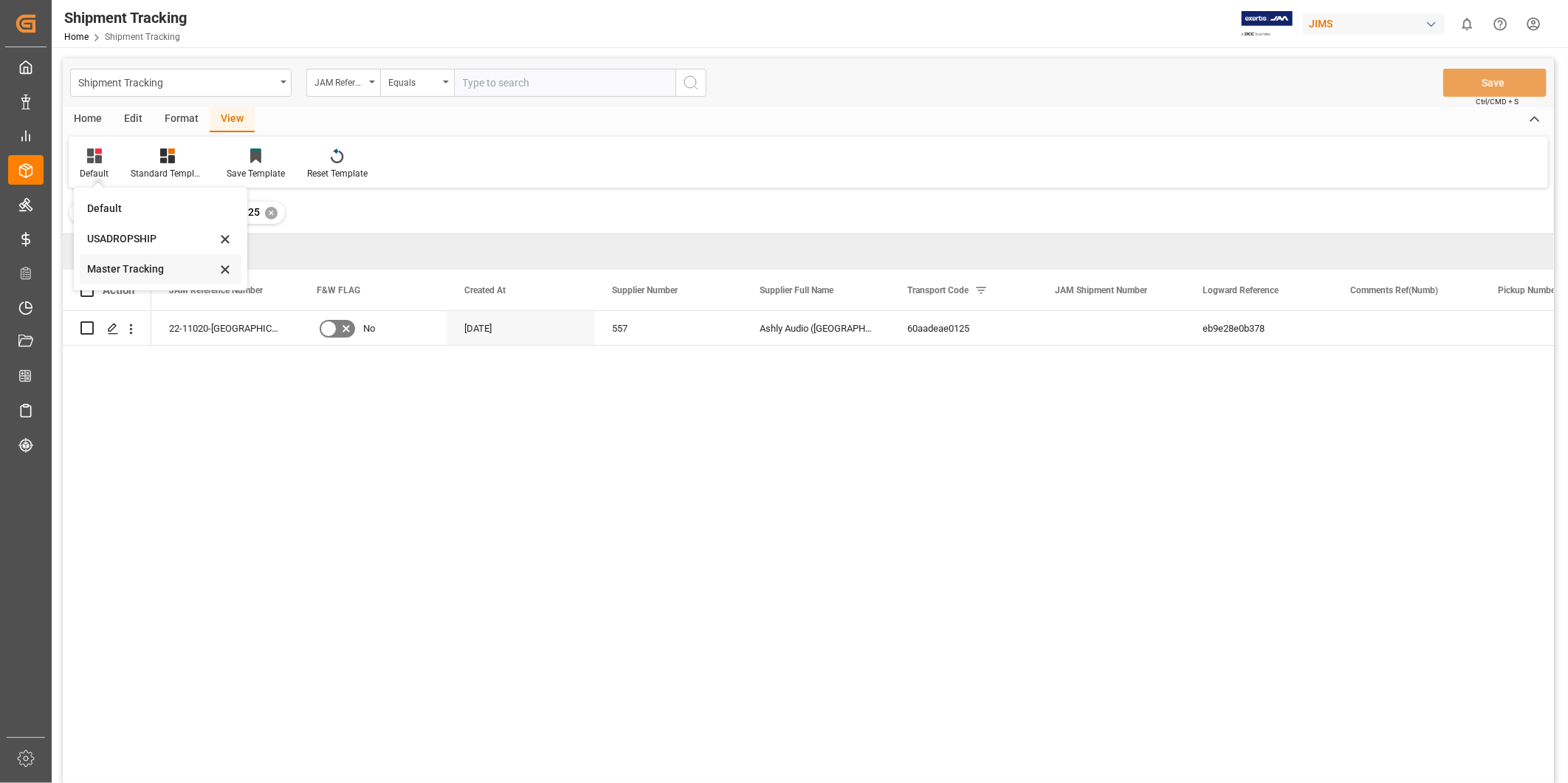
click at [134, 267] on div "Master Tracking" at bounding box center [151, 269] width 129 height 15
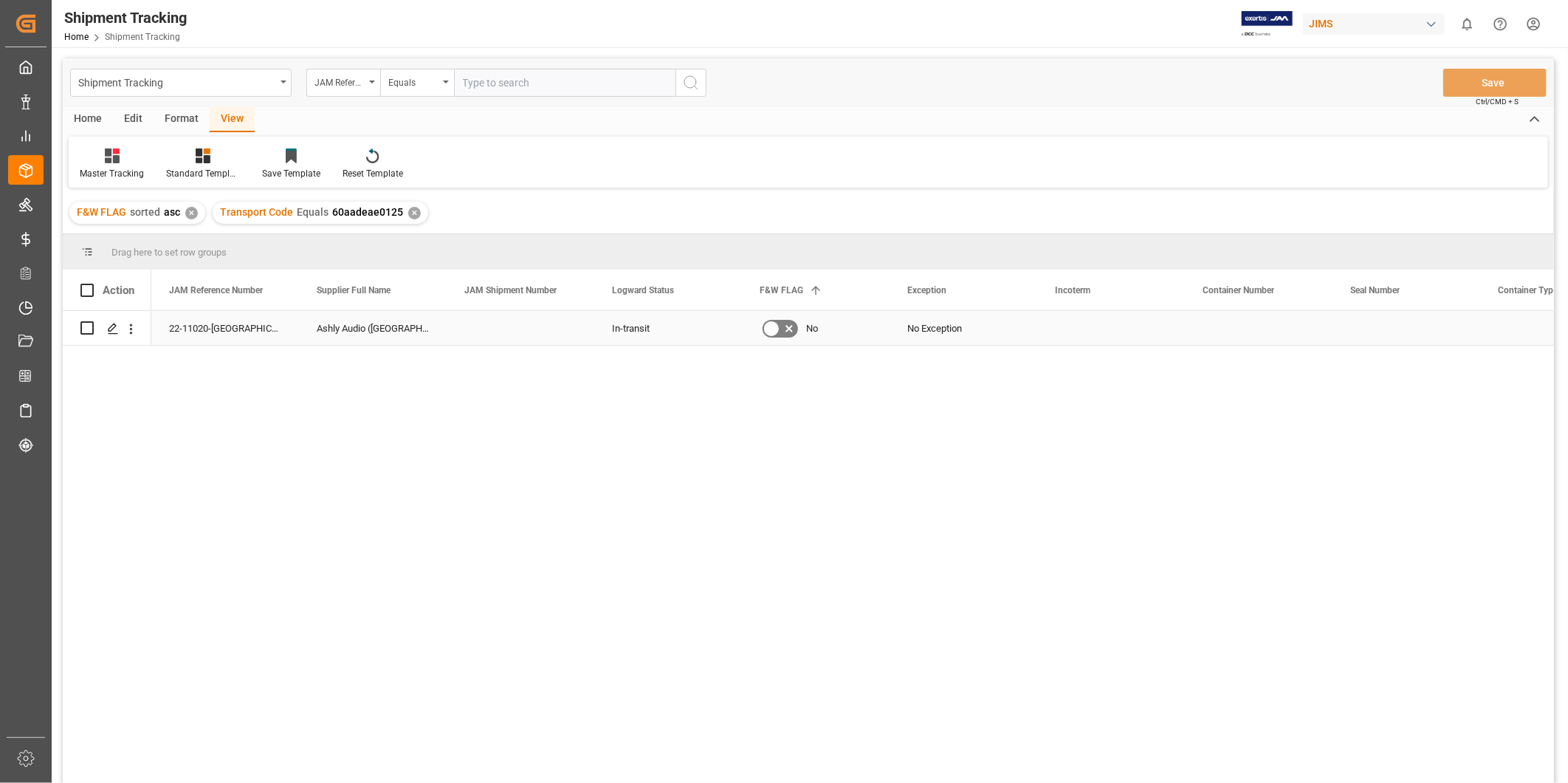
click at [554, 328] on div "Press SPACE to select this row." at bounding box center [520, 328] width 147 height 34
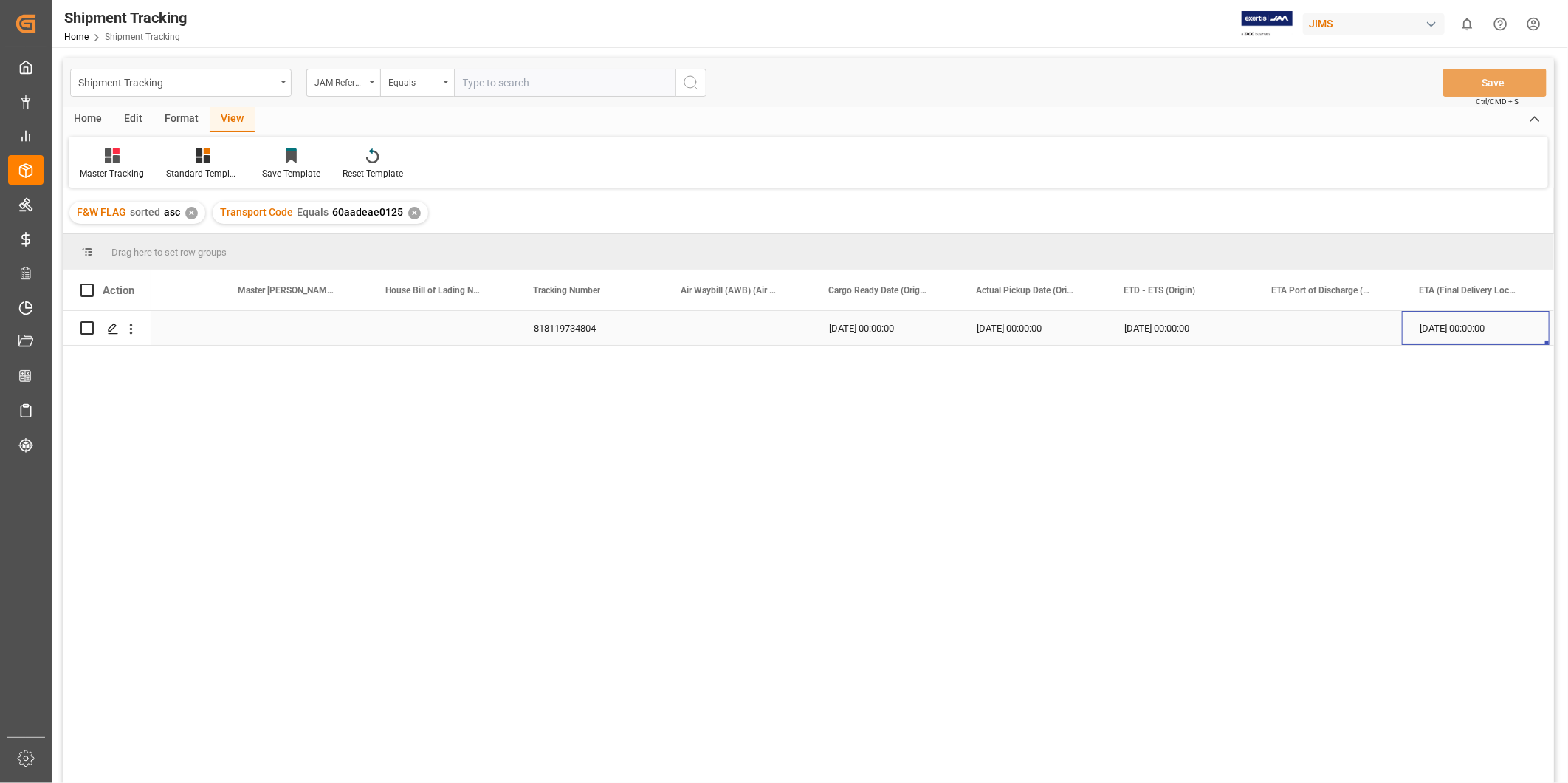
scroll to position [0, 1555]
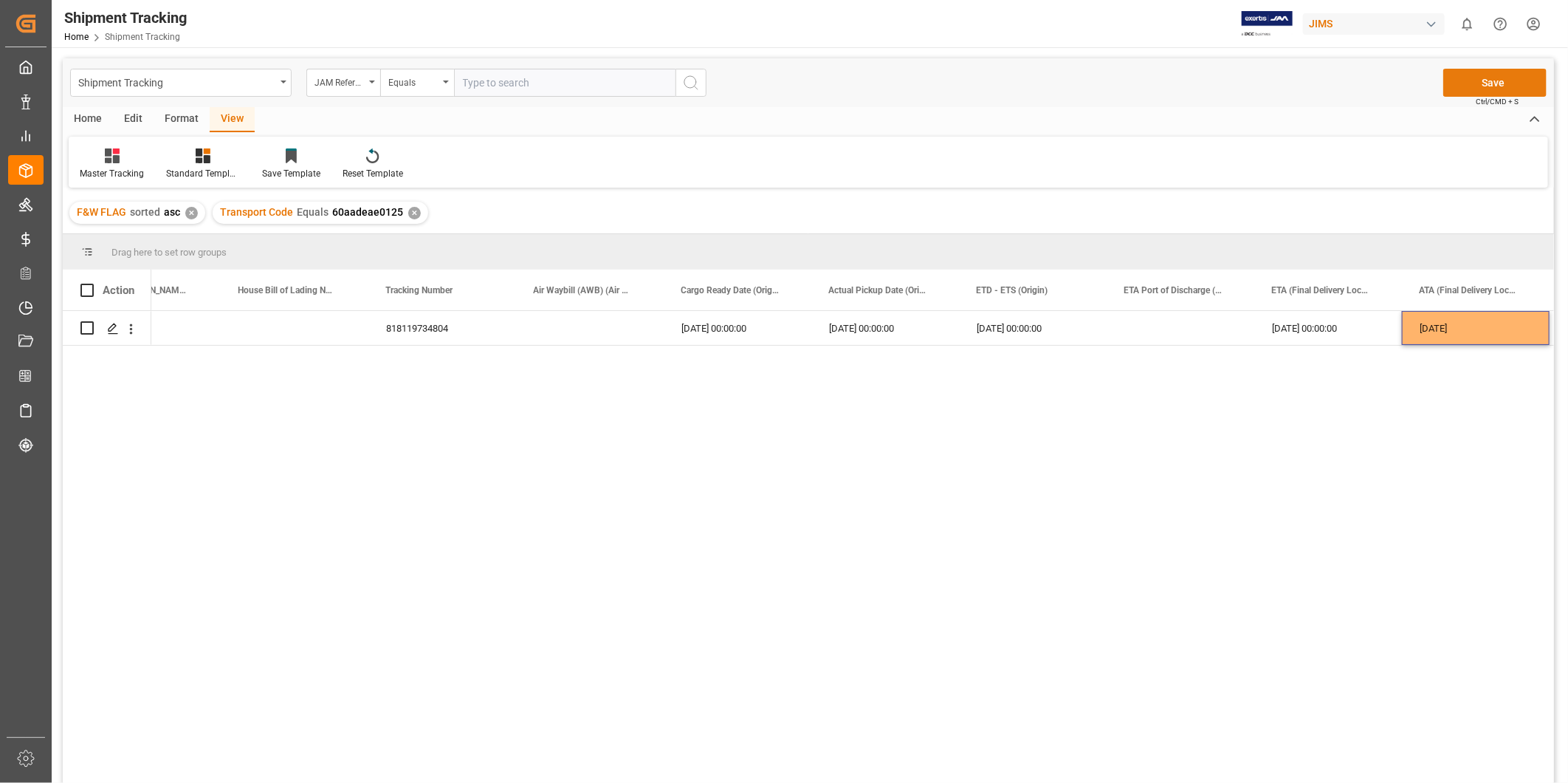
click at [1474, 96] on button "Save" at bounding box center [1494, 83] width 104 height 28
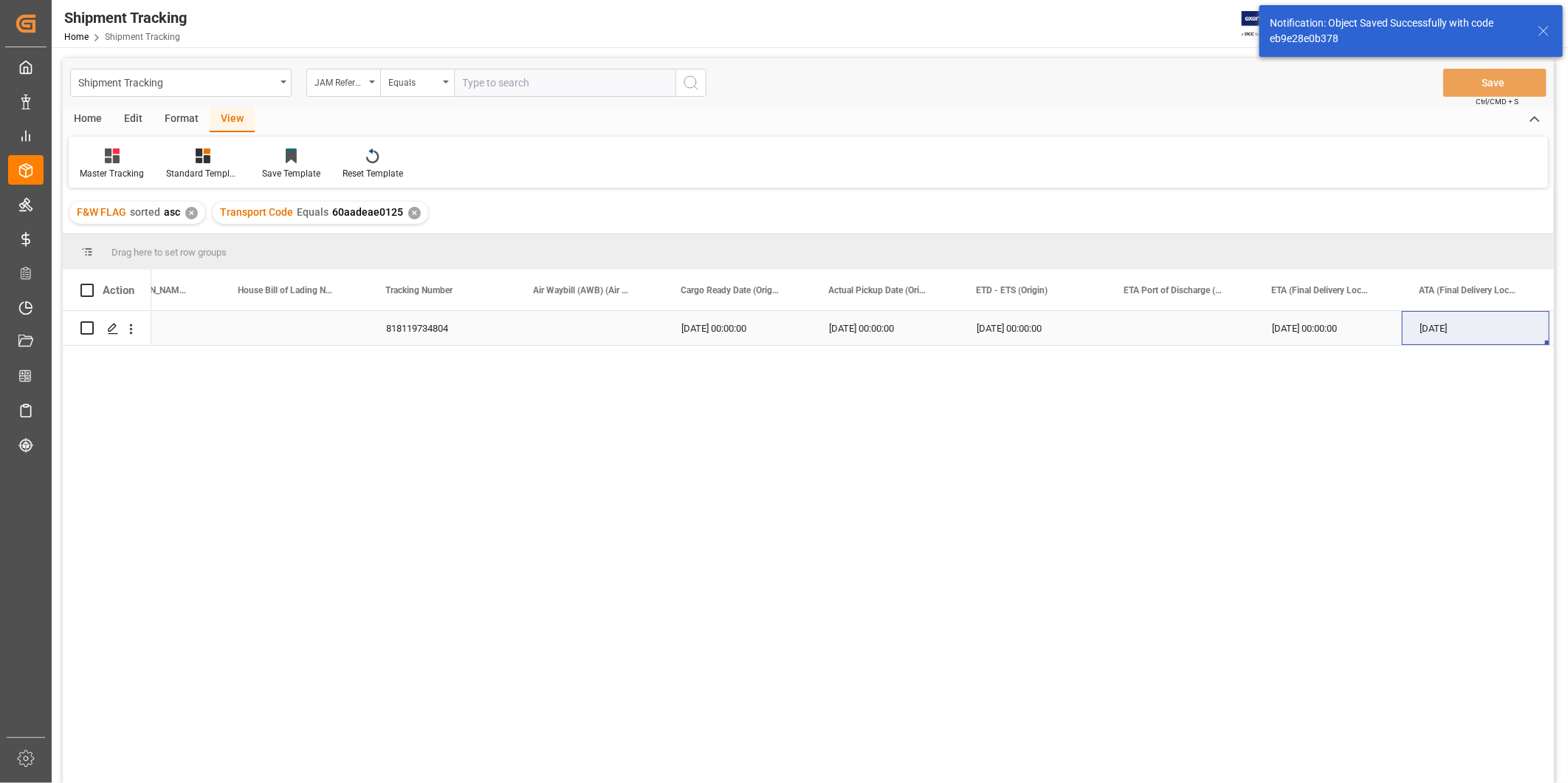
click at [999, 328] on div "09-11-2025 00:00:00" at bounding box center [1032, 328] width 147 height 34
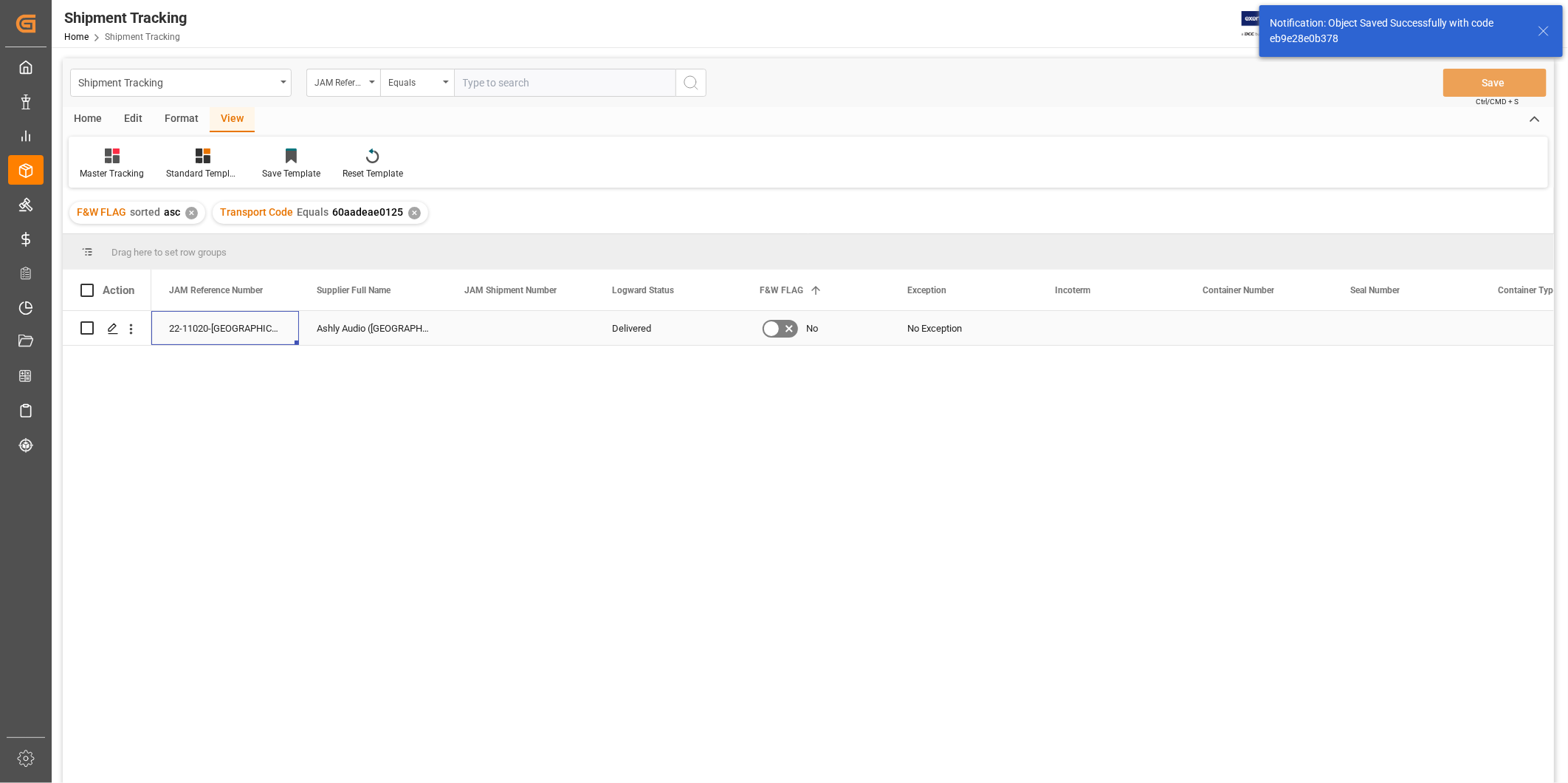
scroll to position [0, 0]
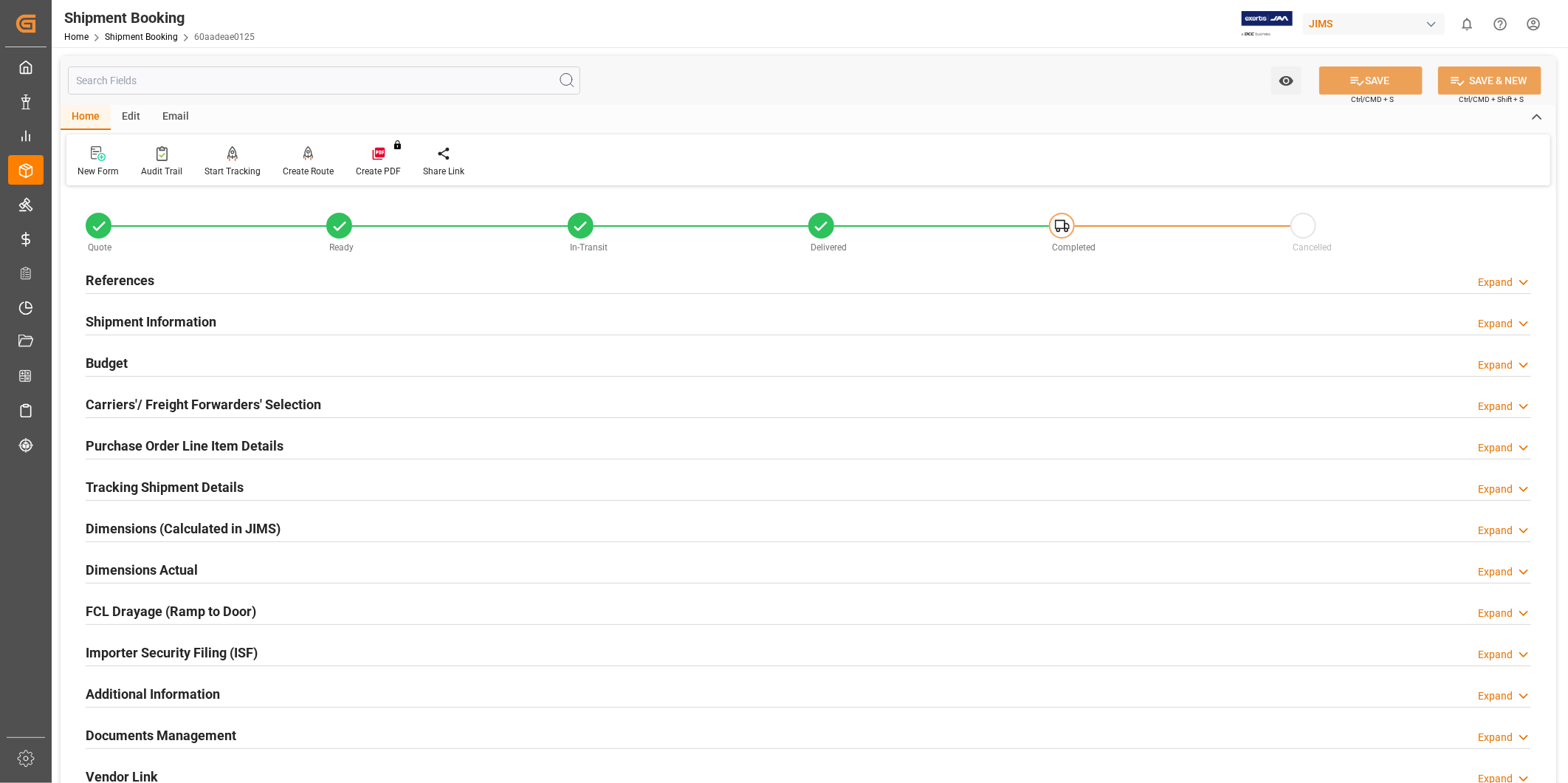
click at [396, 410] on div "Carriers'/ Freight Forwarders' Selection Expand" at bounding box center [808, 402] width 1445 height 28
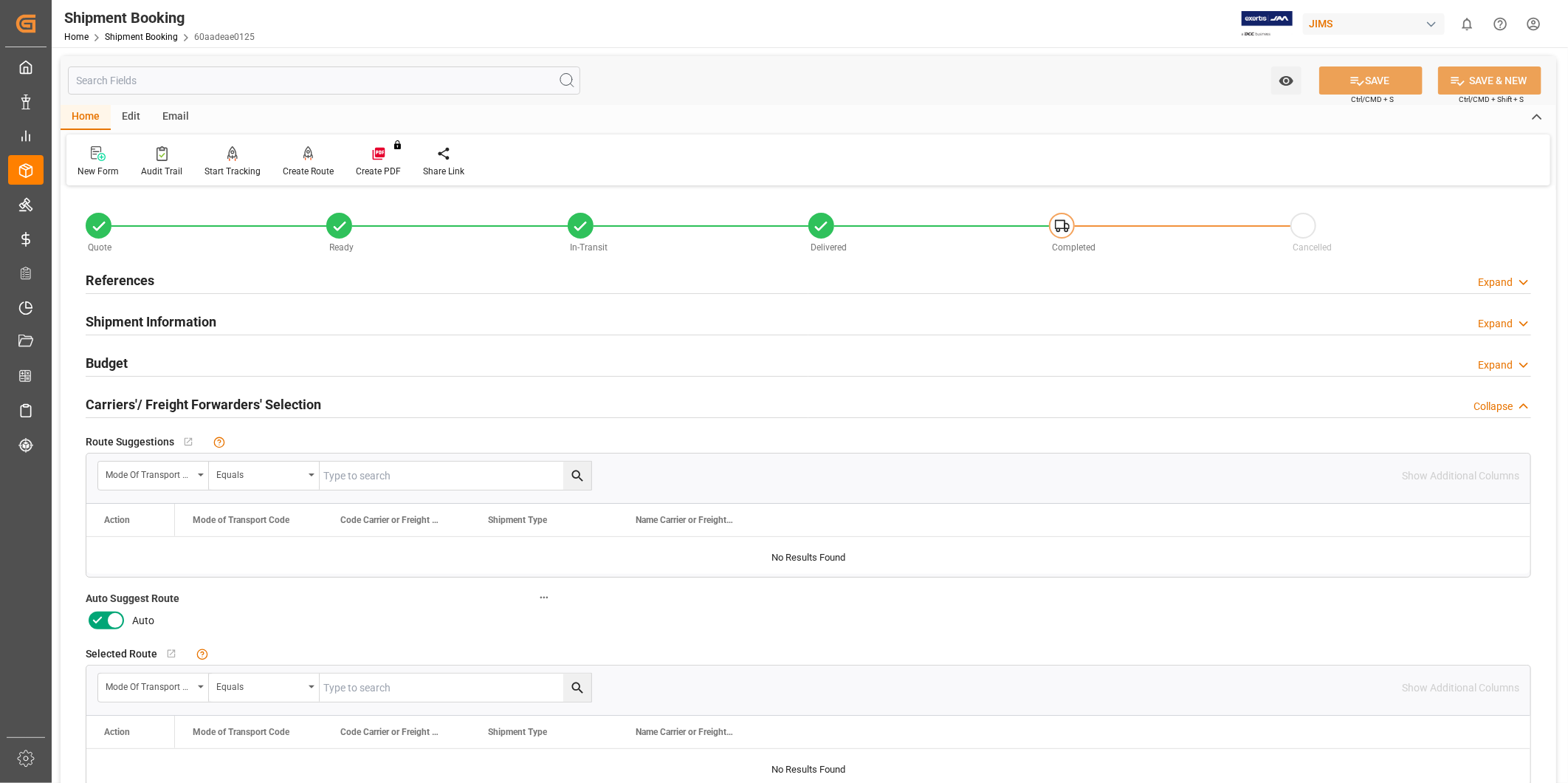
click at [114, 622] on icon at bounding box center [114, 620] width 18 height 18
click at [0, 0] on input "checkbox" at bounding box center [0, 0] width 0 height 0
click at [1384, 84] on button "SAVE" at bounding box center [1370, 80] width 104 height 28
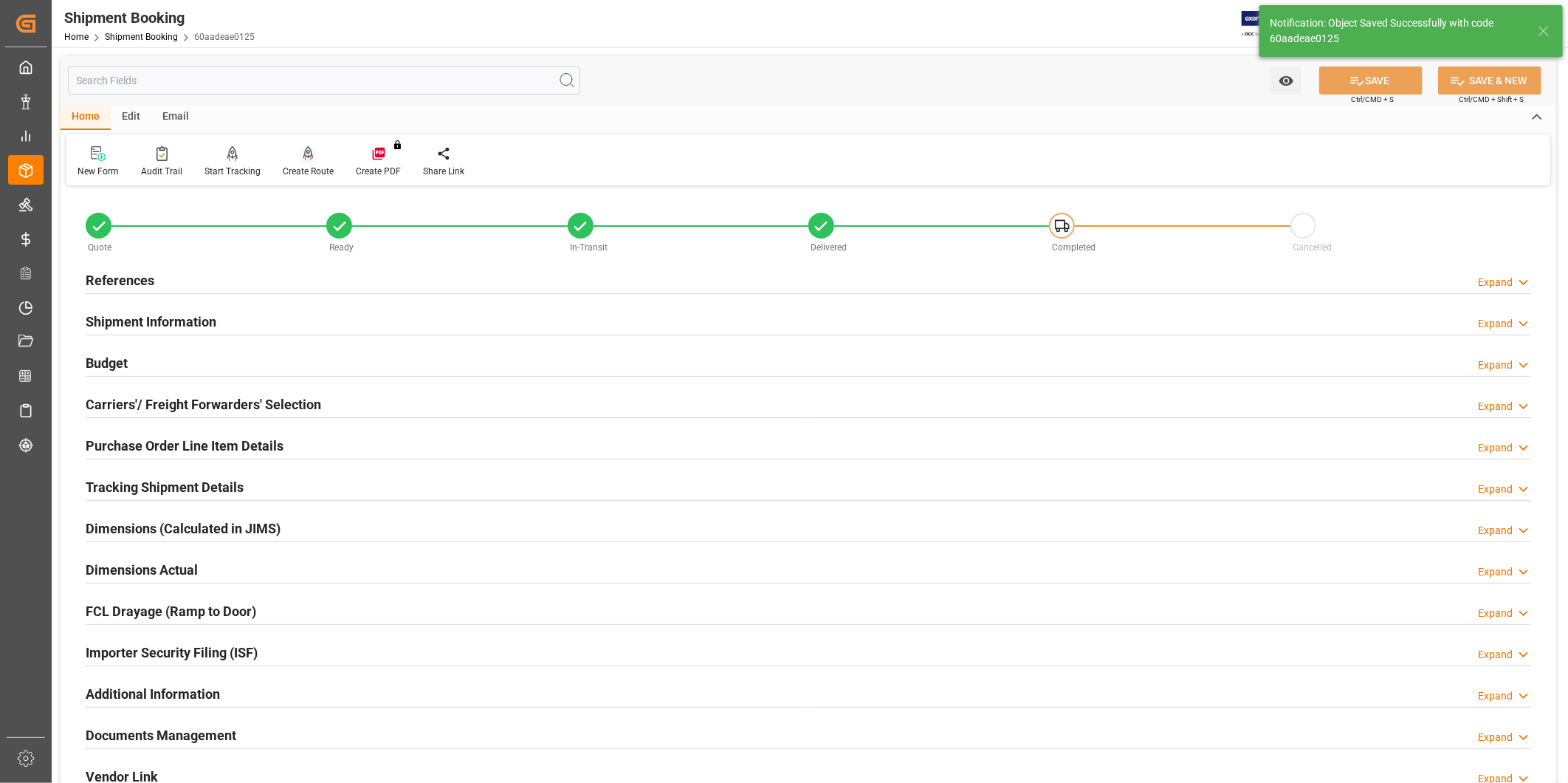
click at [316, 148] on div at bounding box center [308, 153] width 51 height 15
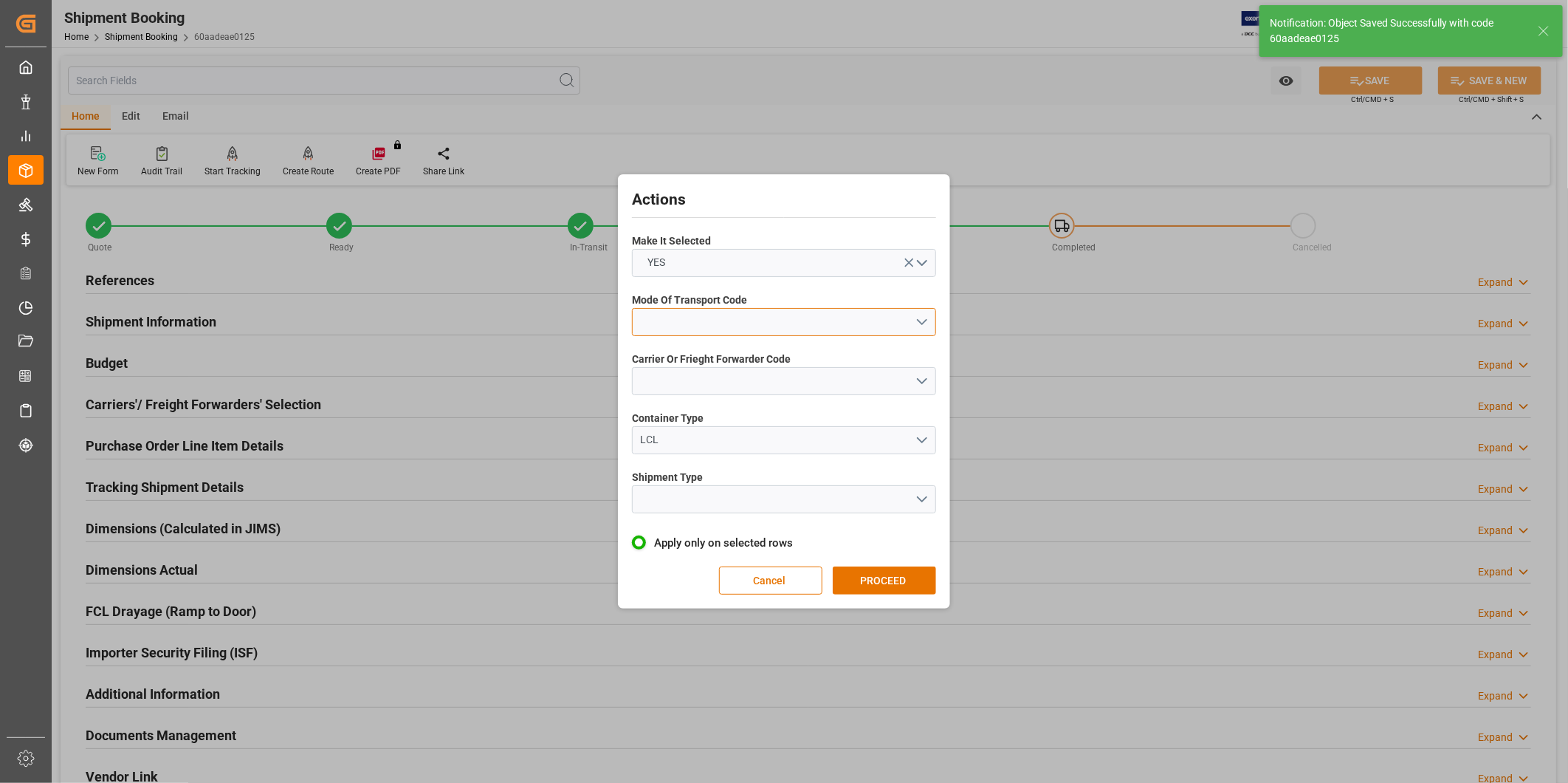
click at [721, 326] on button "open menu" at bounding box center [784, 322] width 304 height 28
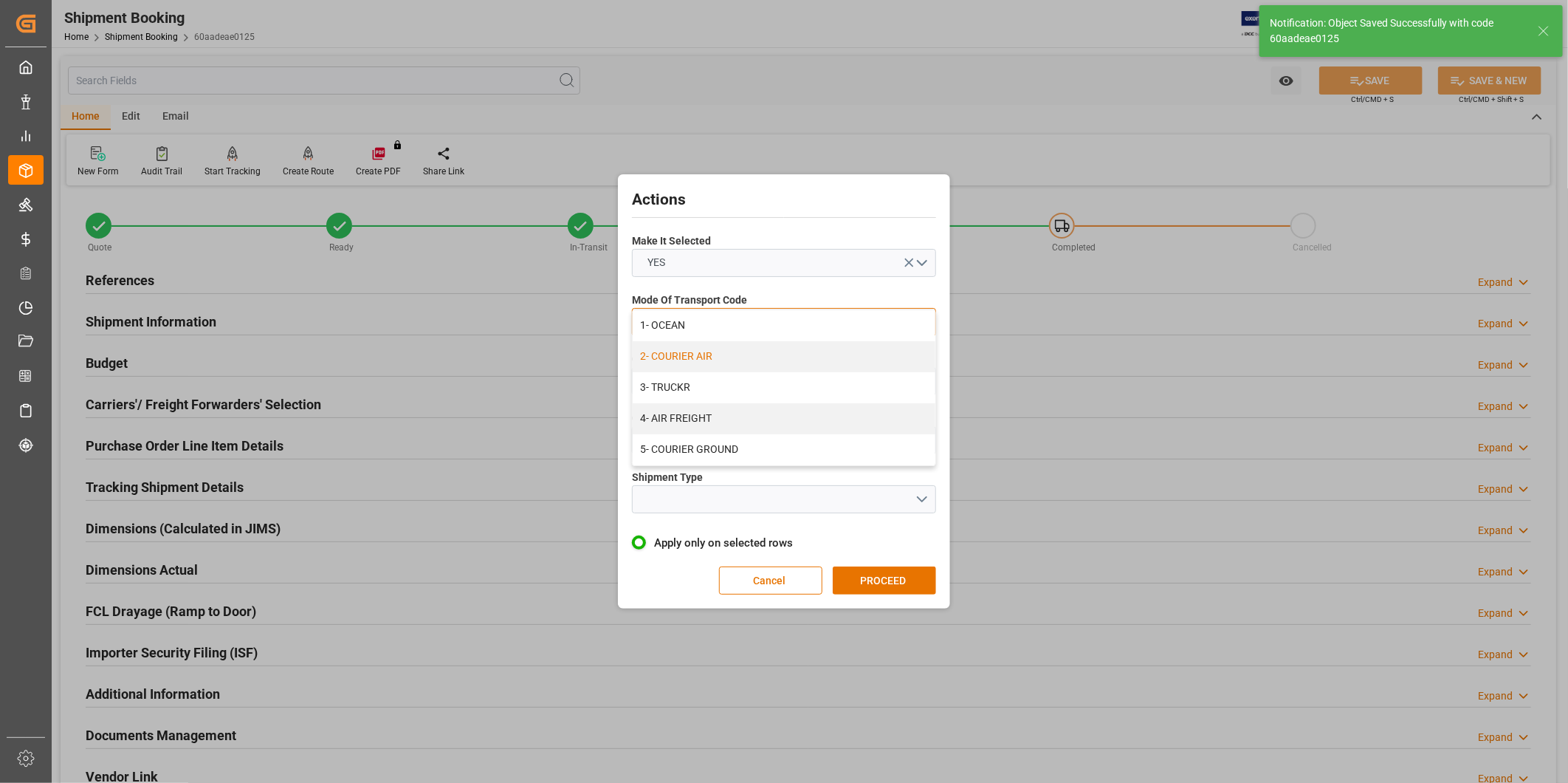
click at [718, 351] on div "2- COURIER AIR" at bounding box center [784, 356] width 303 height 31
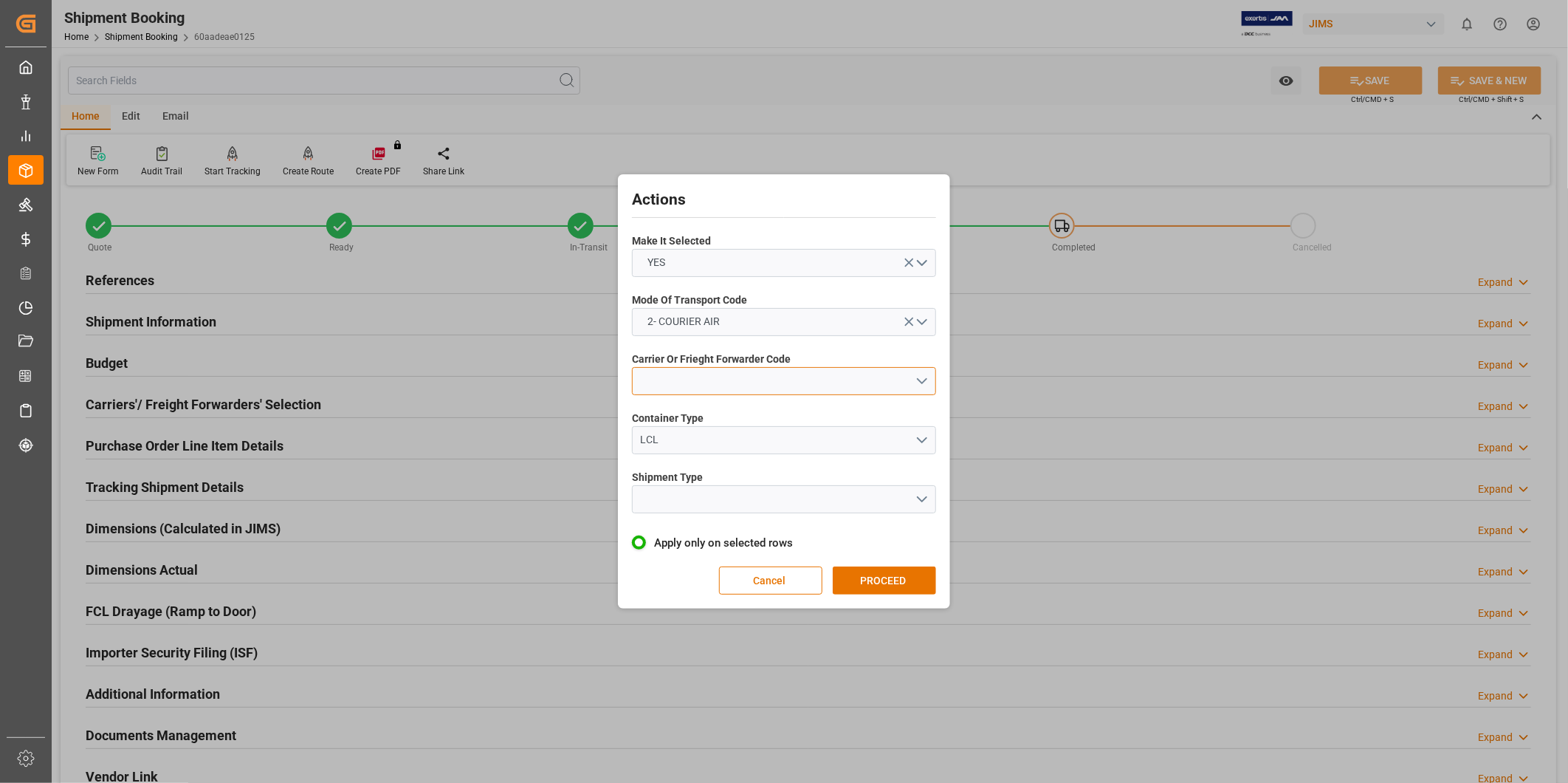
click at [714, 369] on button "open menu" at bounding box center [784, 381] width 304 height 28
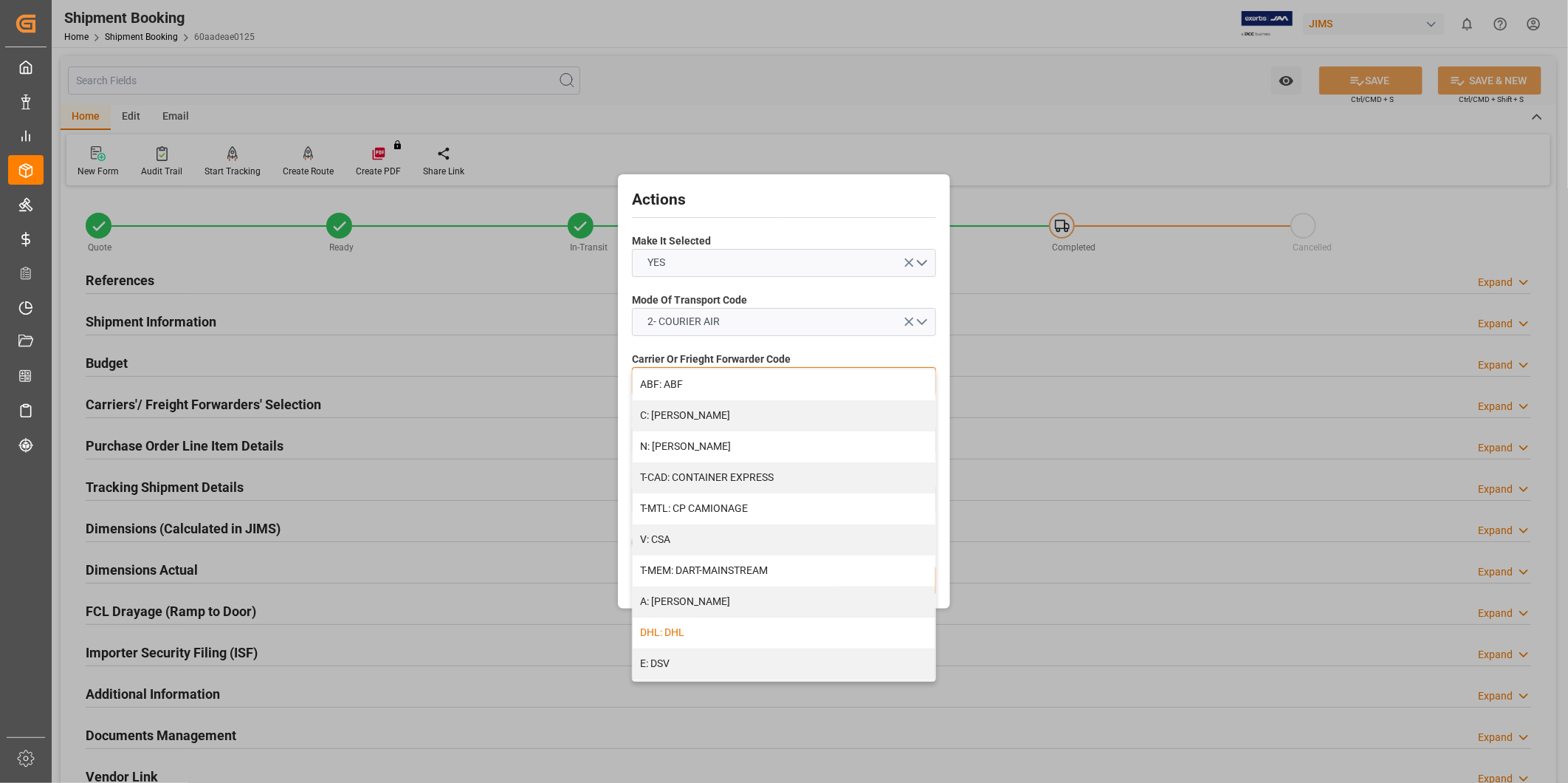
scroll to position [273, 0]
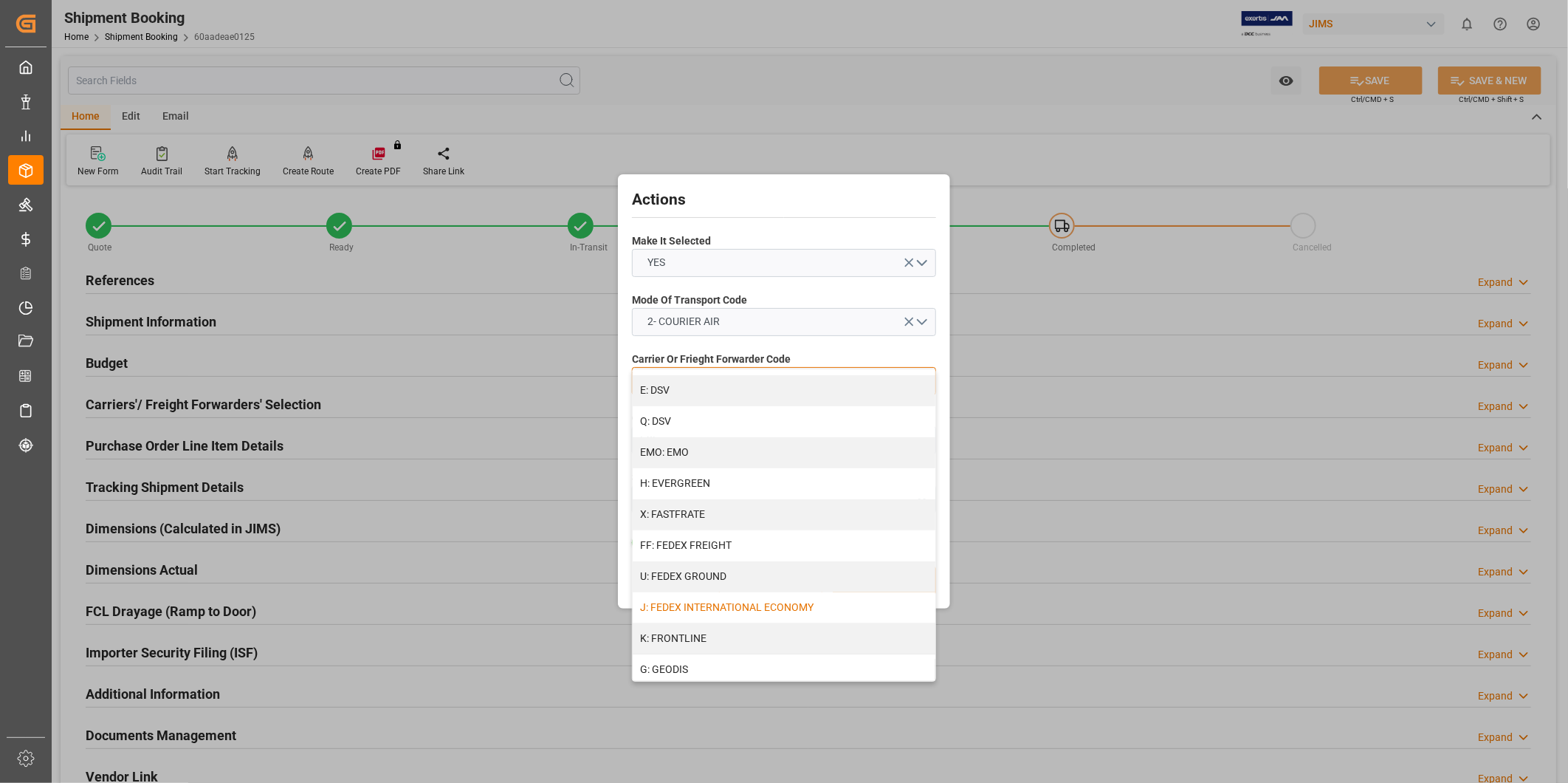
click at [705, 610] on div "J: FEDEX INTERNATIONAL ECONOMY" at bounding box center [784, 607] width 303 height 31
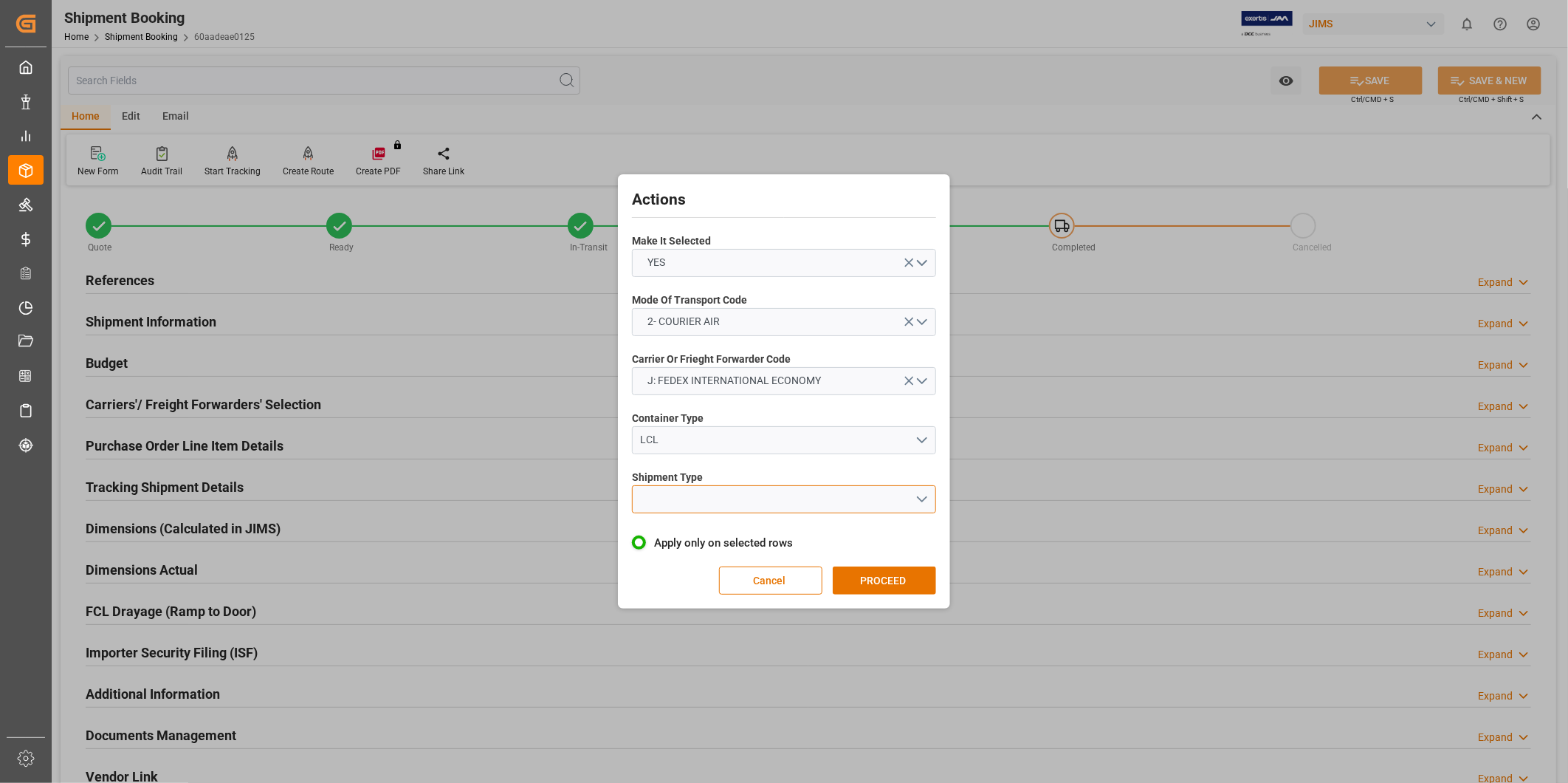
click at [738, 496] on button "open menu" at bounding box center [784, 498] width 304 height 28
click at [709, 507] on div "LTL" at bounding box center [784, 503] width 303 height 31
click at [894, 581] on button "PROCEED" at bounding box center [884, 580] width 104 height 28
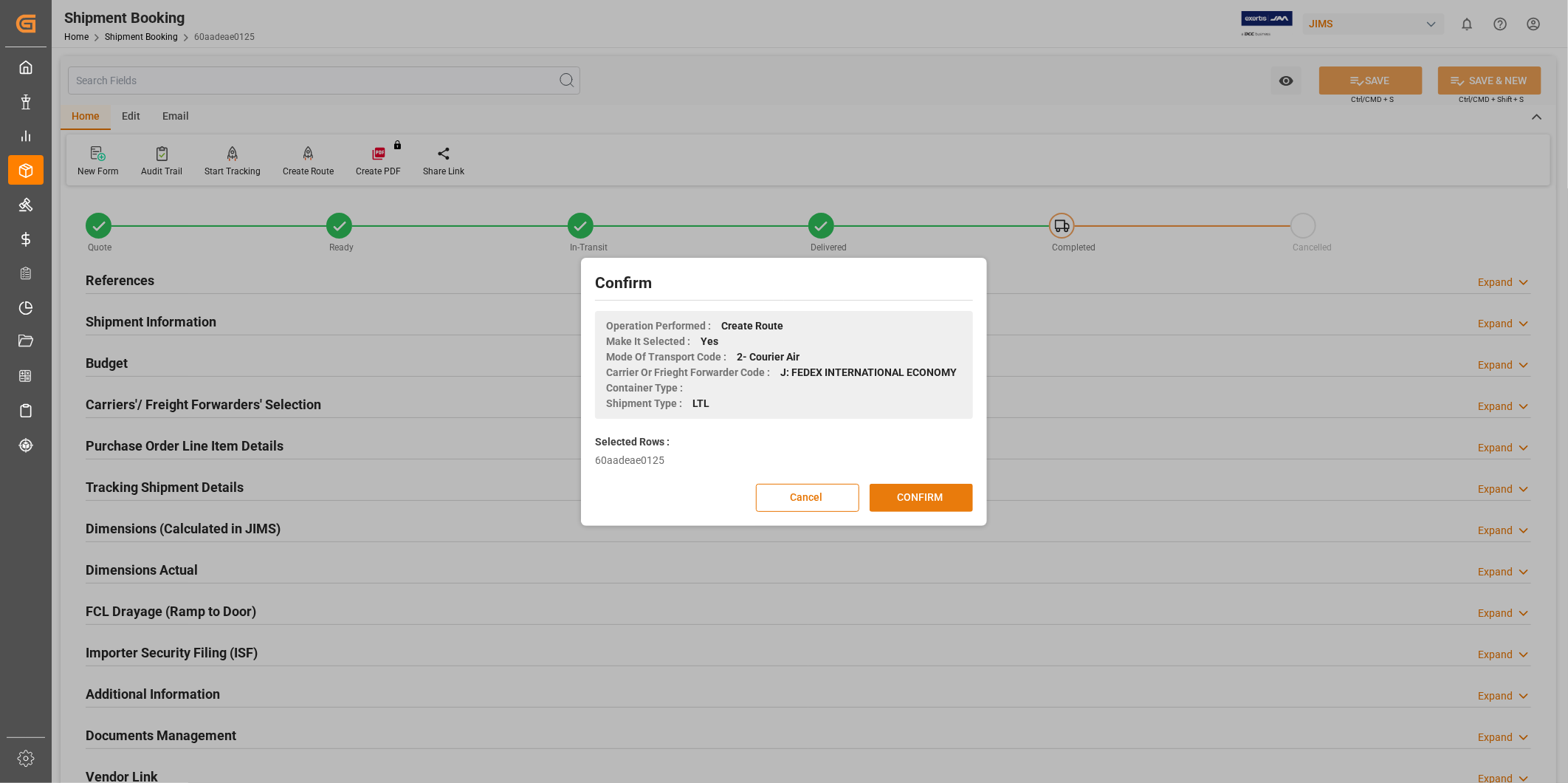
click at [958, 498] on button "CONFIRM" at bounding box center [921, 497] width 104 height 28
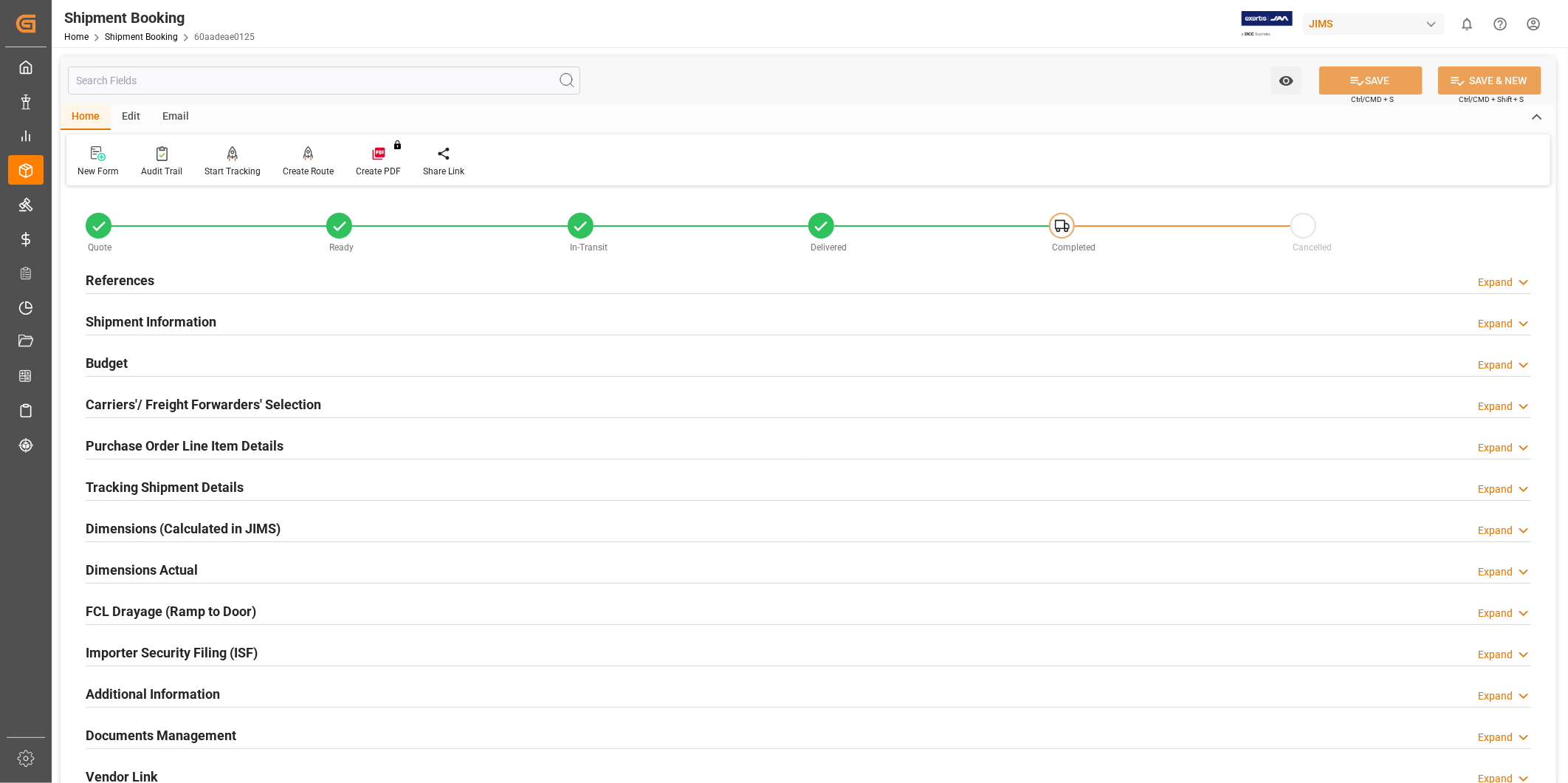
click at [230, 692] on div "Additional Information Expand" at bounding box center [808, 692] width 1445 height 28
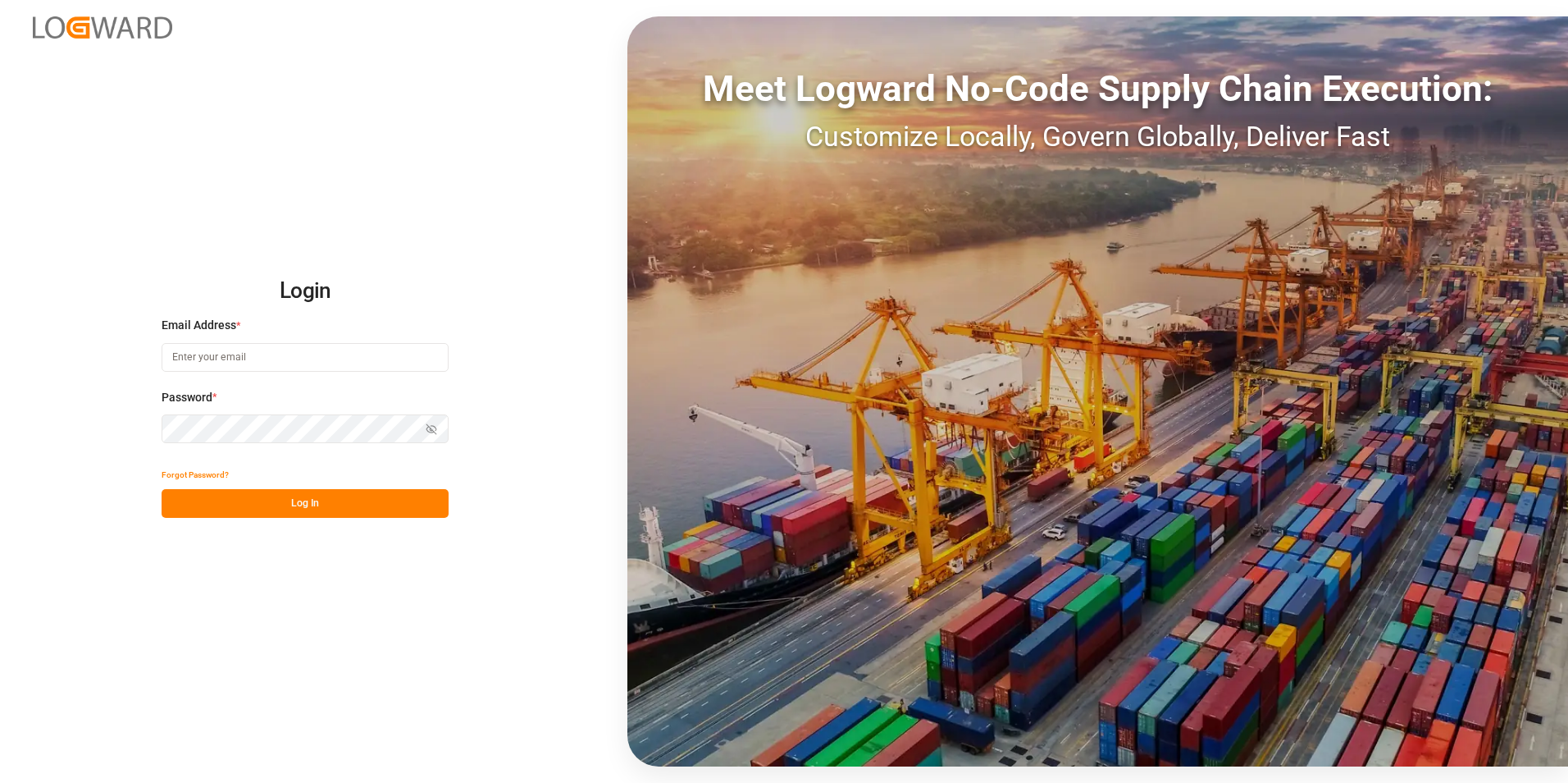
type input "[PERSON_NAME][EMAIL_ADDRESS][DOMAIN_NAME]"
click at [348, 502] on button "Log In" at bounding box center [305, 503] width 287 height 29
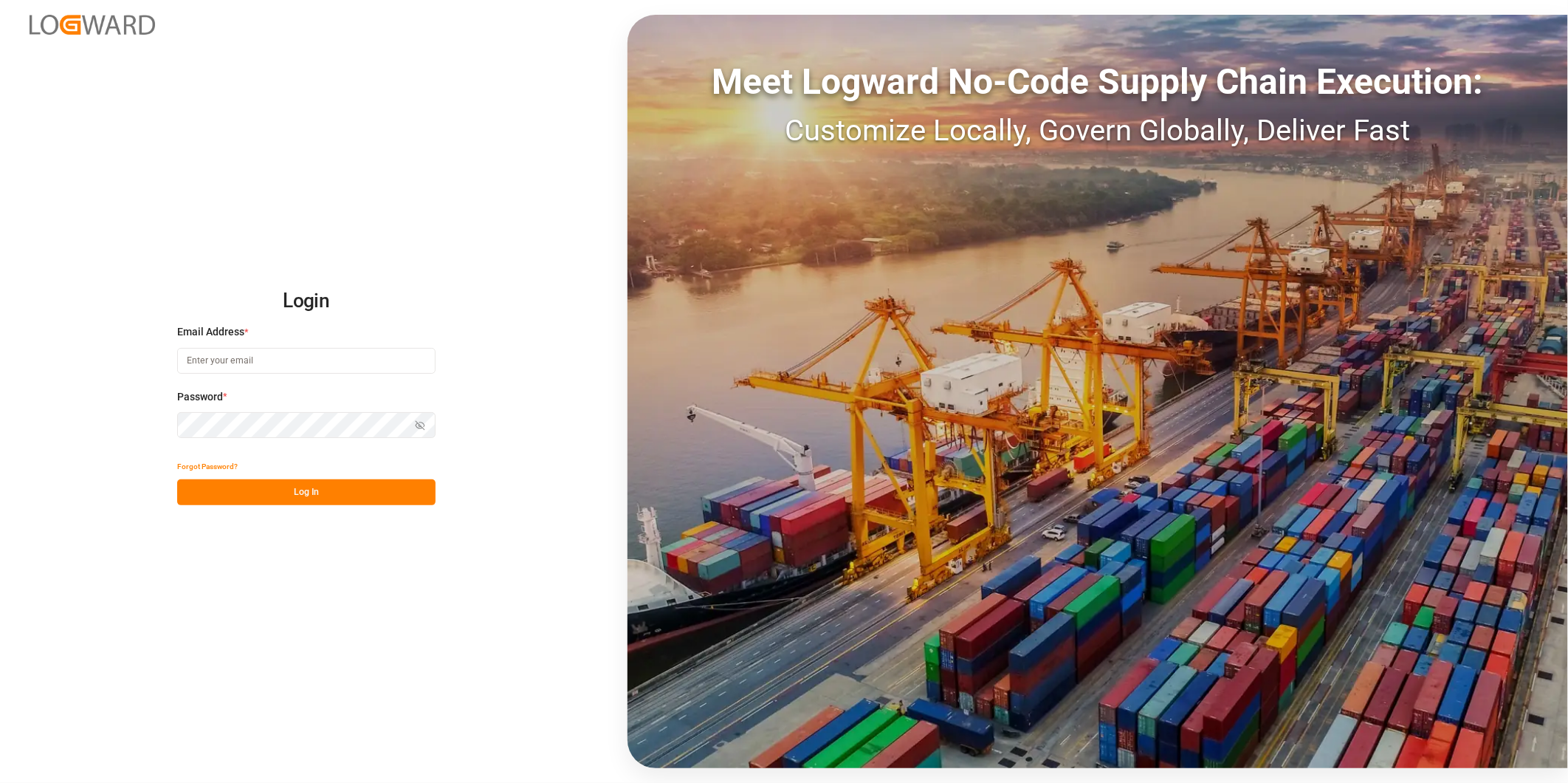
type input "george.vigo@jamindustries.com"
click at [407, 493] on button "Log In" at bounding box center [306, 492] width 258 height 26
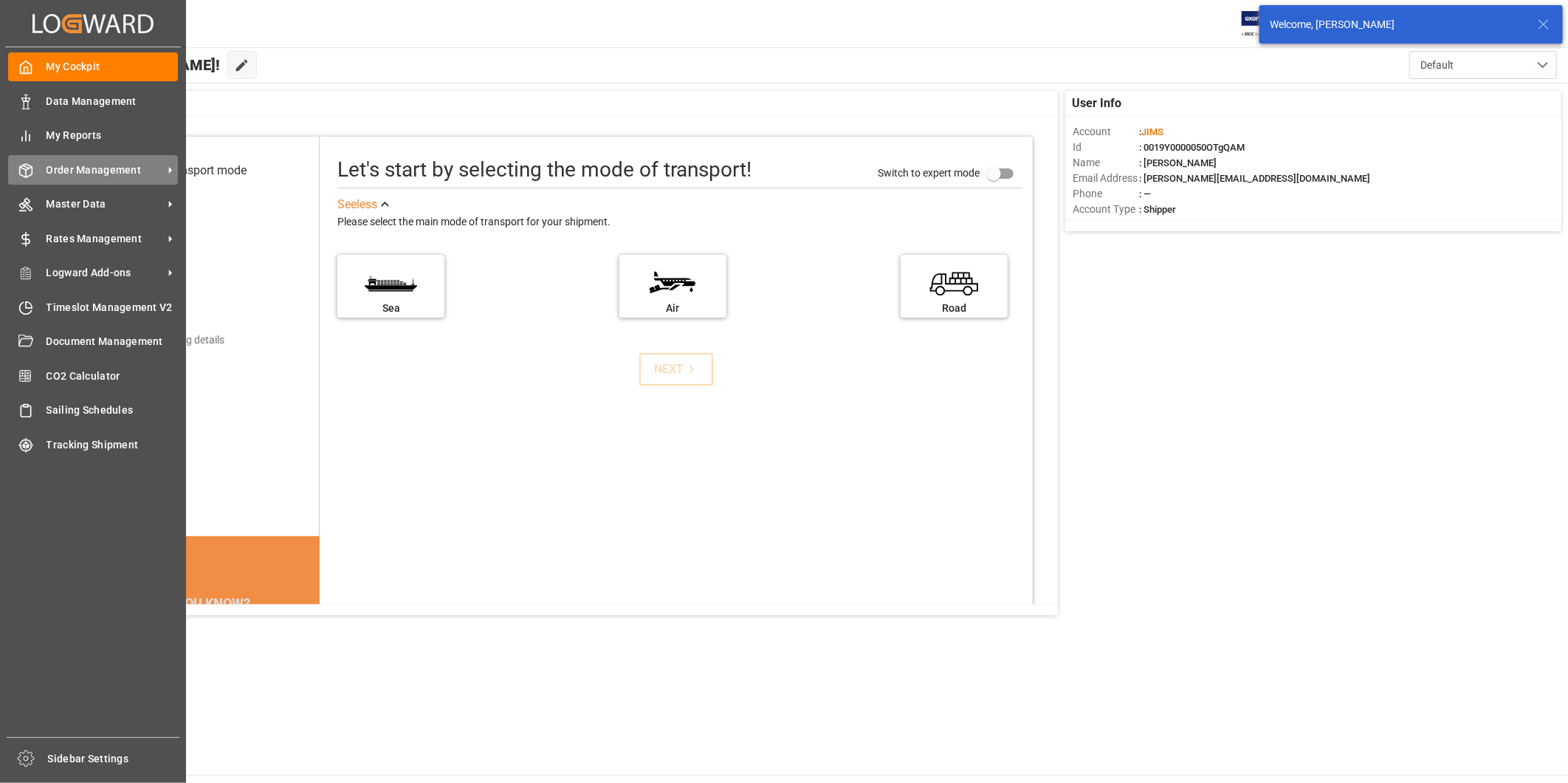
click at [111, 158] on div "Order Management Order Management" at bounding box center [93, 169] width 170 height 29
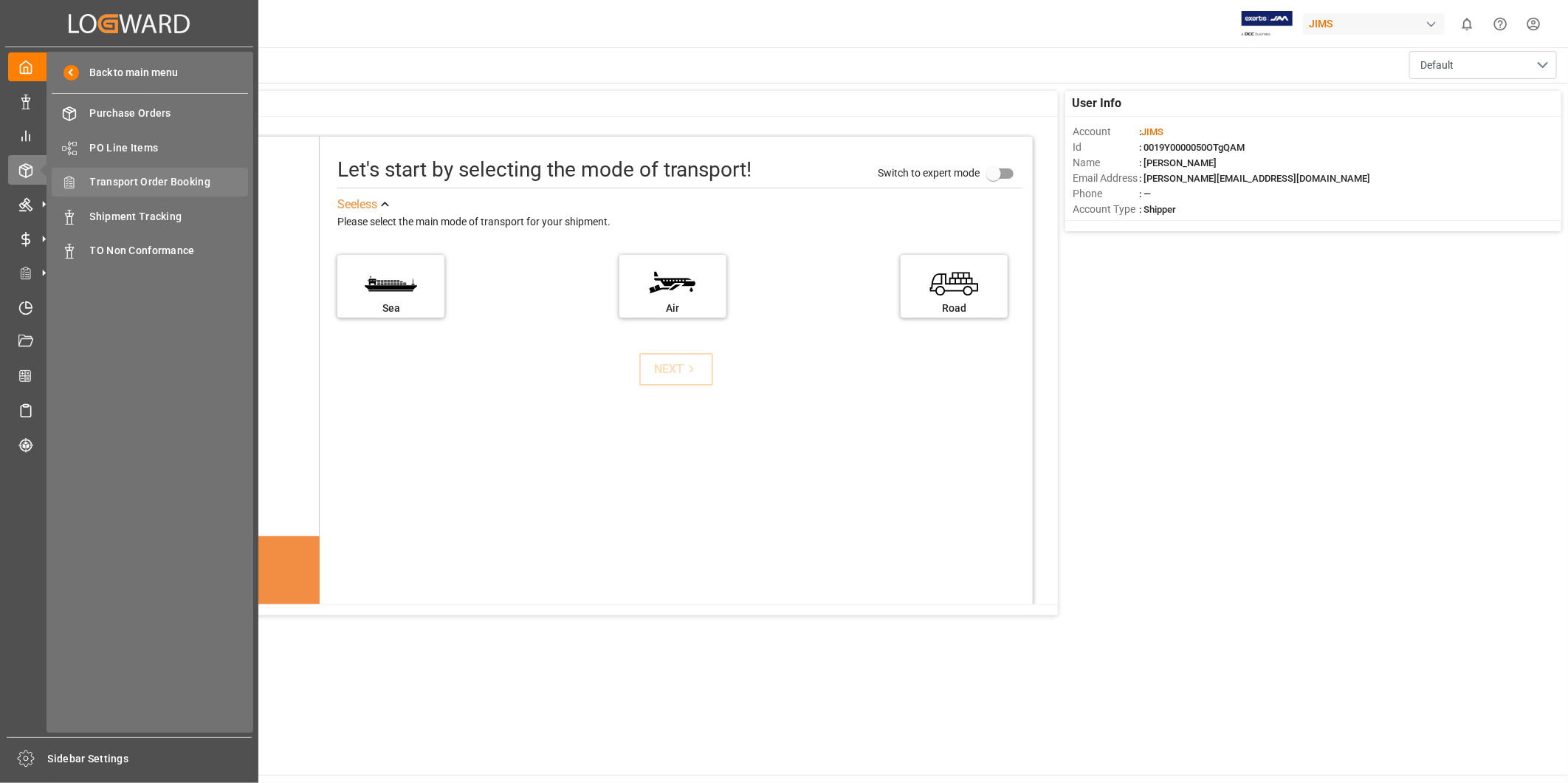
click at [171, 175] on span "Transport Order Booking" at bounding box center [169, 182] width 159 height 15
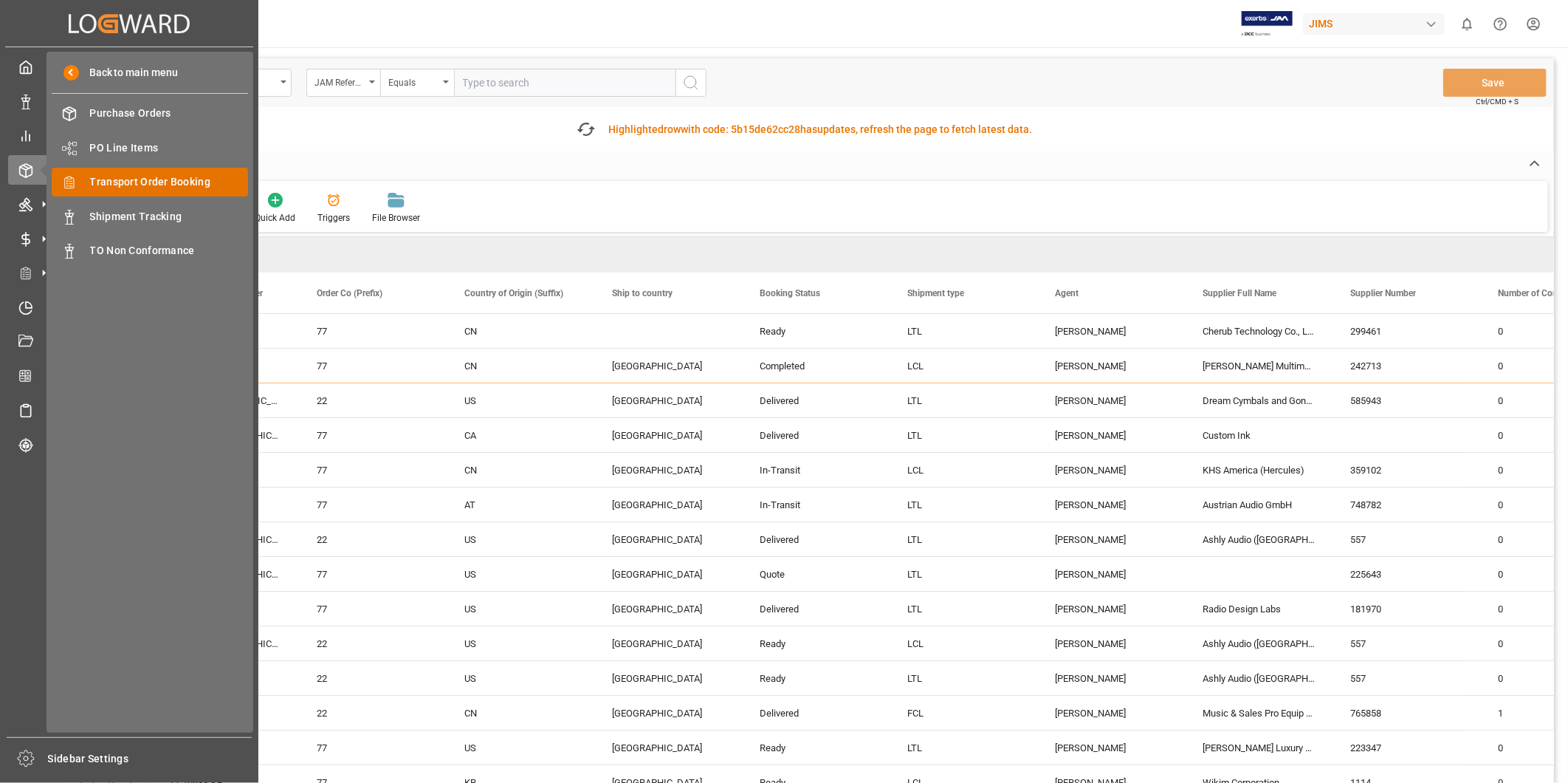
click at [177, 186] on span "Transport Order Booking" at bounding box center [169, 182] width 159 height 15
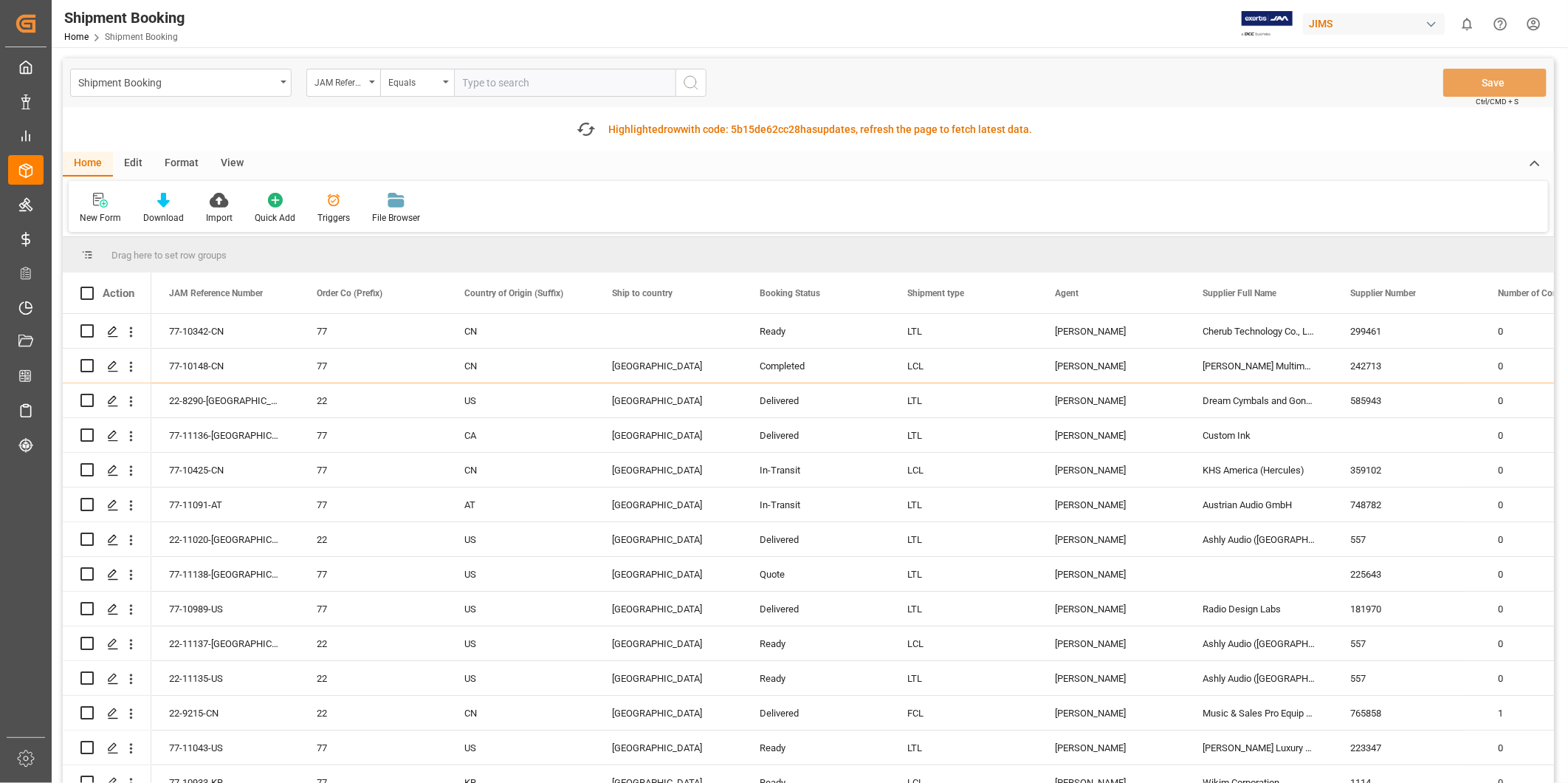
click at [555, 86] on input "text" at bounding box center [564, 83] width 221 height 28
paste input "22-11115-SE"
type input "22-11115-SE"
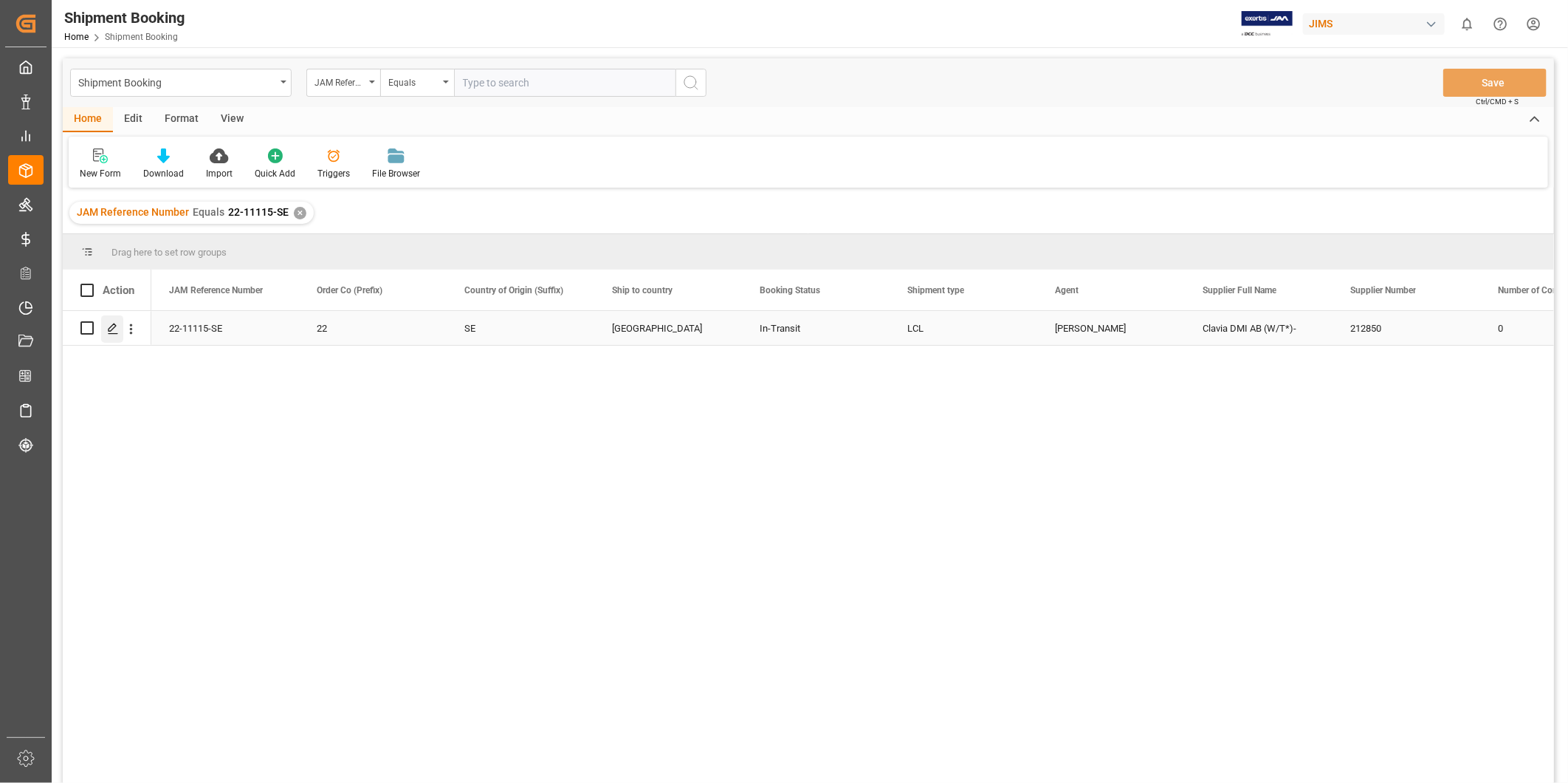
click at [111, 321] on div "Press SPACE to select this row." at bounding box center [112, 328] width 22 height 27
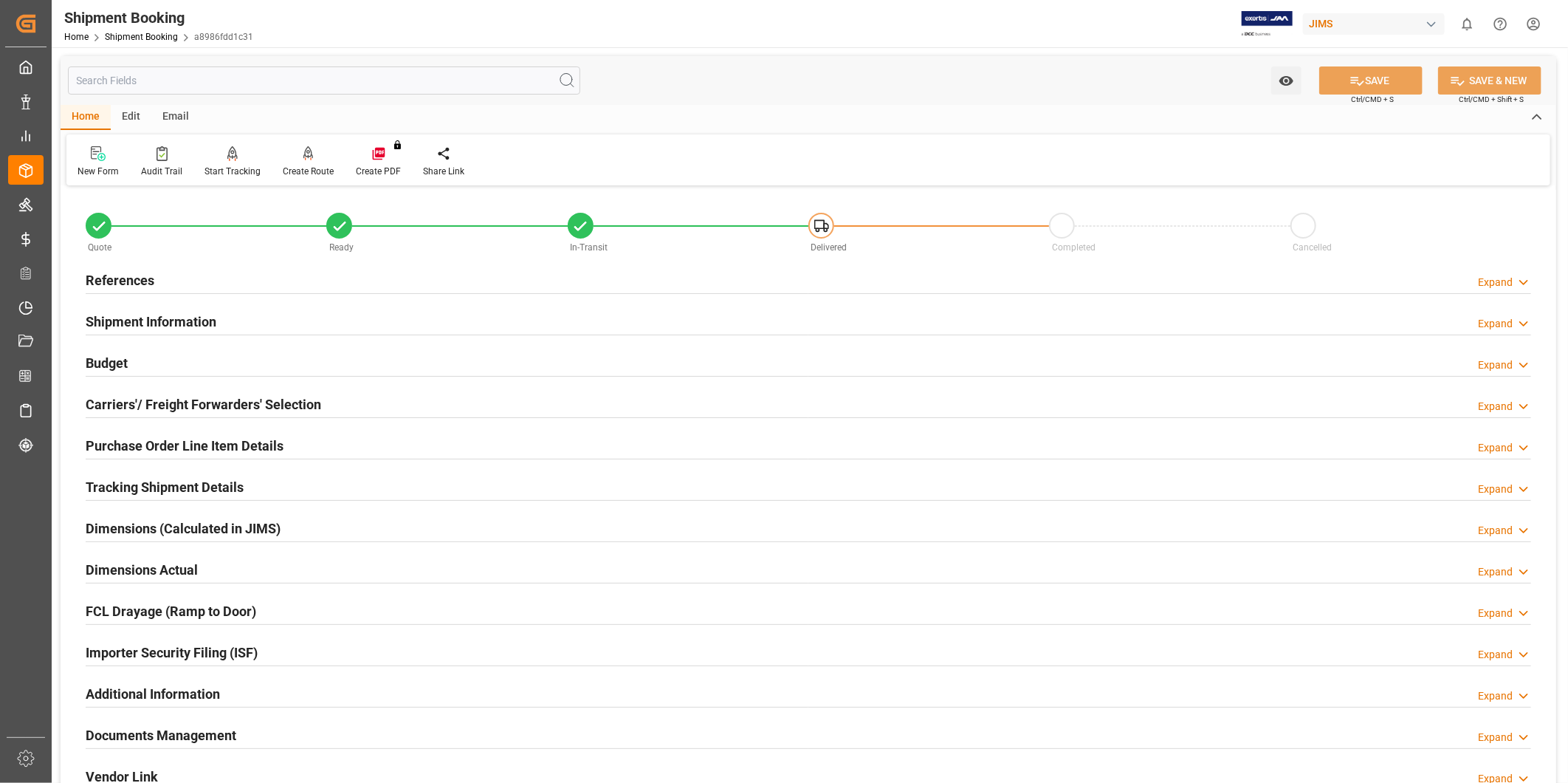
click at [363, 410] on div "Carriers'/ Freight Forwarders' Selection Expand" at bounding box center [808, 402] width 1445 height 28
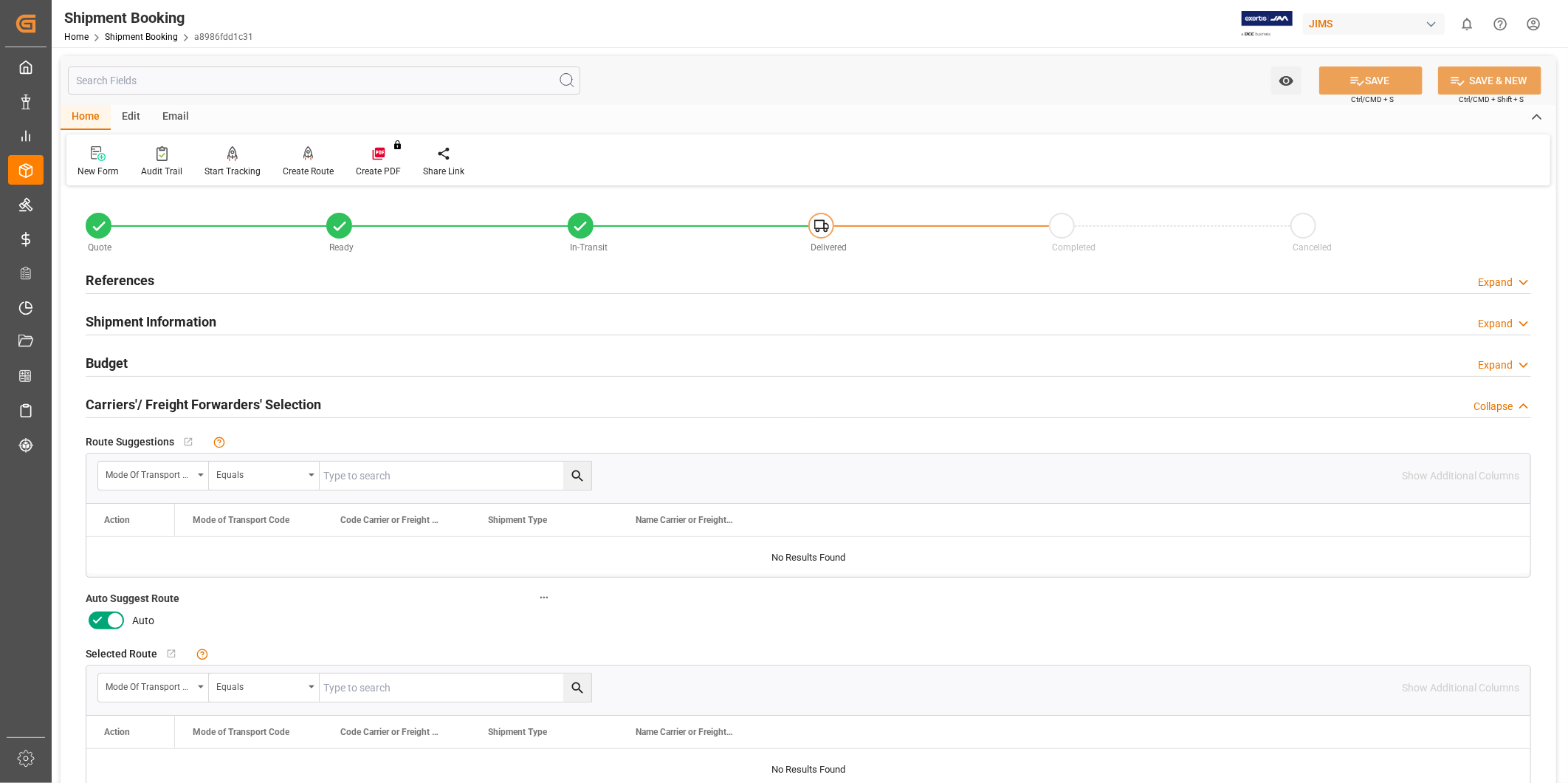
click at [114, 615] on icon at bounding box center [114, 620] width 18 height 18
click at [0, 0] on input "checkbox" at bounding box center [0, 0] width 0 height 0
click at [1330, 72] on button "SAVE" at bounding box center [1370, 80] width 104 height 28
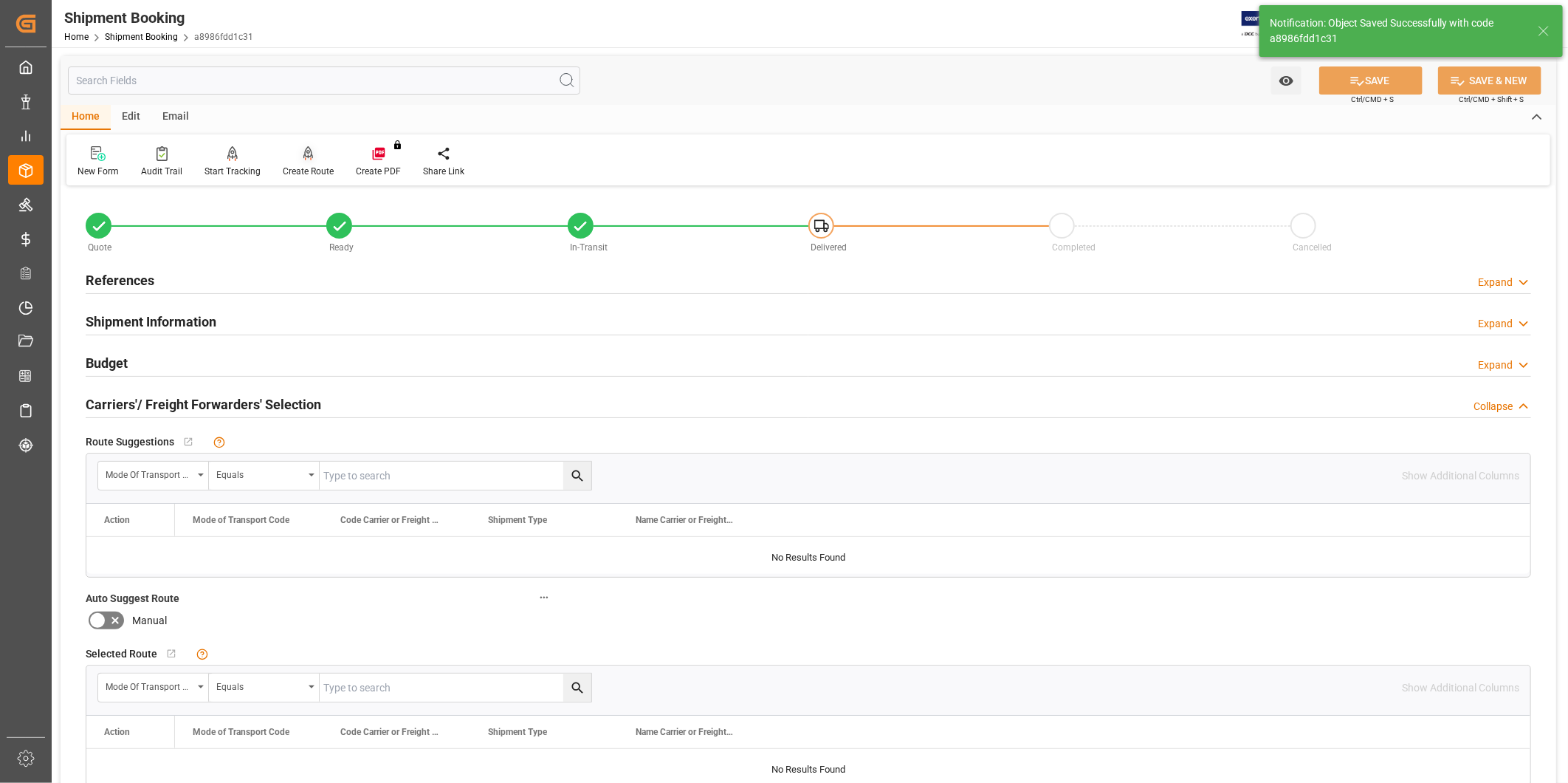
click at [311, 168] on div "Create Route" at bounding box center [308, 172] width 51 height 13
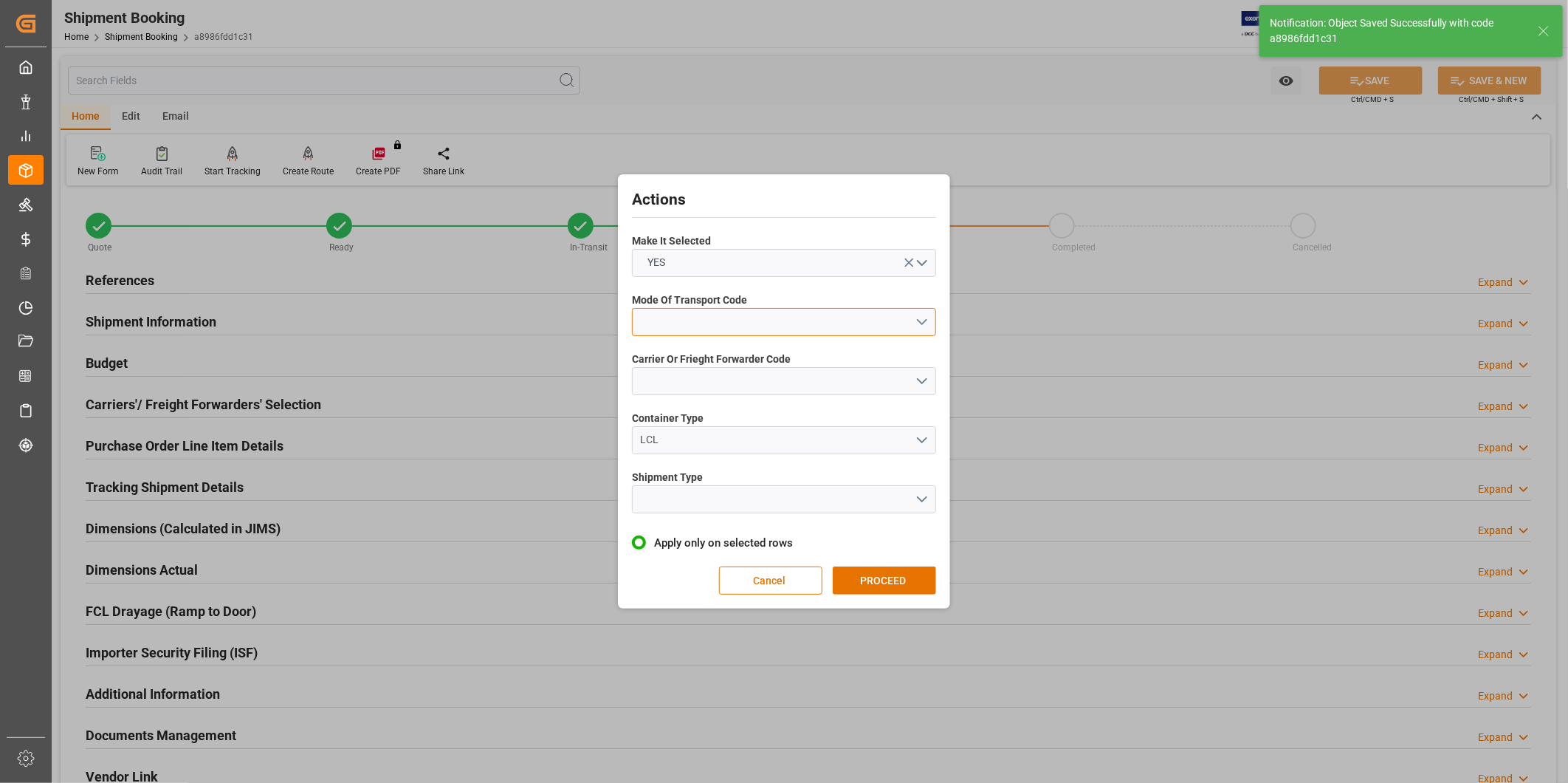
click at [728, 312] on button "open menu" at bounding box center [784, 322] width 304 height 28
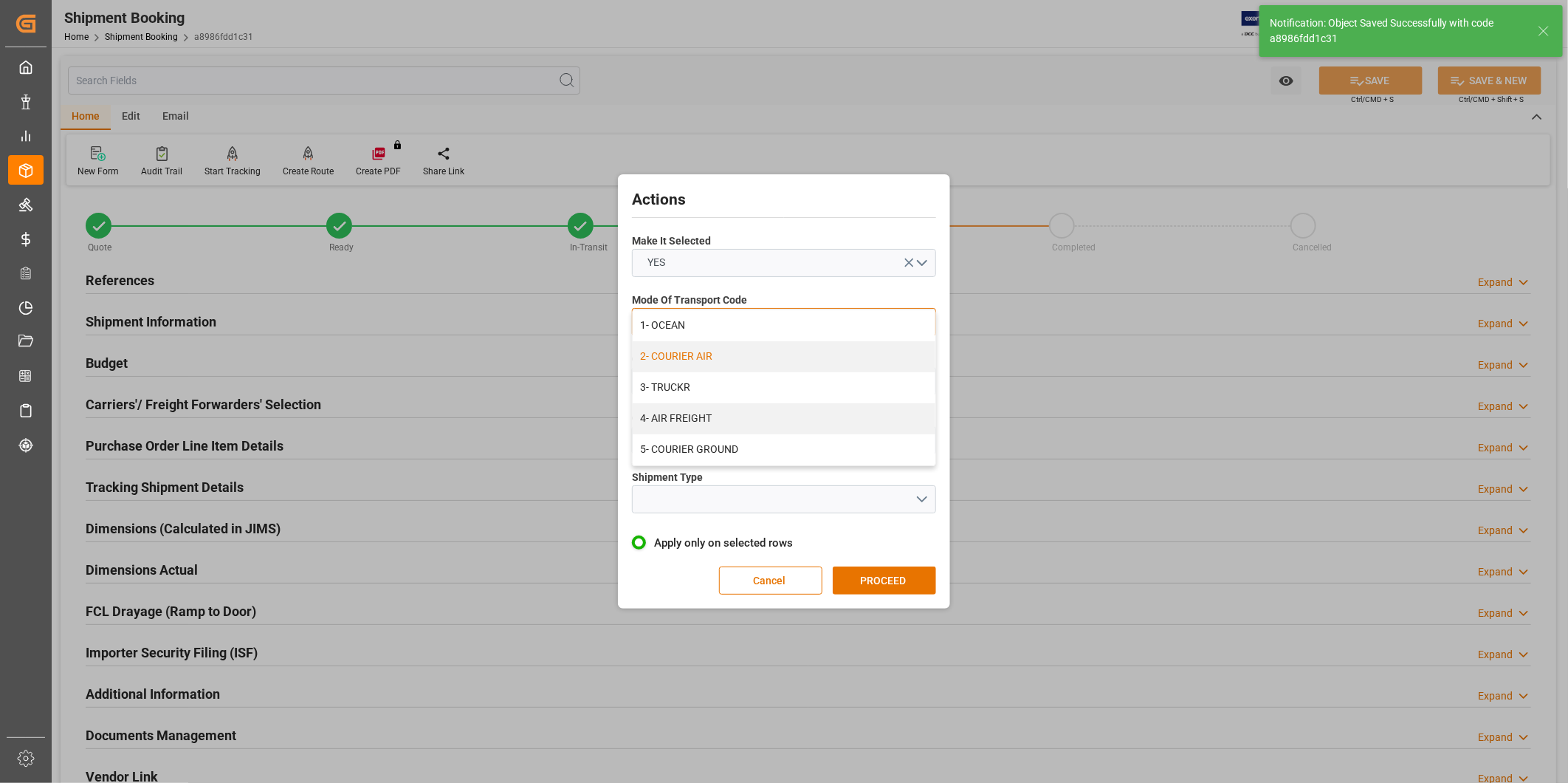
click at [731, 351] on div "2- COURIER AIR" at bounding box center [784, 356] width 303 height 31
click at [721, 381] on button "open menu" at bounding box center [784, 381] width 304 height 28
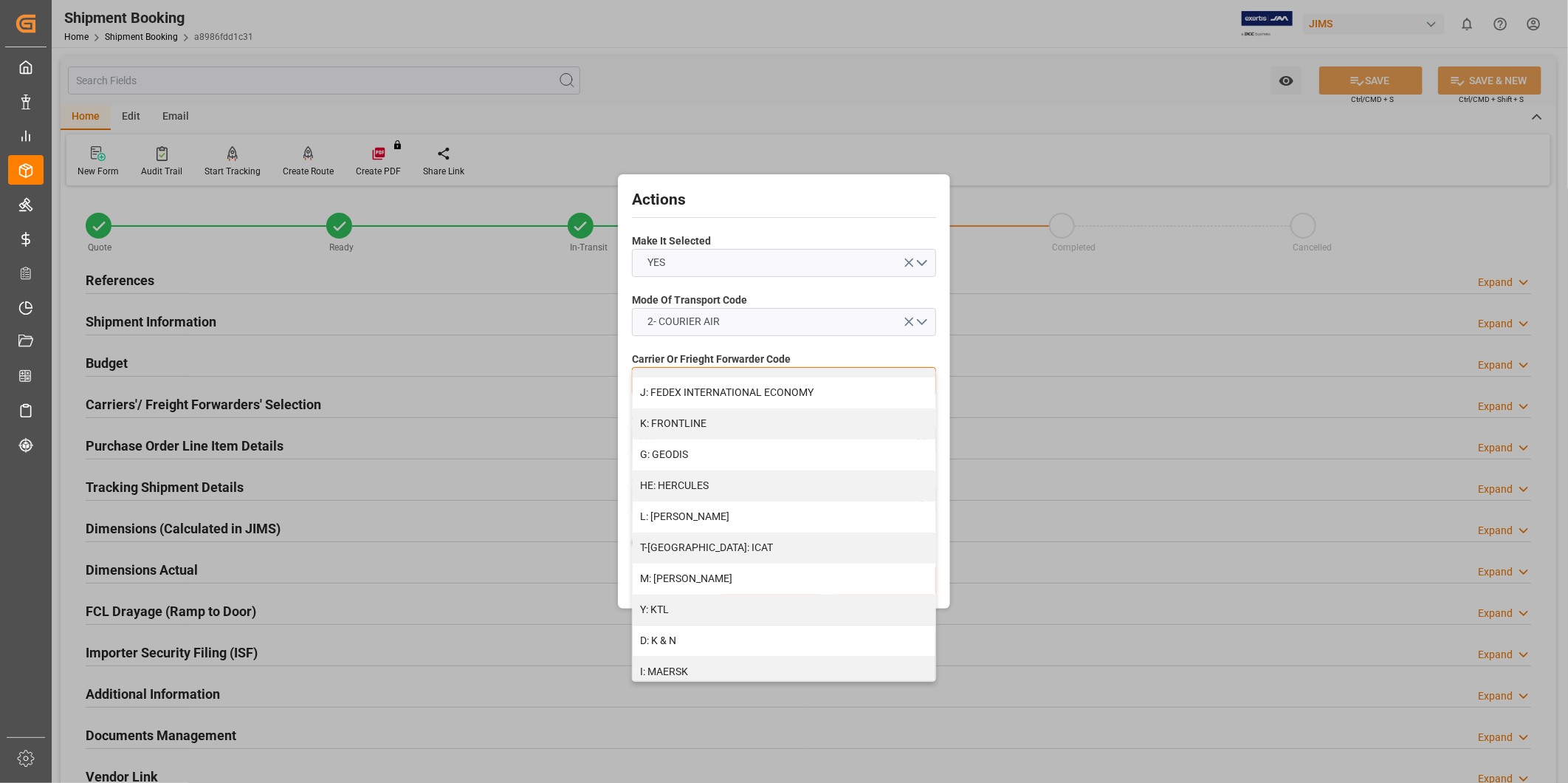
scroll to position [484, 0]
click at [773, 399] on div "J: FEDEX INTERNATIONAL ECONOMY" at bounding box center [784, 397] width 303 height 31
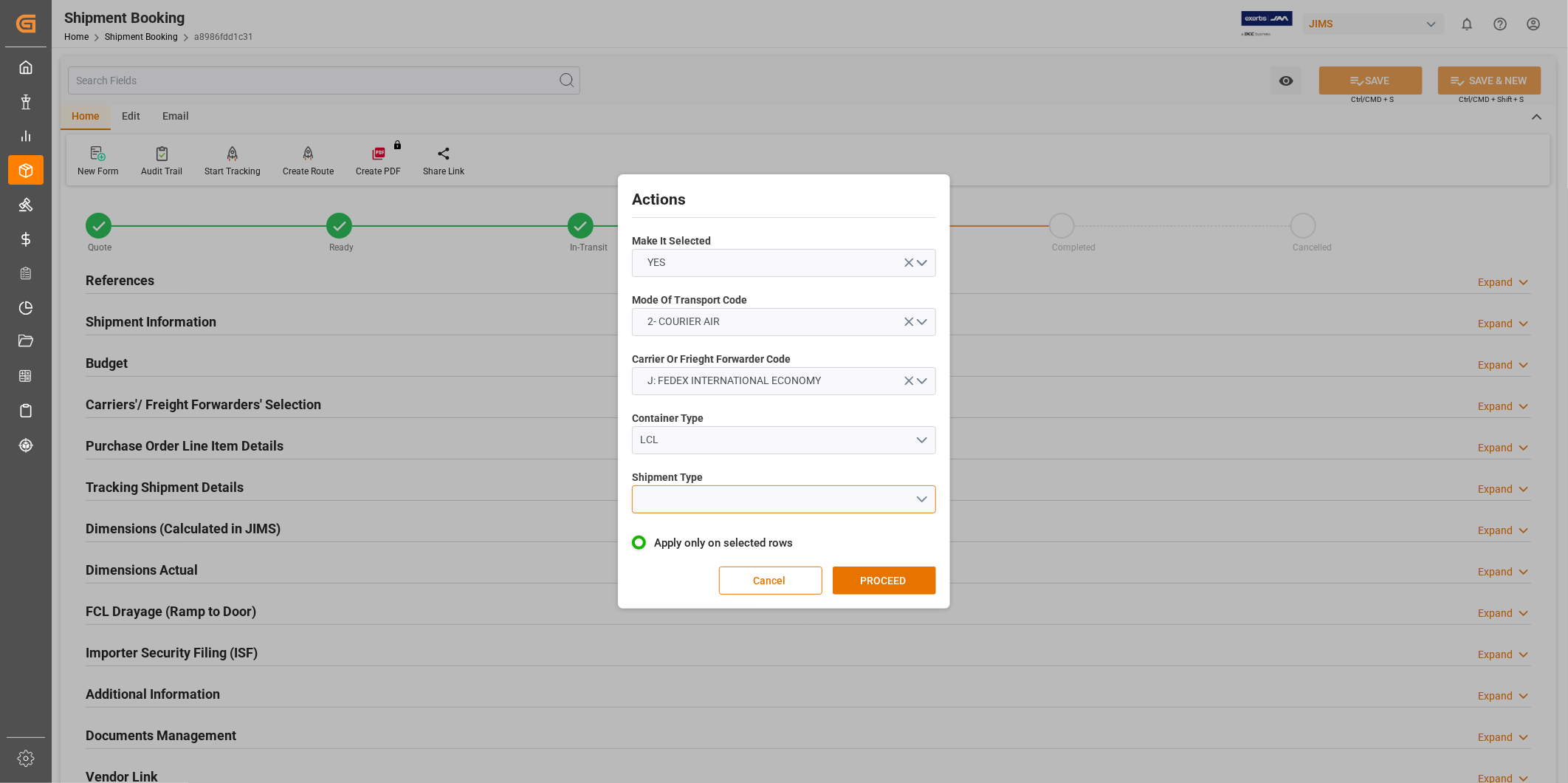
click at [764, 500] on button "open menu" at bounding box center [784, 498] width 304 height 28
click at [758, 498] on div "LTL" at bounding box center [784, 503] width 303 height 31
click at [915, 579] on button "PROCEED" at bounding box center [884, 580] width 104 height 28
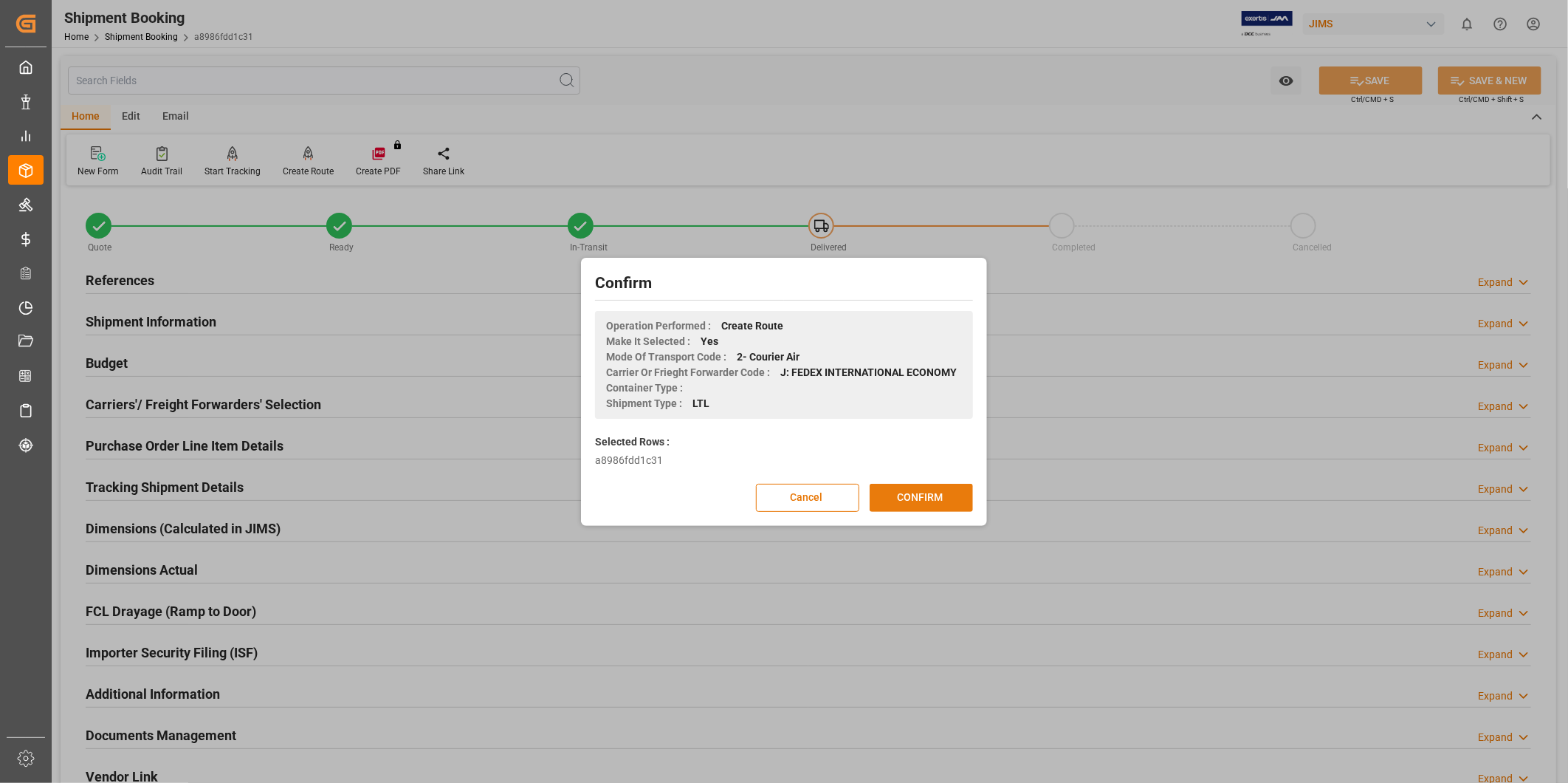
click at [920, 499] on button "CONFIRM" at bounding box center [921, 497] width 104 height 28
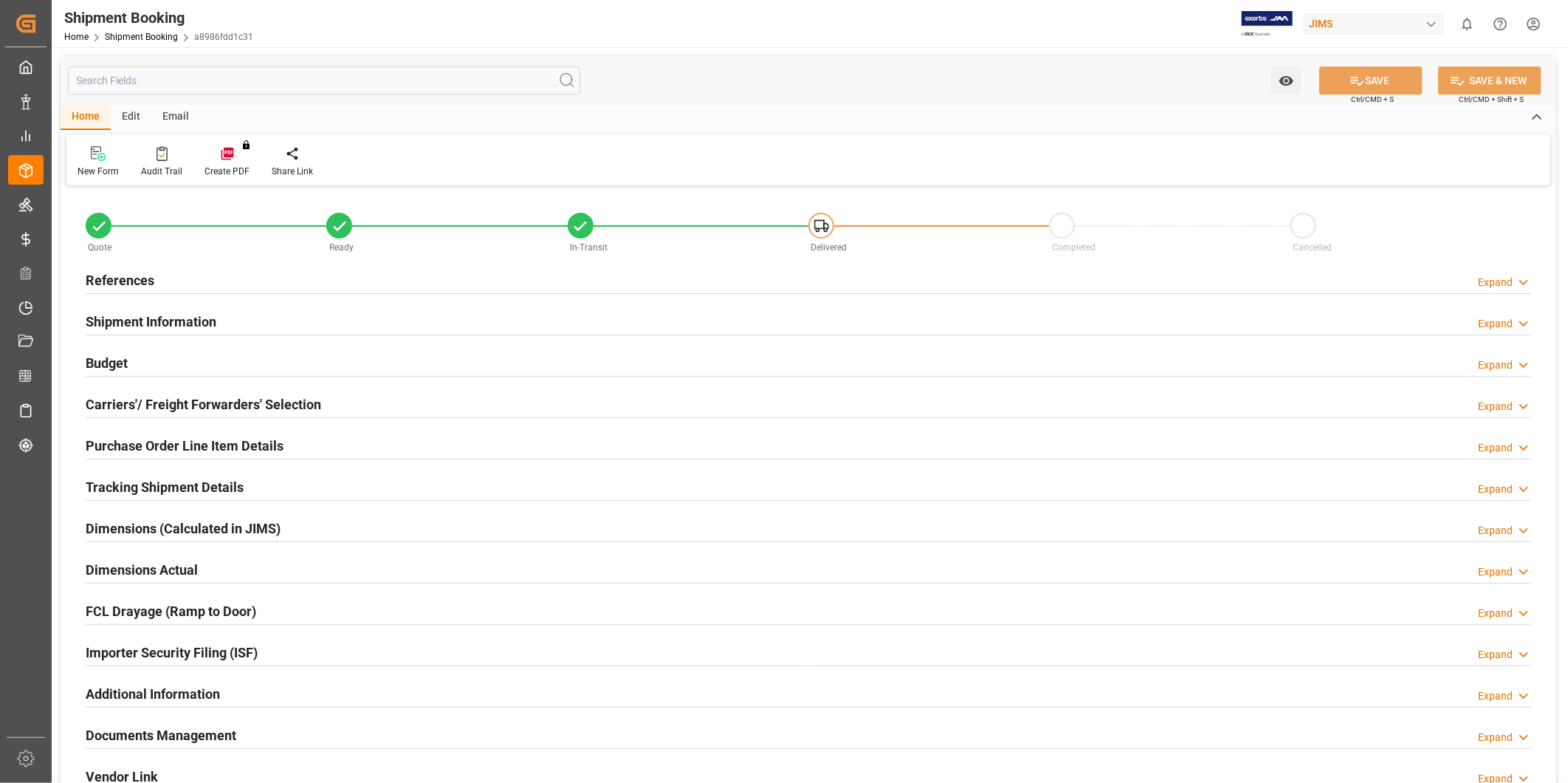
type input "0"
click at [207, 364] on div "Budget Expand" at bounding box center [808, 361] width 1445 height 28
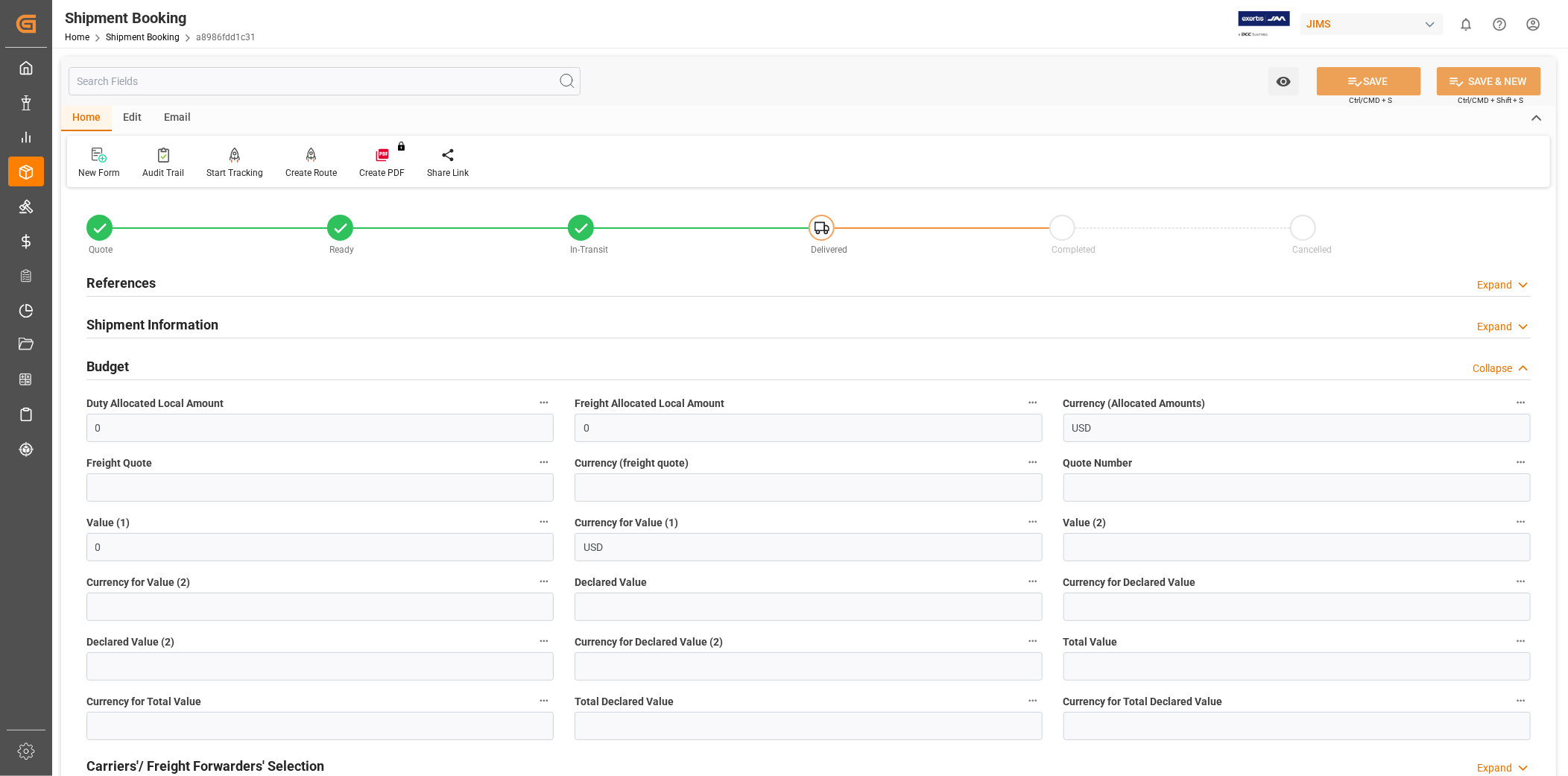
click at [1471, 292] on div "References Expand" at bounding box center [809, 281] width 1445 height 28
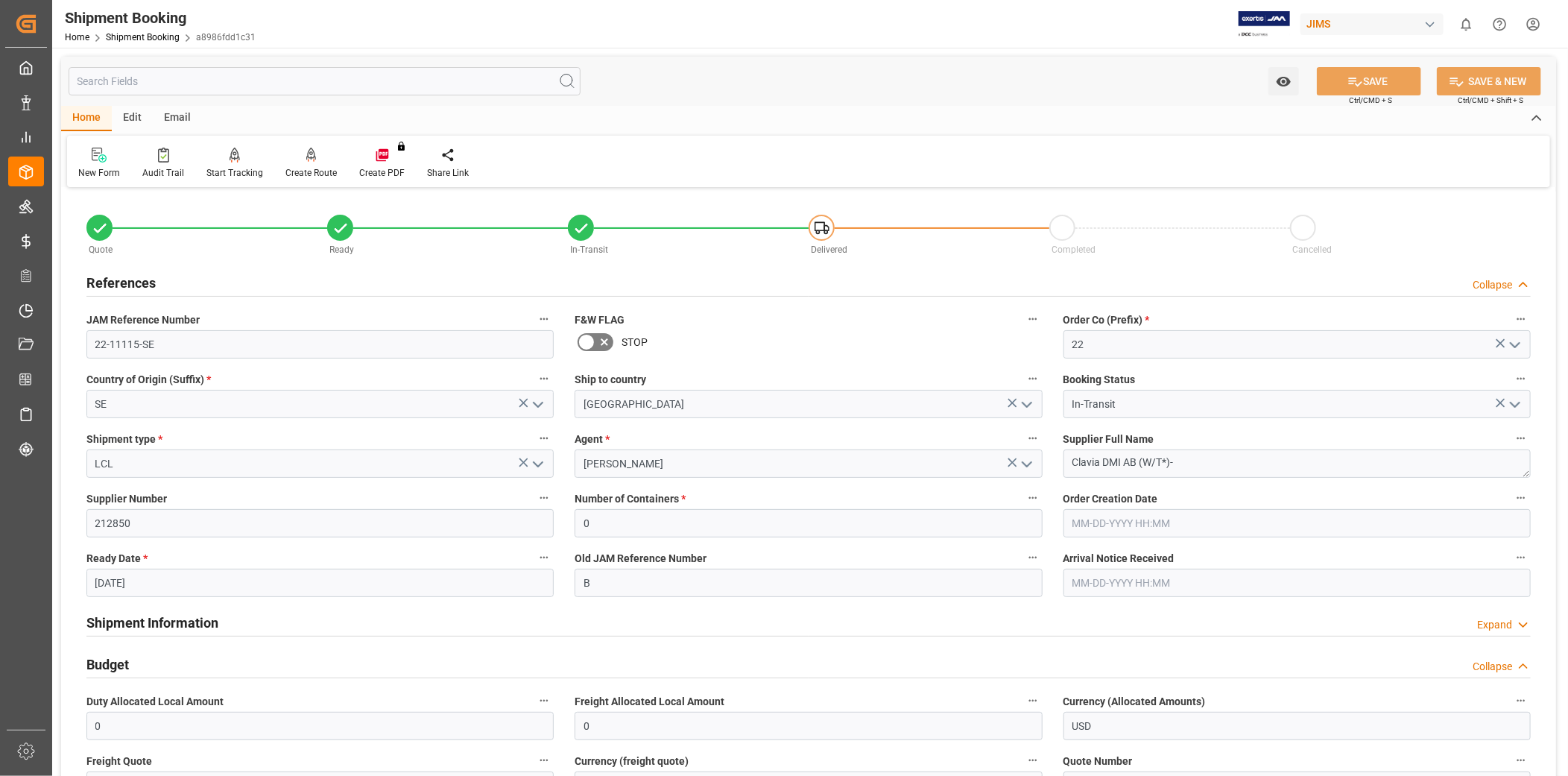
click at [1473, 292] on div "Collapse" at bounding box center [1492, 285] width 39 height 15
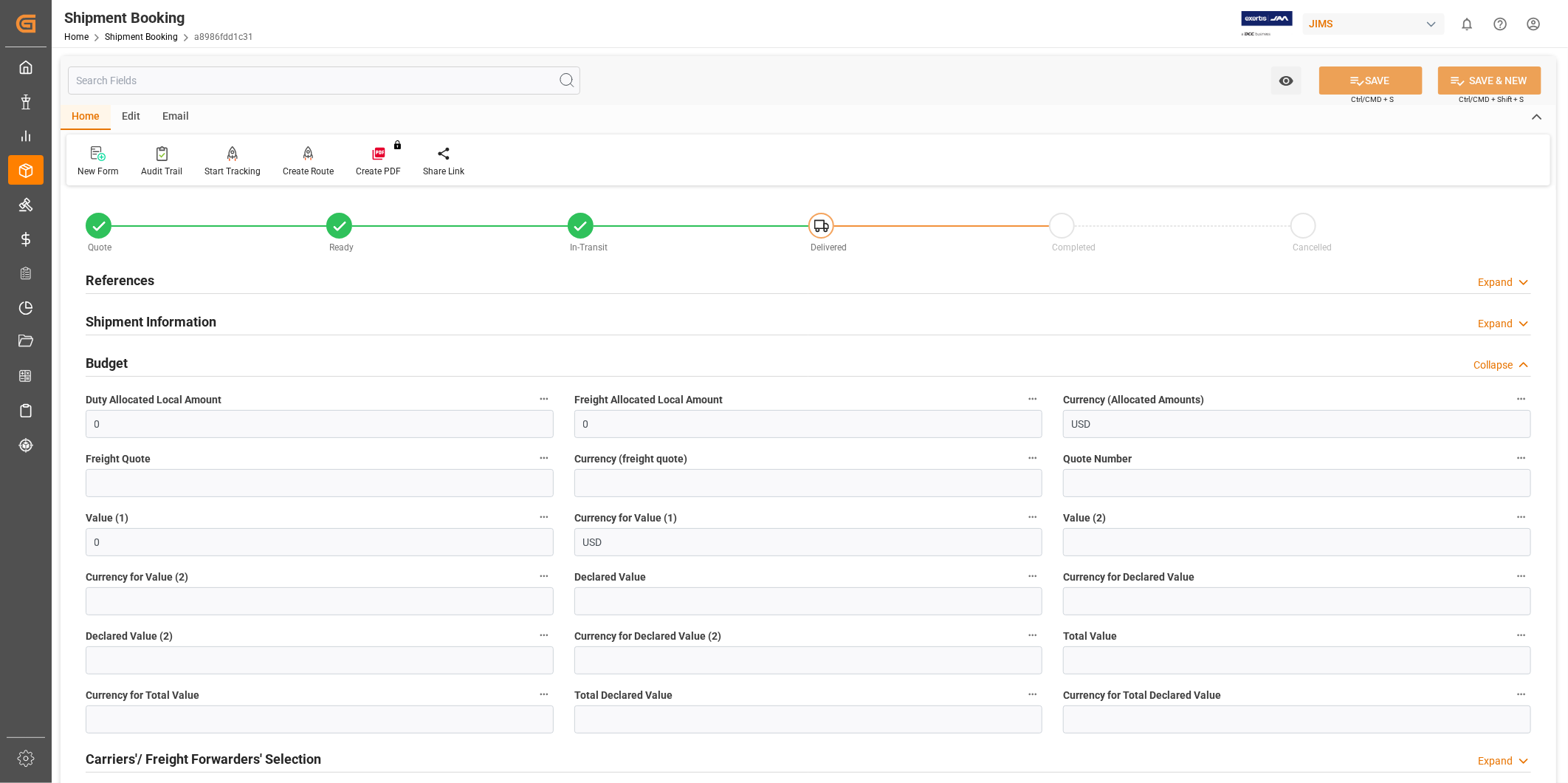
click at [418, 453] on label "Freight Quote" at bounding box center [320, 458] width 468 height 21
click at [534, 453] on button "Freight Quote" at bounding box center [544, 457] width 19 height 19
click at [407, 487] on div at bounding box center [784, 392] width 1568 height 783
click at [433, 480] on input "text" at bounding box center [320, 482] width 468 height 28
type input "580"
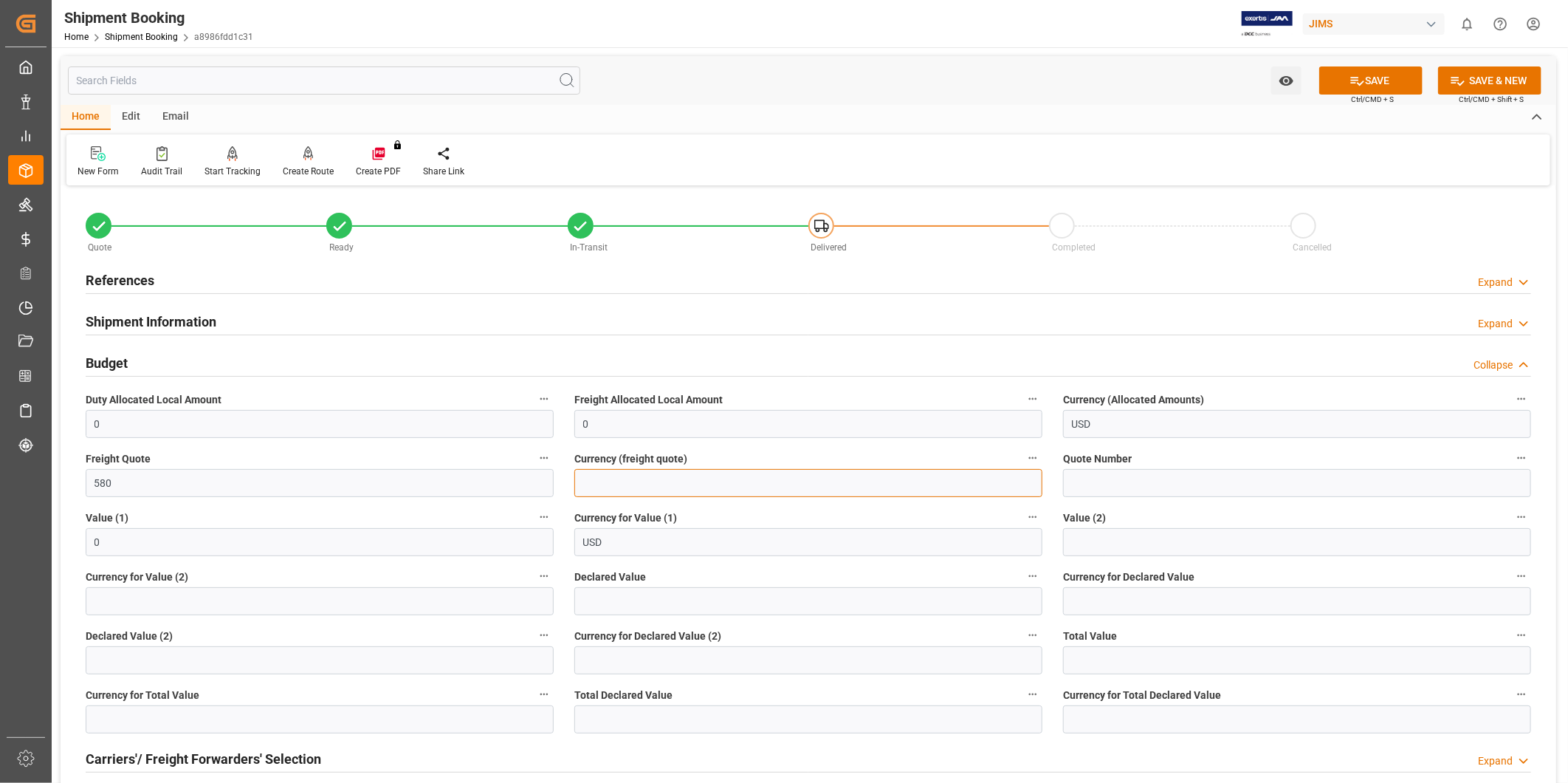
click at [755, 481] on input at bounding box center [808, 482] width 468 height 28
type input "US"
click at [1337, 79] on button "SAVE" at bounding box center [1370, 80] width 104 height 28
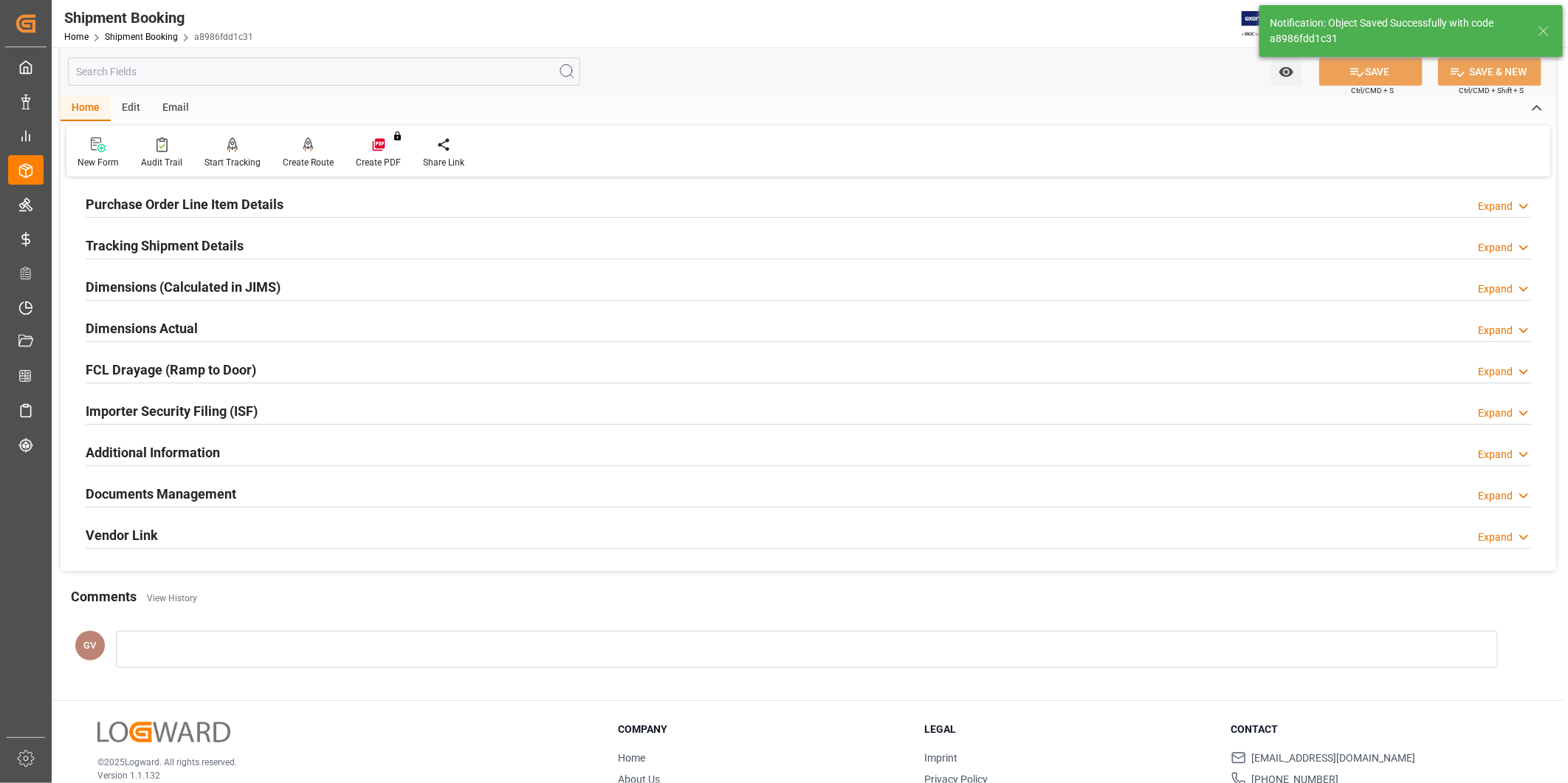
scroll to position [273, 0]
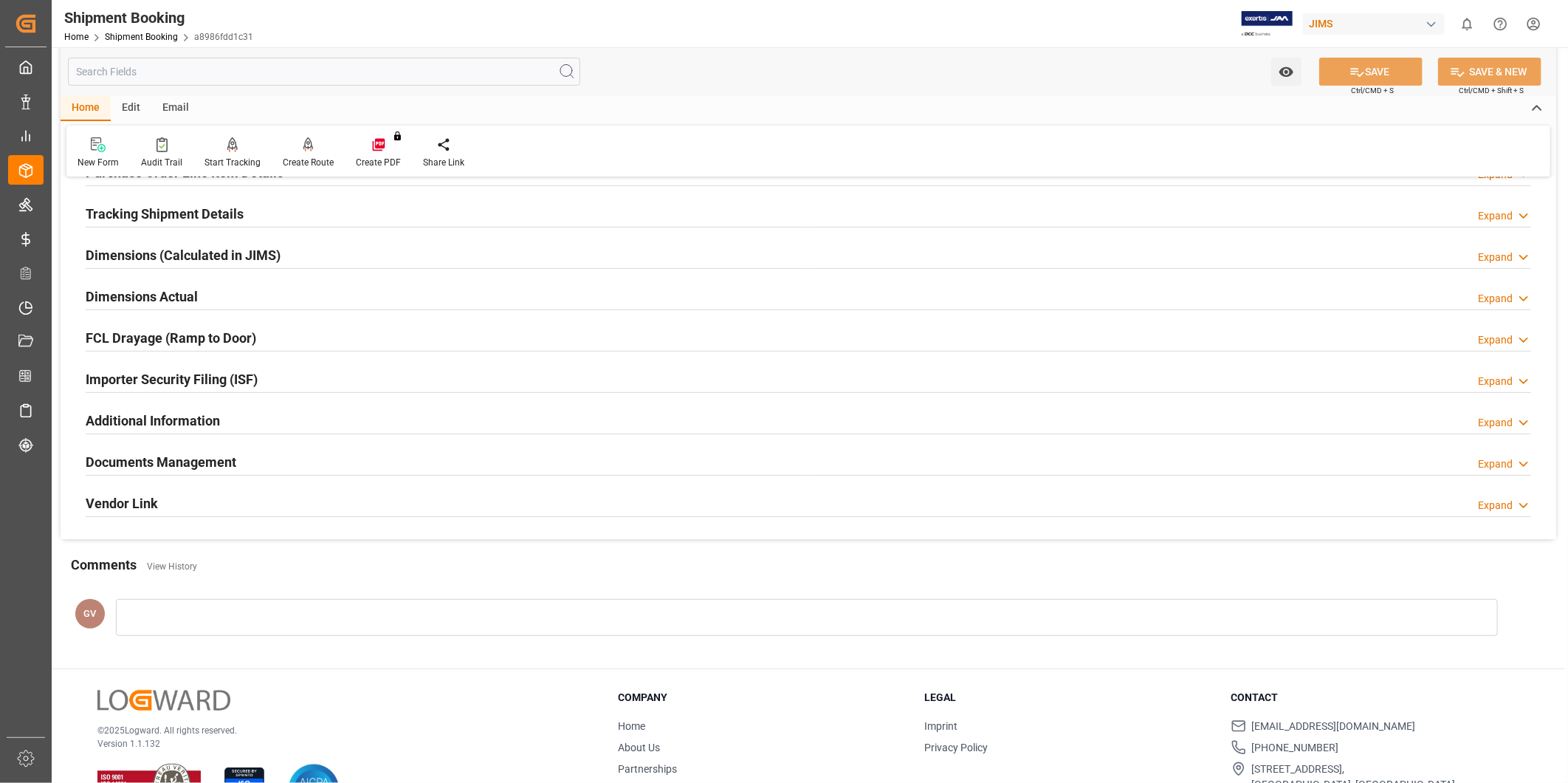
click at [411, 423] on div "Additional Information Expand" at bounding box center [808, 418] width 1445 height 28
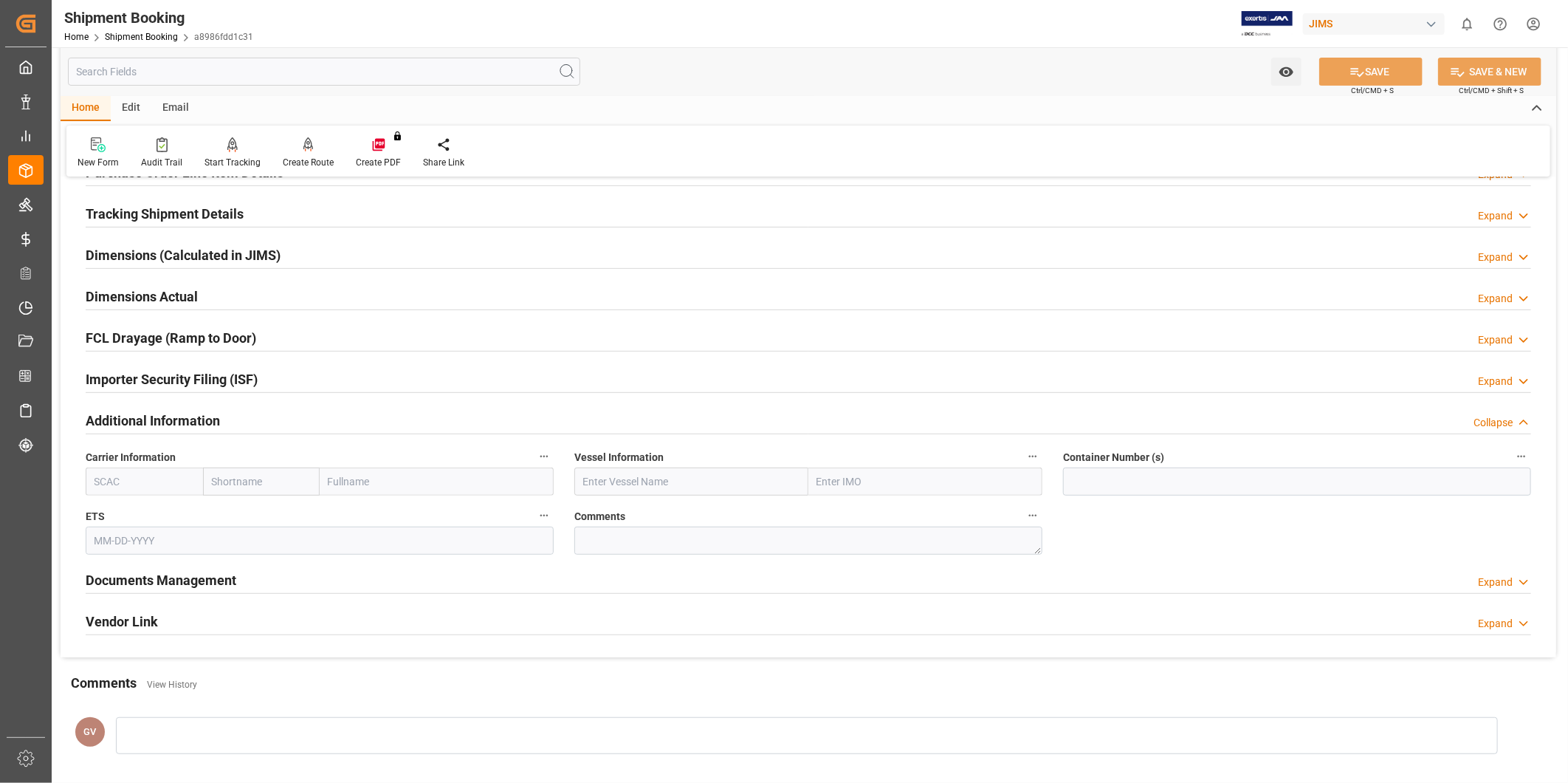
click at [413, 419] on div "Additional Information Collapse" at bounding box center [808, 418] width 1445 height 28
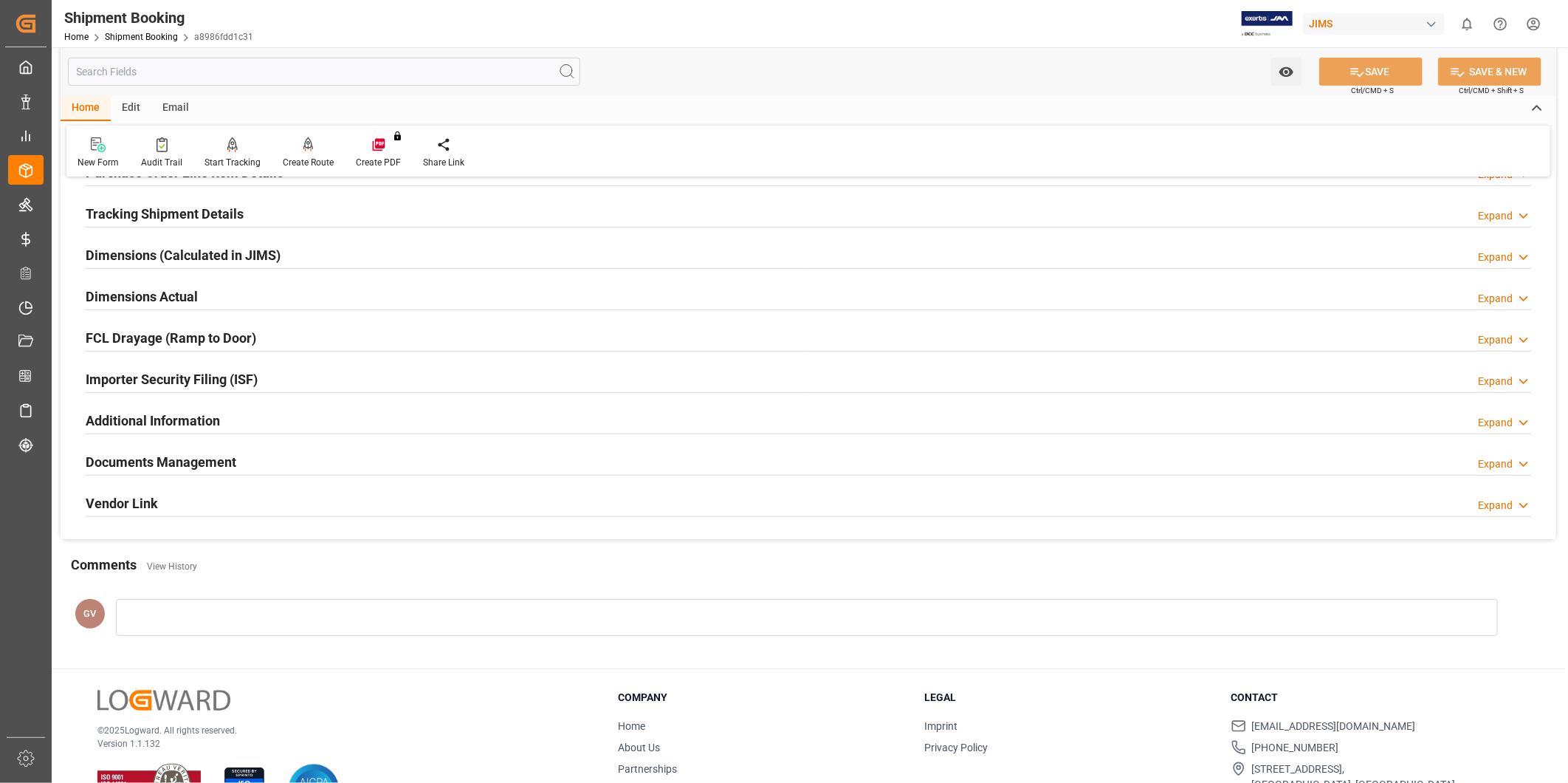
click at [343, 466] on div "Documents Management Expand" at bounding box center [808, 461] width 1445 height 28
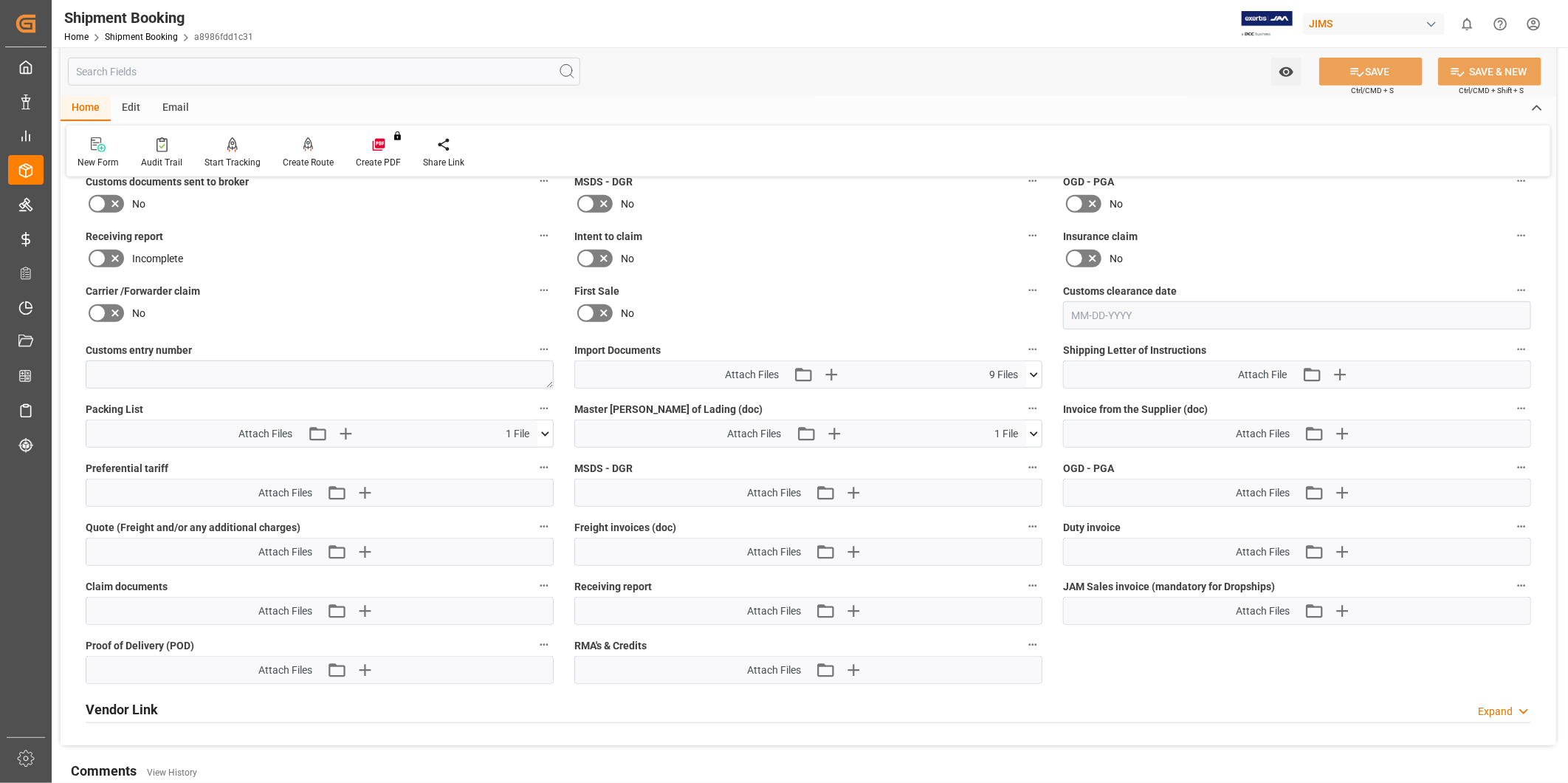
scroll to position [683, 0]
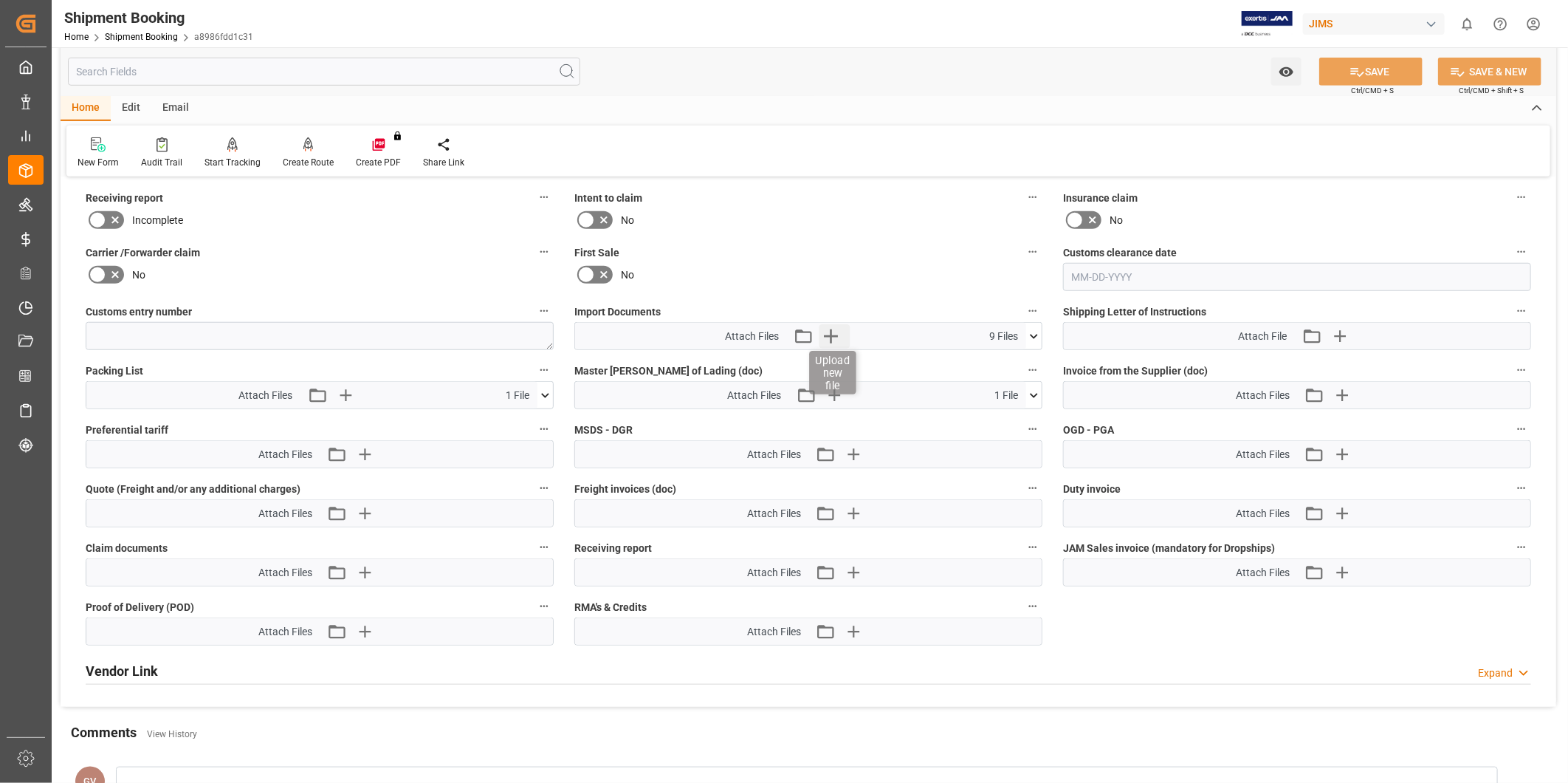
click at [829, 335] on icon "button" at bounding box center [831, 336] width 24 height 24
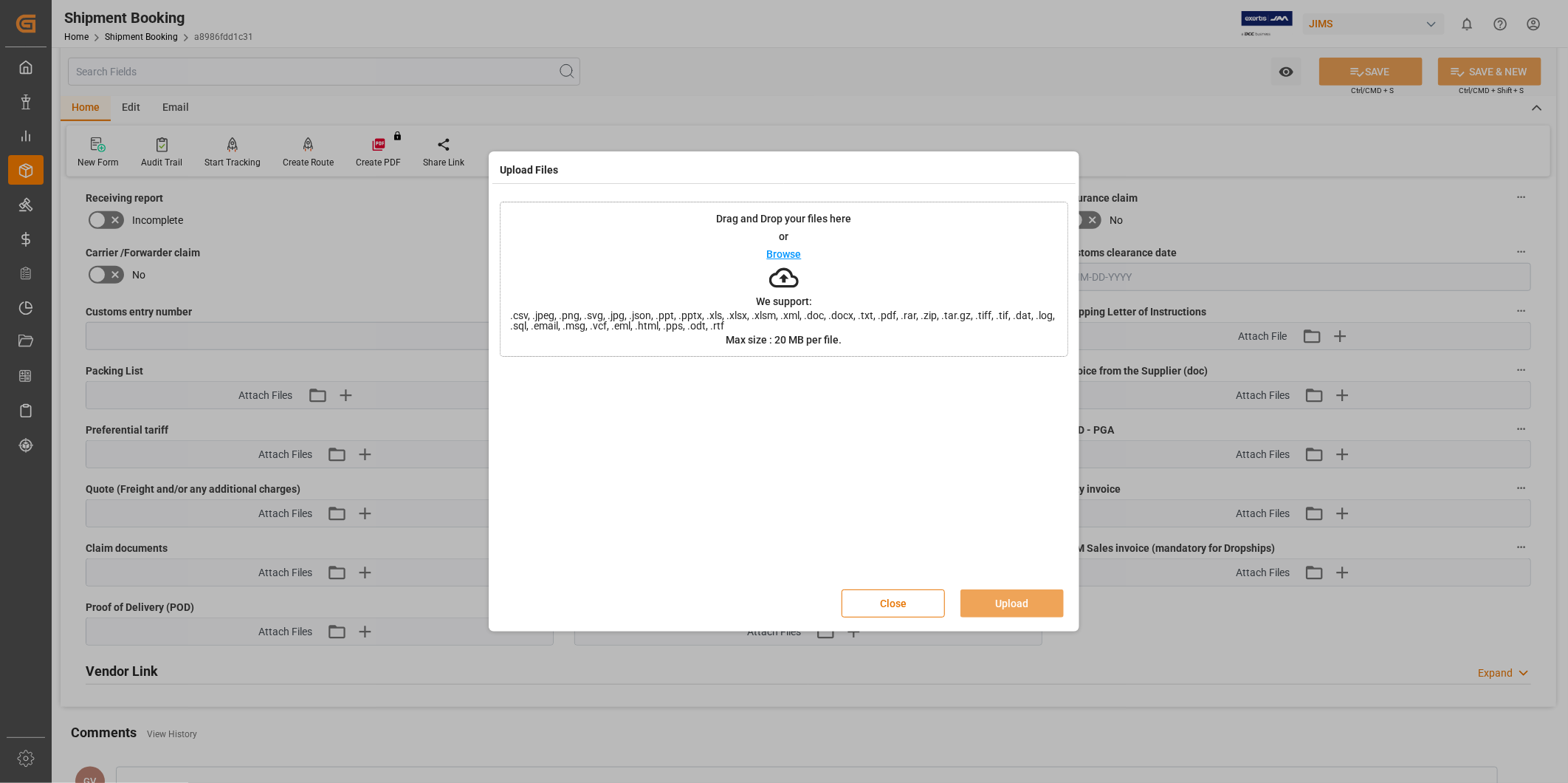
click at [1098, 109] on div "Upload Files Drag and Drop your files here or Browse We support: .csv, .jpeg, .…" at bounding box center [784, 392] width 1568 height 783
click at [916, 599] on button "Close" at bounding box center [893, 603] width 104 height 28
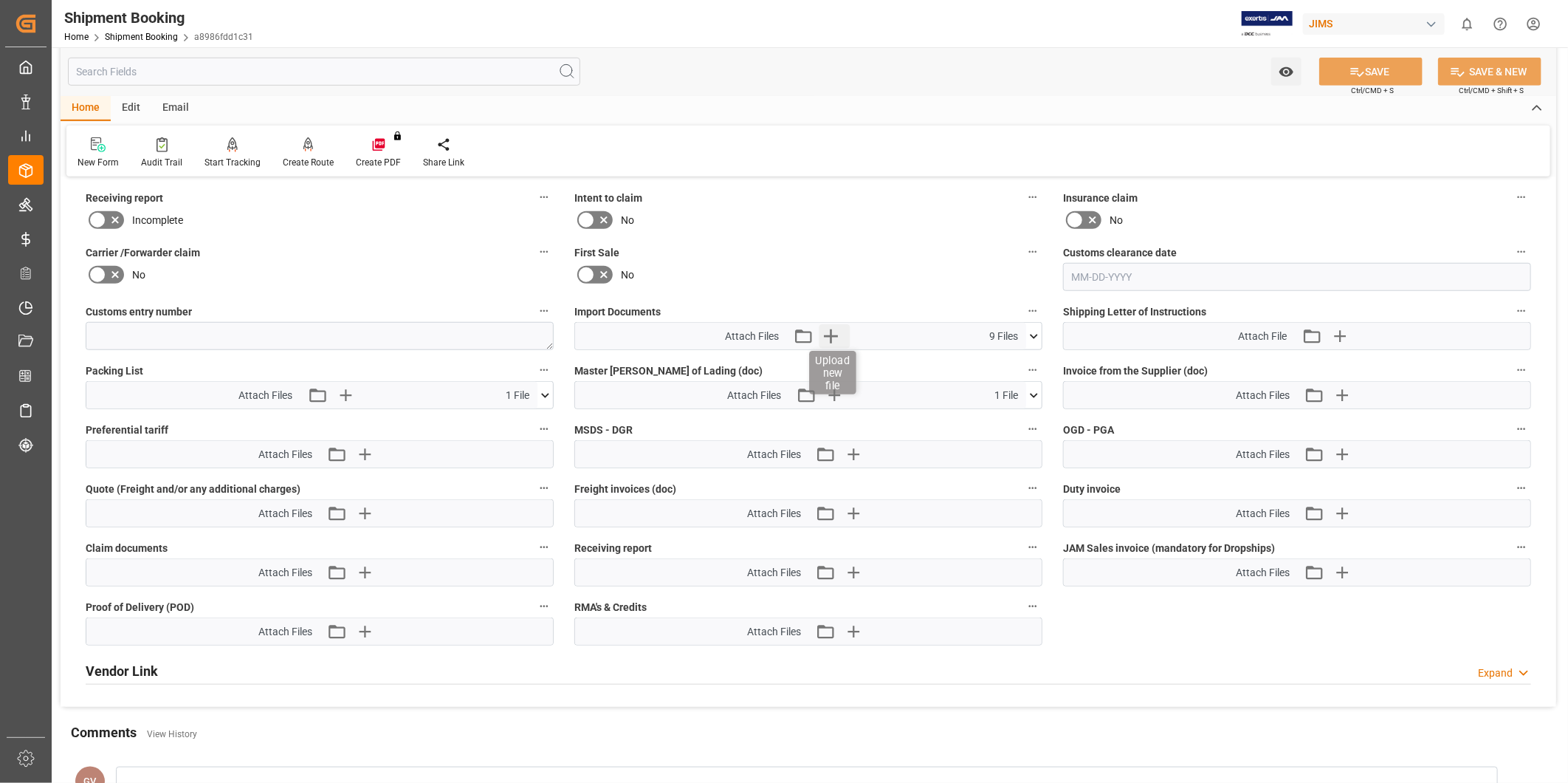
click at [837, 338] on icon "button" at bounding box center [831, 336] width 24 height 24
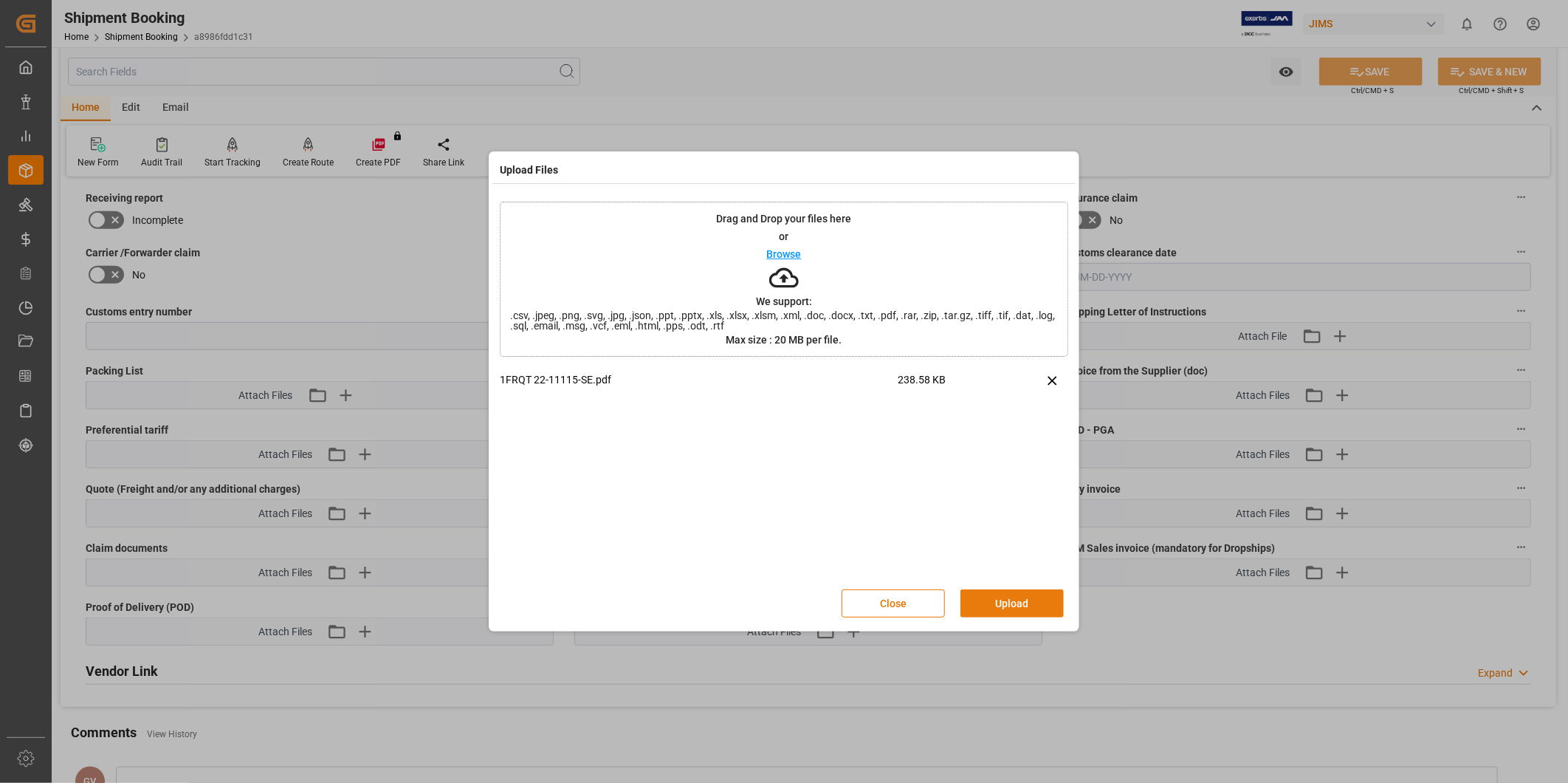
click at [1002, 596] on button "Upload" at bounding box center [1012, 603] width 104 height 28
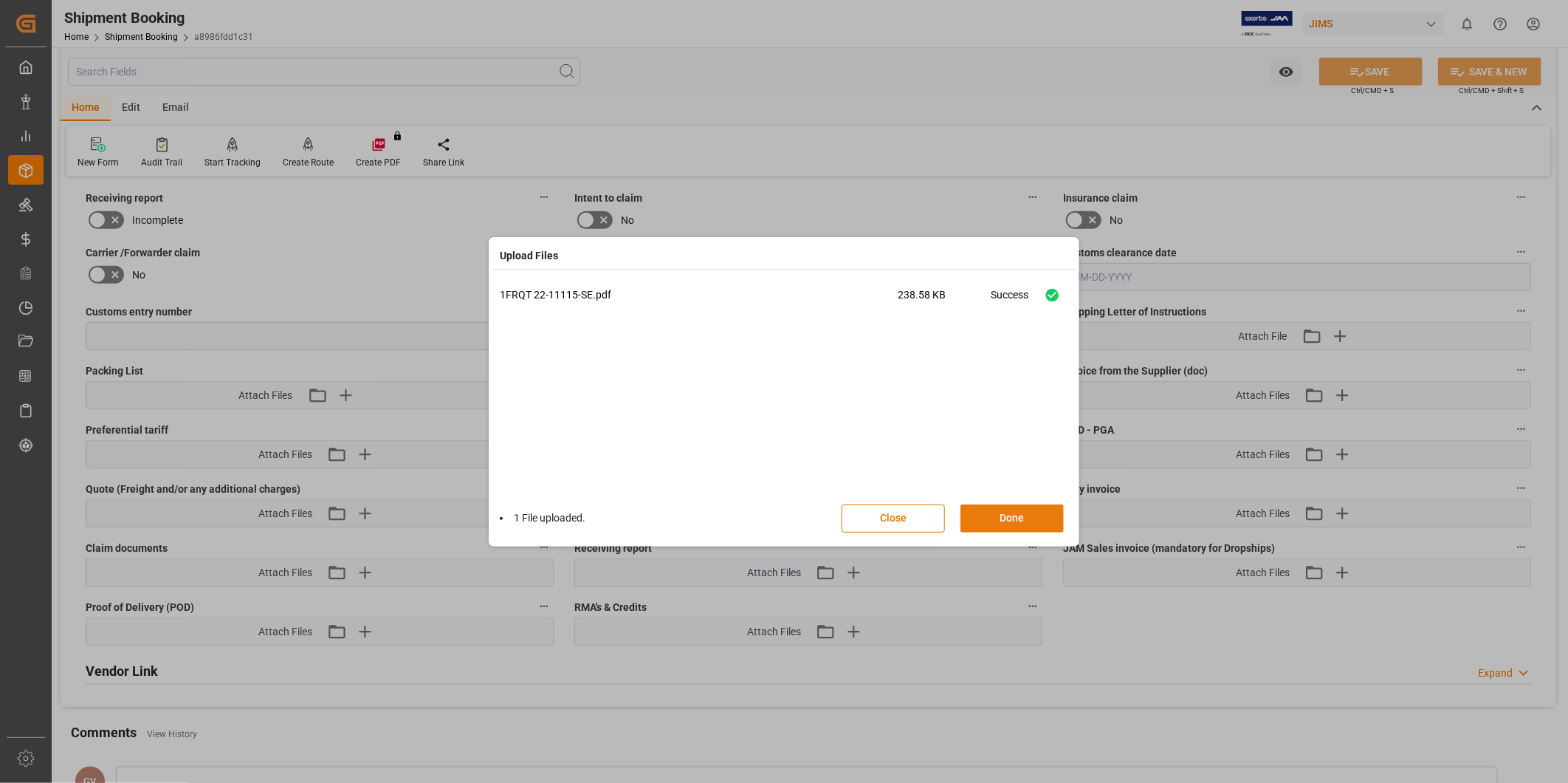
click at [1029, 525] on button "Done" at bounding box center [1012, 518] width 104 height 28
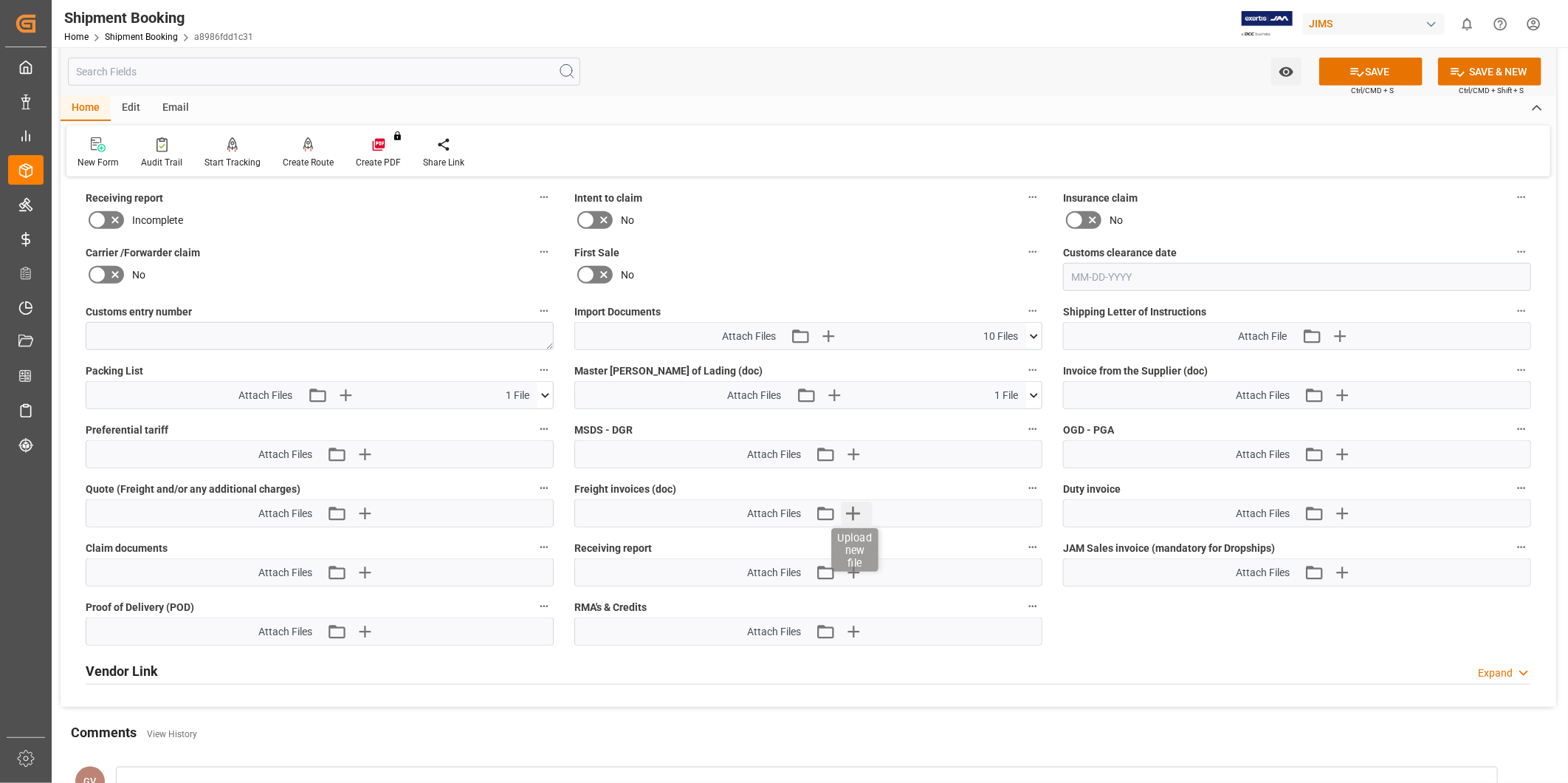
click at [861, 510] on icon "button" at bounding box center [853, 513] width 24 height 24
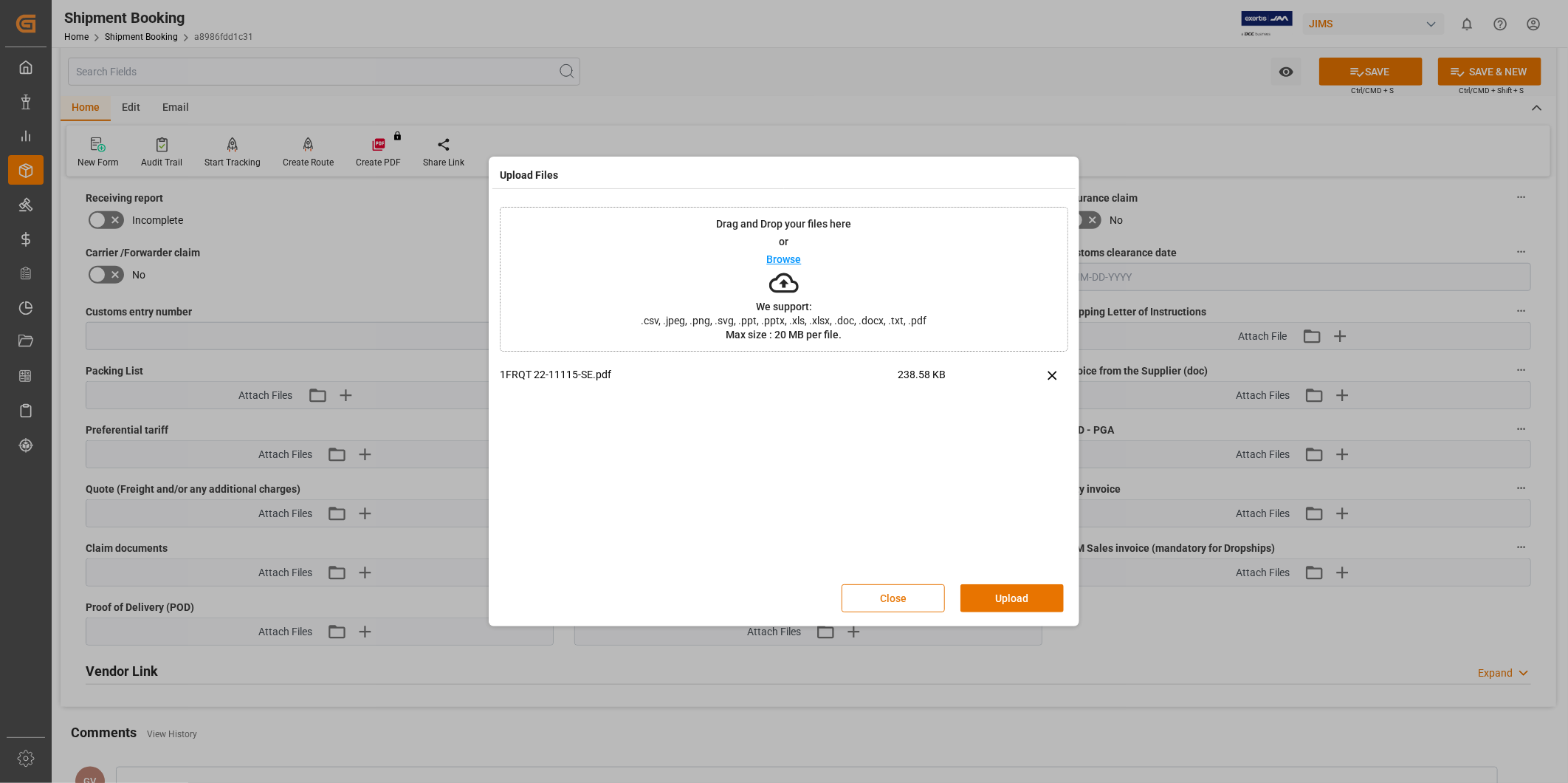
click at [933, 588] on button "Close" at bounding box center [893, 598] width 104 height 28
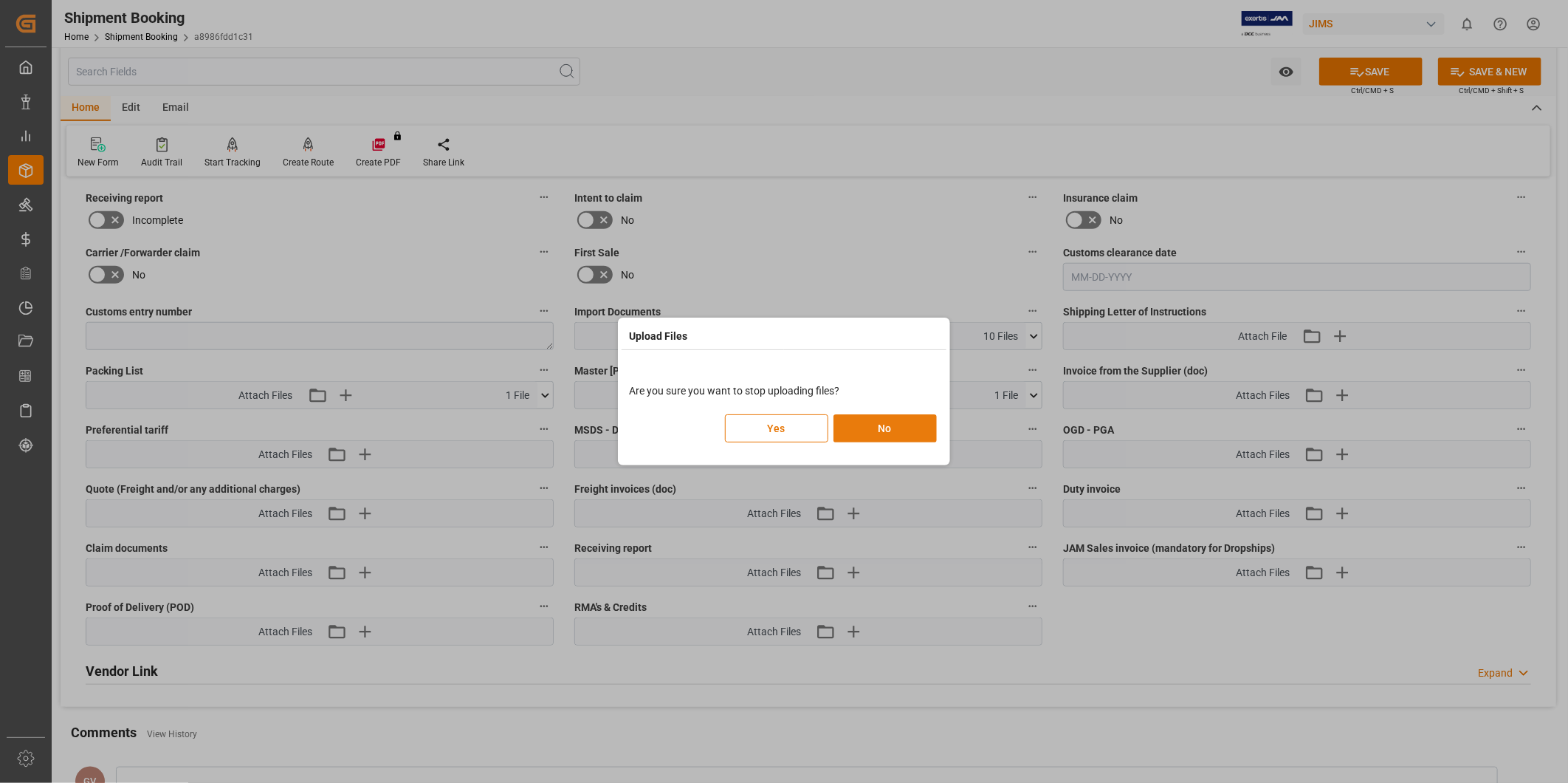
click at [904, 421] on button "No" at bounding box center [885, 428] width 104 height 28
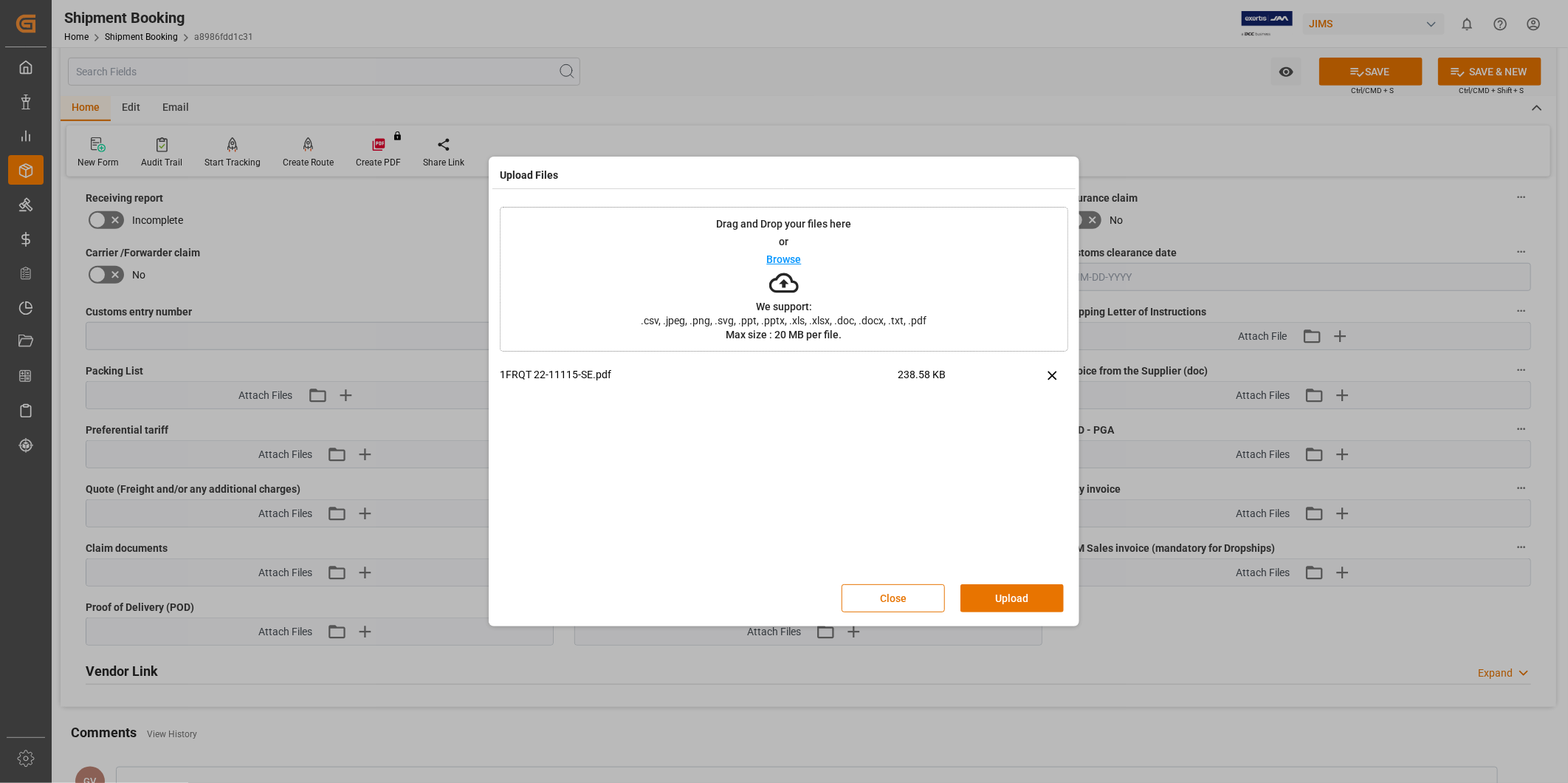
click at [920, 600] on button "Close" at bounding box center [893, 598] width 104 height 28
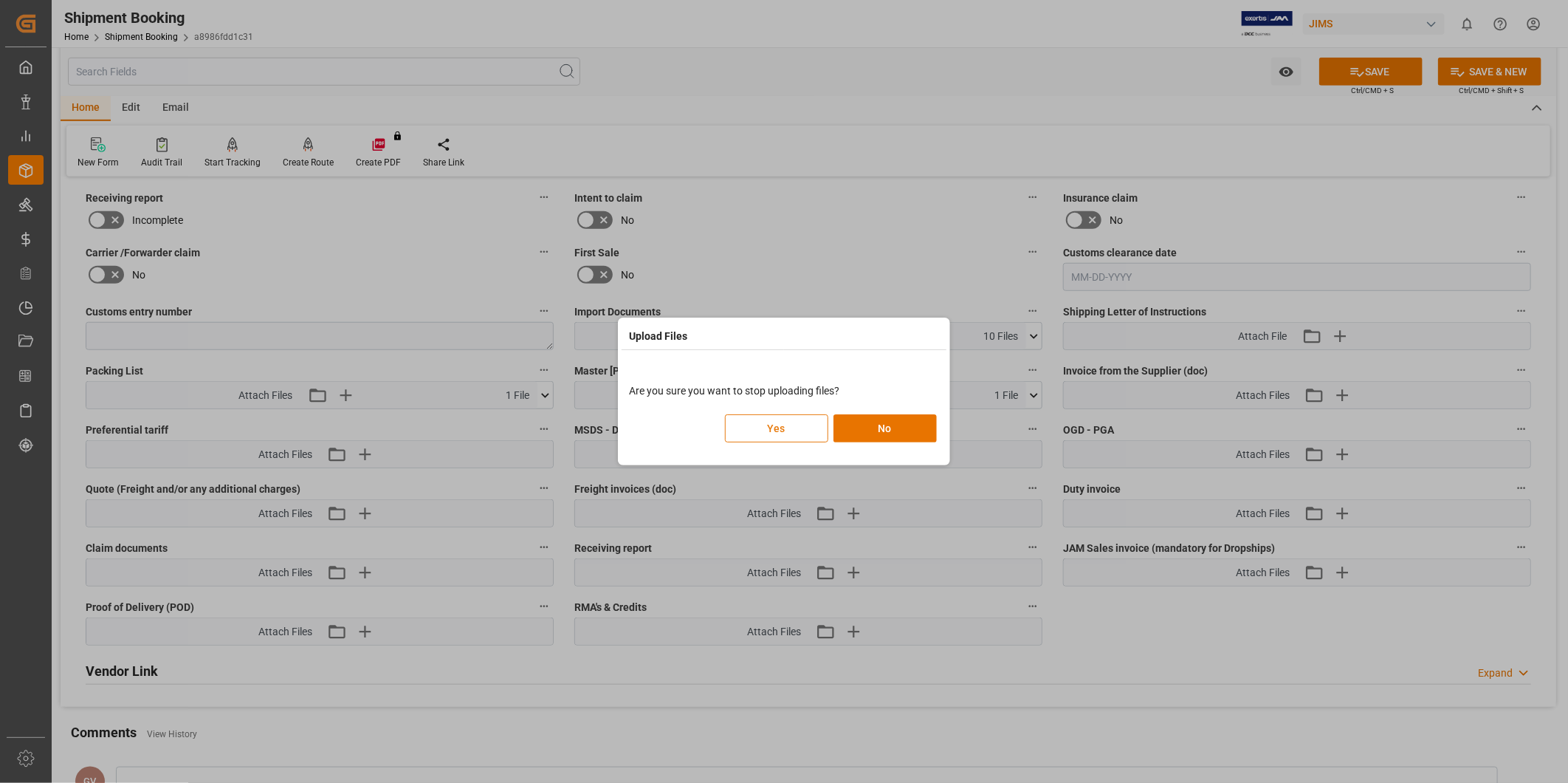
click at [816, 434] on button "Yes" at bounding box center [776, 428] width 104 height 28
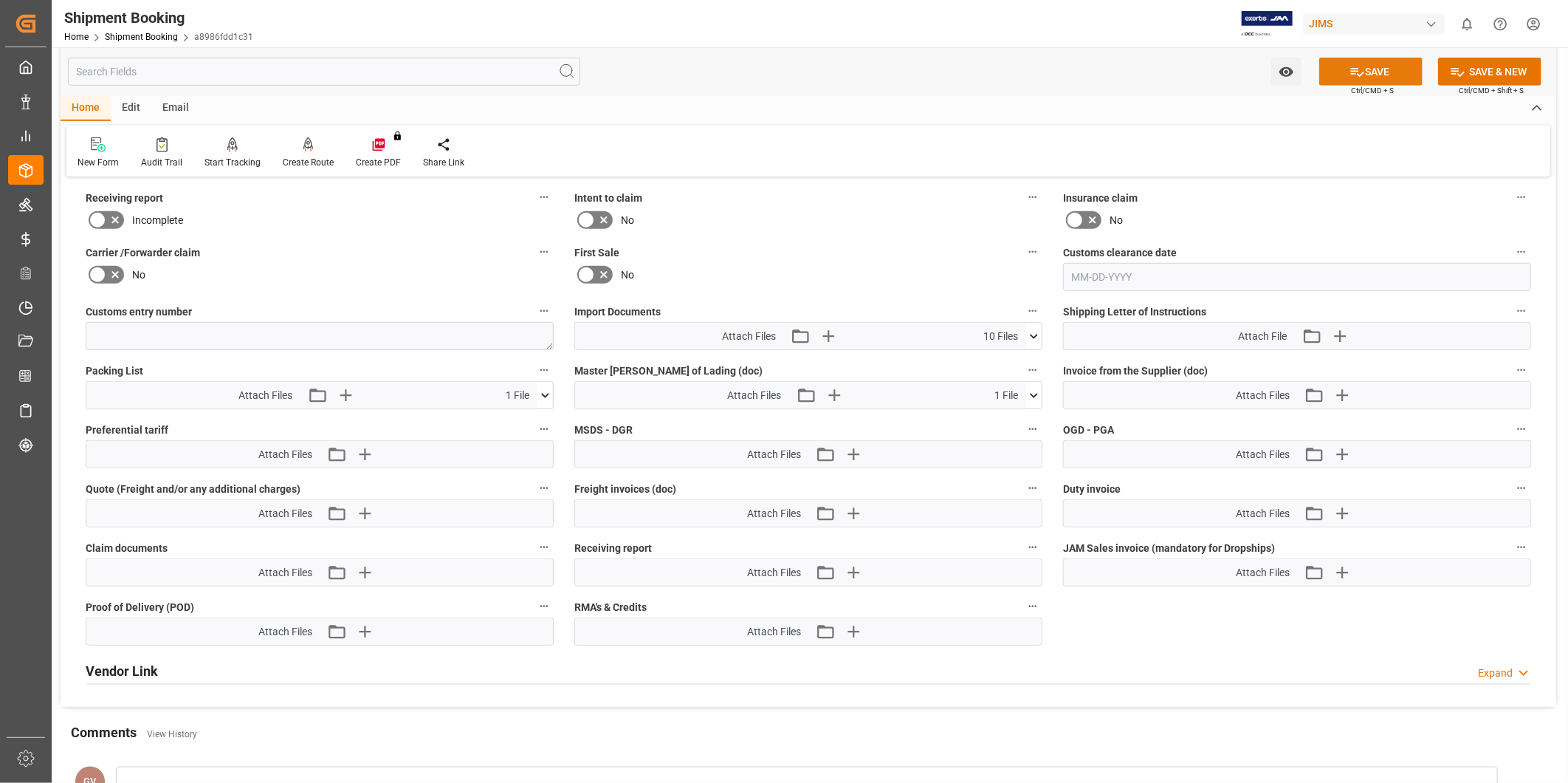
click at [1383, 67] on button "SAVE" at bounding box center [1370, 71] width 104 height 28
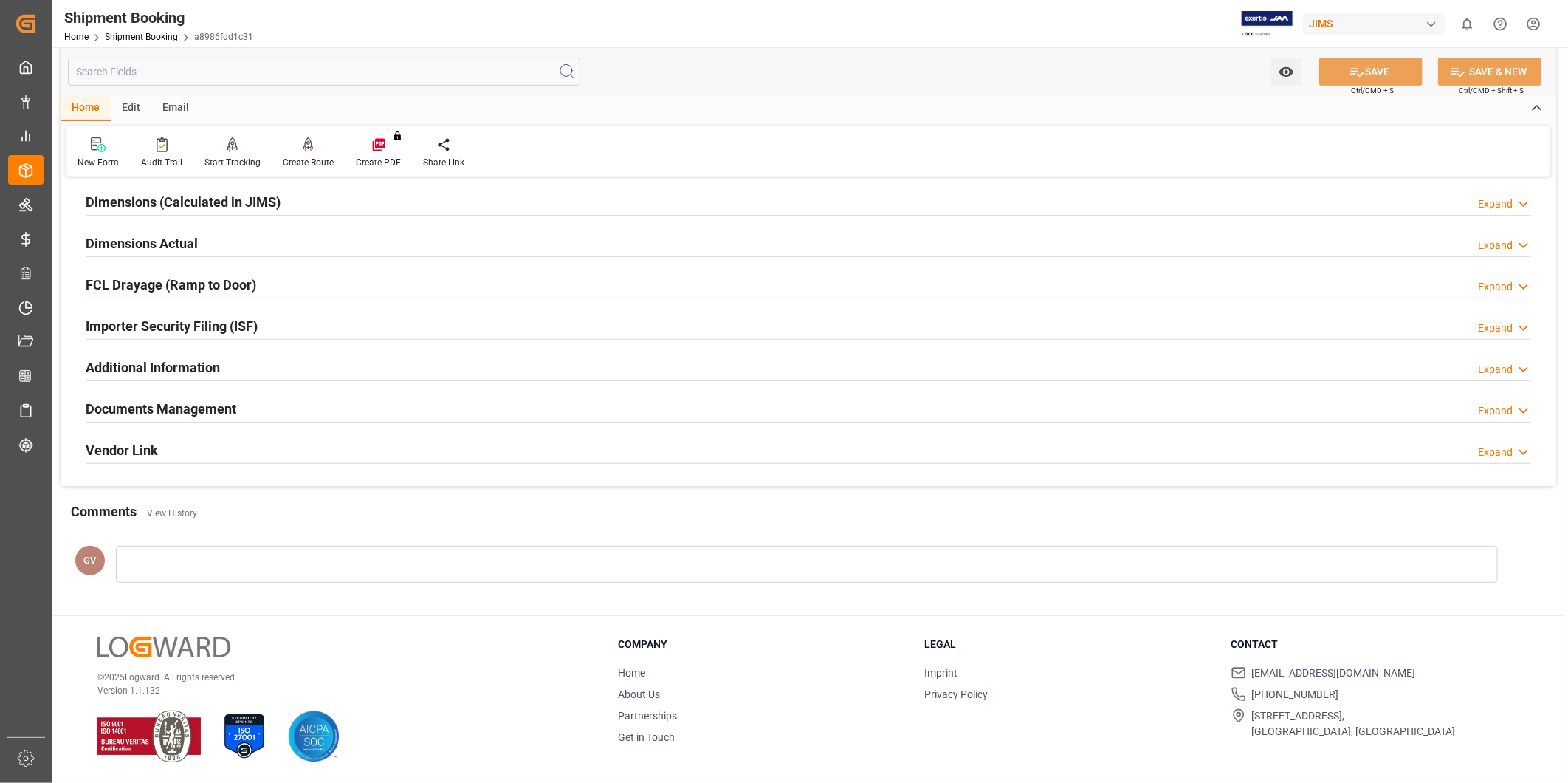
scroll to position [0, 0]
